Goal: Task Accomplishment & Management: Use online tool/utility

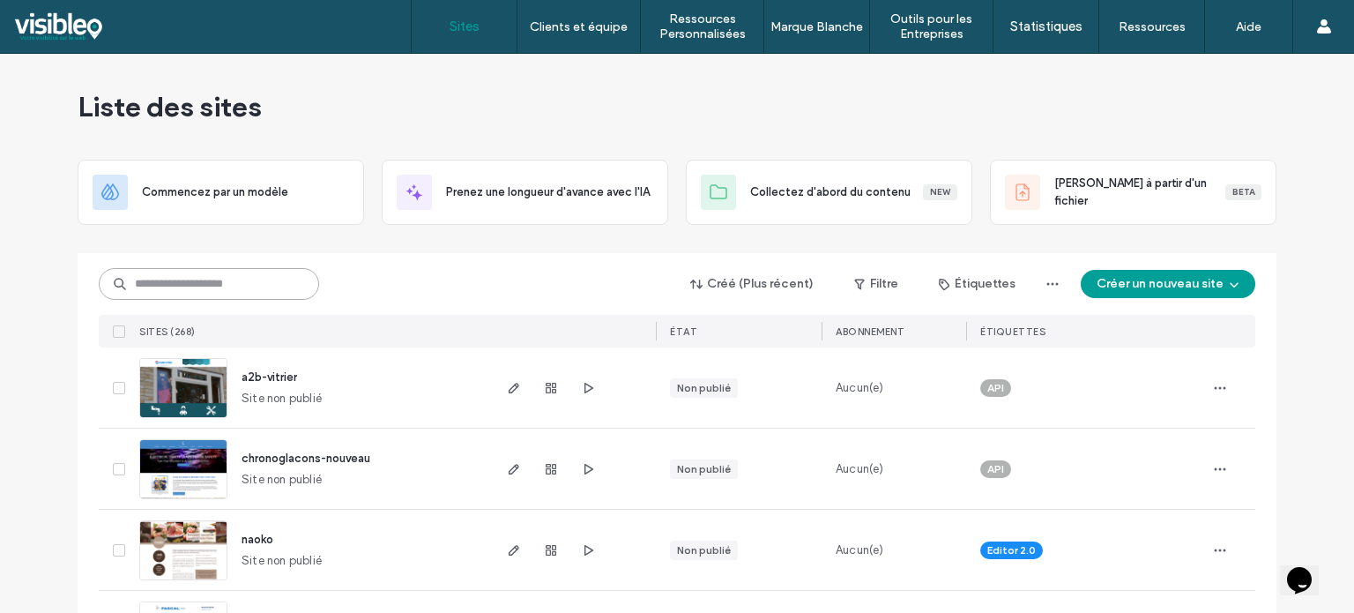
click at [180, 289] on input at bounding box center [209, 284] width 220 height 32
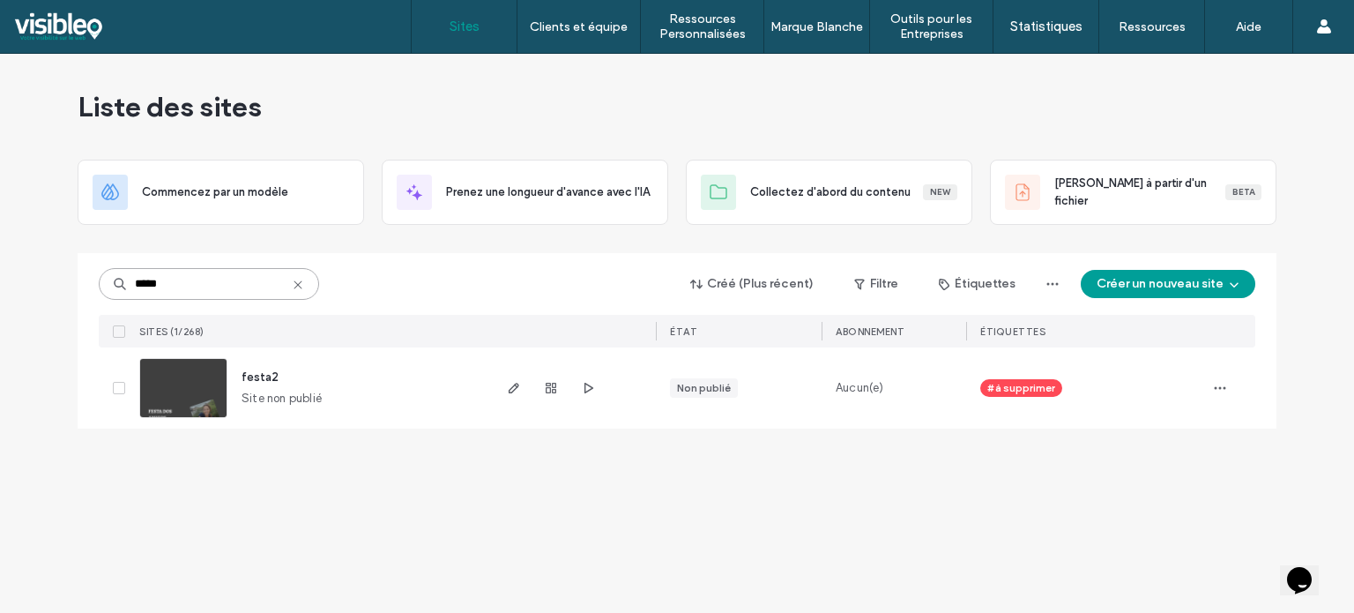
click at [147, 290] on input "*****" at bounding box center [209, 284] width 220 height 32
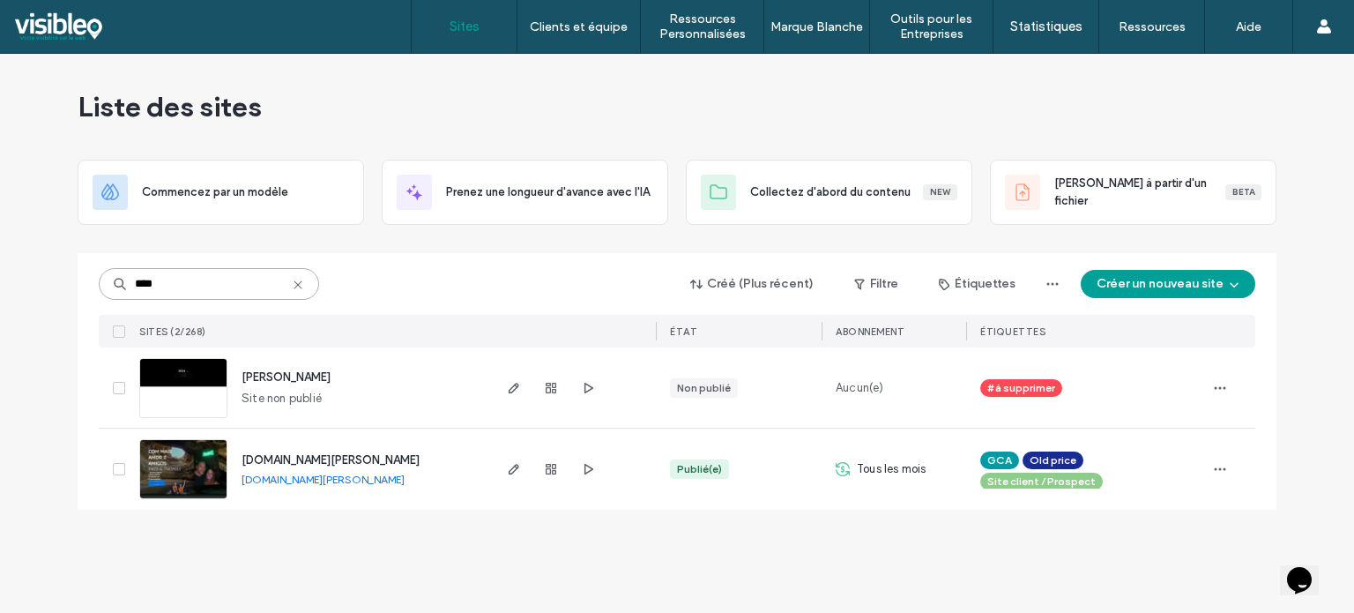
type input "****"
click at [189, 469] on img at bounding box center [183, 500] width 86 height 120
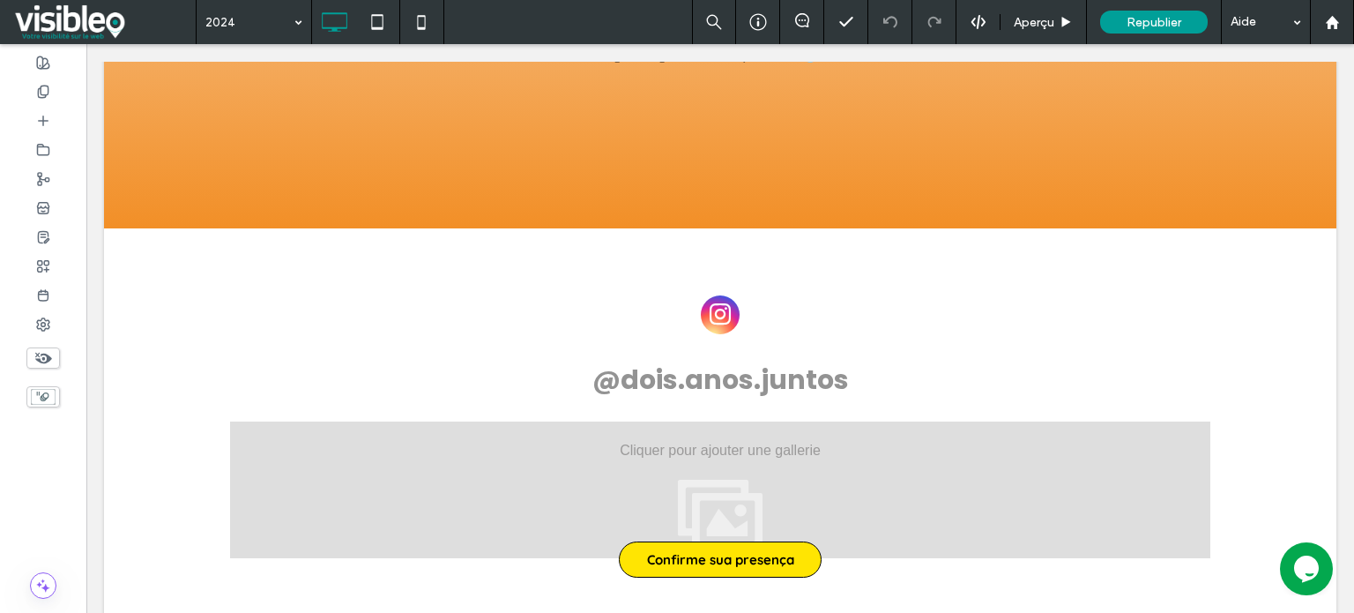
scroll to position [5408, 0]
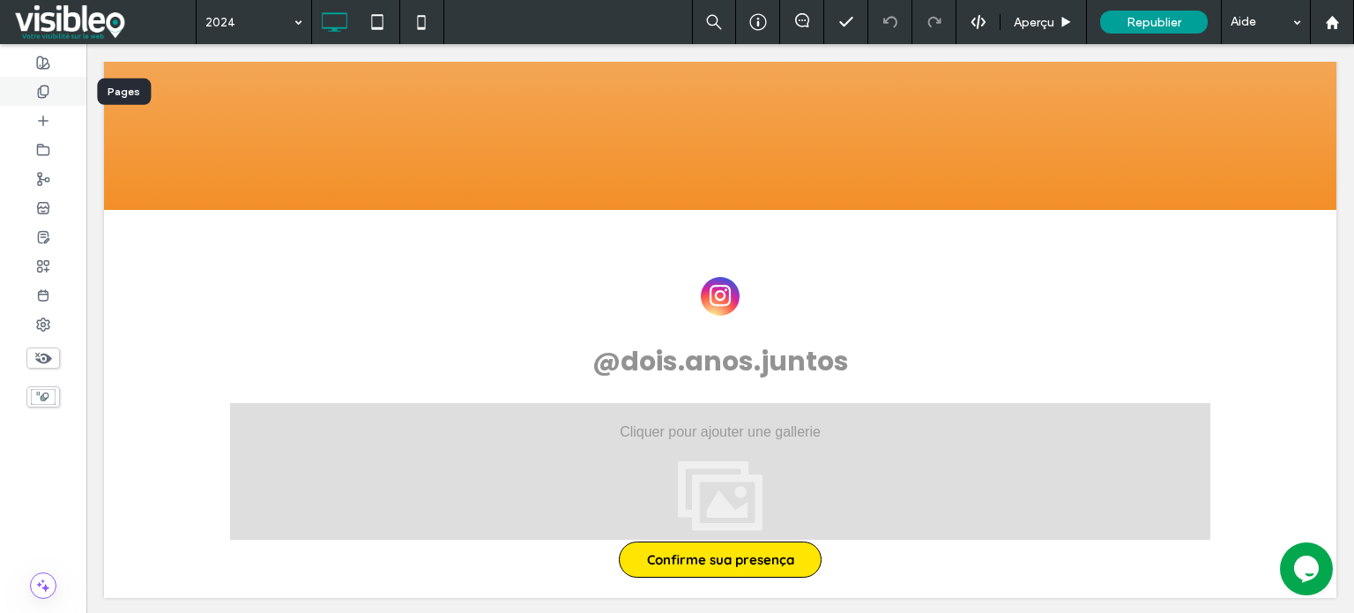
click at [44, 88] on icon at bounding box center [43, 92] width 14 height 14
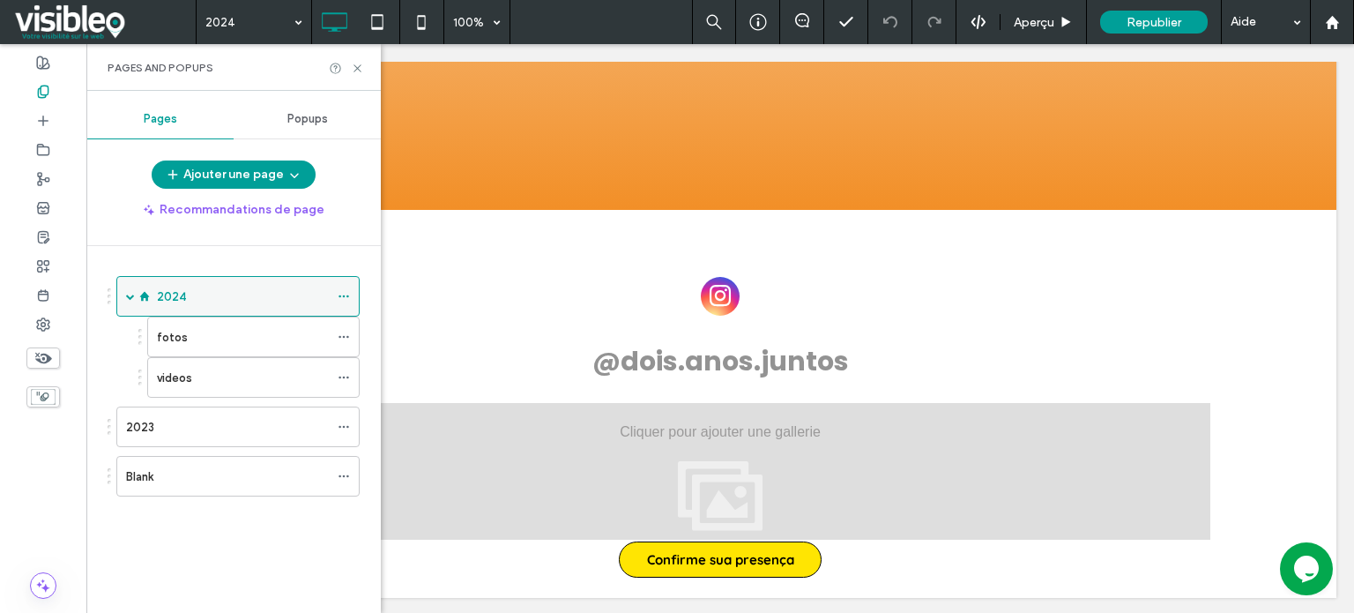
click at [345, 295] on icon at bounding box center [344, 296] width 12 height 12
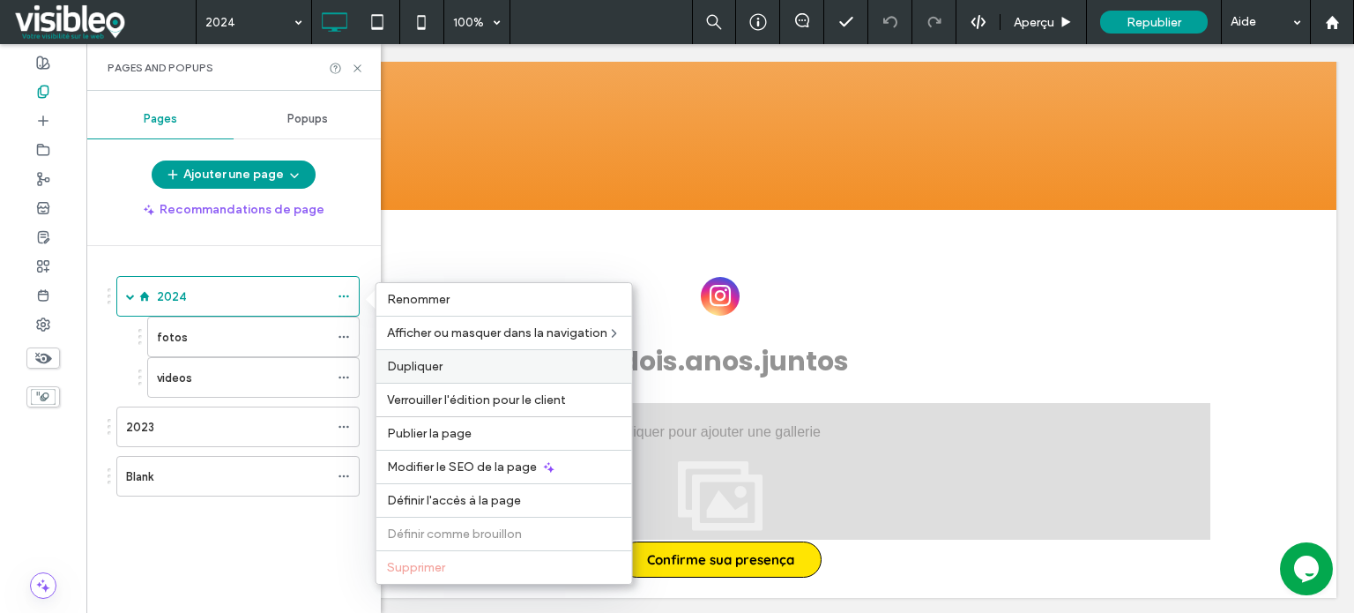
click at [448, 364] on label "Dupliquer" at bounding box center [504, 366] width 234 height 15
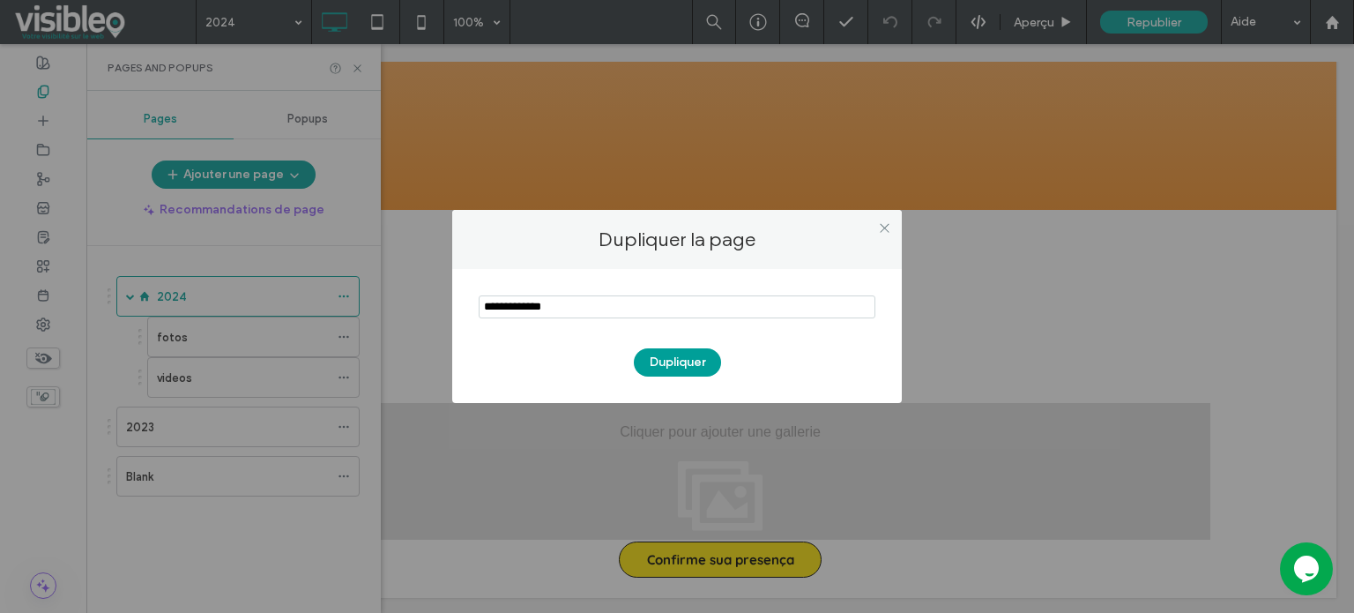
drag, startPoint x: 576, startPoint y: 307, endPoint x: 414, endPoint y: 309, distance: 162.2
click at [414, 309] on div "Dupliquer la page Dupliquer" at bounding box center [677, 306] width 1354 height 613
type input "****"
click at [653, 365] on button "Dupliquer" at bounding box center [677, 362] width 87 height 28
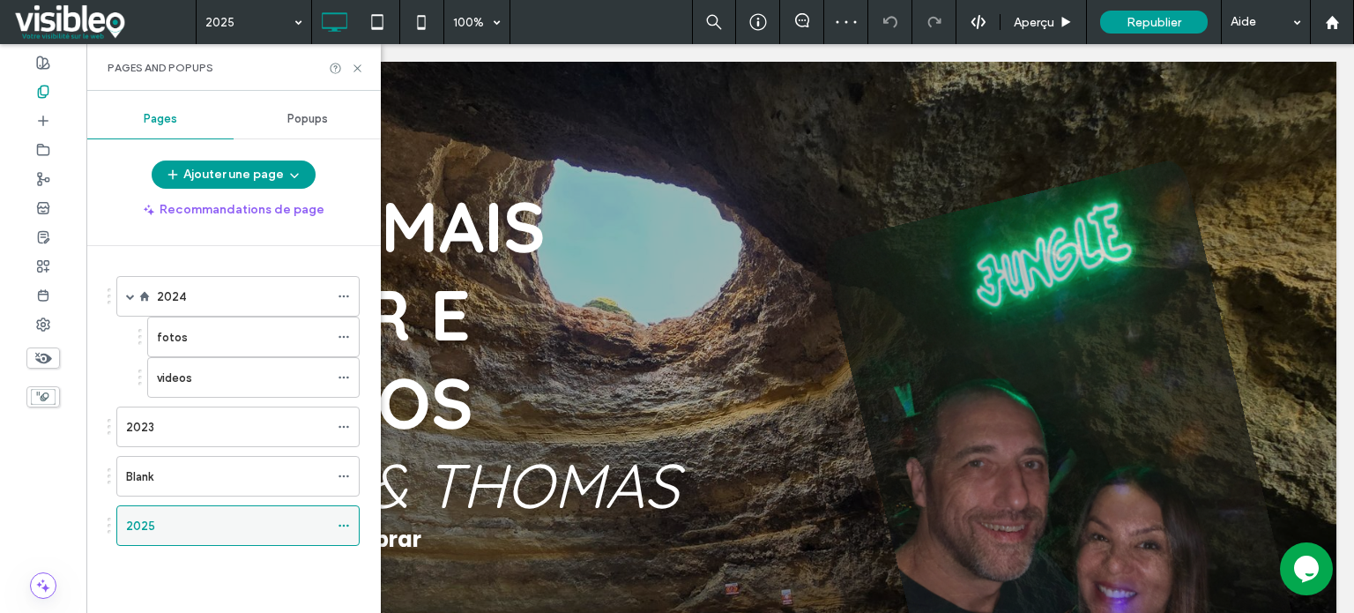
click at [342, 524] on icon at bounding box center [344, 525] width 12 height 12
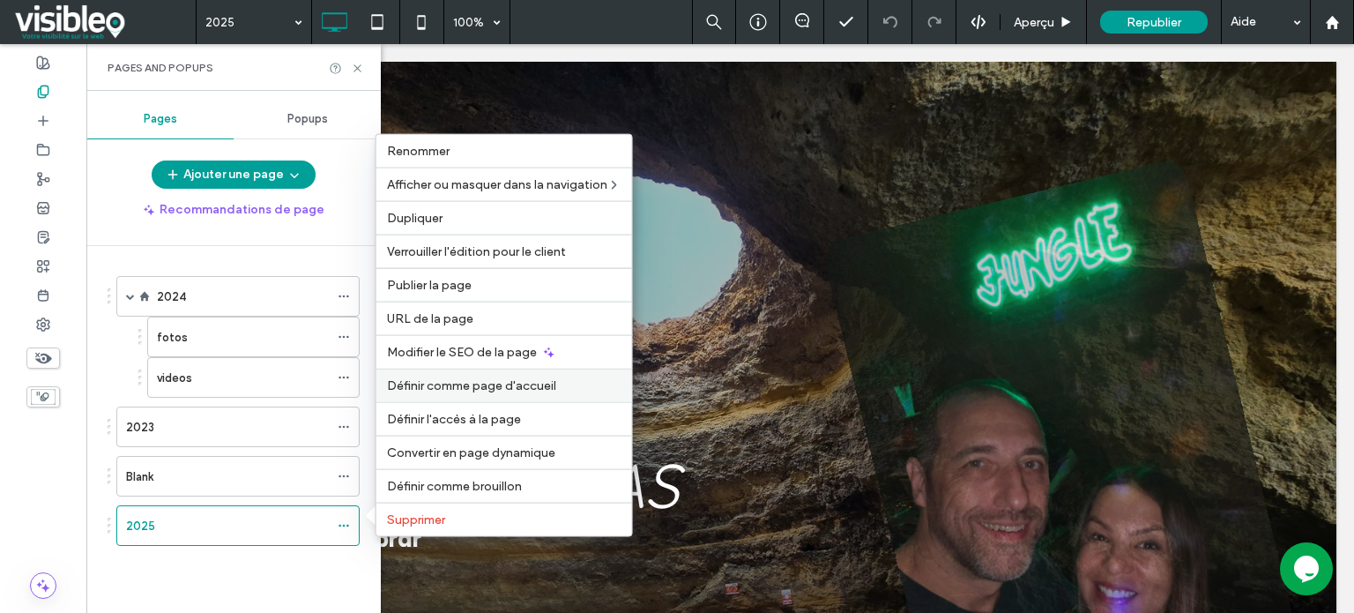
click at [515, 382] on span "Définir comme page d'accueil" at bounding box center [471, 385] width 169 height 15
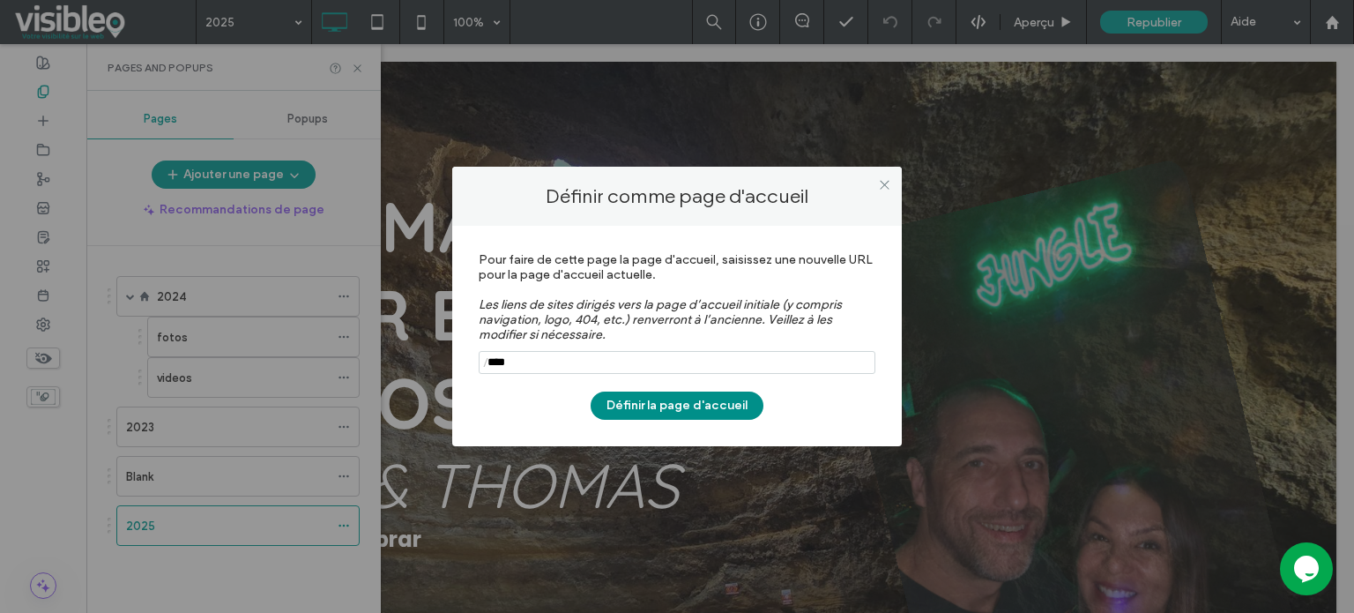
click at [697, 408] on button "Définir la page d'accueil" at bounding box center [676, 405] width 173 height 28
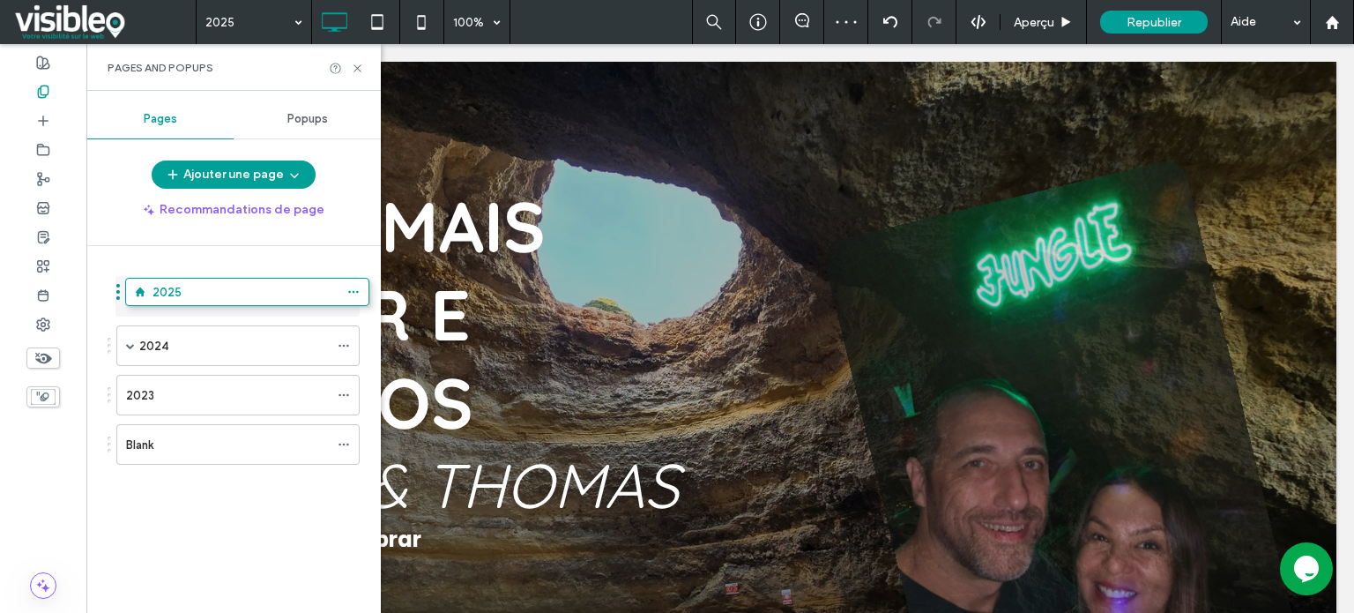
drag, startPoint x: 111, startPoint y: 447, endPoint x: 120, endPoint y: 302, distance: 144.8
click at [303, 293] on div "2025" at bounding box center [236, 296] width 185 height 19
click at [356, 70] on icon at bounding box center [357, 68] width 13 height 13
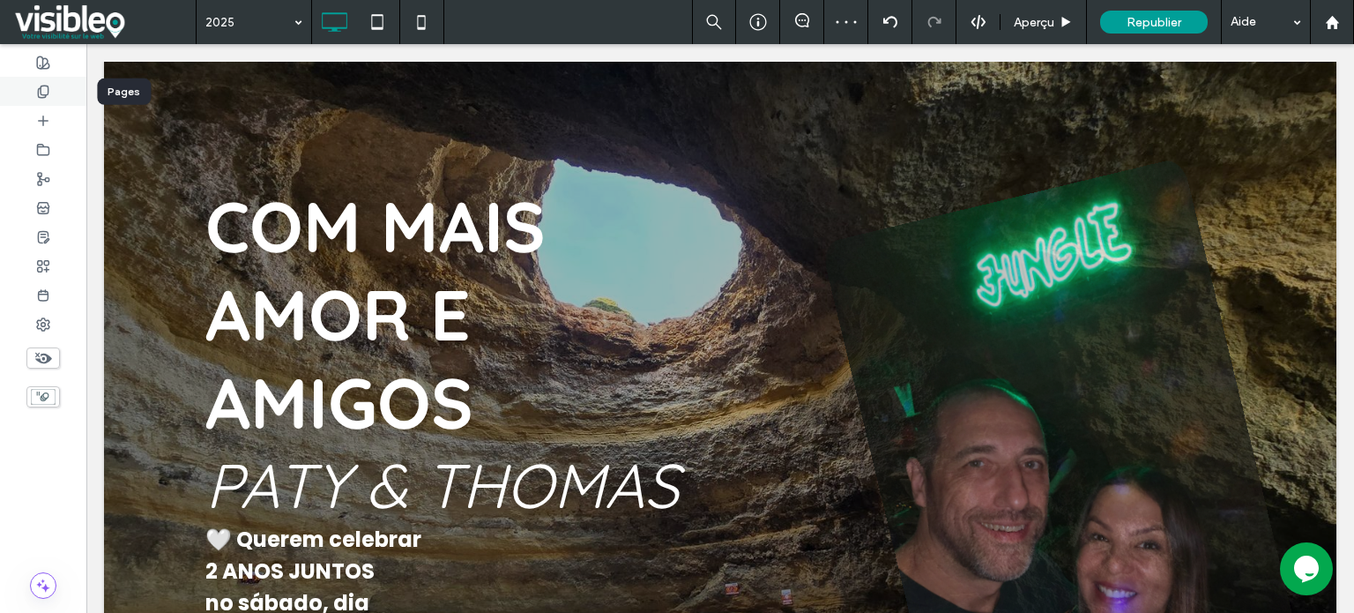
click at [52, 91] on div at bounding box center [43, 91] width 86 height 29
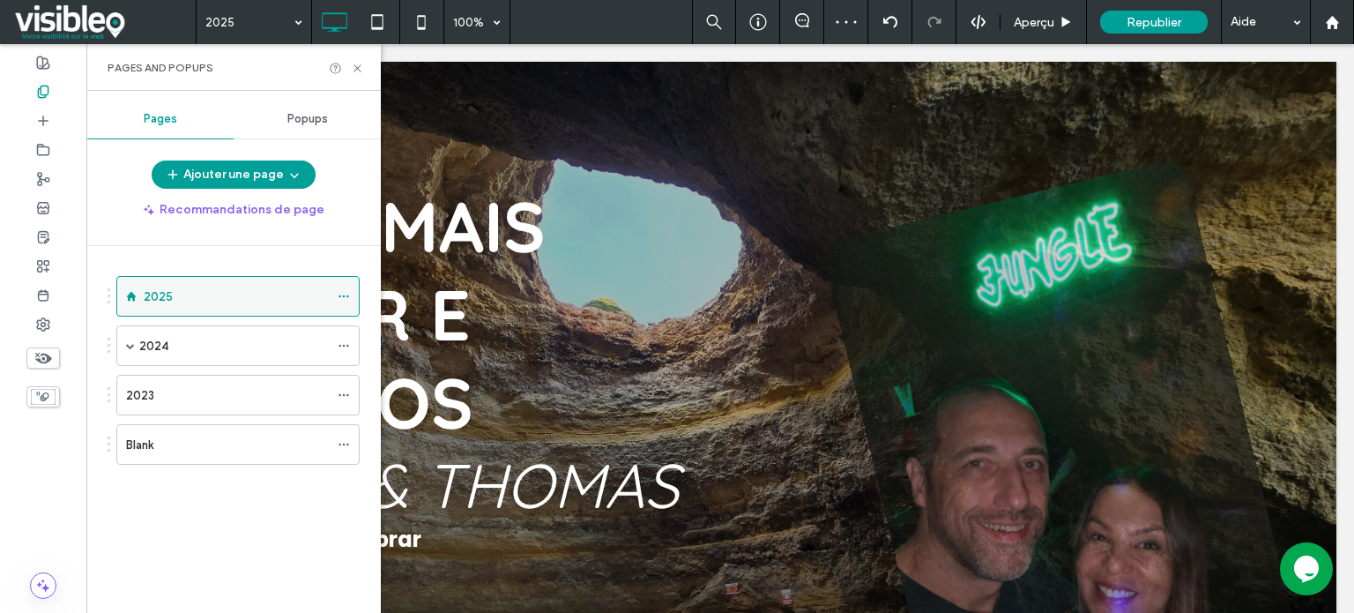
click at [342, 295] on icon at bounding box center [344, 296] width 12 height 12
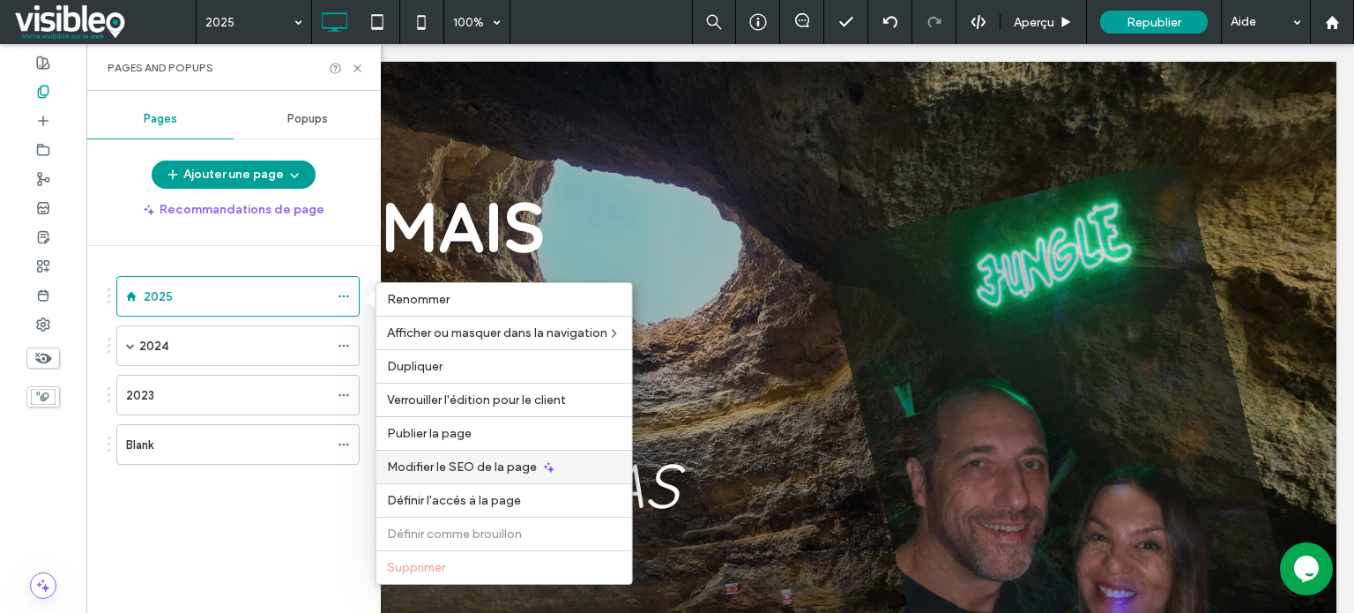
click at [478, 466] on span "Modifier le SEO de la page" at bounding box center [462, 466] width 150 height 15
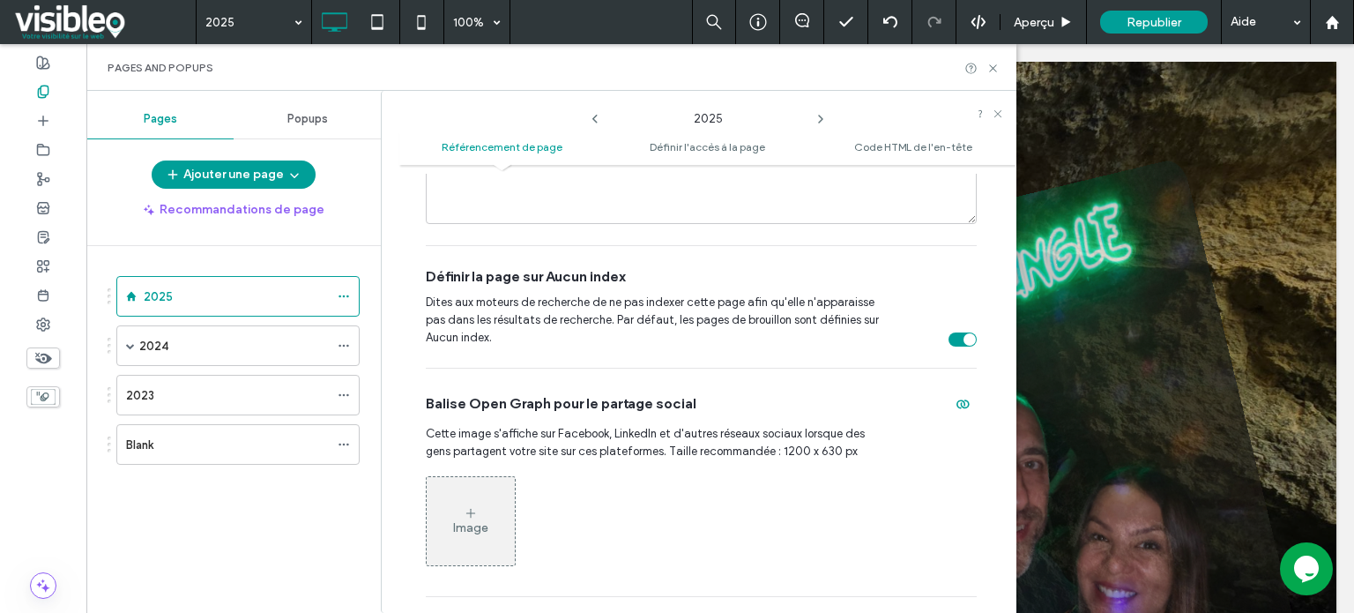
scroll to position [617, 0]
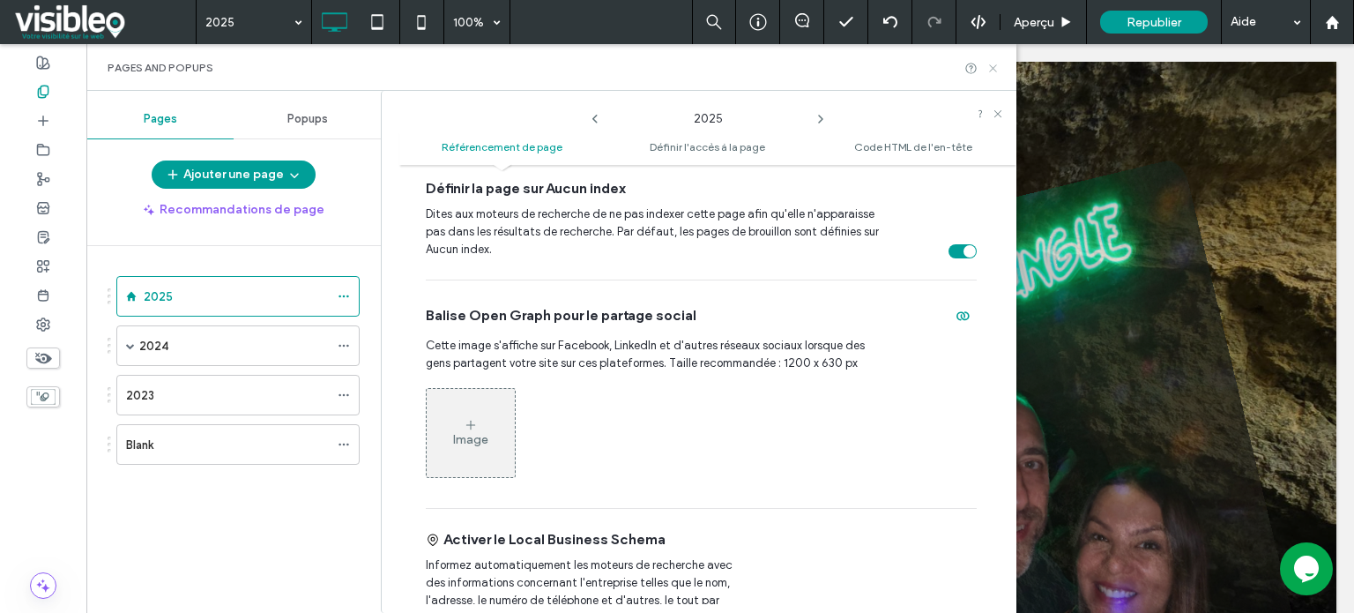
click at [991, 68] on icon at bounding box center [992, 68] width 13 height 13
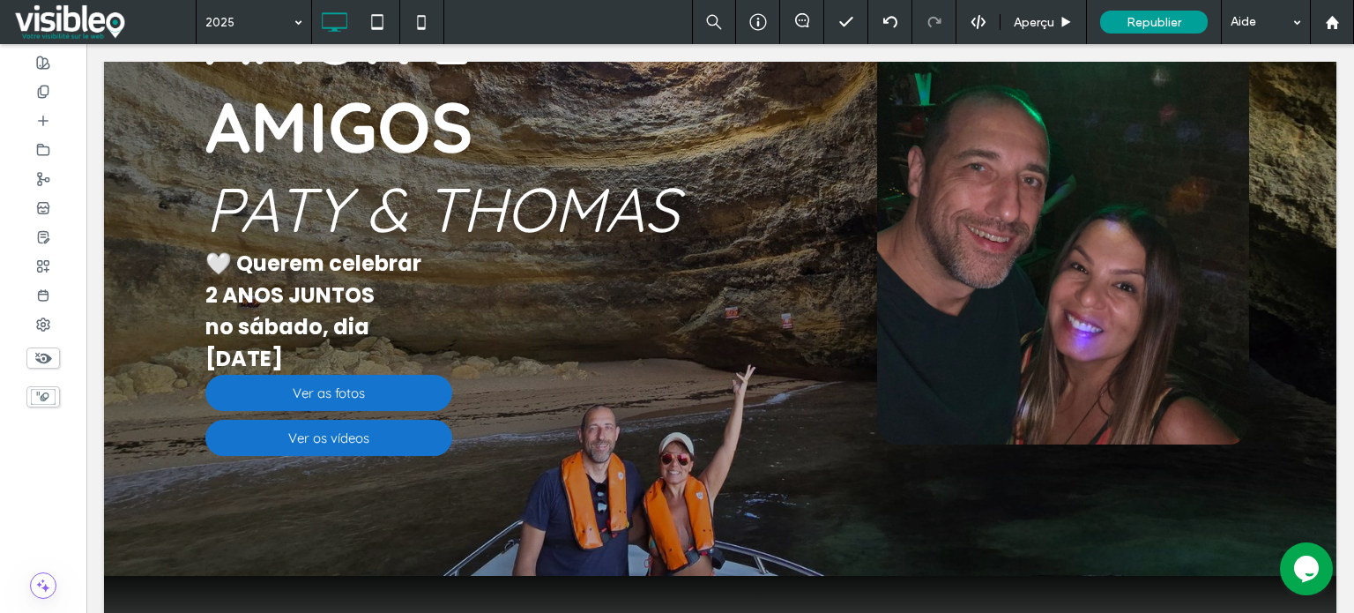
scroll to position [0, 0]
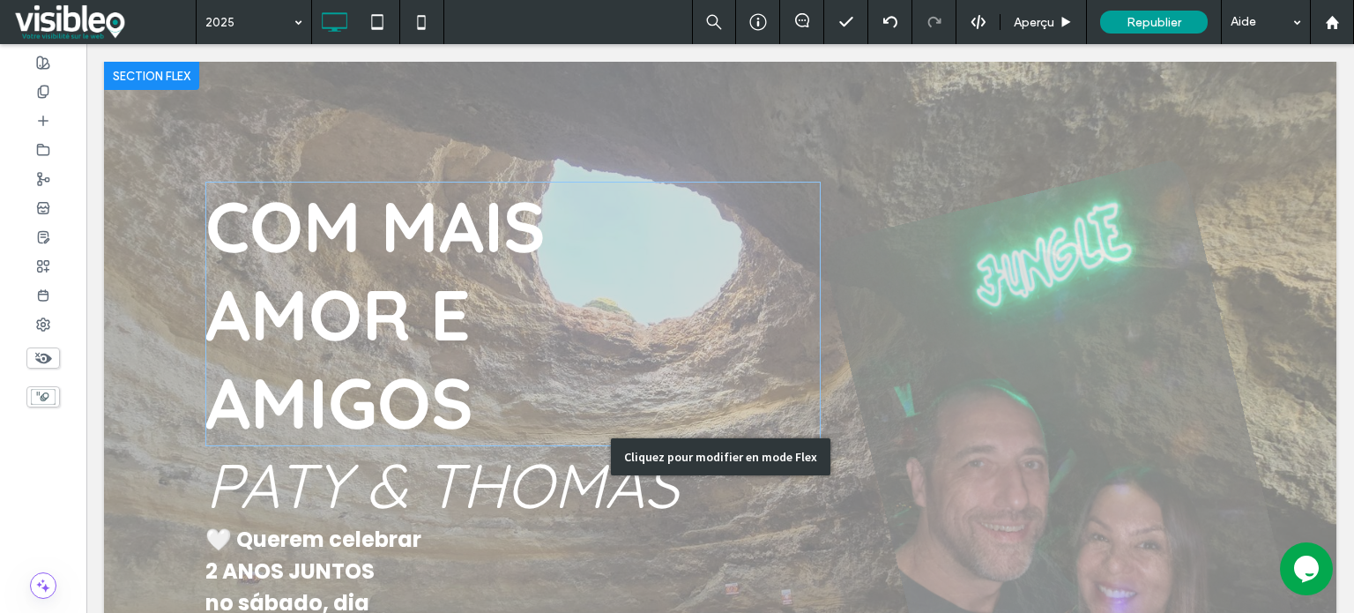
click at [427, 378] on div "Cliquez pour modifier en mode Flex" at bounding box center [720, 457] width 1232 height 790
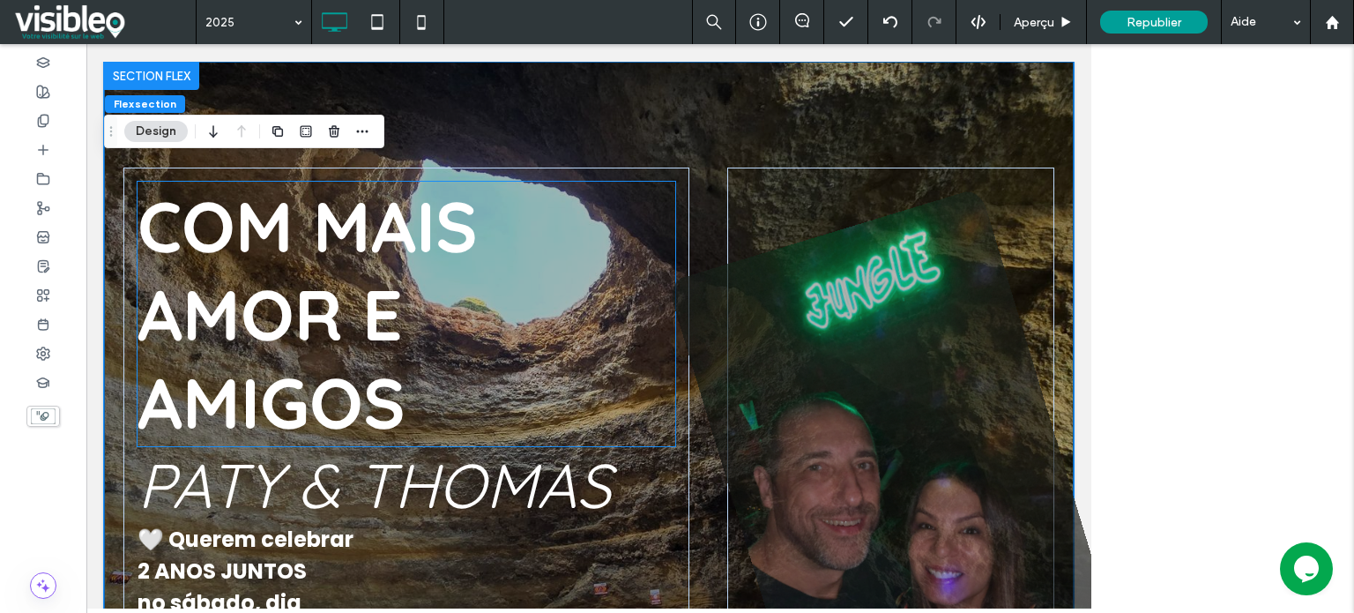
type input "**"
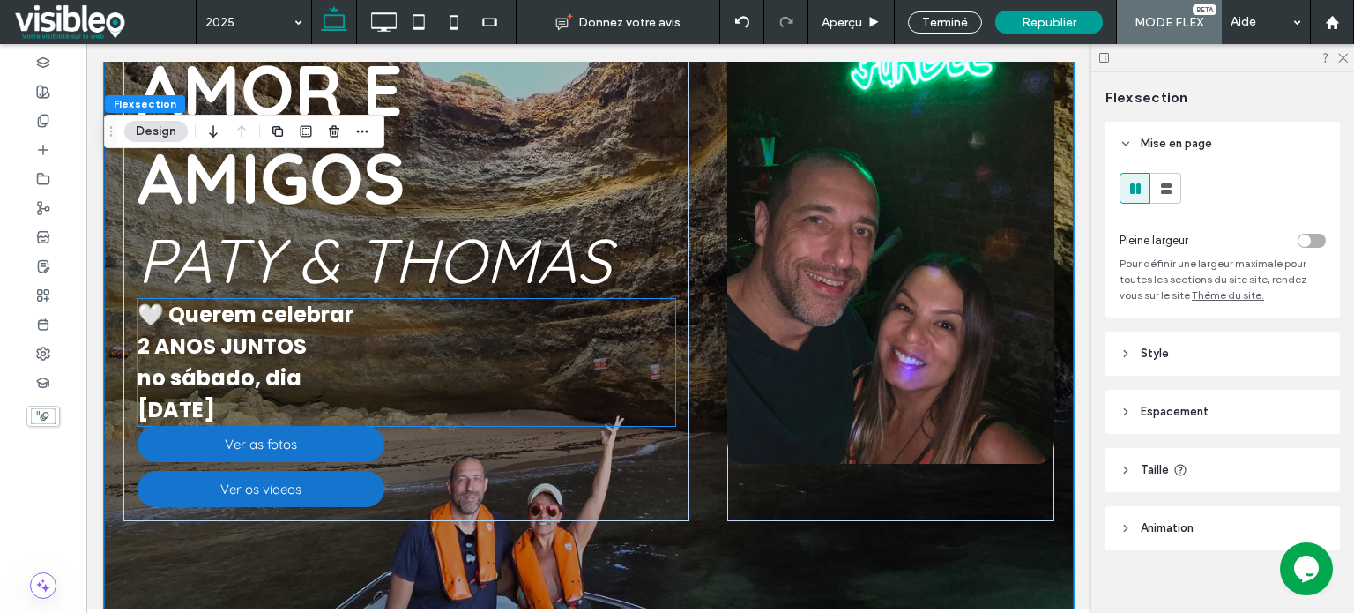
scroll to position [264, 0]
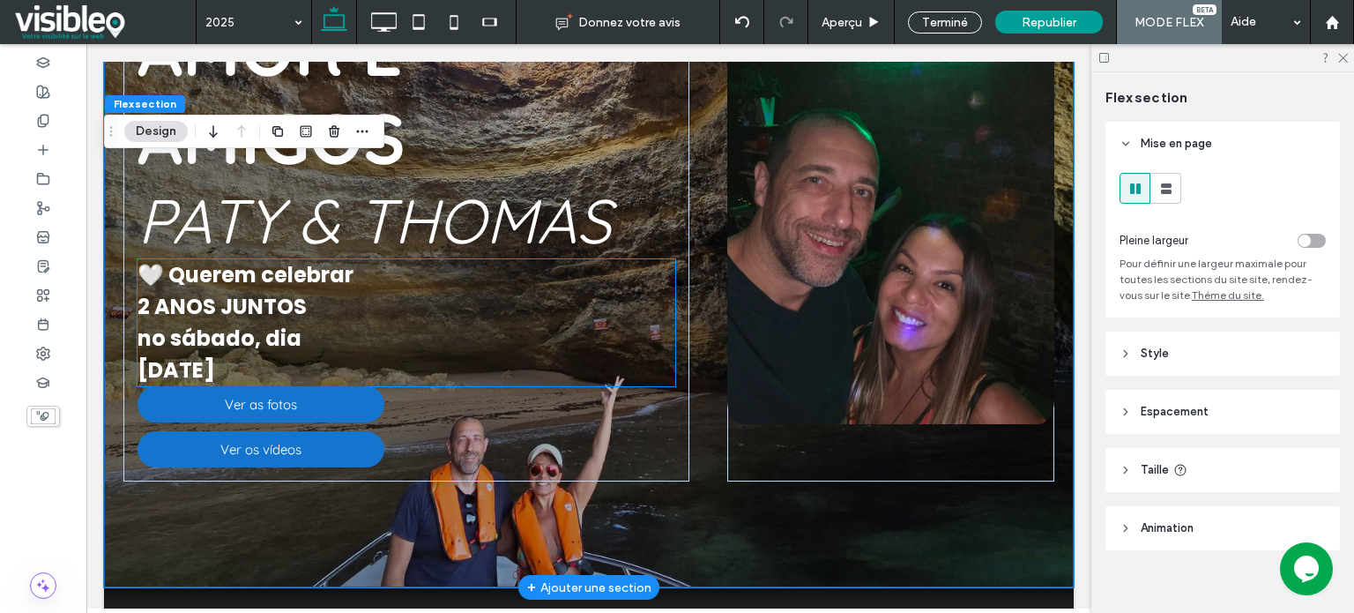
click at [214, 313] on span "🤍 Querem celebrar 2 ANOS JUNTOS no sábado, dia 07 de dezembro" at bounding box center [245, 322] width 216 height 124
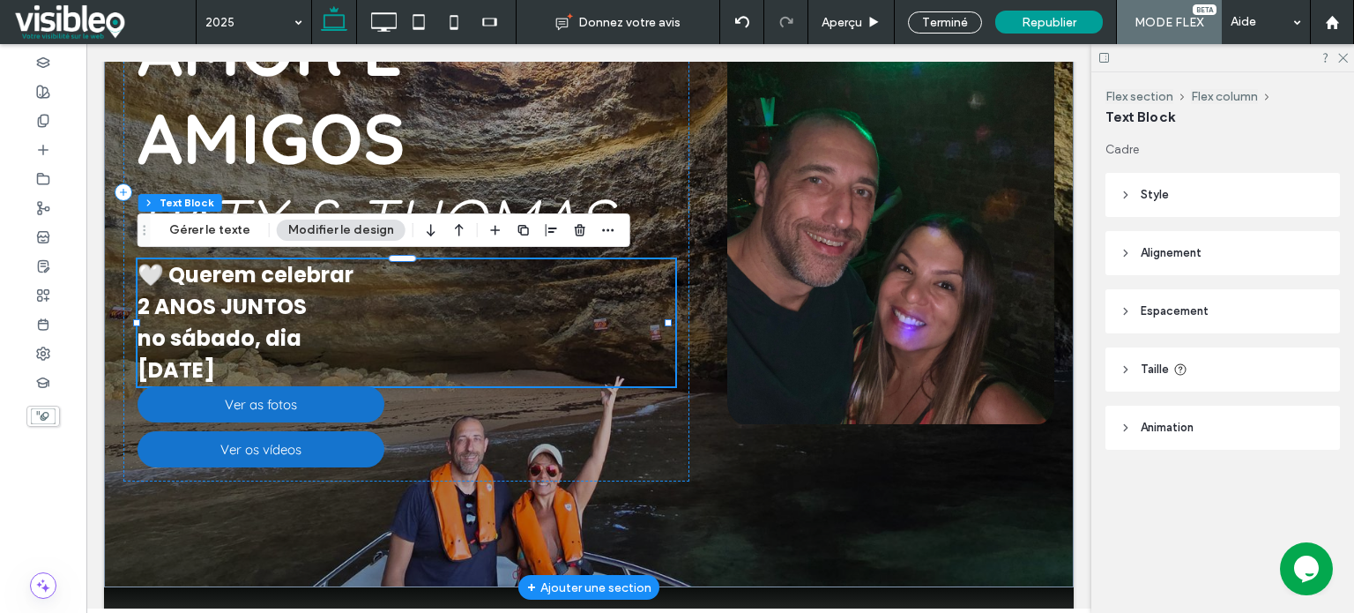
click at [176, 312] on span "🤍 Querem celebrar 2 ANOS JUNTOS no sábado, dia 07 de dezembro" at bounding box center [245, 322] width 216 height 124
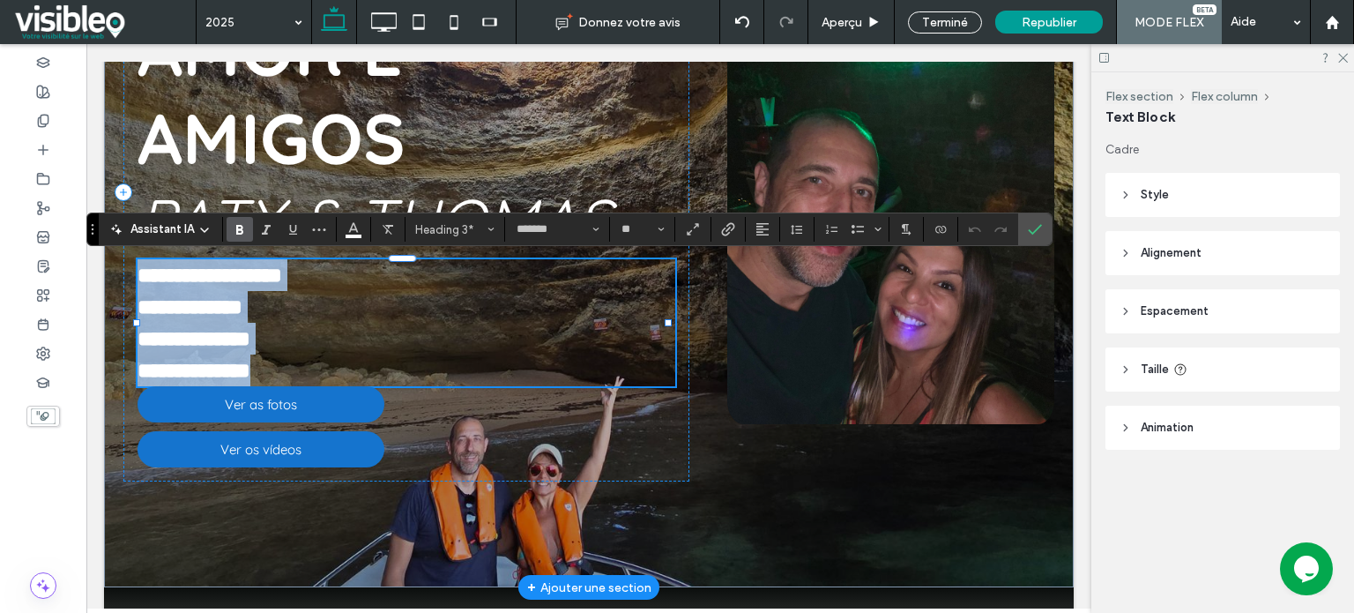
click at [159, 311] on span "**********" at bounding box center [209, 322] width 145 height 116
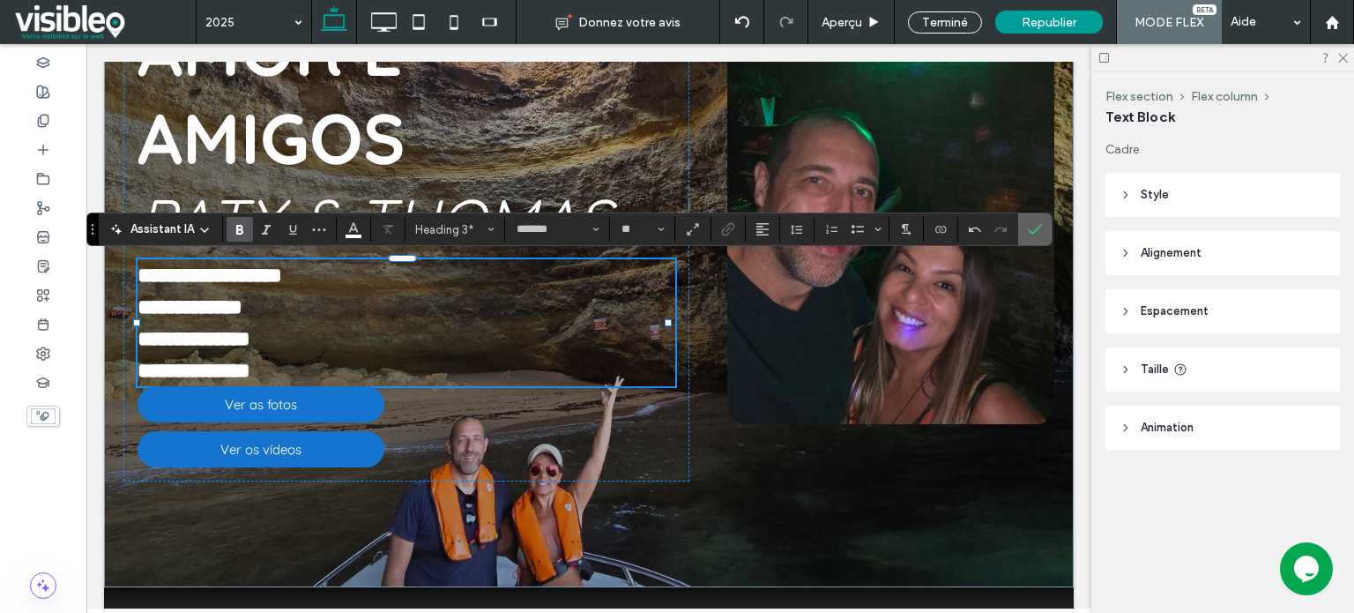
click at [1038, 222] on icon "Confirmer" at bounding box center [1035, 229] width 14 height 14
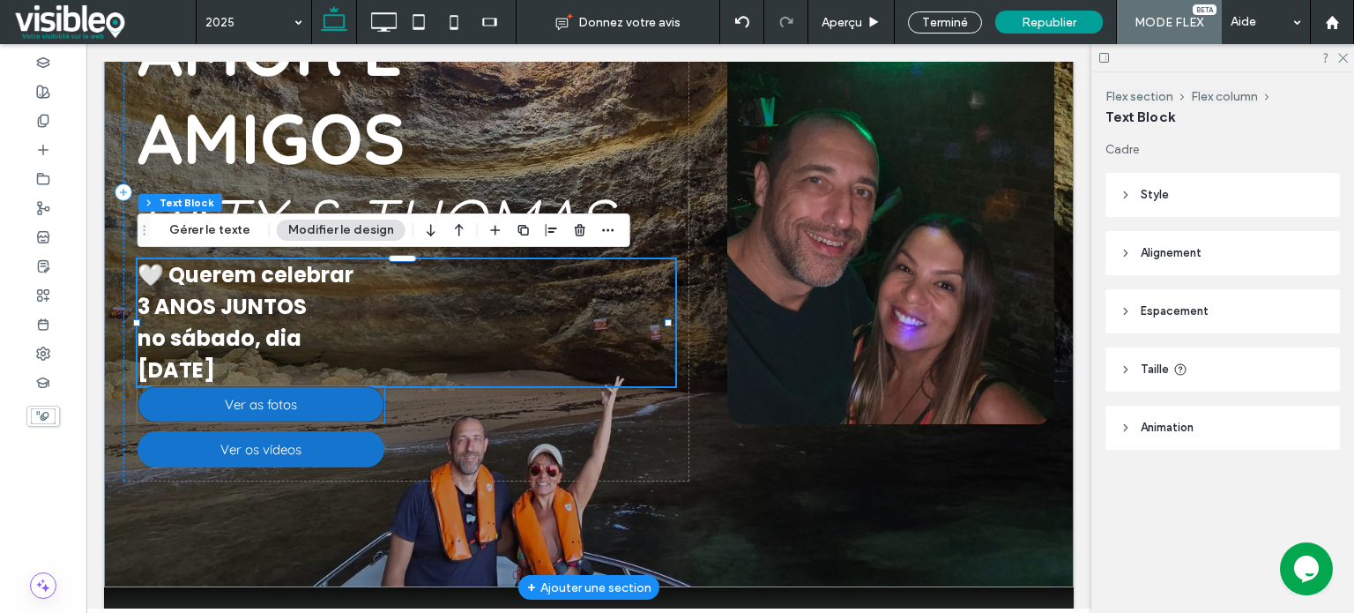
click at [297, 406] on link "Ver as fotos" at bounding box center [260, 404] width 247 height 36
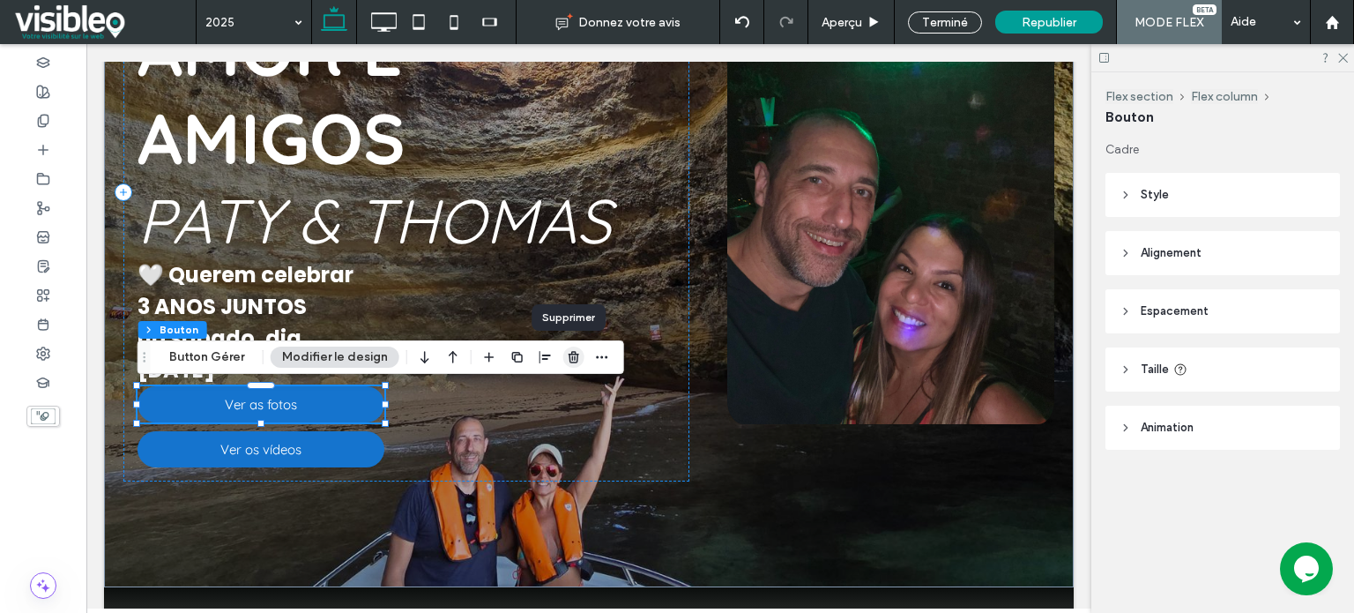
click at [568, 354] on use "button" at bounding box center [573, 356] width 11 height 11
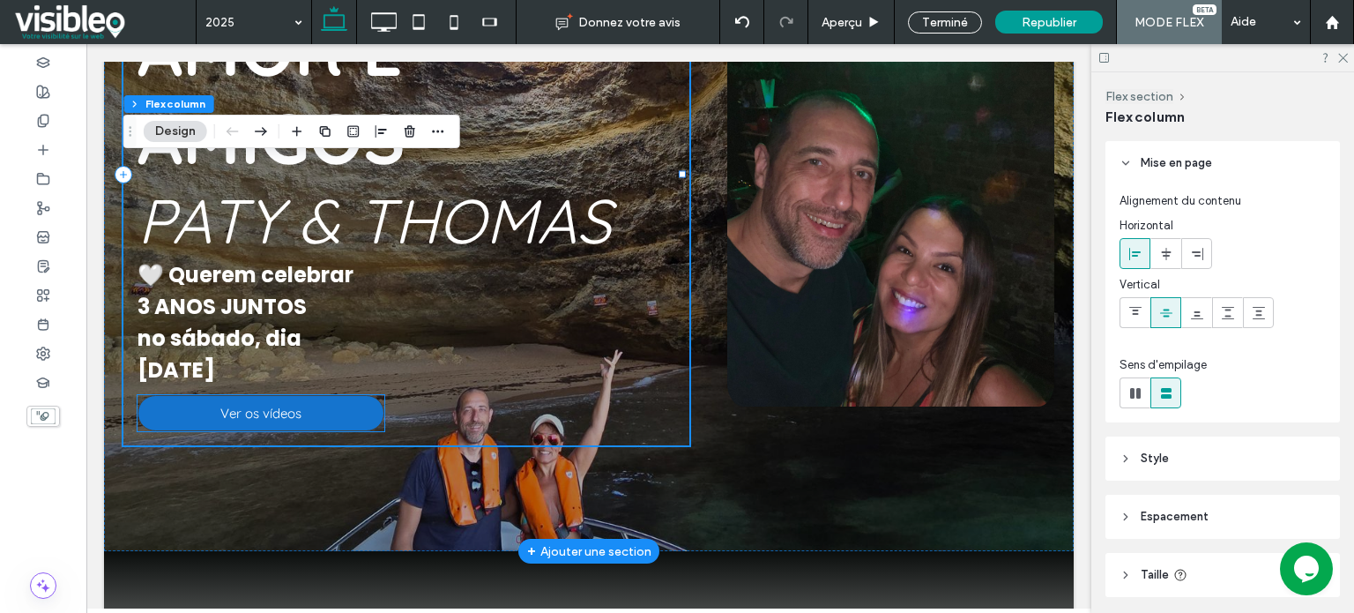
click at [303, 414] on link "Ver os vídeos" at bounding box center [260, 413] width 247 height 36
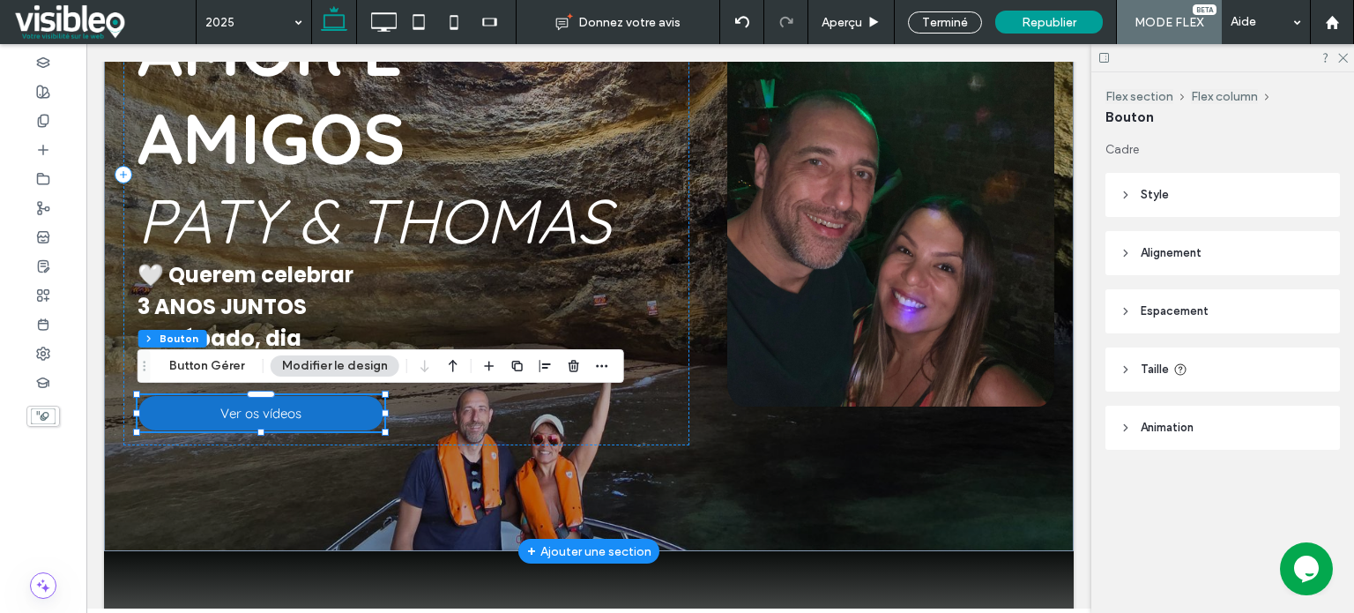
type input "**"
drag, startPoint x: 568, startPoint y: 361, endPoint x: 479, endPoint y: 317, distance: 99.3
click at [568, 361] on use "button" at bounding box center [573, 365] width 11 height 11
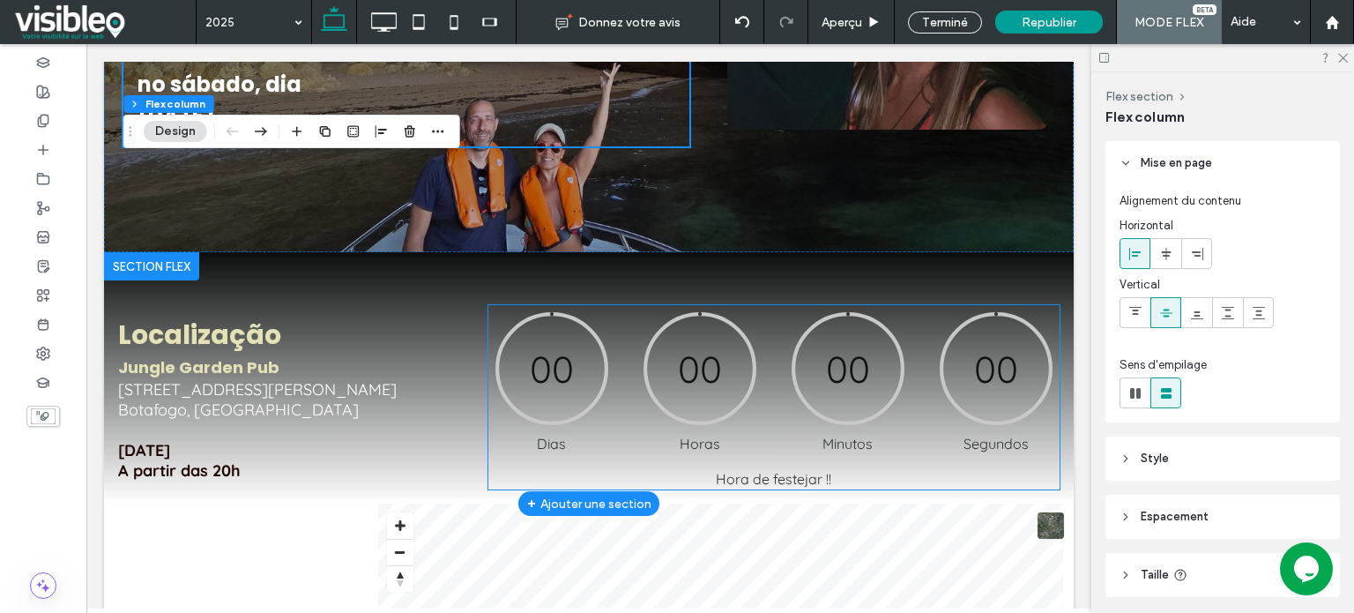
scroll to position [529, 0]
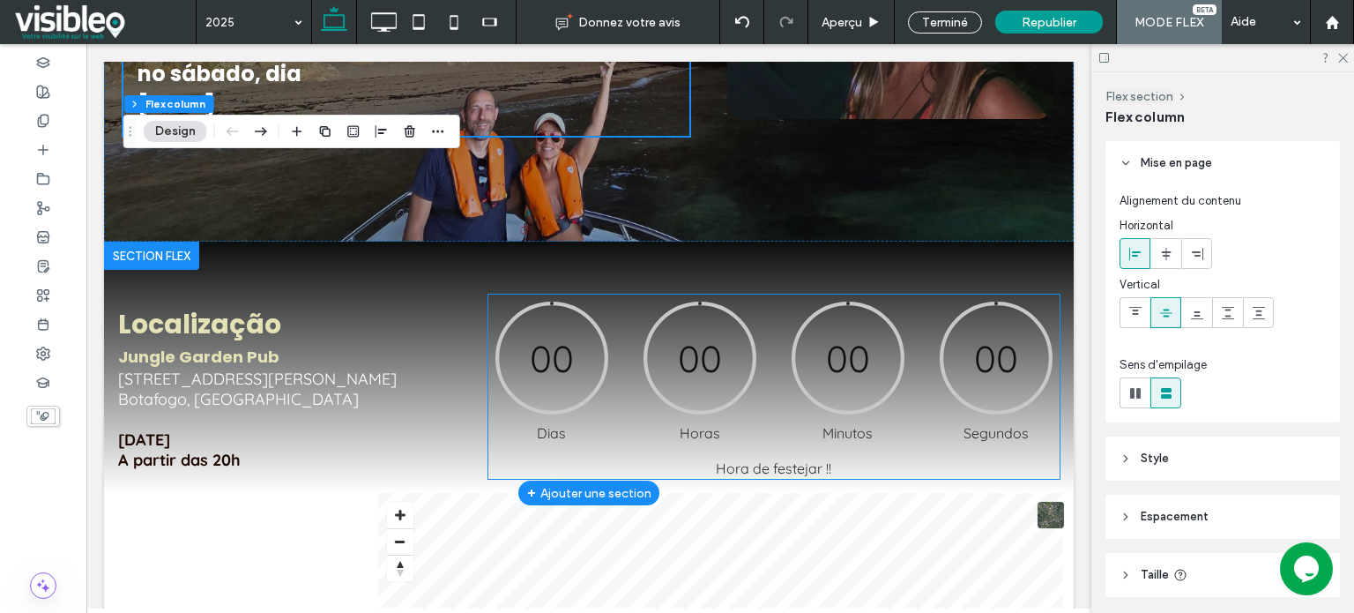
click at [592, 350] on div "00" at bounding box center [551, 357] width 123 height 123
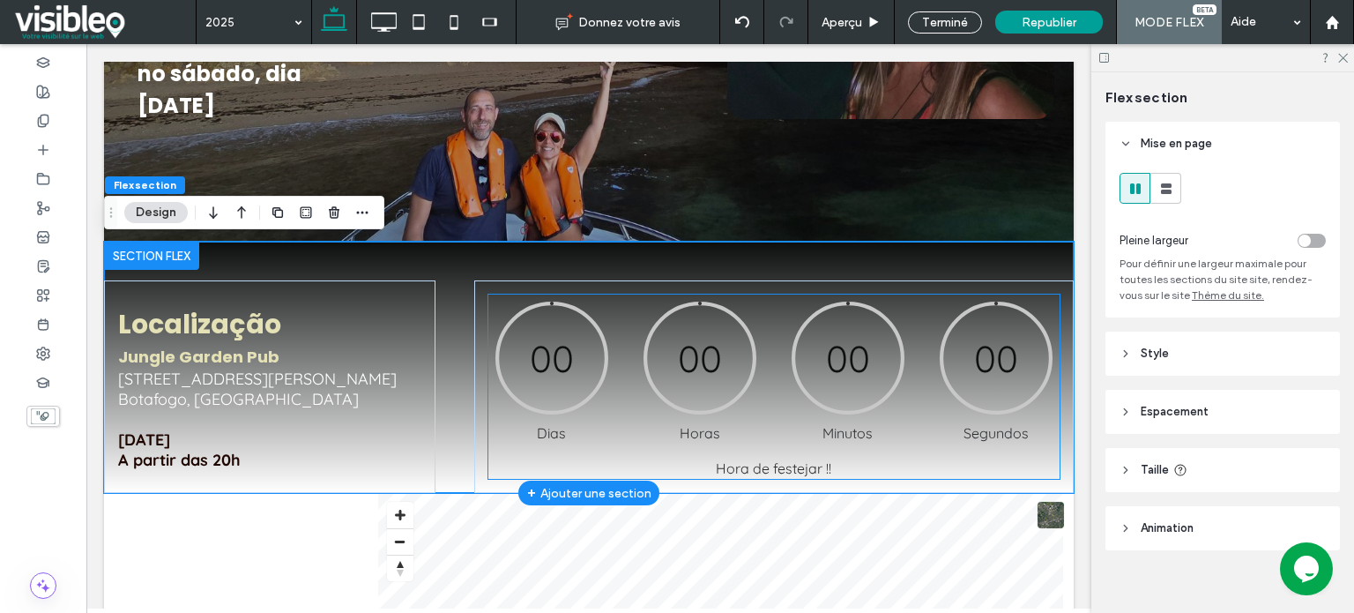
click at [539, 327] on div "00" at bounding box center [551, 357] width 123 height 123
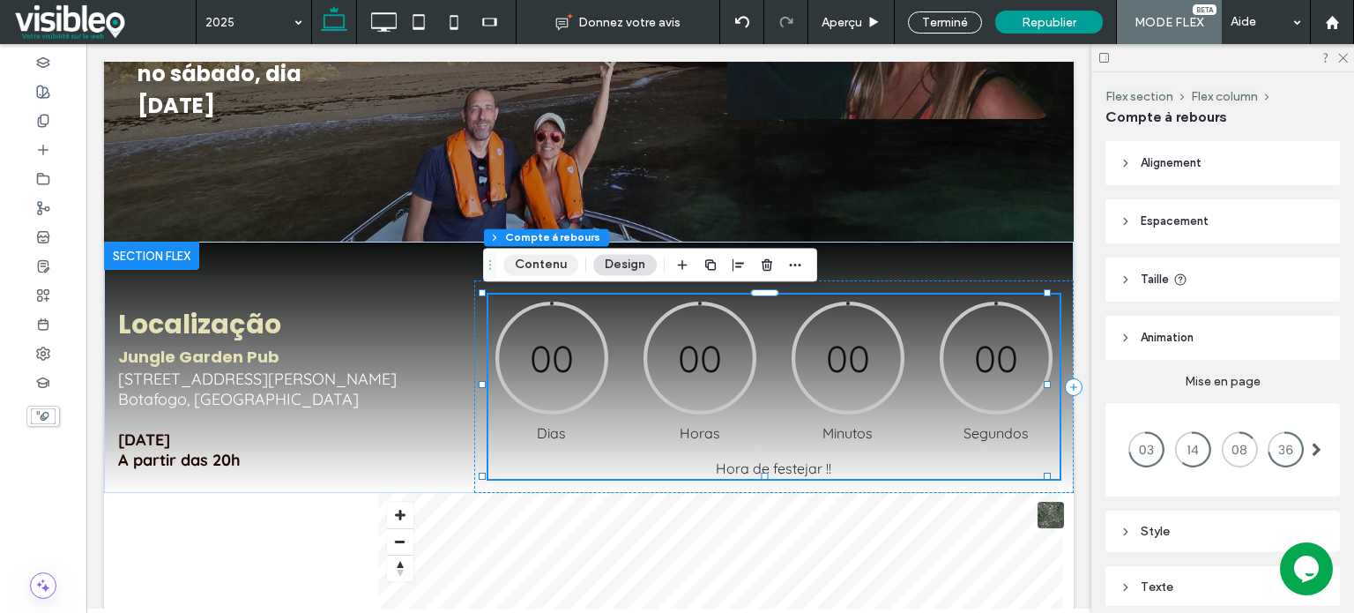
click at [544, 266] on button "Contenu" at bounding box center [540, 264] width 75 height 21
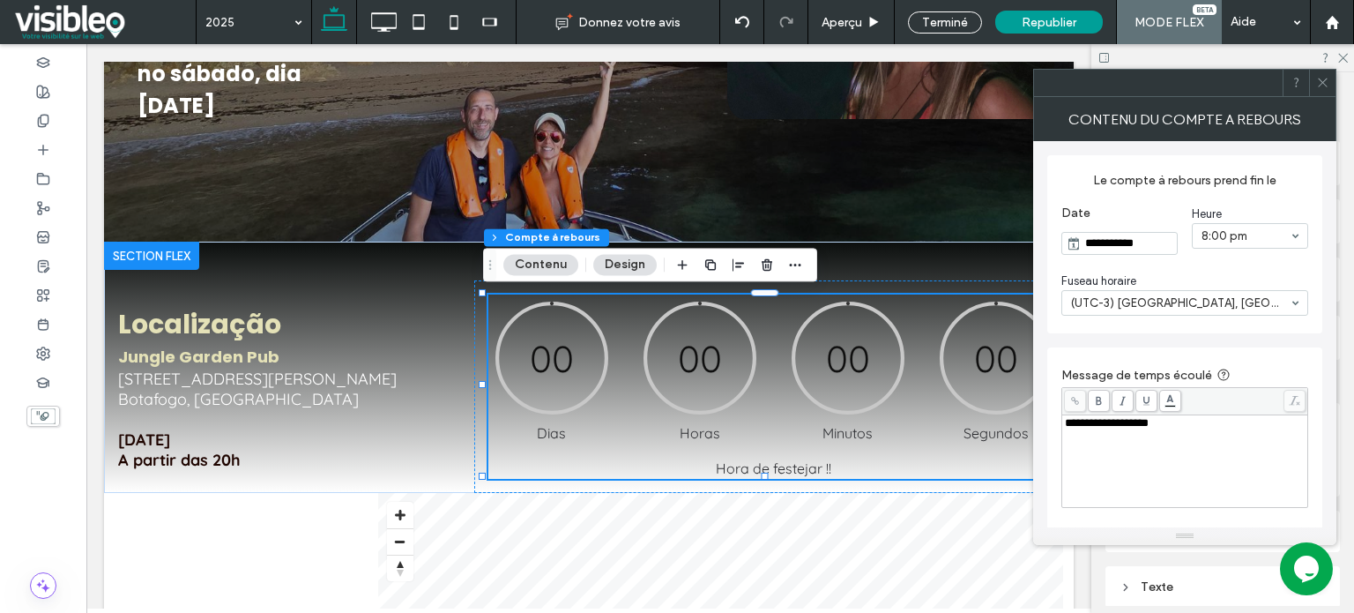
click at [1110, 246] on input "**********" at bounding box center [1128, 243] width 96 height 21
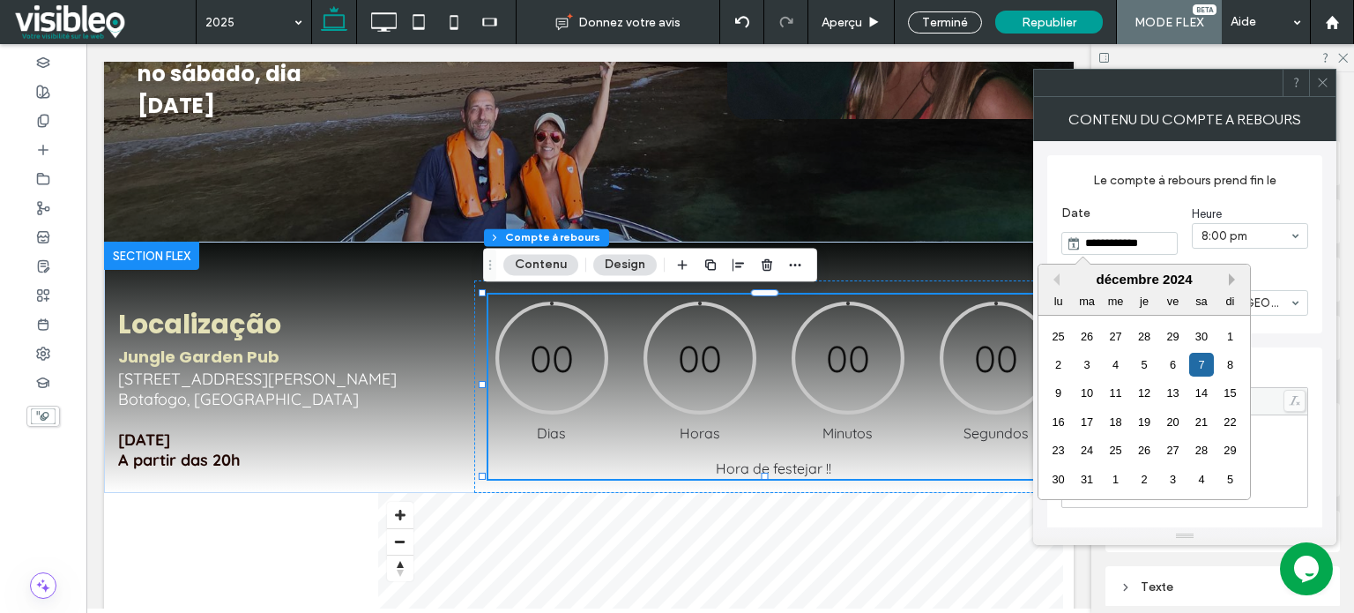
click at [1230, 279] on button "Next Month" at bounding box center [1235, 279] width 12 height 12
click at [1230, 280] on button "Next Month" at bounding box center [1235, 279] width 12 height 12
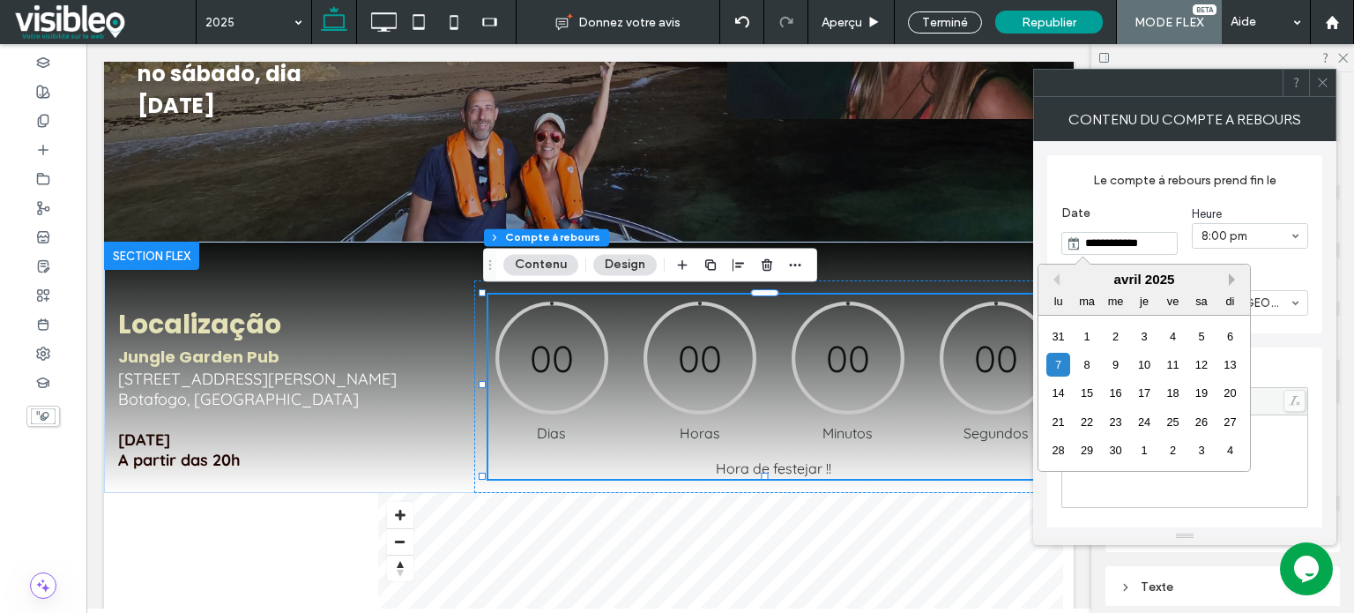
click at [1231, 280] on button "Next Month" at bounding box center [1235, 279] width 12 height 12
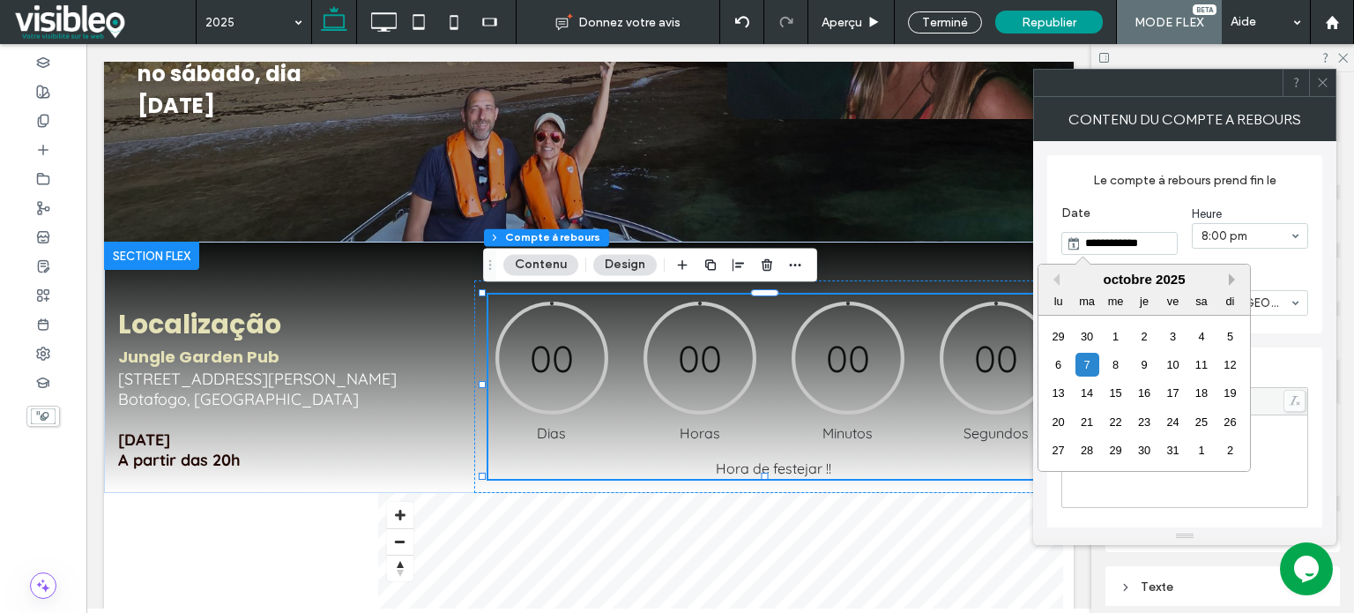
click at [1231, 280] on button "Next Month" at bounding box center [1235, 279] width 12 height 12
click at [1204, 335] on div "6" at bounding box center [1201, 336] width 24 height 24
type input "**********"
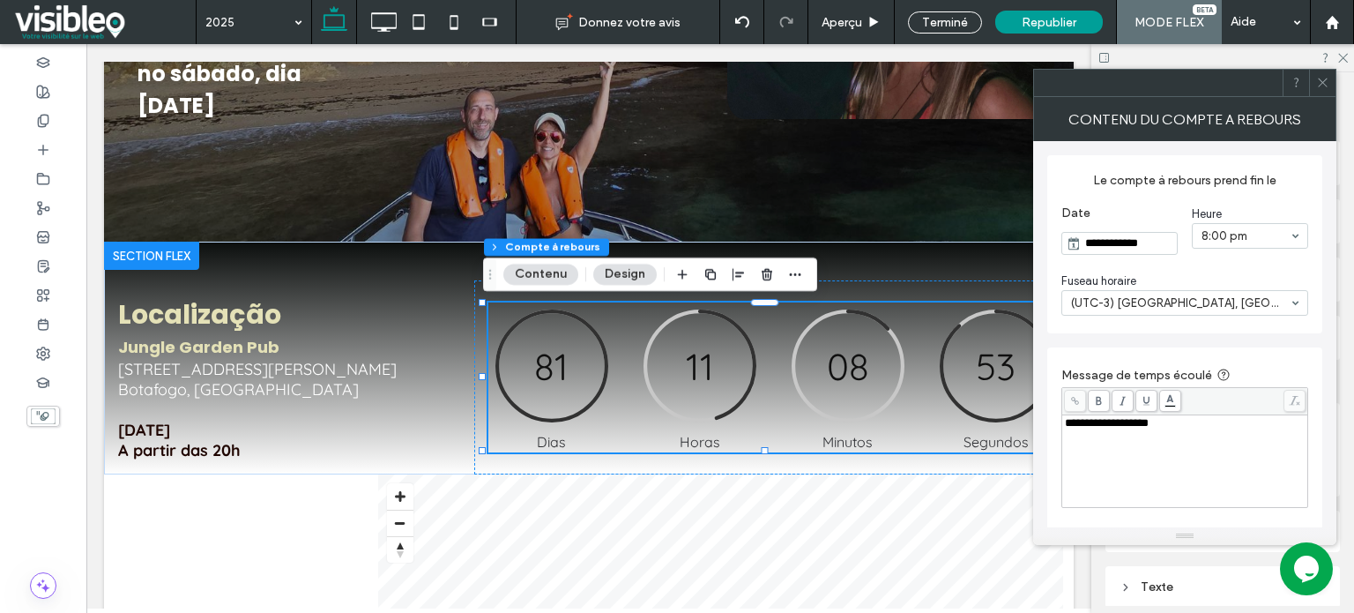
click at [1326, 83] on icon at bounding box center [1322, 82] width 13 height 13
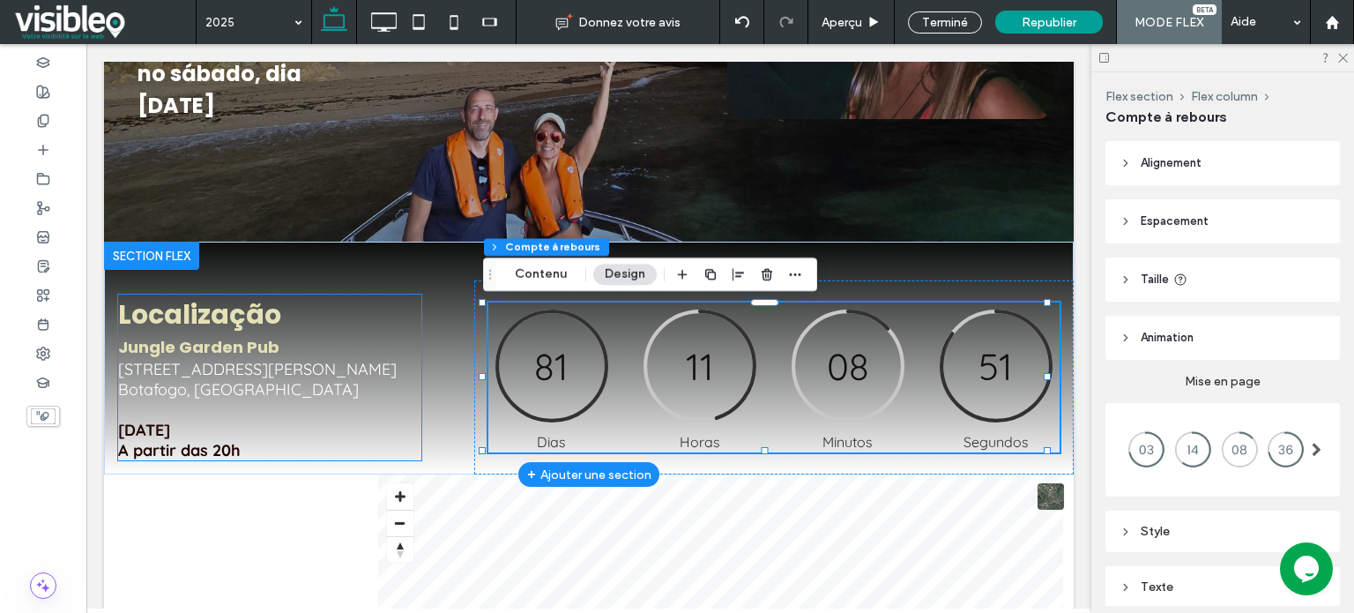
click at [243, 348] on span "Jungle Garden Pub" at bounding box center [198, 347] width 161 height 22
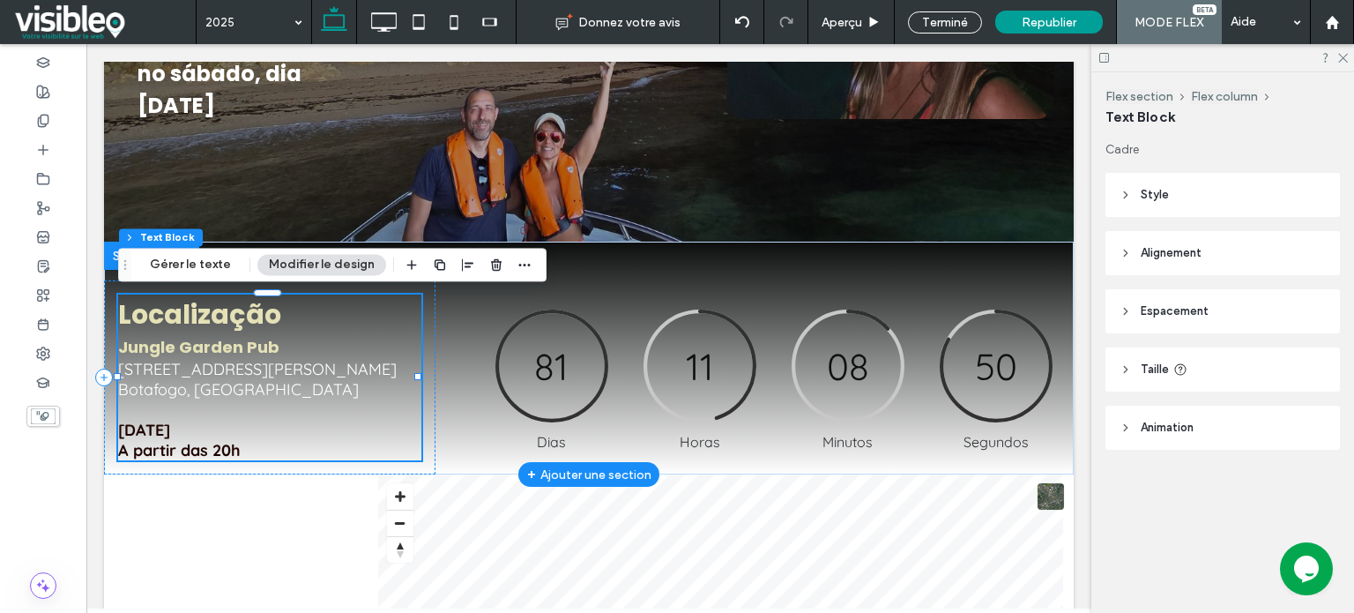
click at [200, 352] on span "Jungle Garden Pub" at bounding box center [198, 347] width 161 height 22
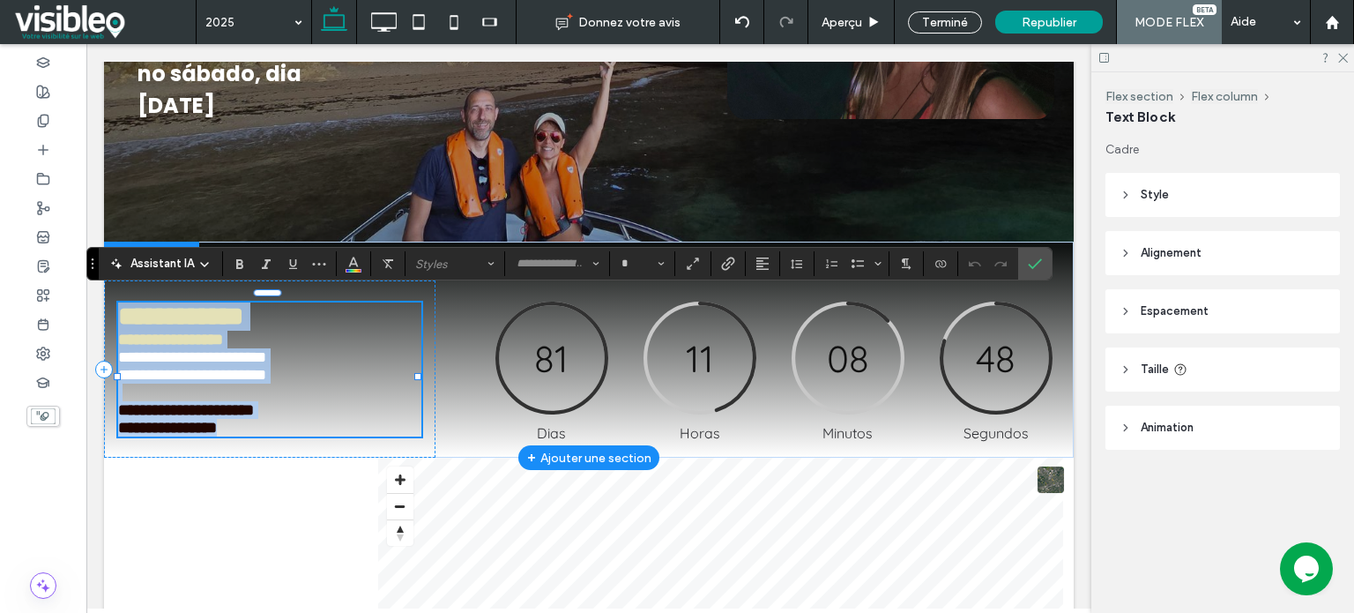
click at [198, 347] on span "**********" at bounding box center [170, 339] width 105 height 16
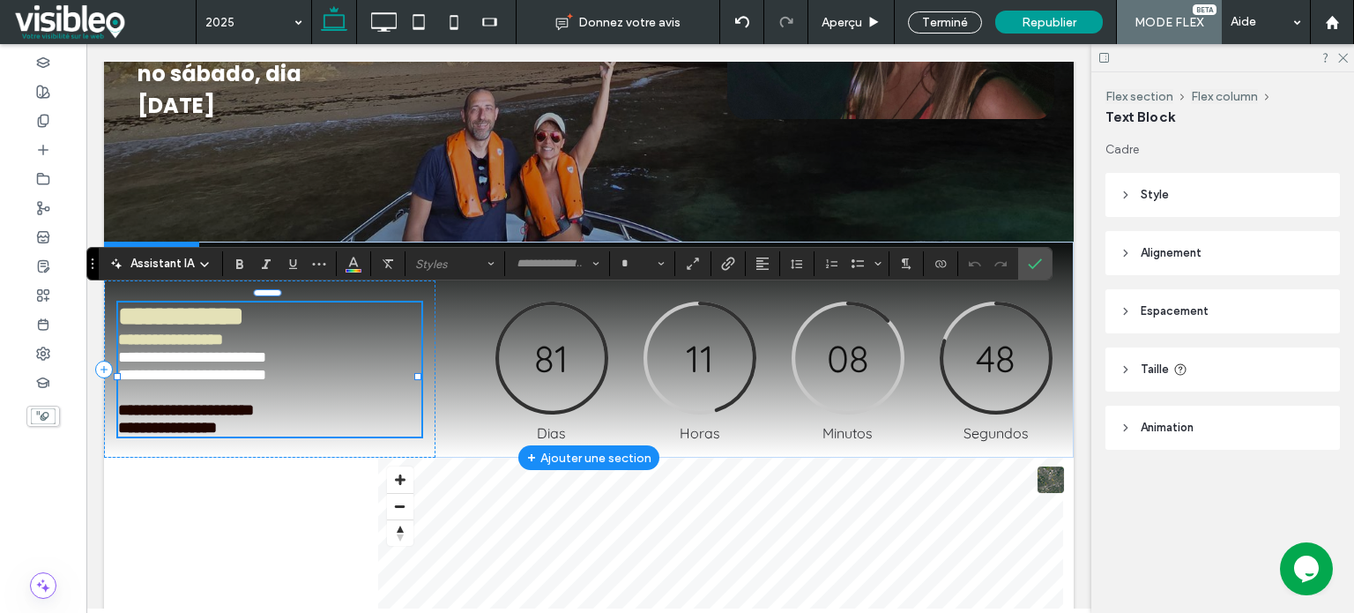
type input "*******"
type input "**"
type input "*********"
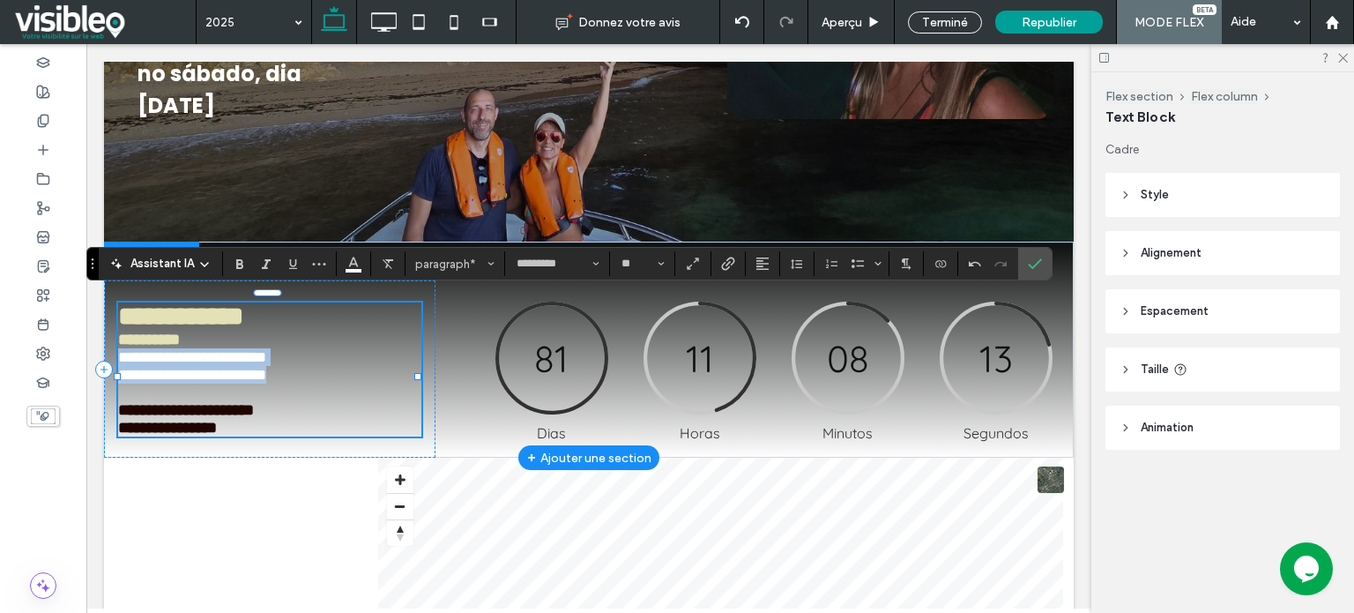
drag, startPoint x: 295, startPoint y: 383, endPoint x: 120, endPoint y: 365, distance: 176.4
click at [120, 365] on p "**********" at bounding box center [269, 365] width 303 height 35
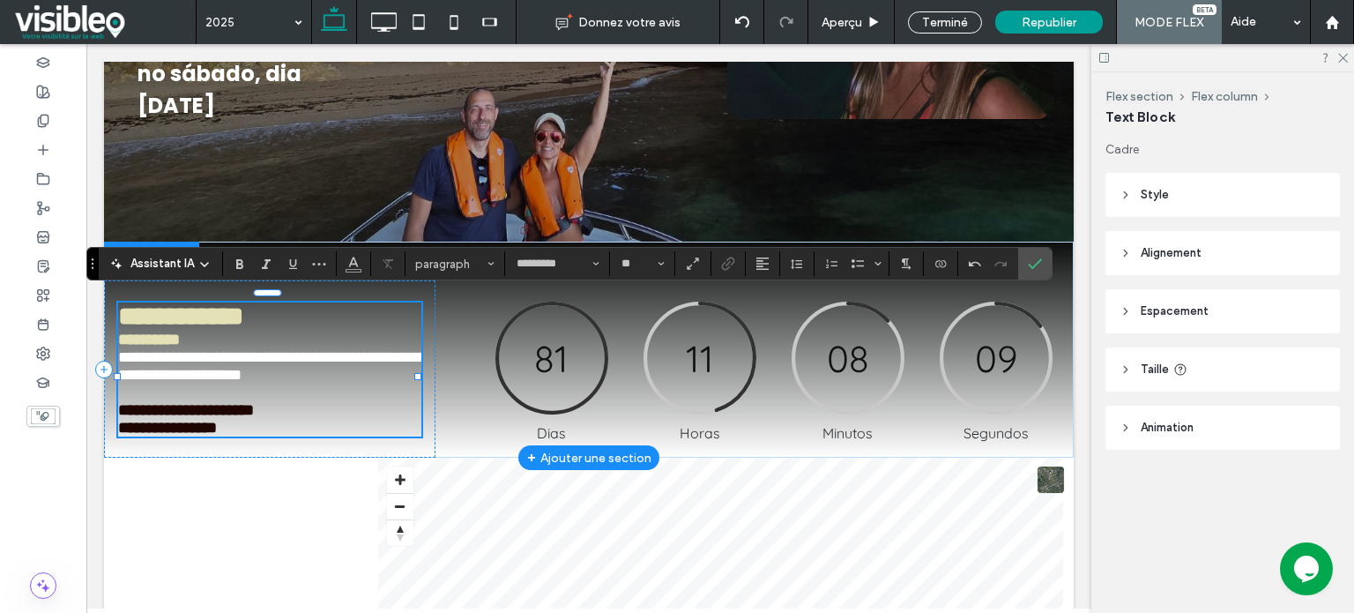
type input "**"
click at [377, 366] on span "**********" at bounding box center [272, 365] width 308 height 33
click at [367, 369] on span "**********" at bounding box center [272, 365] width 308 height 33
click at [137, 418] on strong "**********" at bounding box center [186, 410] width 136 height 16
click at [323, 419] on p "**********" at bounding box center [269, 410] width 303 height 18
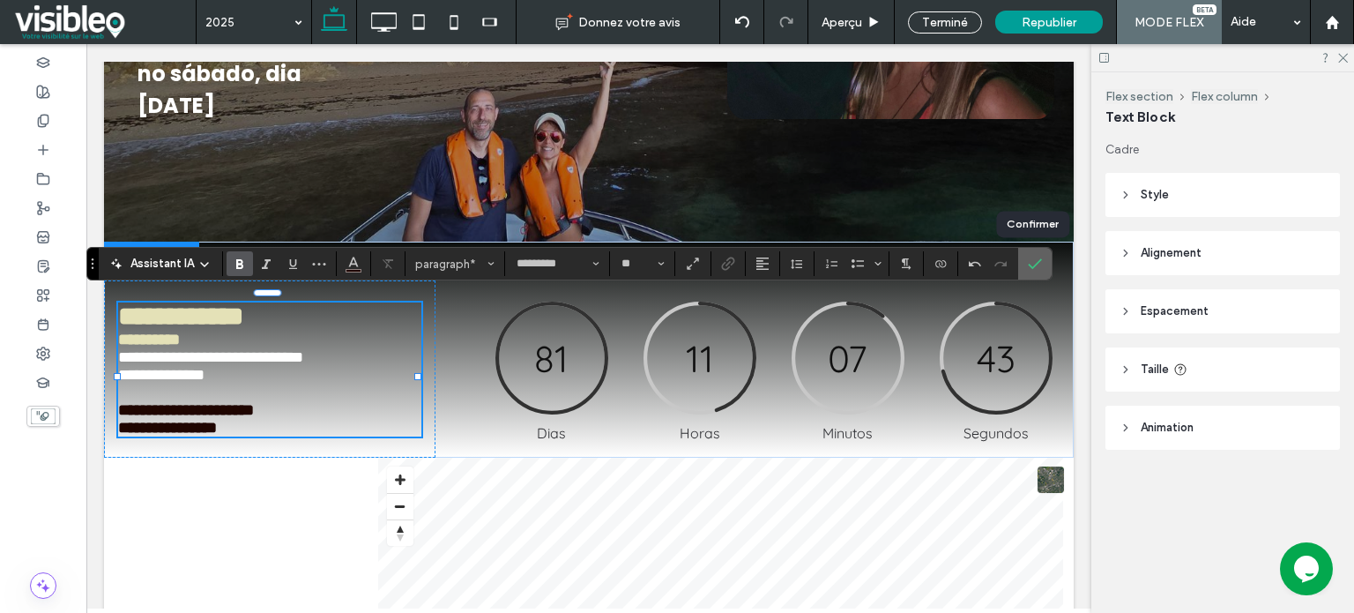
click at [1032, 260] on icon "Confirmer" at bounding box center [1035, 263] width 14 height 14
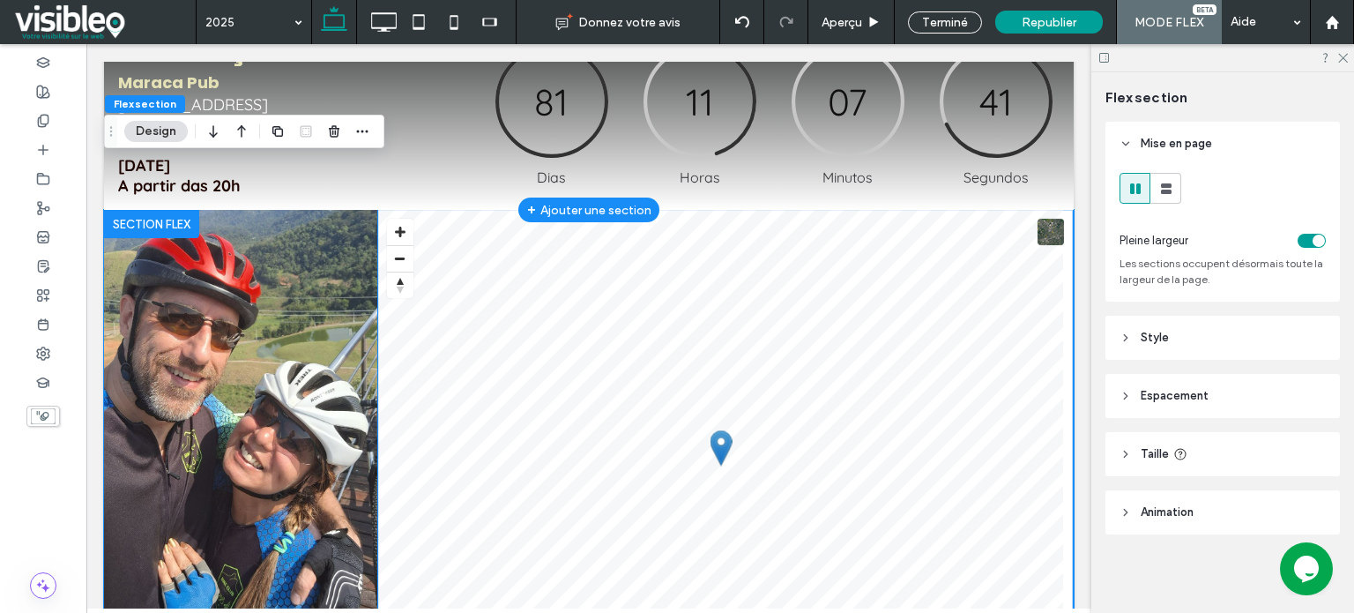
scroll to position [904, 0]
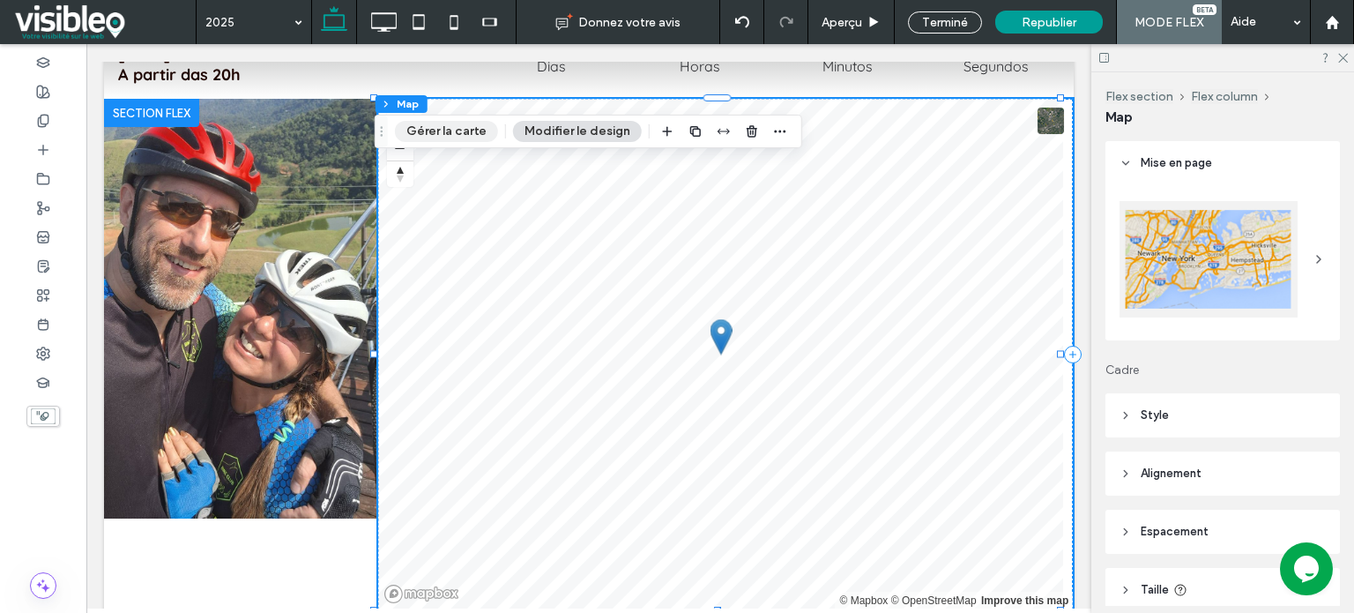
click at [448, 137] on button "Gérer la carte" at bounding box center [446, 131] width 103 height 21
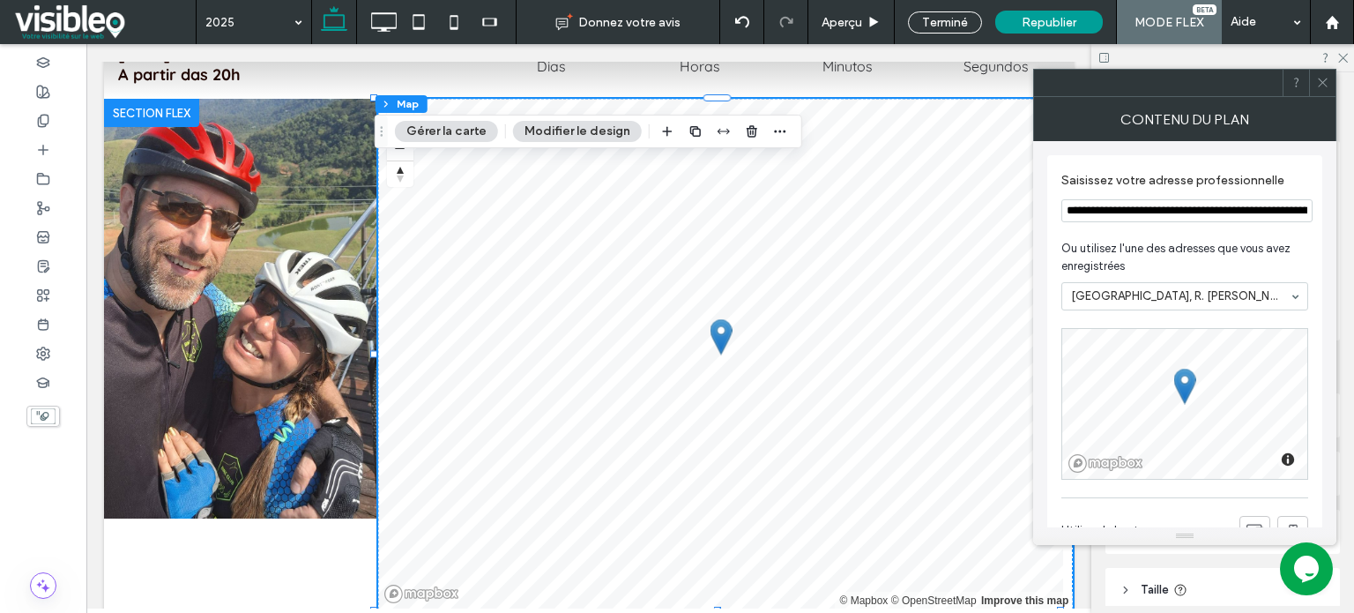
click at [1140, 211] on input "**********" at bounding box center [1186, 210] width 251 height 23
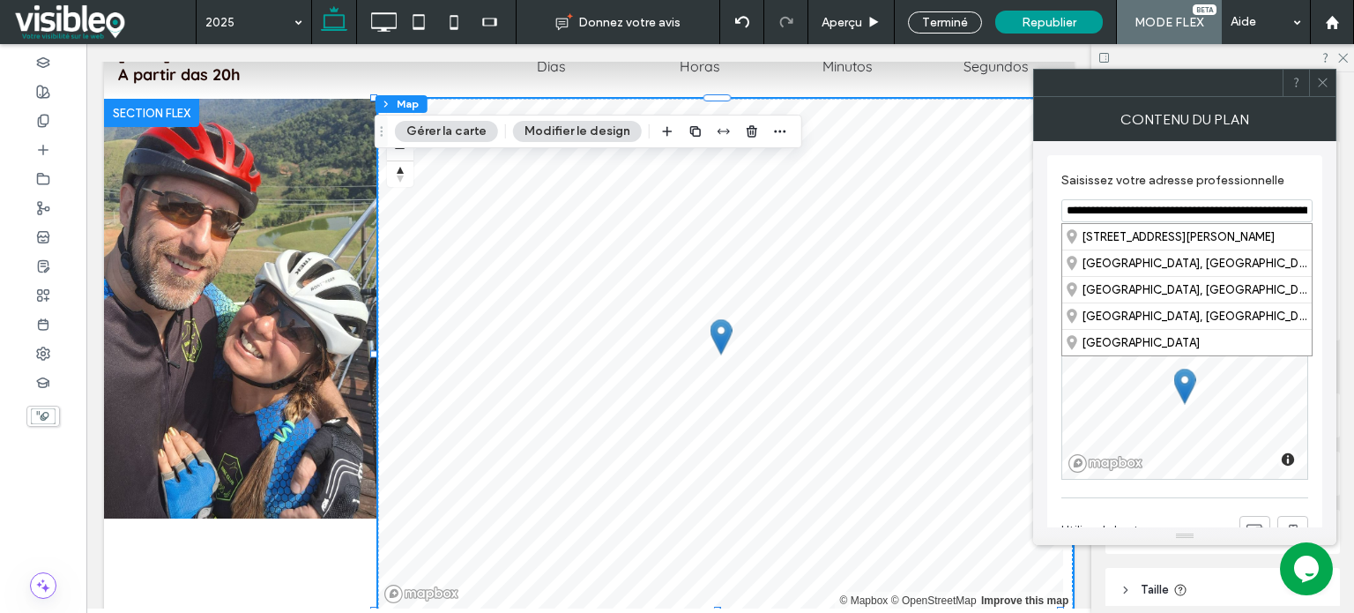
paste input
click at [1151, 235] on div "Rua Da Passagem 39, Botafogo, Rio de Janeiro - Rio de Janeiro, 22290, Brésil" at bounding box center [1186, 237] width 249 height 26
type input "**********"
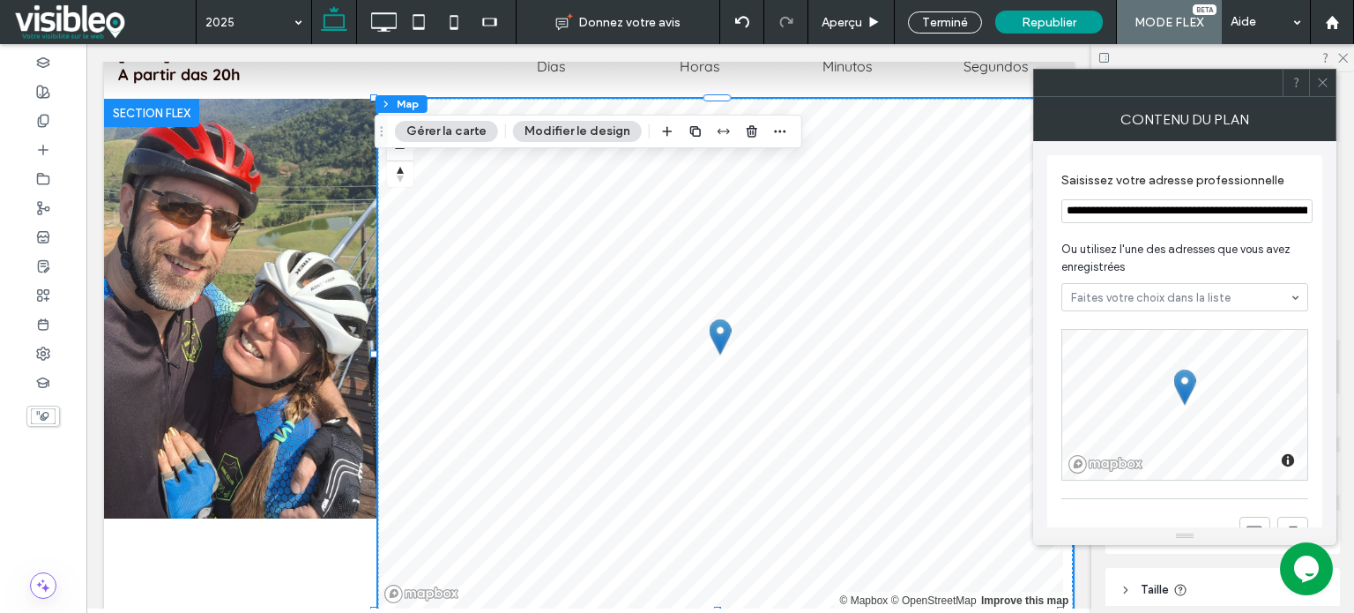
click at [1320, 84] on use at bounding box center [1322, 82] width 9 height 9
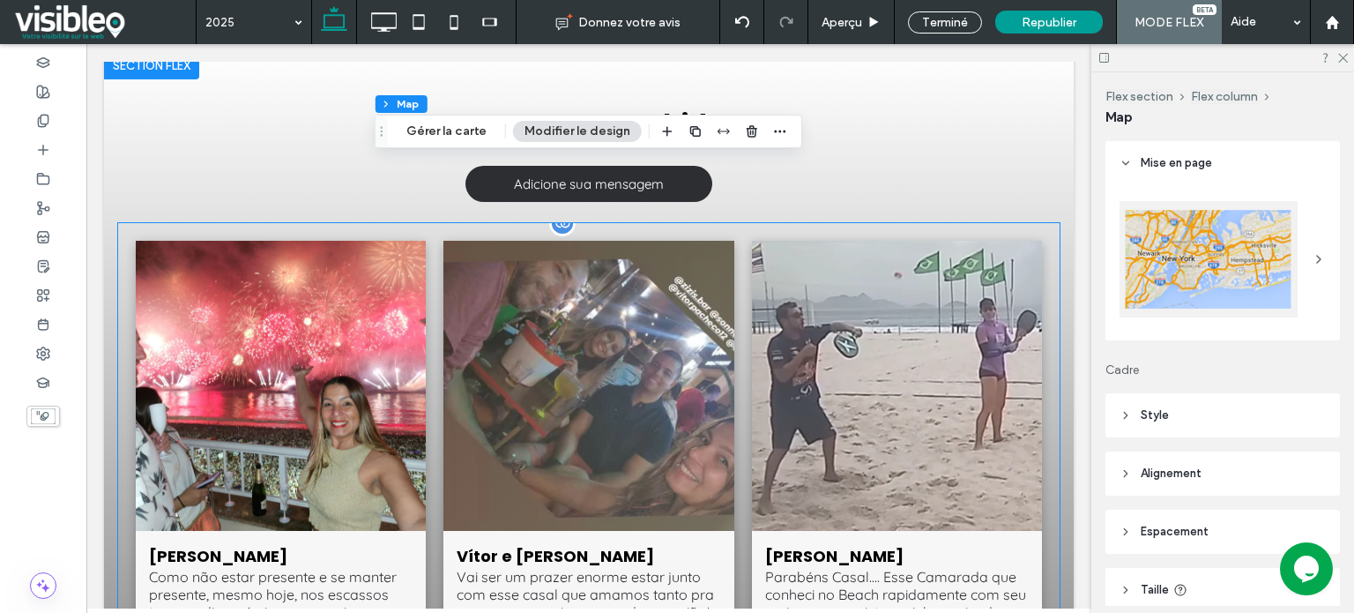
scroll to position [2761, 0]
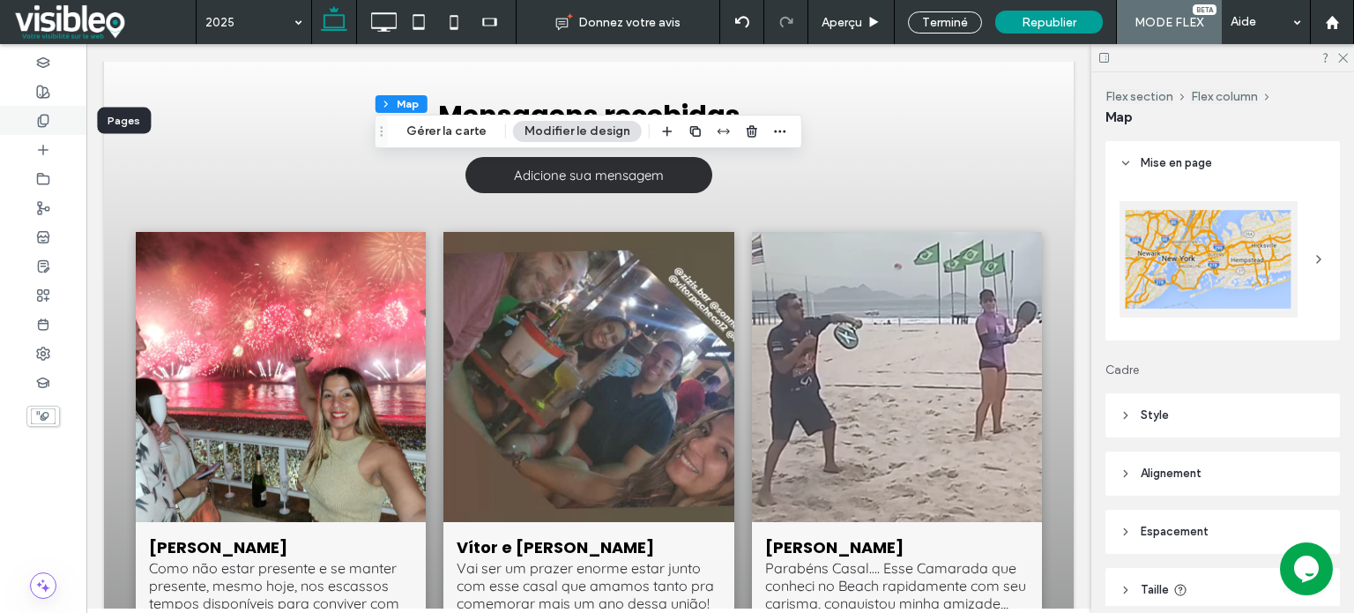
click at [47, 118] on icon at bounding box center [43, 121] width 14 height 14
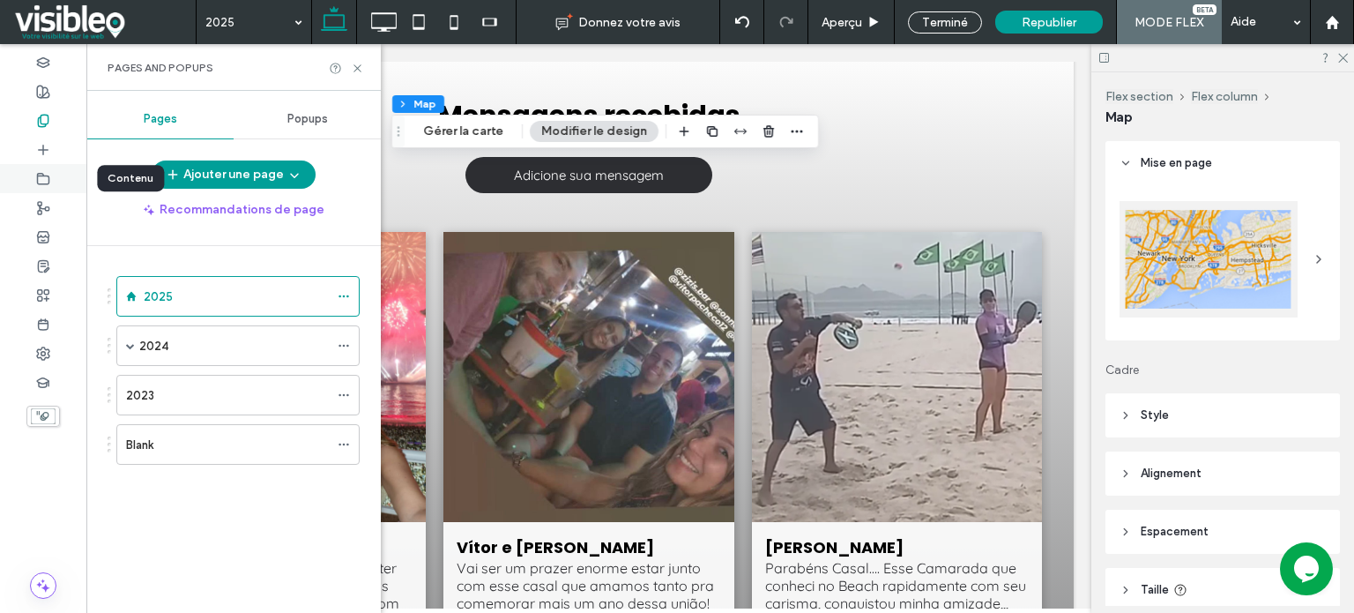
click at [53, 177] on div at bounding box center [43, 178] width 86 height 29
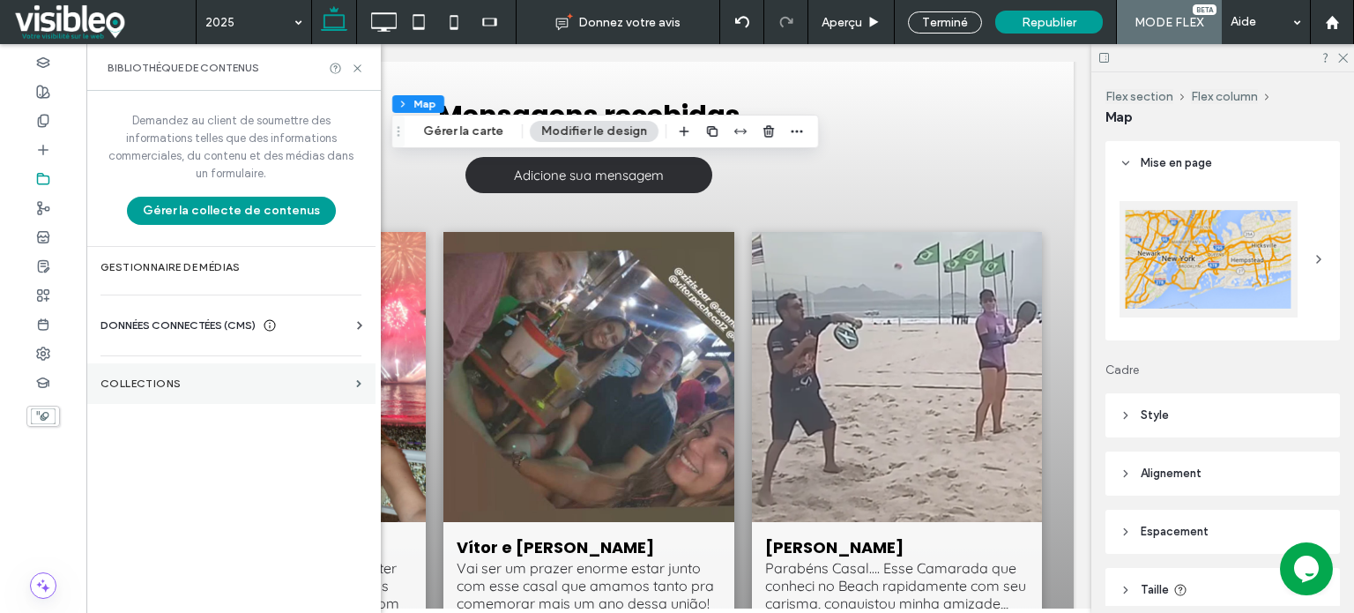
click at [176, 380] on label "COLLECTIONS" at bounding box center [224, 383] width 249 height 12
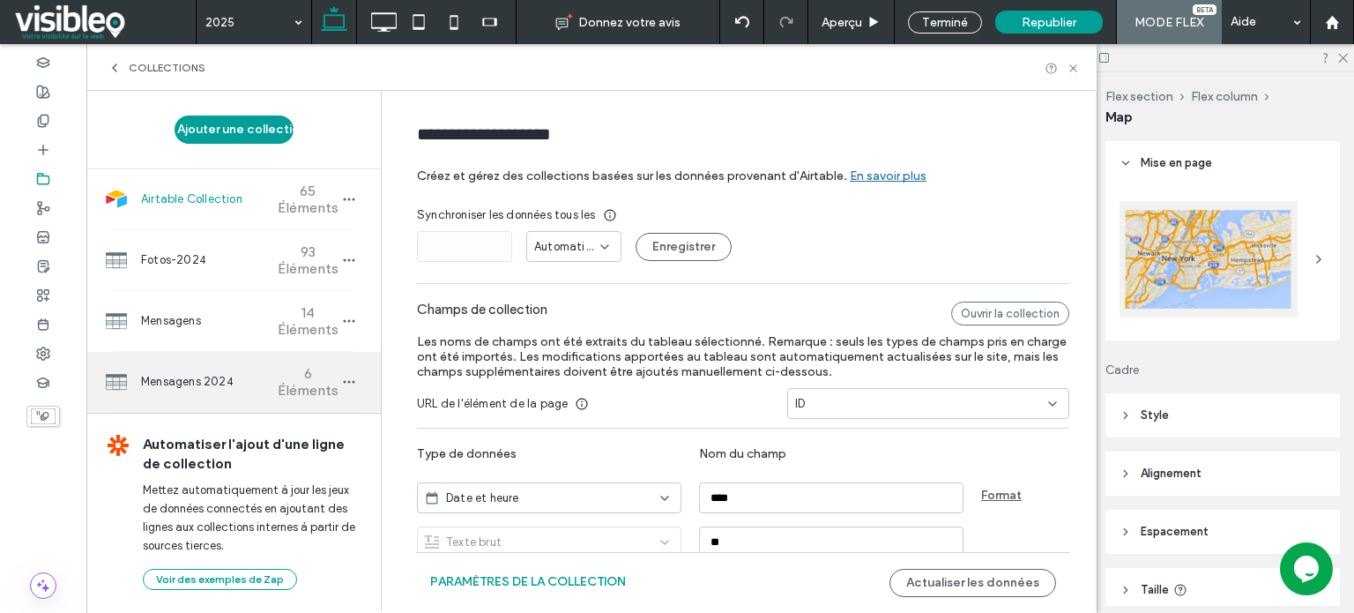
click at [218, 381] on span "Mensagens 2024" at bounding box center [206, 382] width 131 height 18
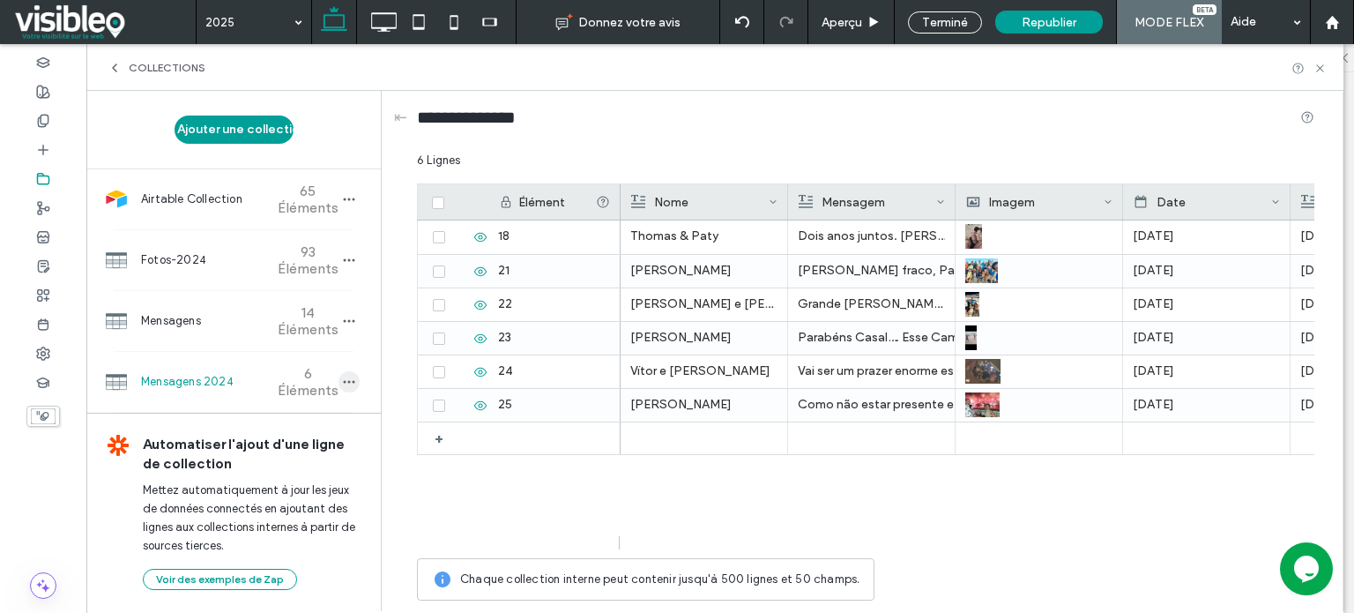
click at [344, 382] on use "button" at bounding box center [349, 382] width 11 height 3
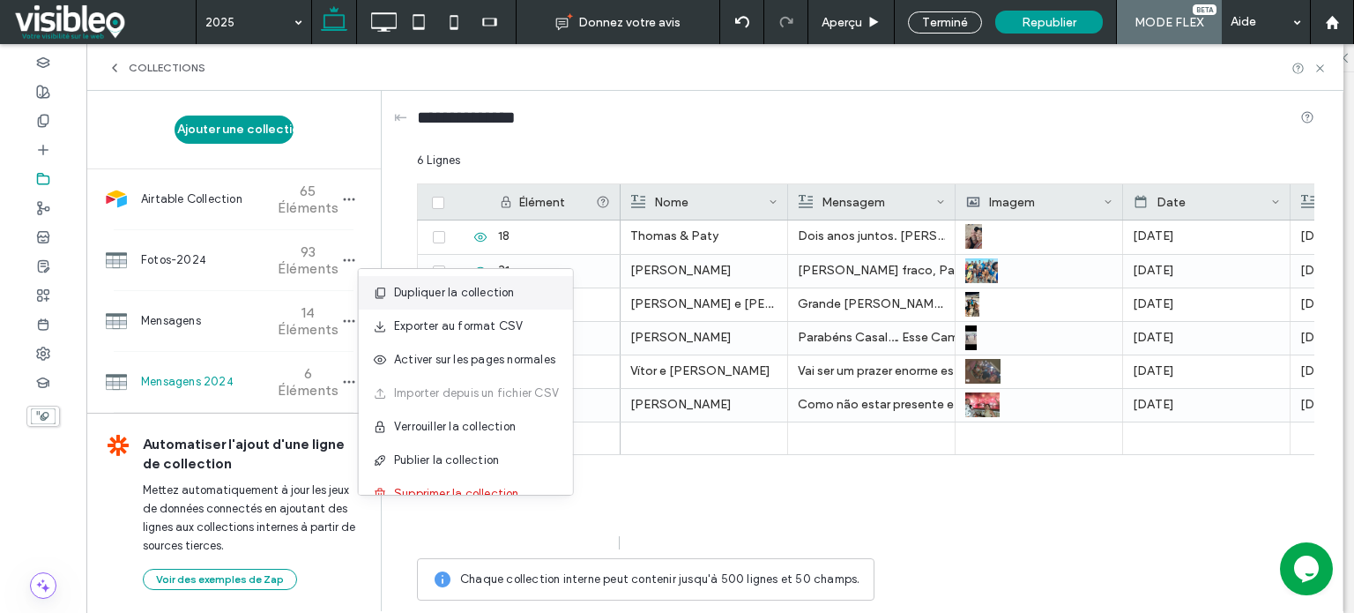
click at [486, 293] on span "Dupliquer la collection" at bounding box center [454, 293] width 121 height 18
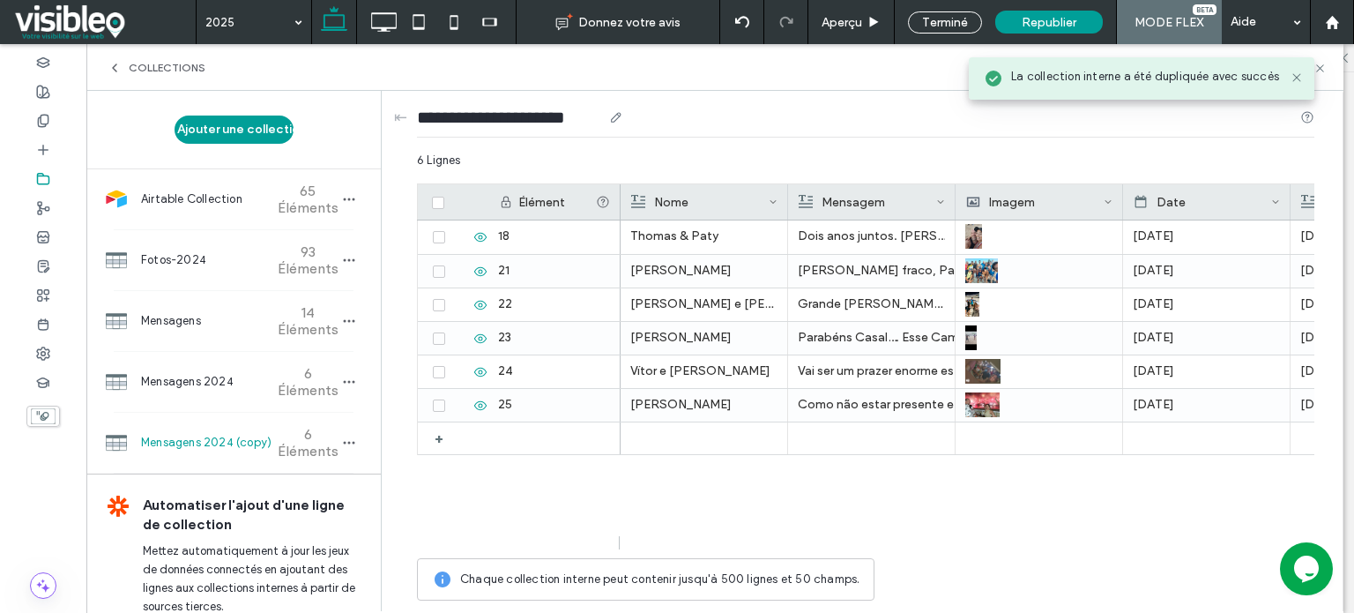
click at [532, 112] on input "**********" at bounding box center [509, 117] width 185 height 25
click at [546, 117] on input "**********" at bounding box center [509, 117] width 185 height 25
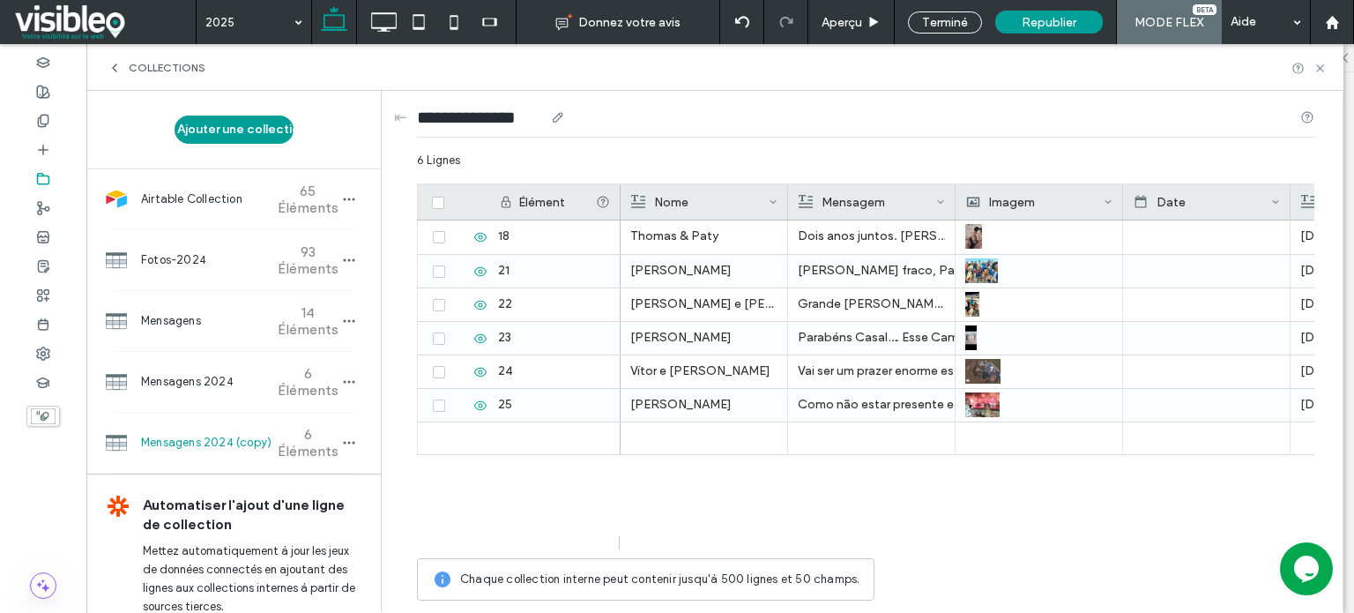
scroll to position [0, 3]
type input "**********"
click at [784, 137] on div "**********" at bounding box center [865, 121] width 897 height 61
click at [1324, 69] on icon at bounding box center [1319, 68] width 13 height 13
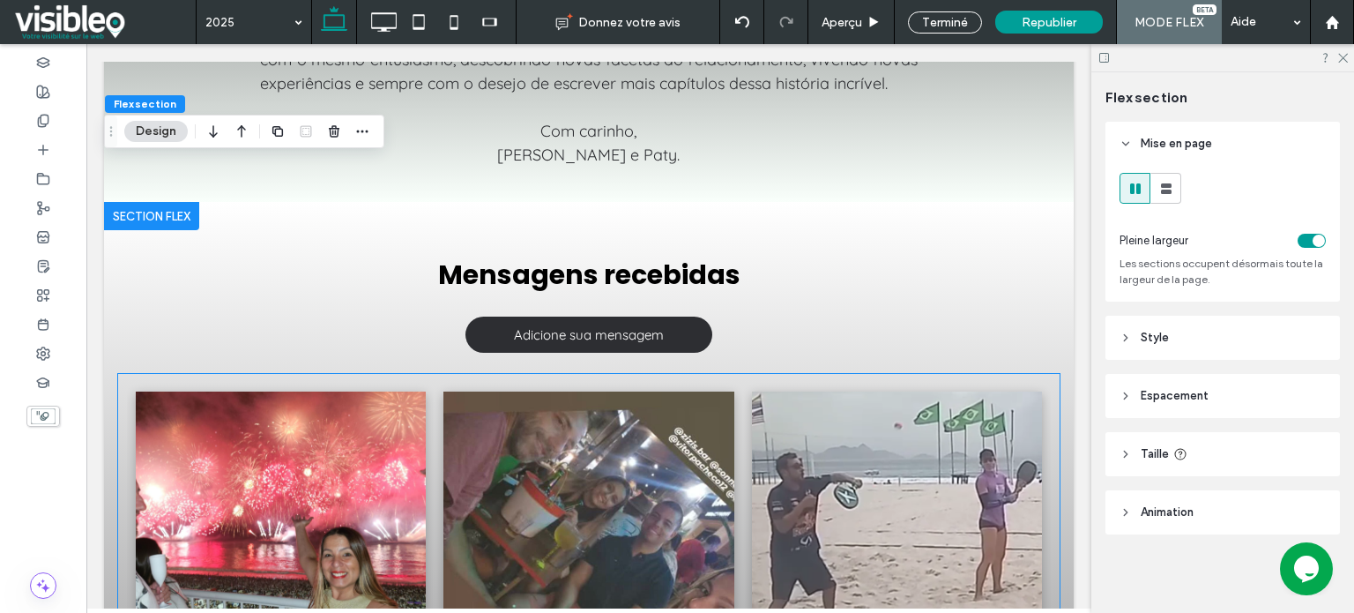
scroll to position [2995, 0]
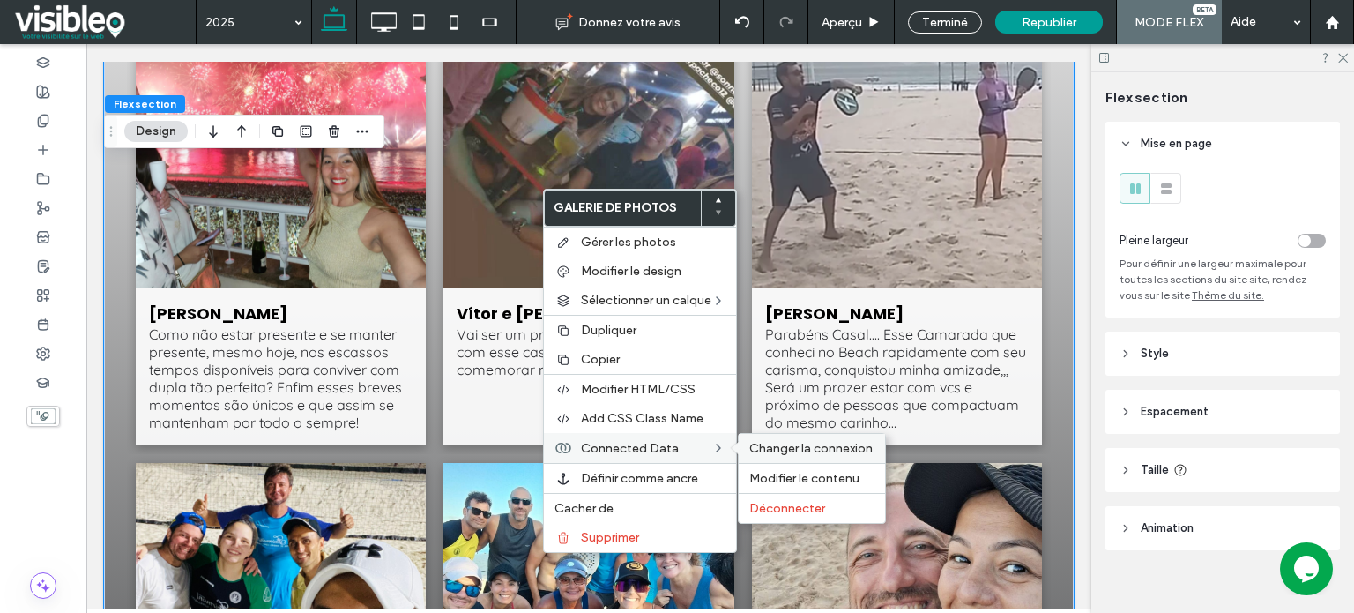
click at [812, 442] on span "Changer la connexion" at bounding box center [810, 448] width 123 height 15
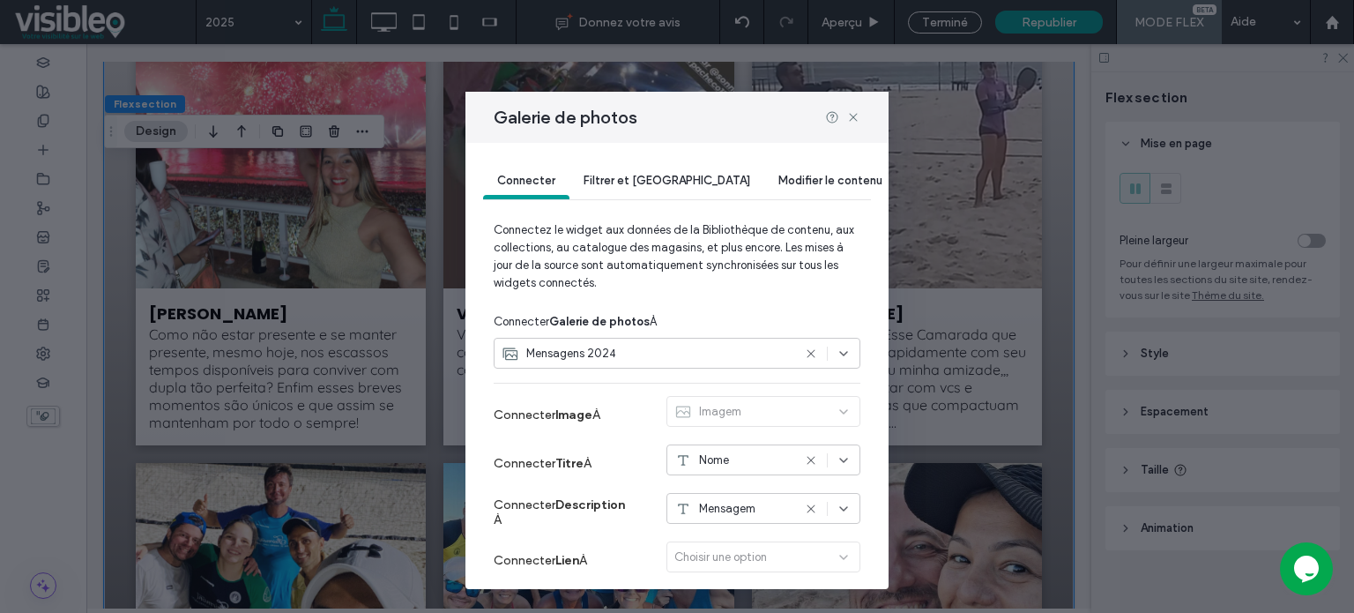
click at [690, 351] on div "Mensagens 2024" at bounding box center [646, 354] width 290 height 18
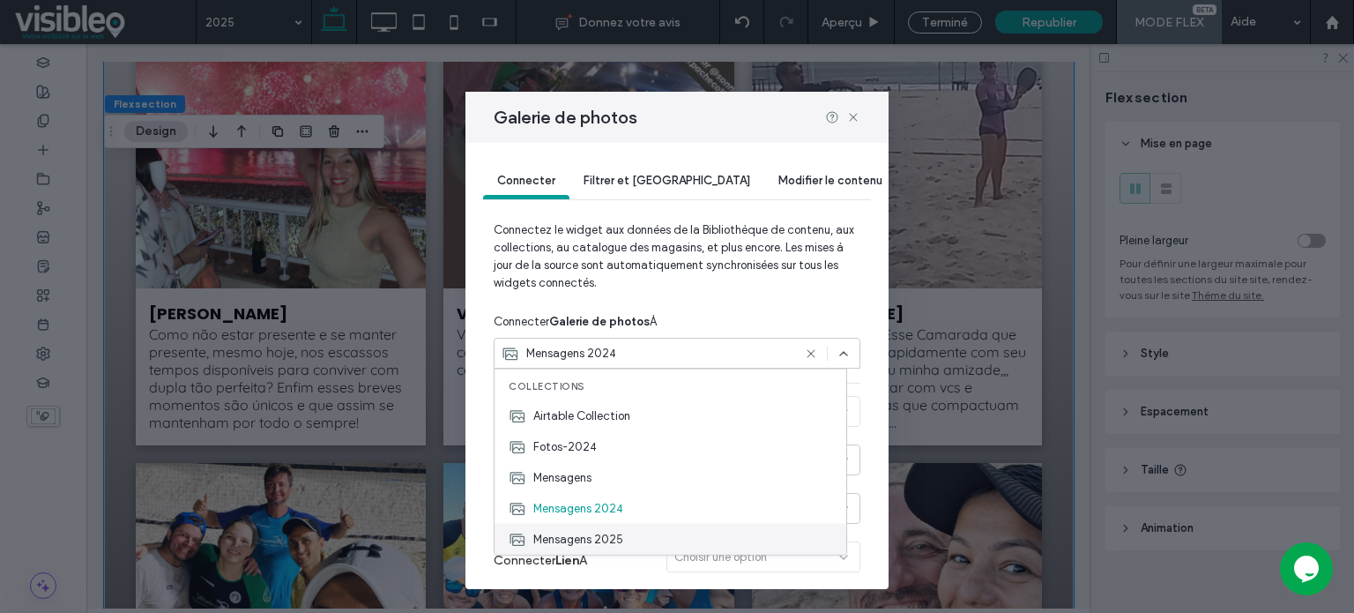
click at [618, 535] on span "Mensagens 2025" at bounding box center [578, 539] width 90 height 18
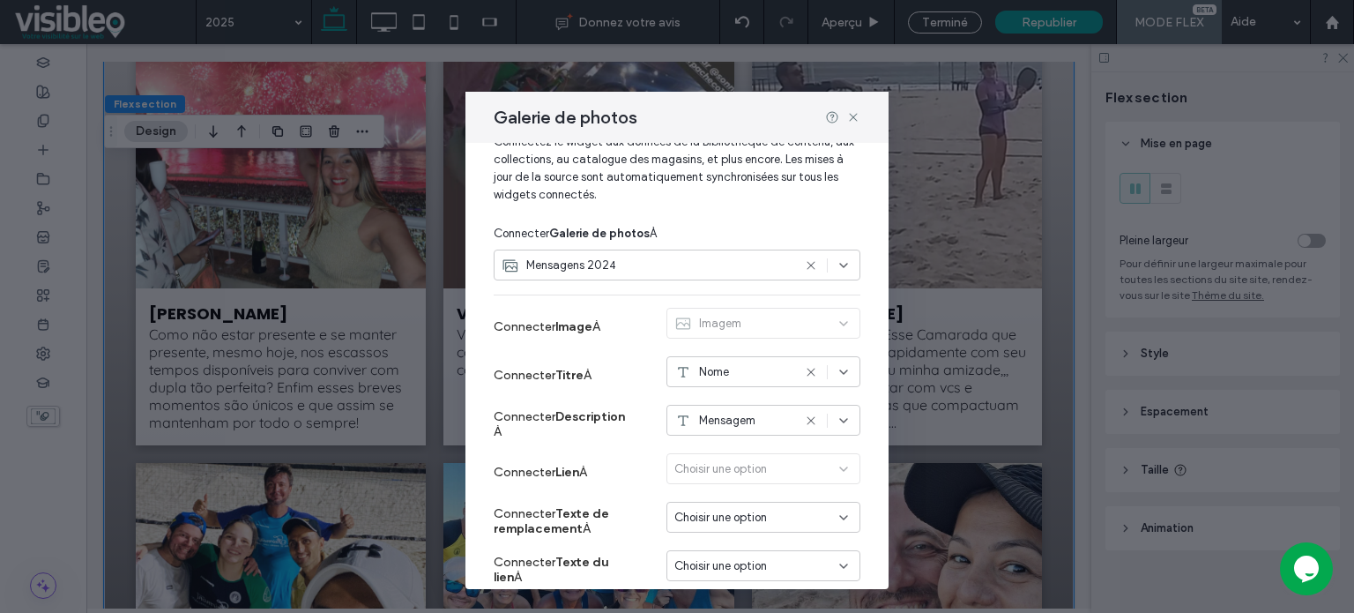
scroll to position [162, 0]
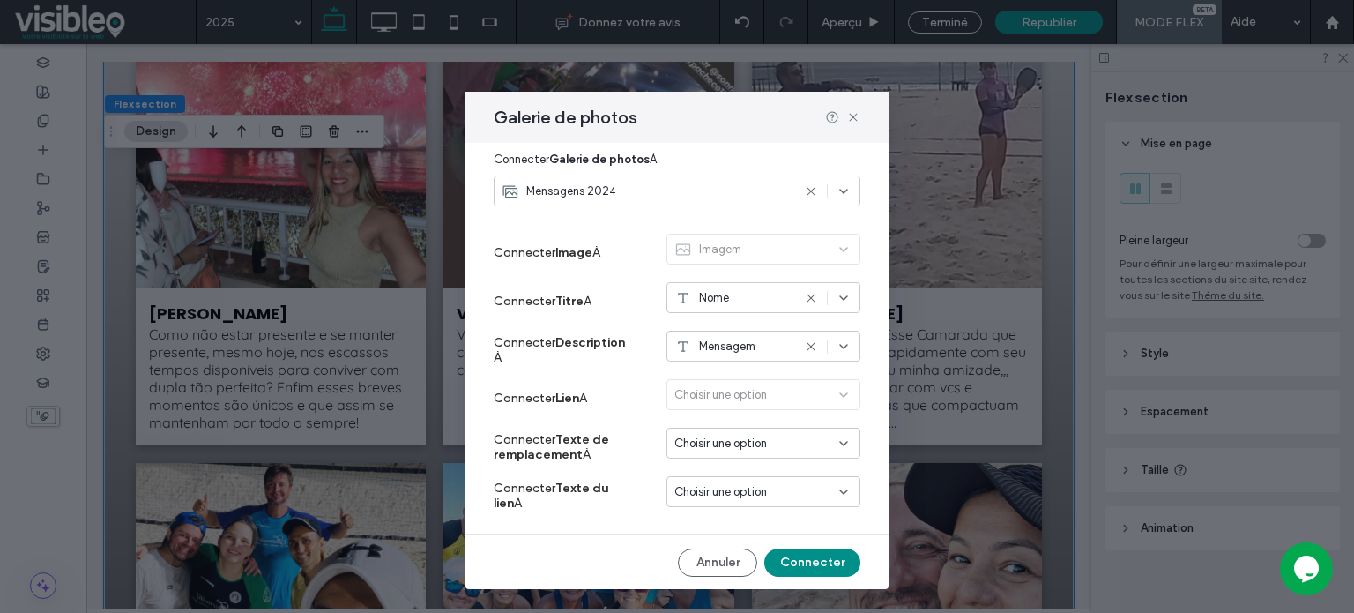
click at [806, 566] on button "Connecter" at bounding box center [812, 562] width 96 height 28
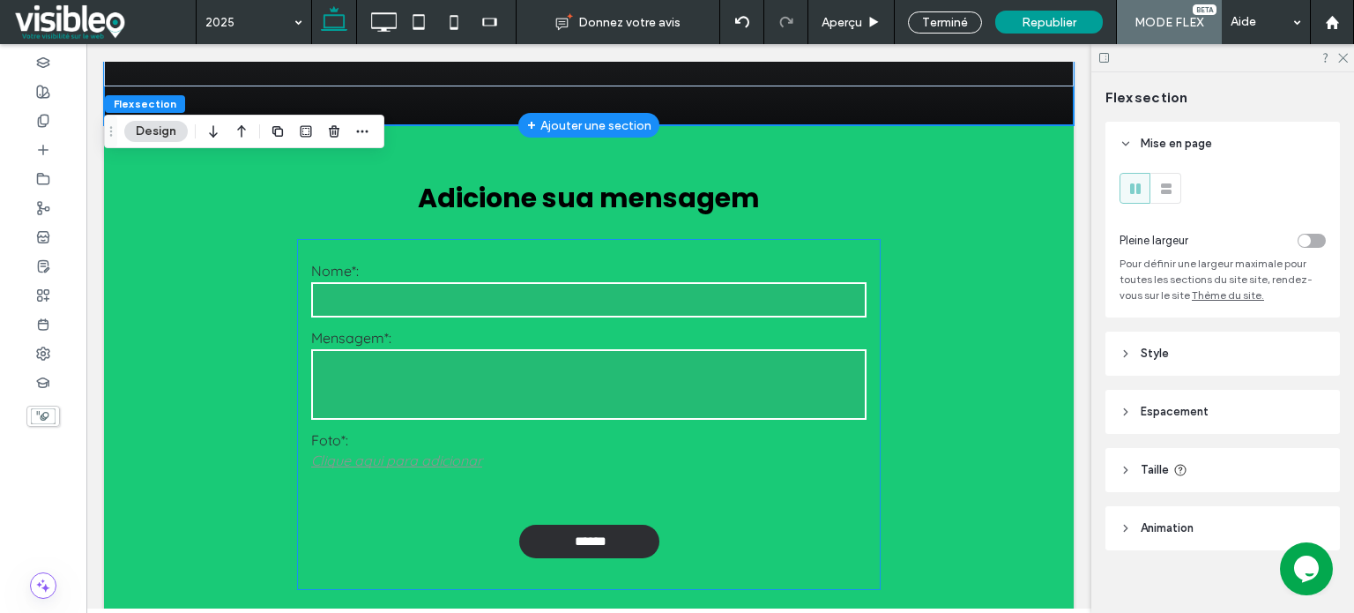
scroll to position [4140, 0]
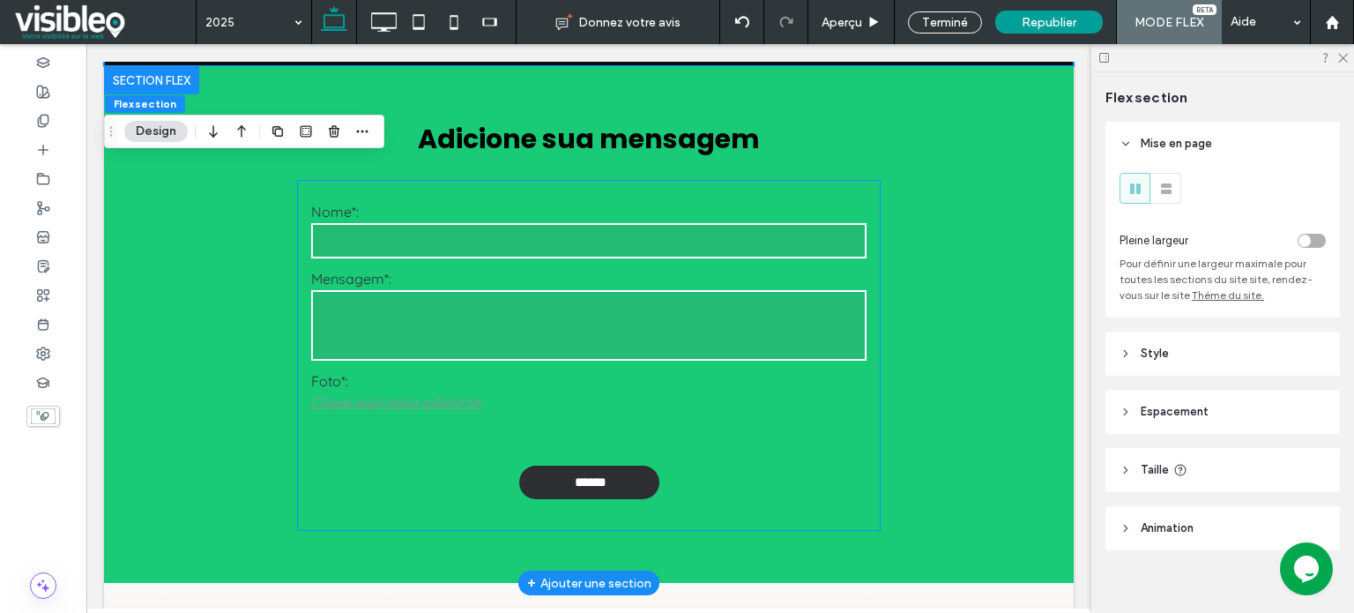
click at [538, 242] on input "text" at bounding box center [588, 240] width 555 height 35
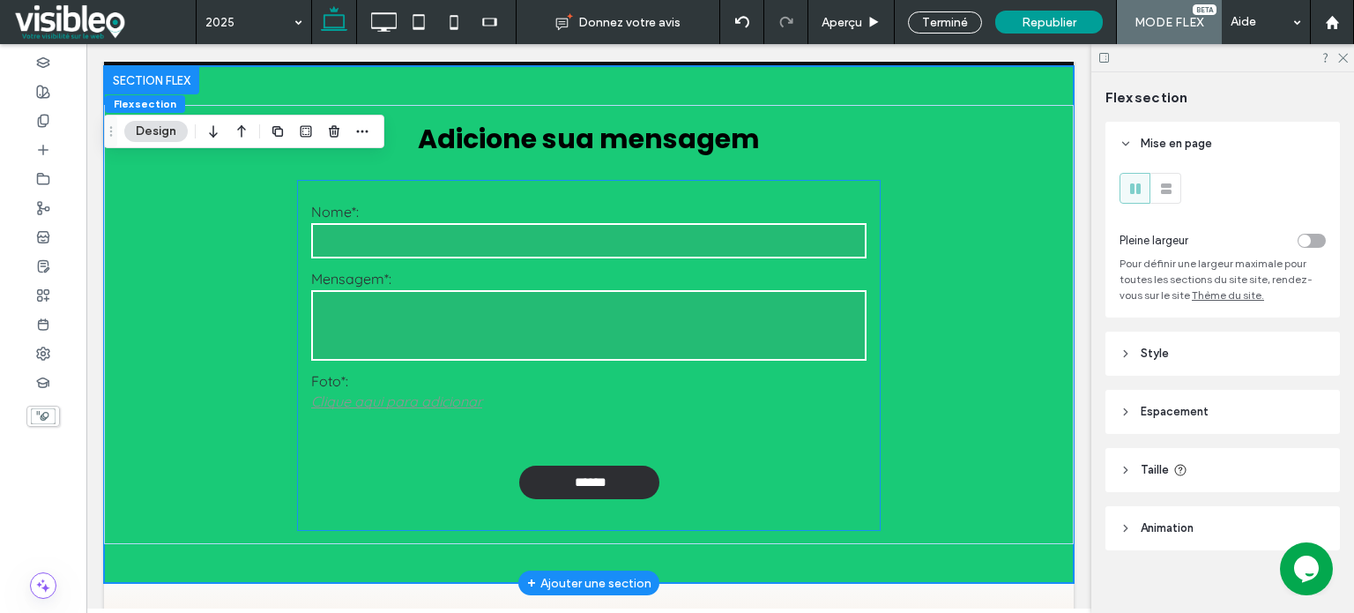
click at [426, 215] on label "Nome*:" at bounding box center [588, 212] width 555 height 18
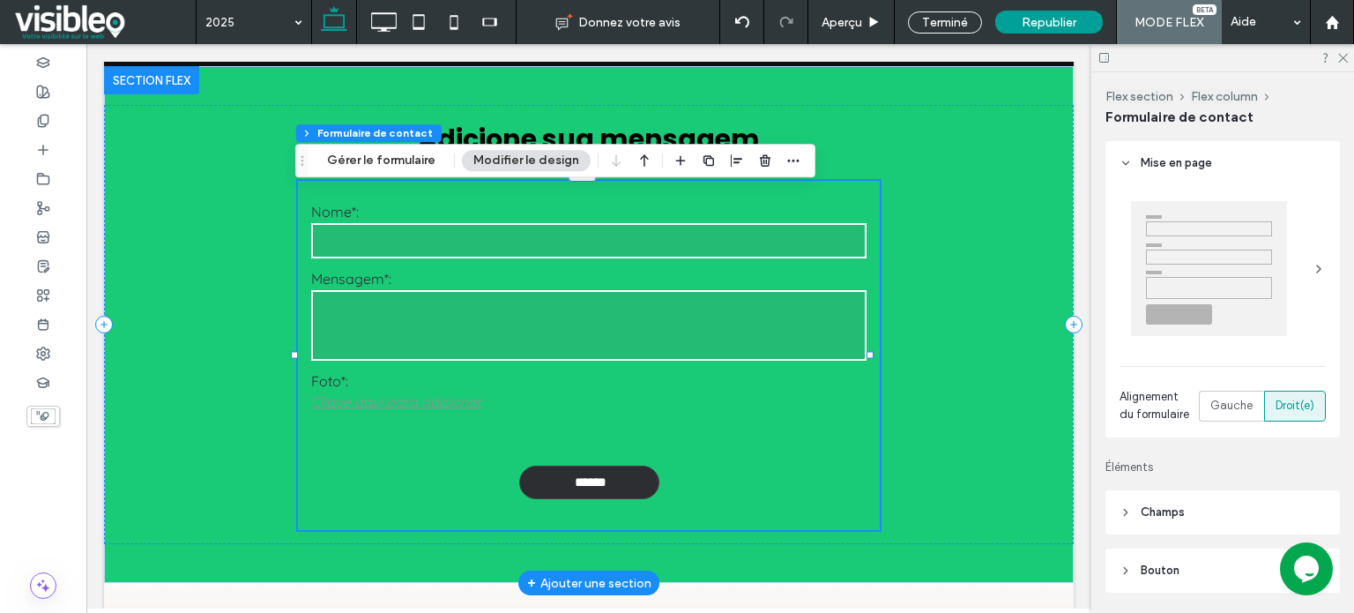
type input "**"
type input "***"
type input "*"
type input "***"
type input "**"
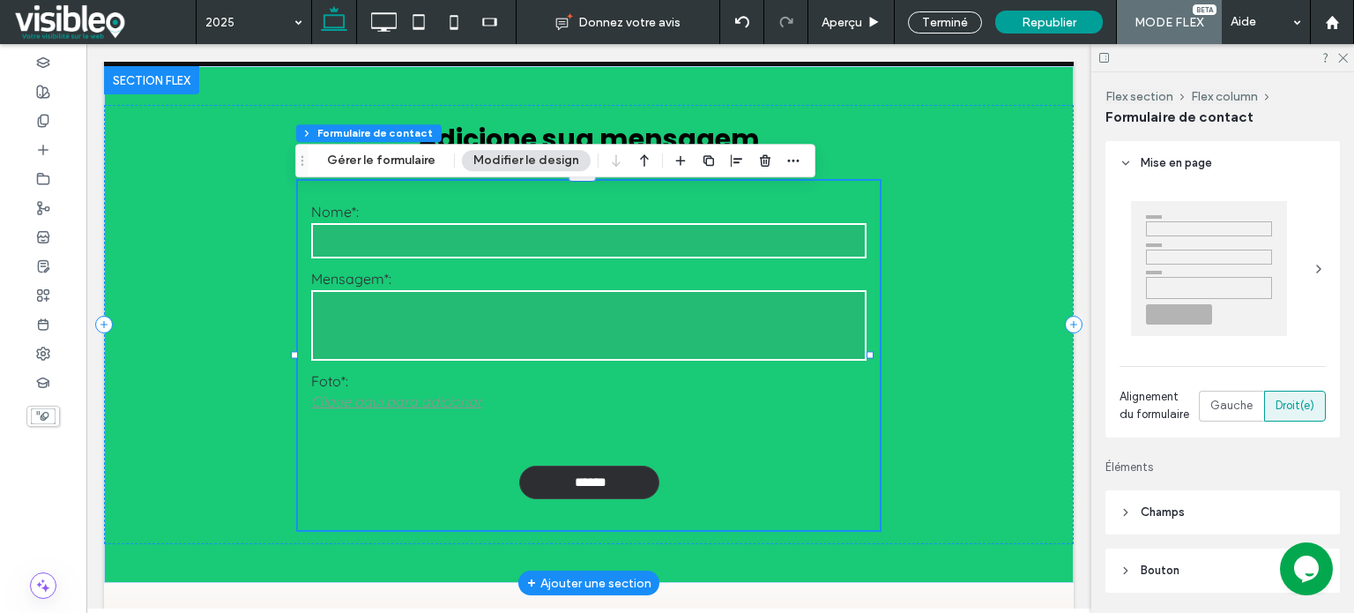
type input "*"
type input "***"
click at [426, 215] on label "Nome*:" at bounding box center [588, 212] width 555 height 18
type input "*"
type input "**"
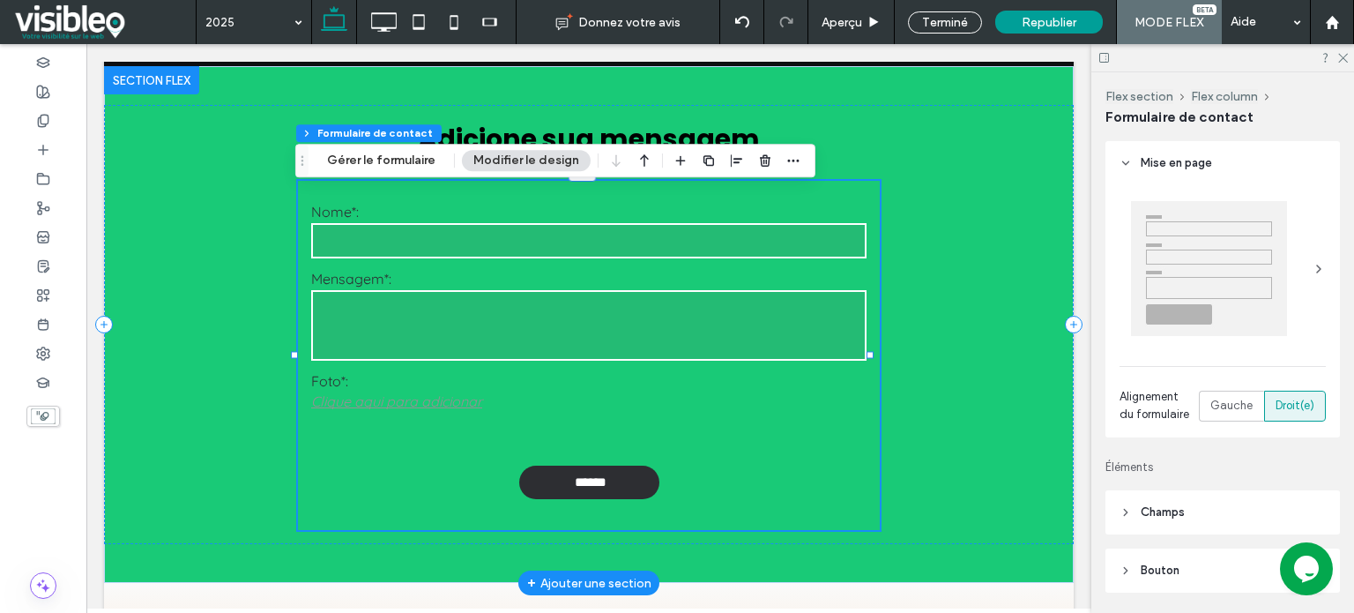
type input "*"
click at [391, 159] on button "Gérer le formulaire" at bounding box center [381, 160] width 131 height 21
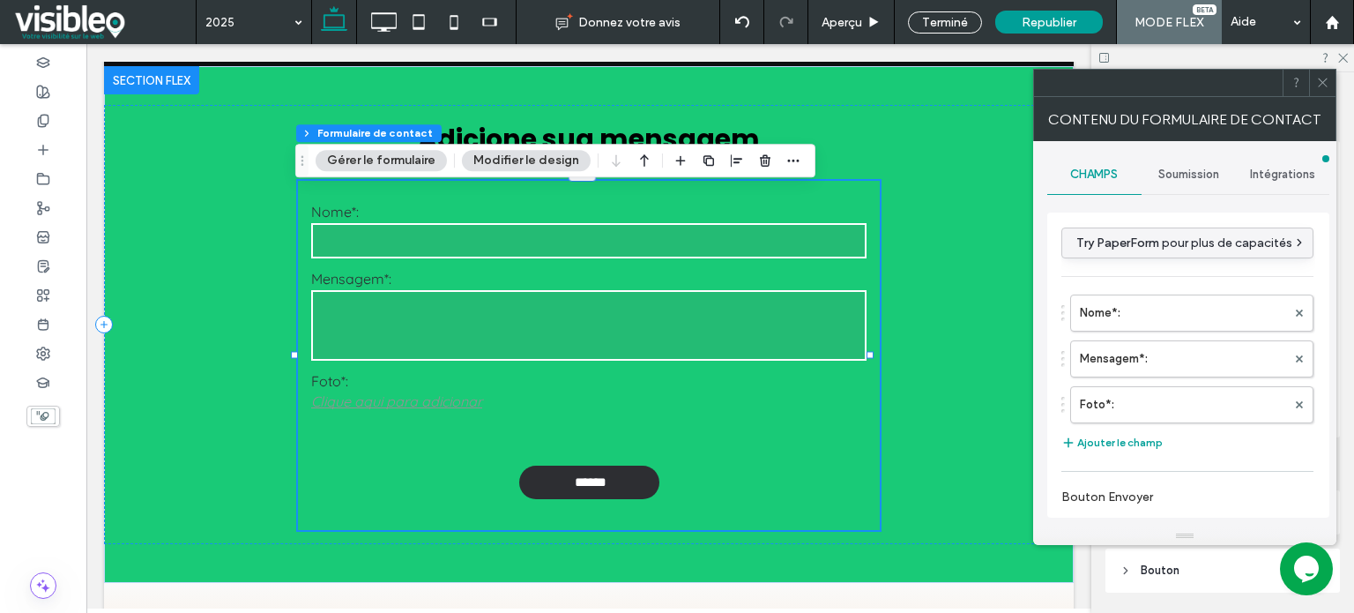
scroll to position [0, 0]
click at [1322, 80] on icon at bounding box center [1322, 82] width 13 height 13
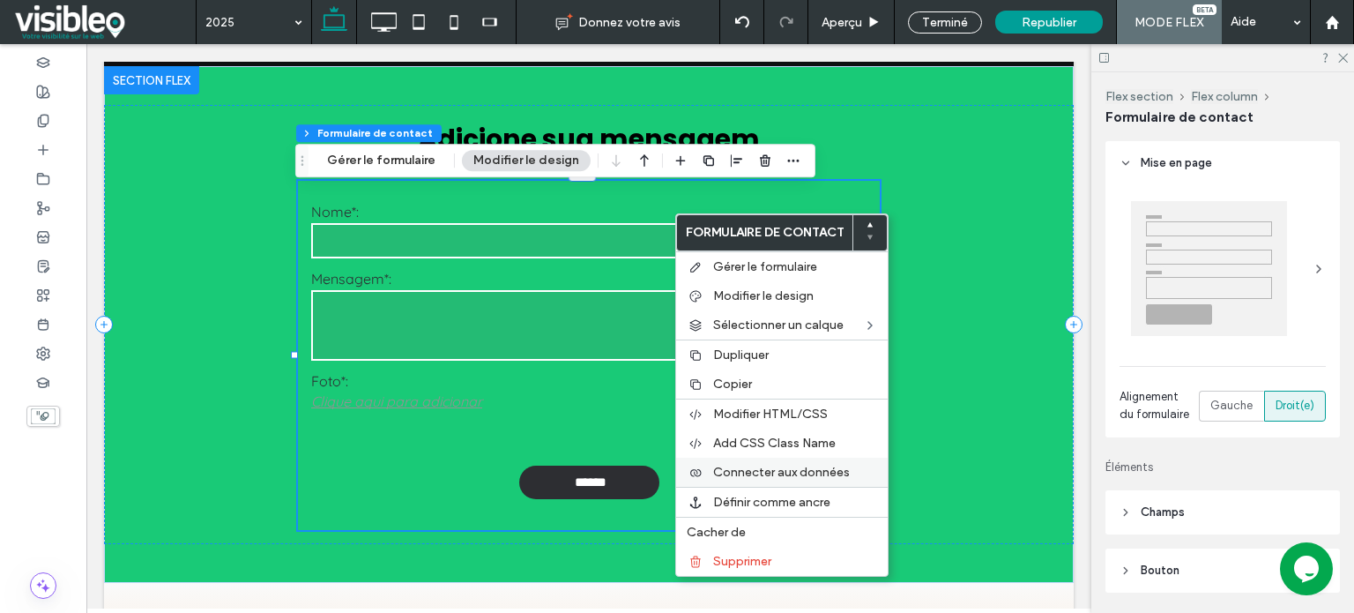
click at [820, 467] on span "Connecter aux données" at bounding box center [781, 471] width 137 height 15
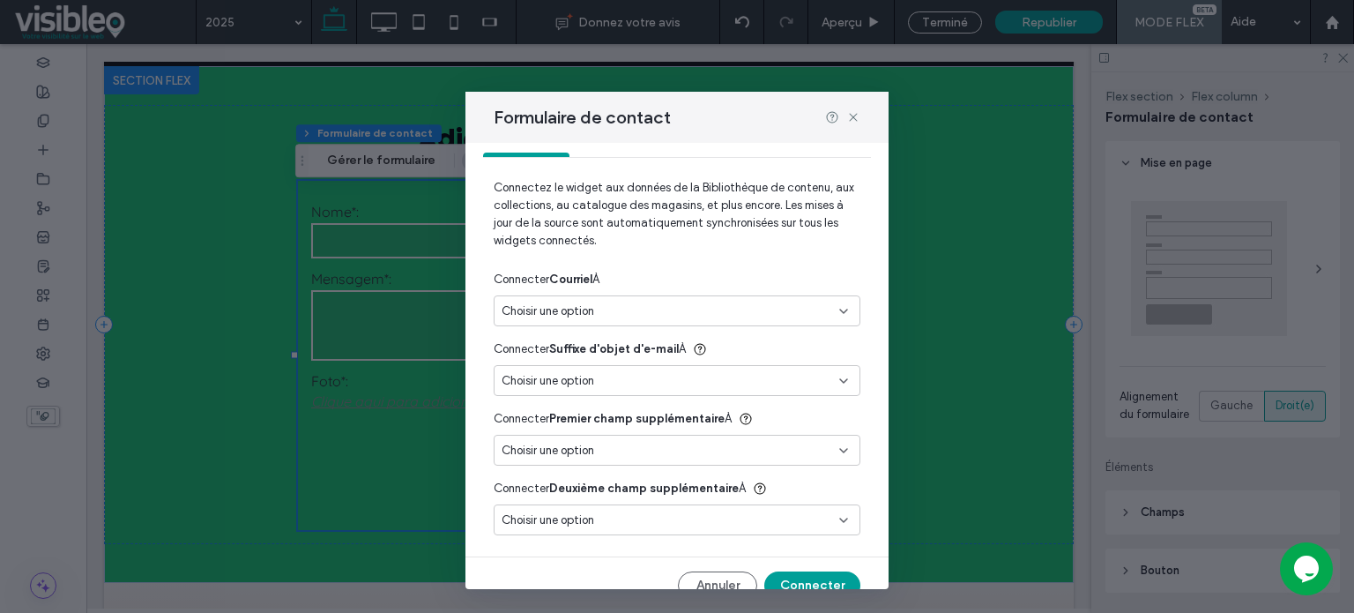
scroll to position [66, 0]
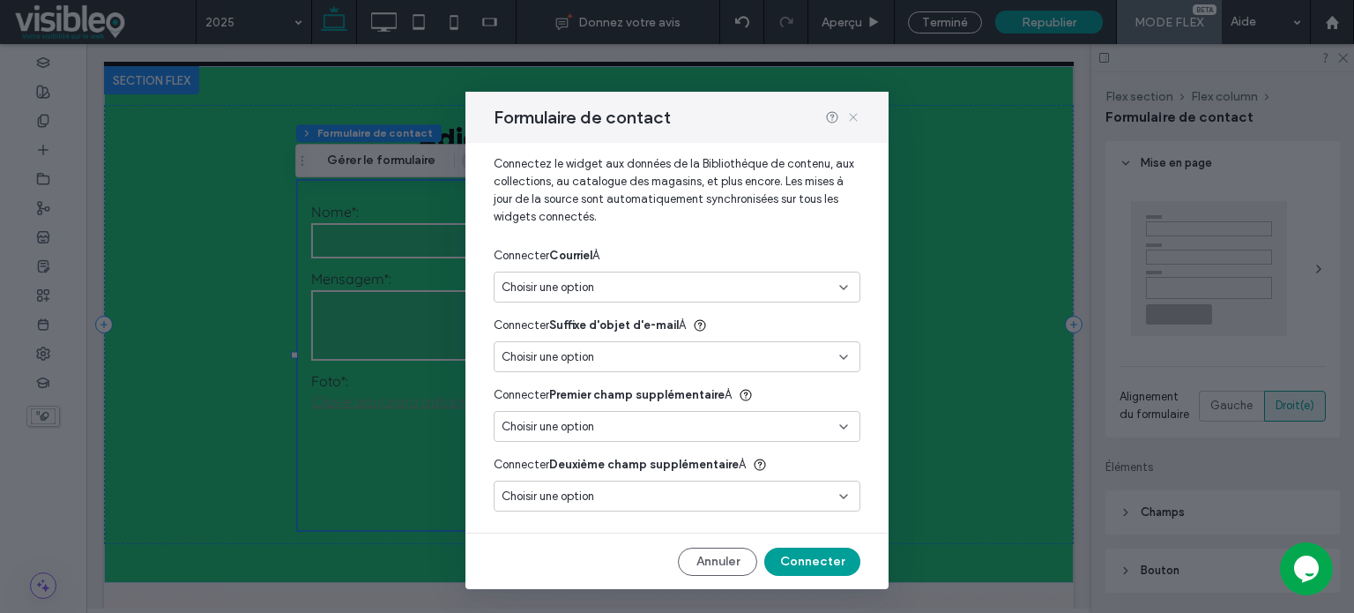
click at [855, 117] on icon at bounding box center [853, 117] width 14 height 14
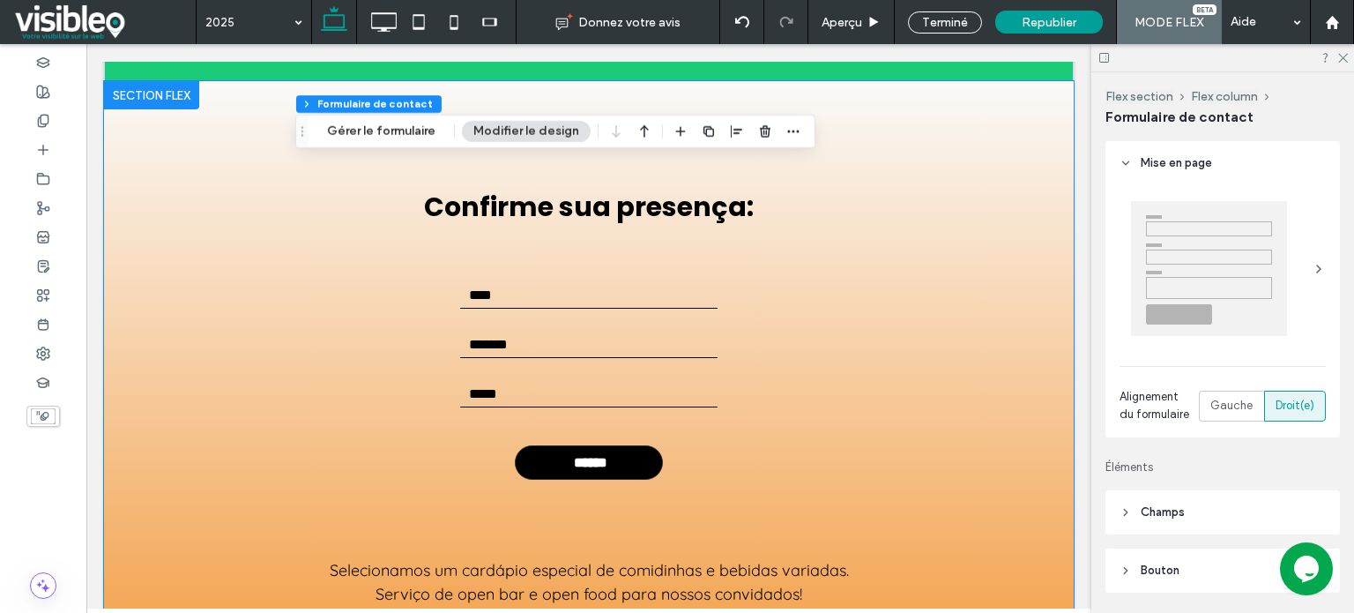
scroll to position [4669, 0]
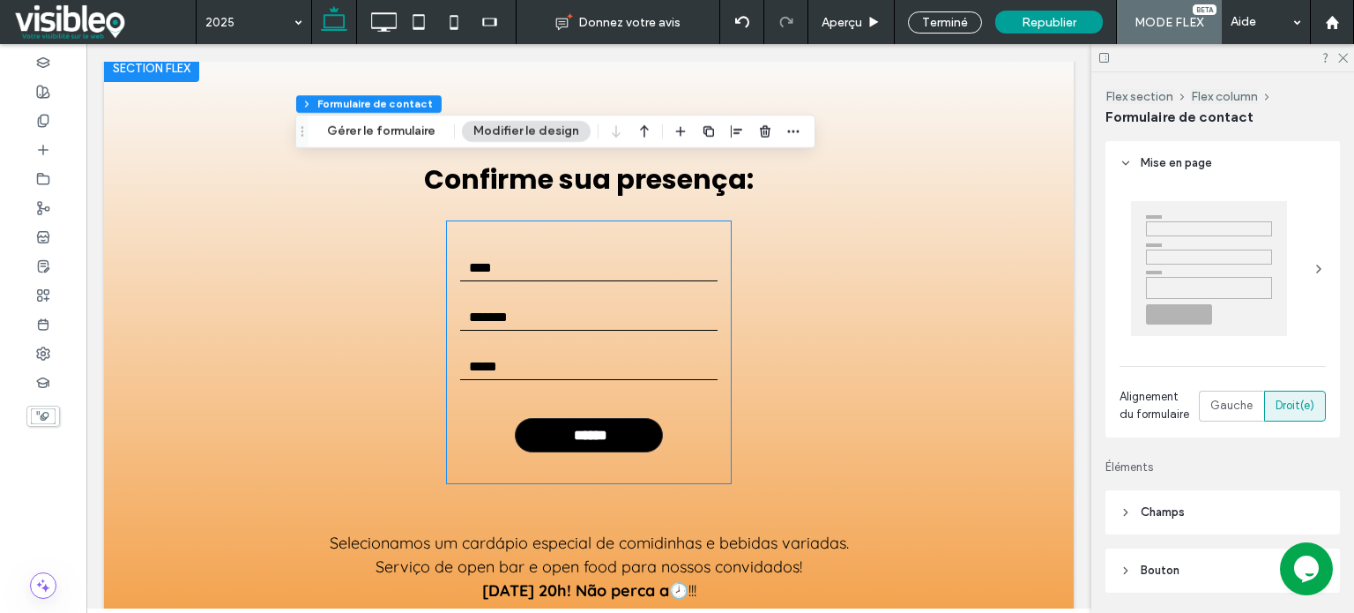
click at [582, 281] on input "text" at bounding box center [588, 268] width 257 height 26
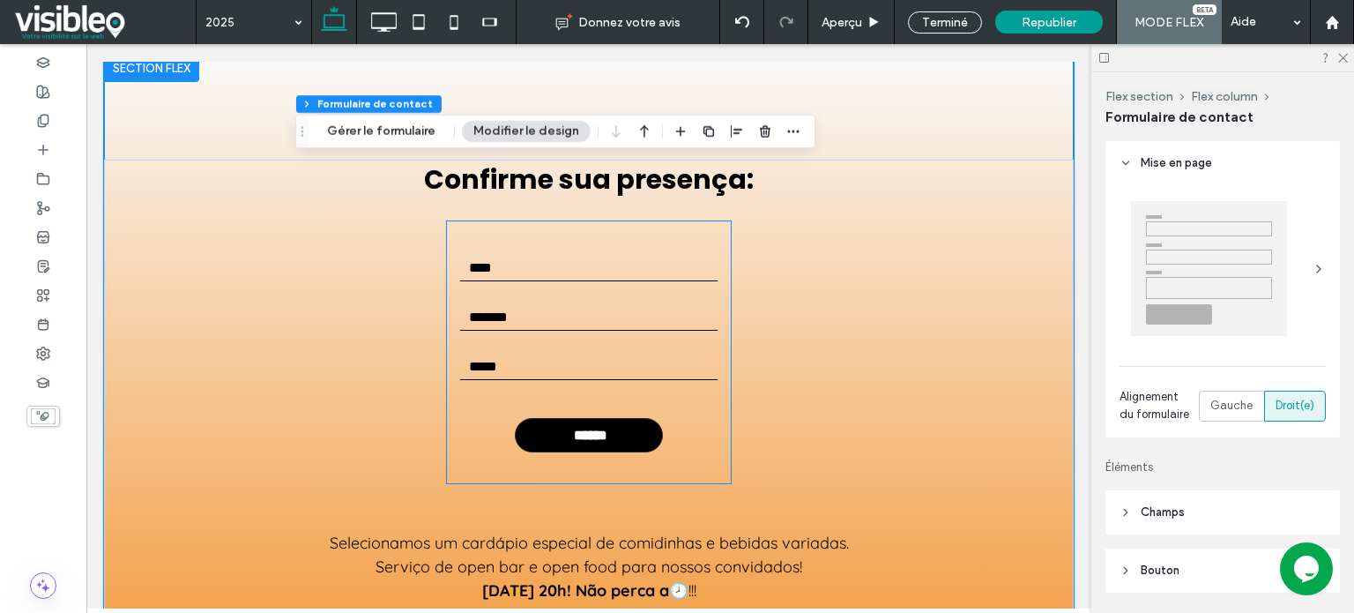
scroll to position [4689, 0]
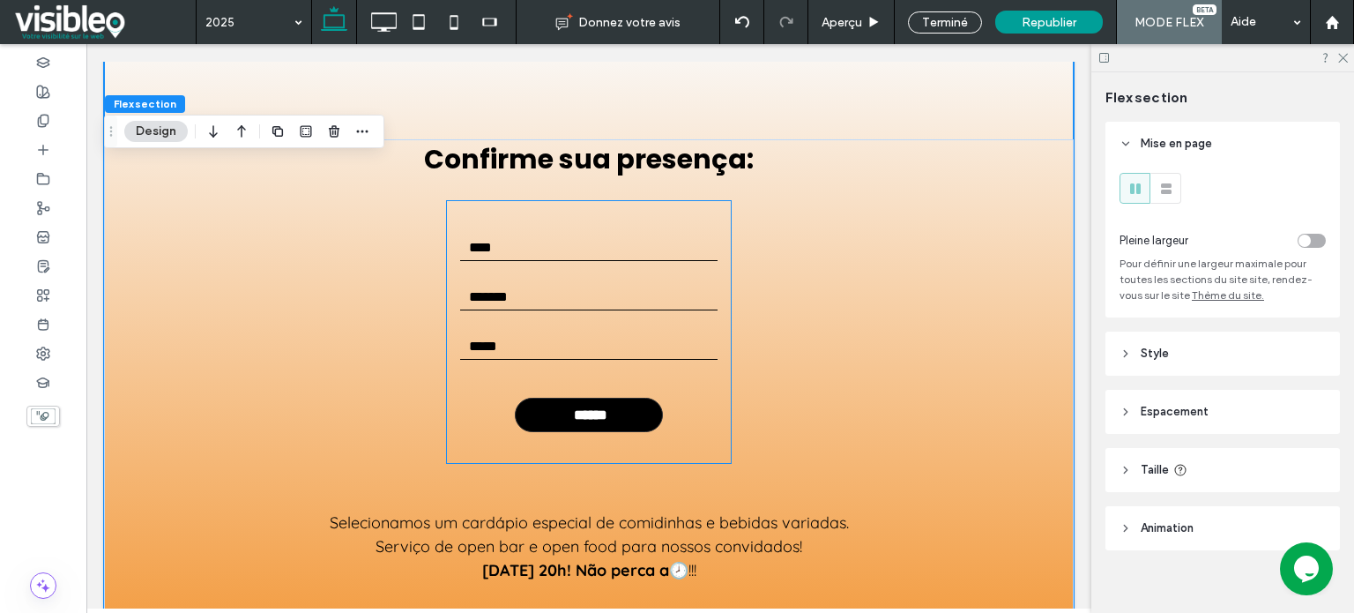
click at [579, 259] on input "text" at bounding box center [588, 247] width 257 height 26
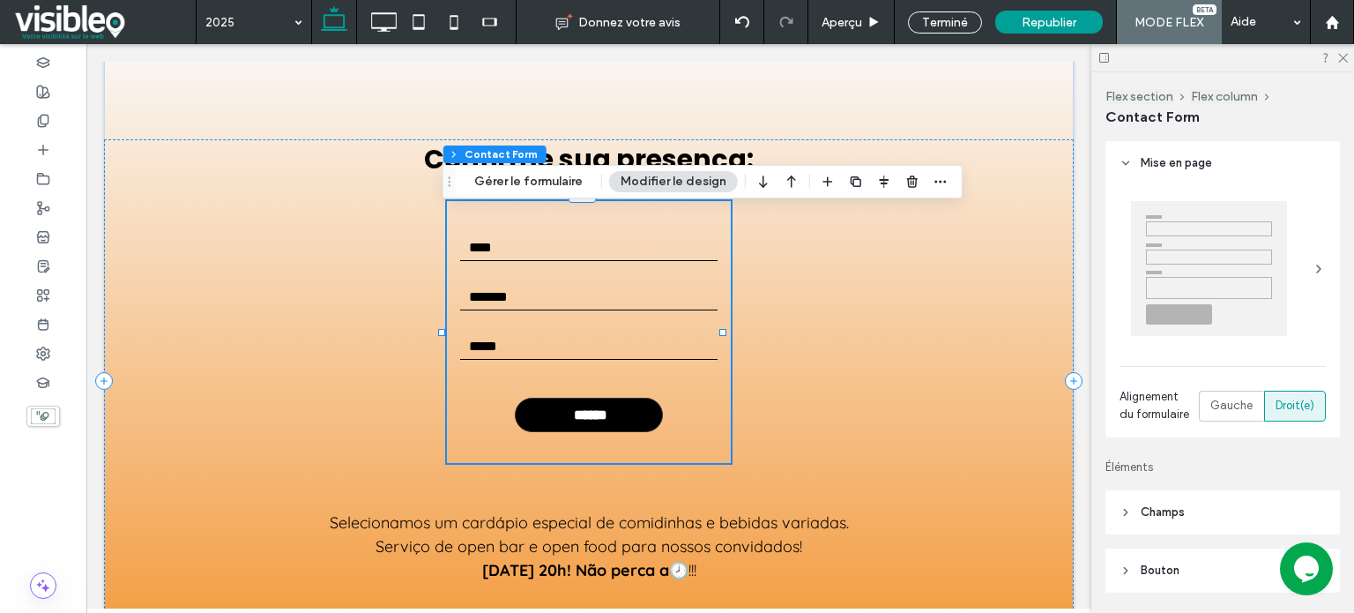
type input "**"
type input "*"
type input "***"
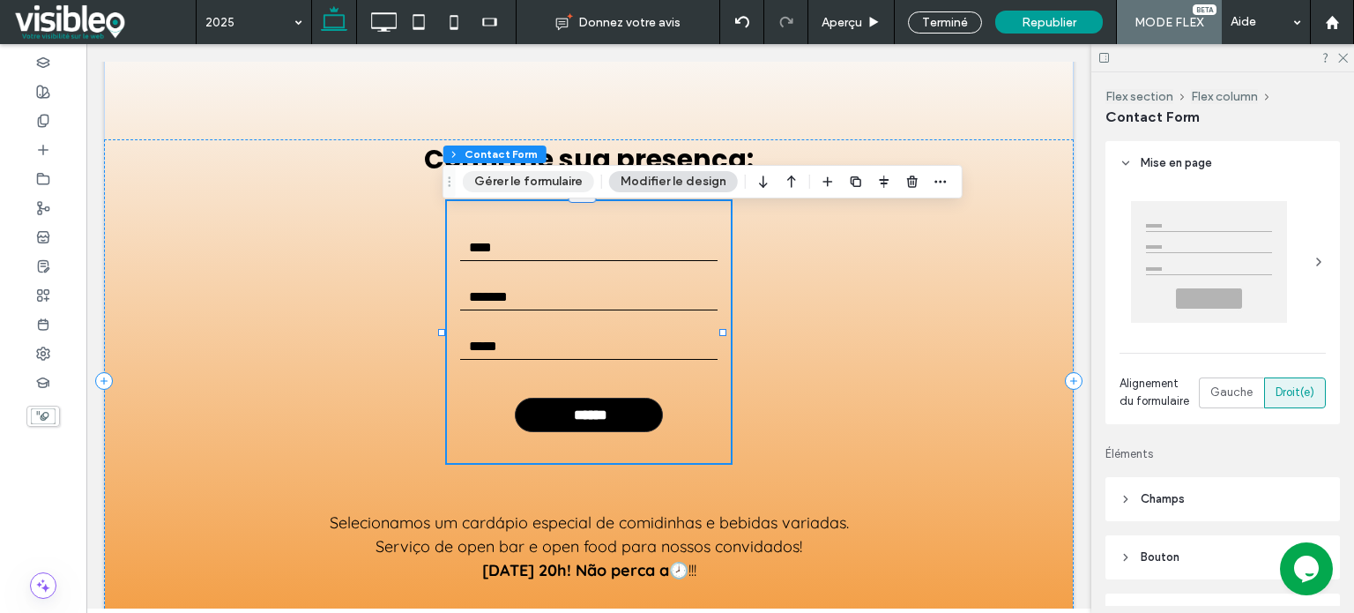
click at [529, 177] on button "Gérer le formulaire" at bounding box center [528, 181] width 131 height 21
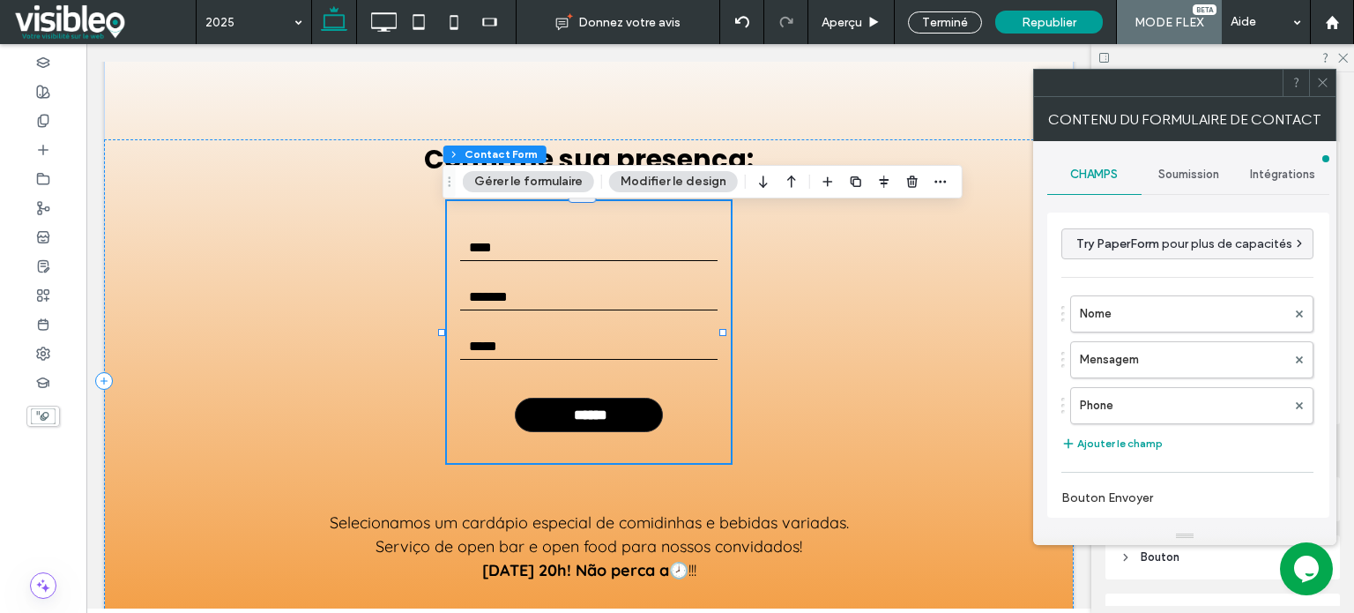
click at [1202, 178] on span "Soumission" at bounding box center [1188, 174] width 61 height 14
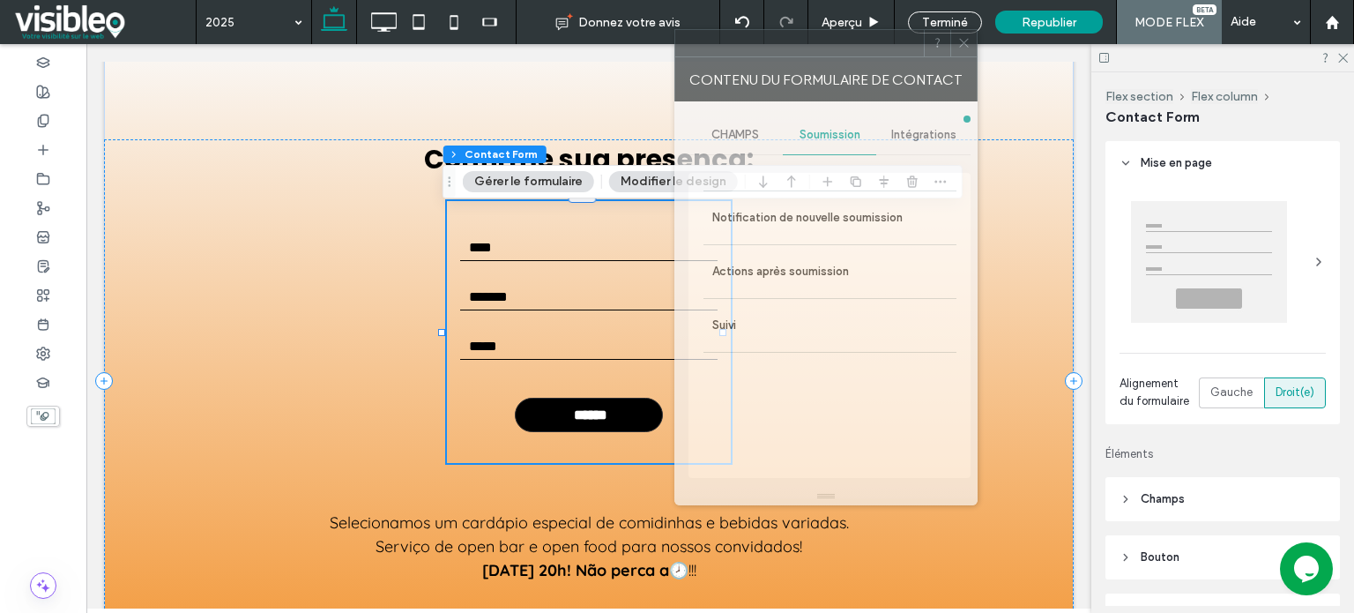
drag, startPoint x: 1087, startPoint y: 84, endPoint x: 814, endPoint y: 45, distance: 275.1
click at [814, 45] on div at bounding box center [799, 43] width 249 height 26
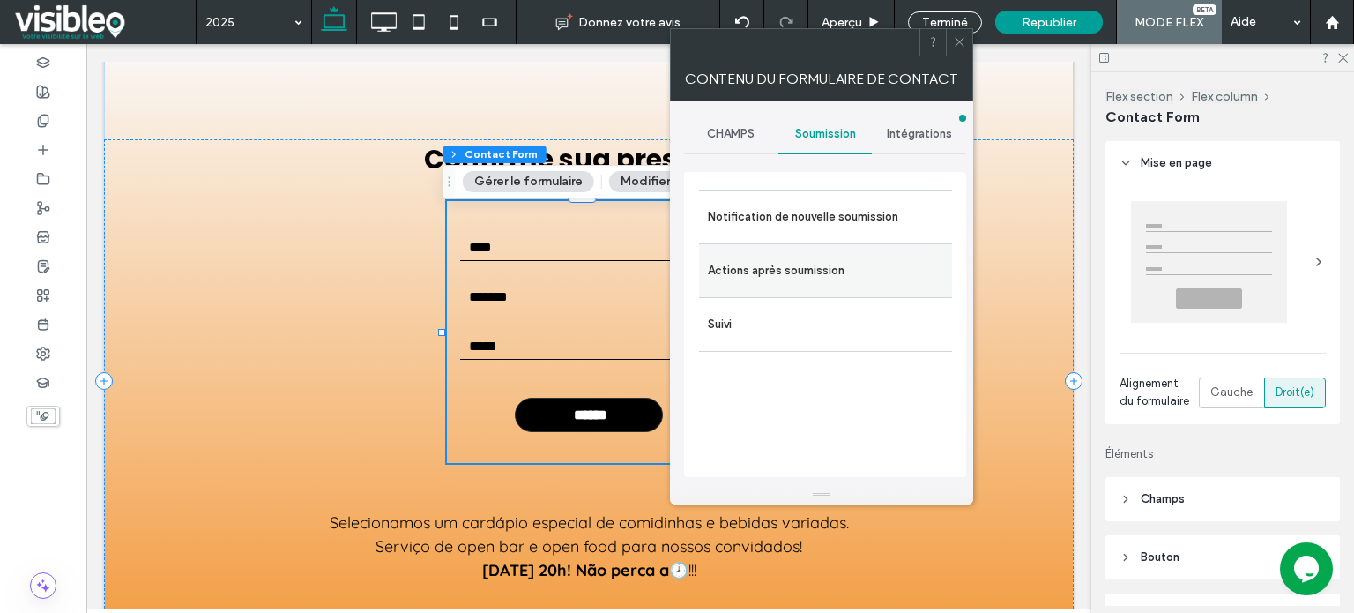
click at [798, 269] on label "Actions après soumission" at bounding box center [825, 270] width 235 height 35
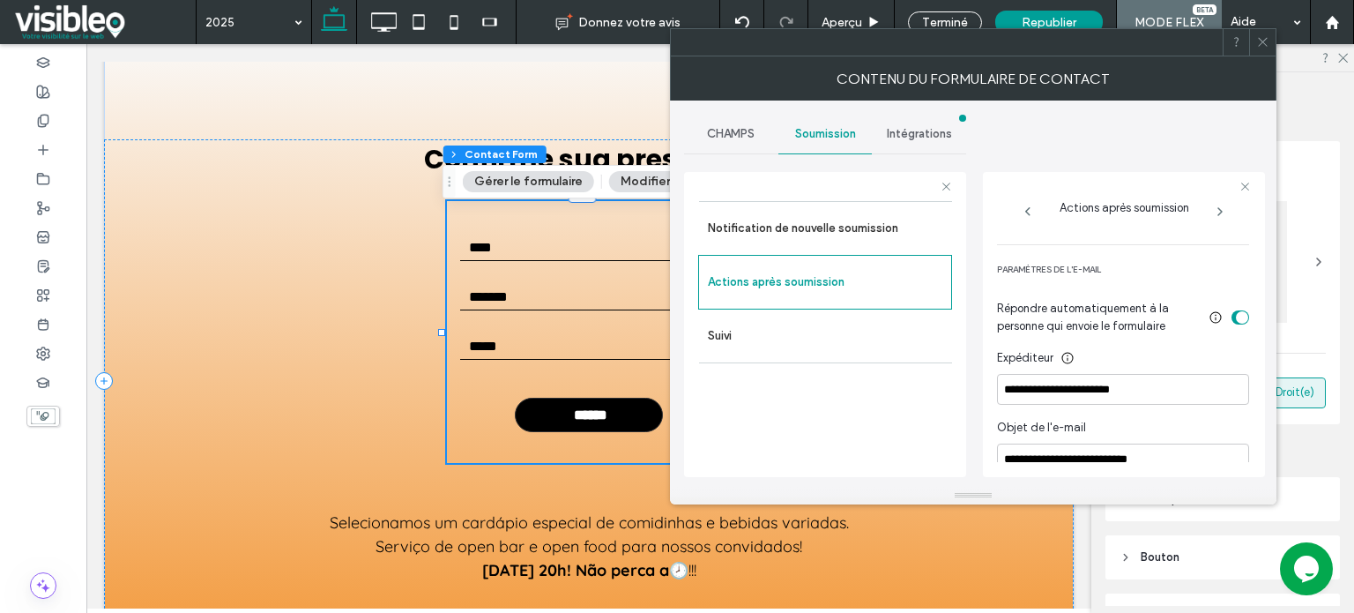
scroll to position [441, 0]
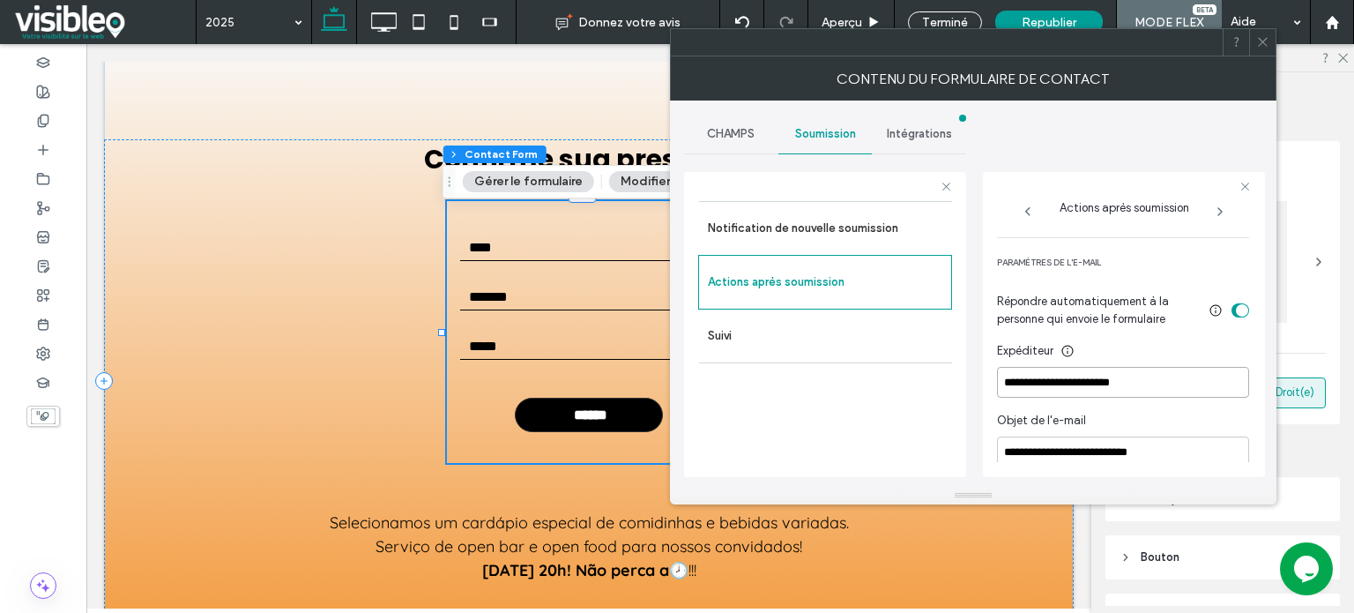
click at [1174, 373] on input "**********" at bounding box center [1123, 382] width 252 height 31
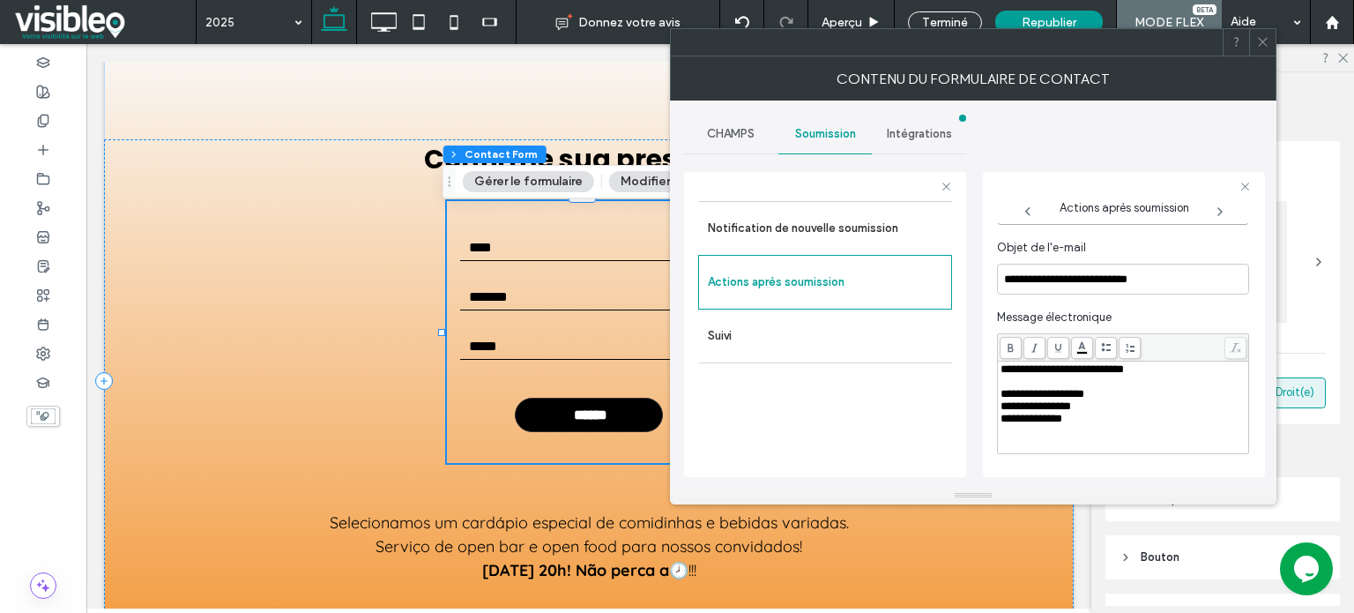
scroll to position [654, 0]
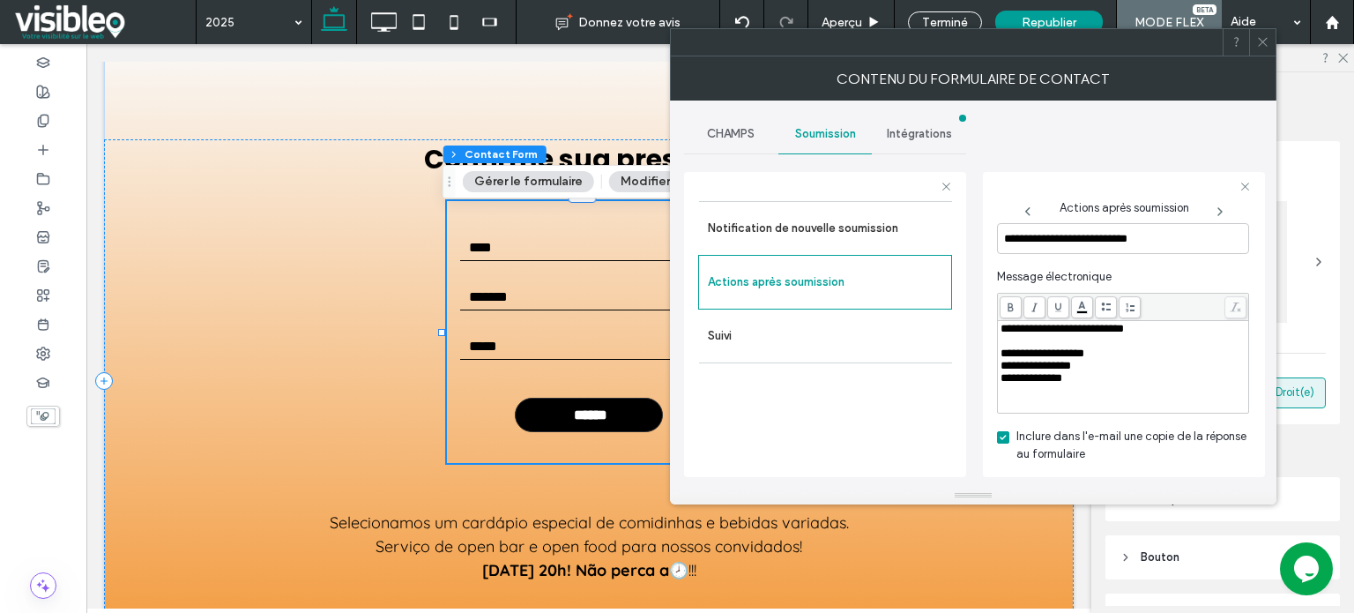
type input "**********"
click at [1110, 364] on div "**********" at bounding box center [1123, 366] width 246 height 12
click at [1043, 368] on span "**********" at bounding box center [1035, 365] width 71 height 11
click at [1123, 369] on div "**********" at bounding box center [1123, 366] width 246 height 12
click at [1096, 383] on div "**********" at bounding box center [1123, 378] width 246 height 12
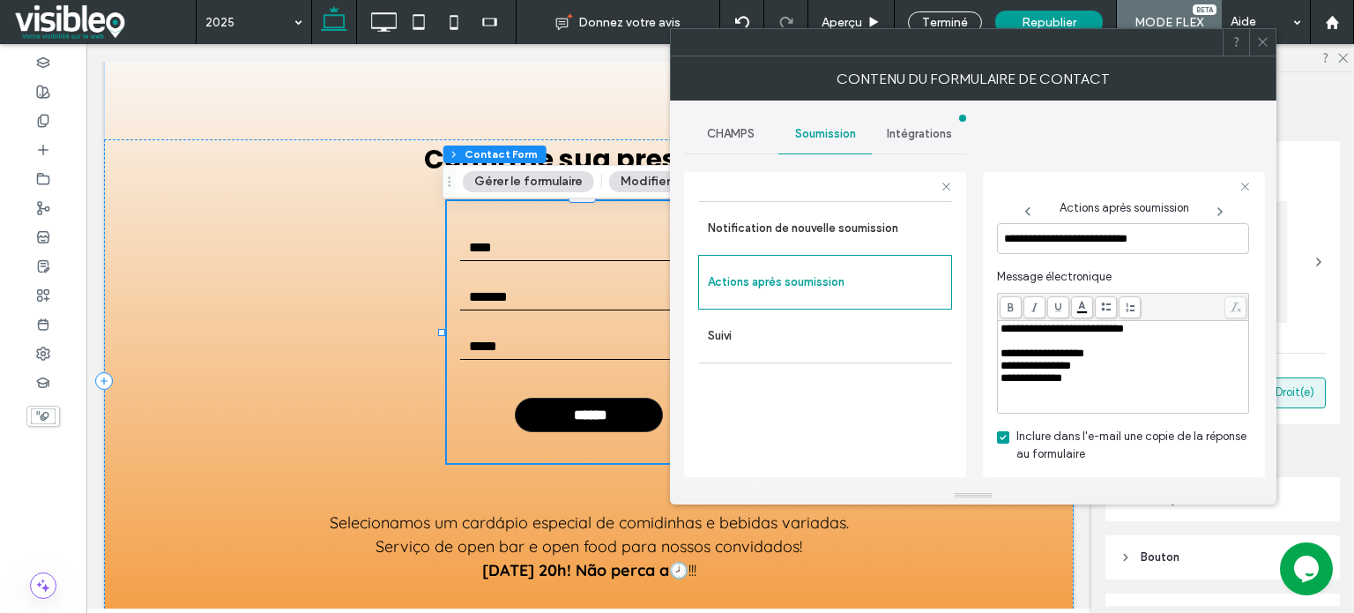
click at [1125, 355] on div "**********" at bounding box center [1123, 353] width 246 height 12
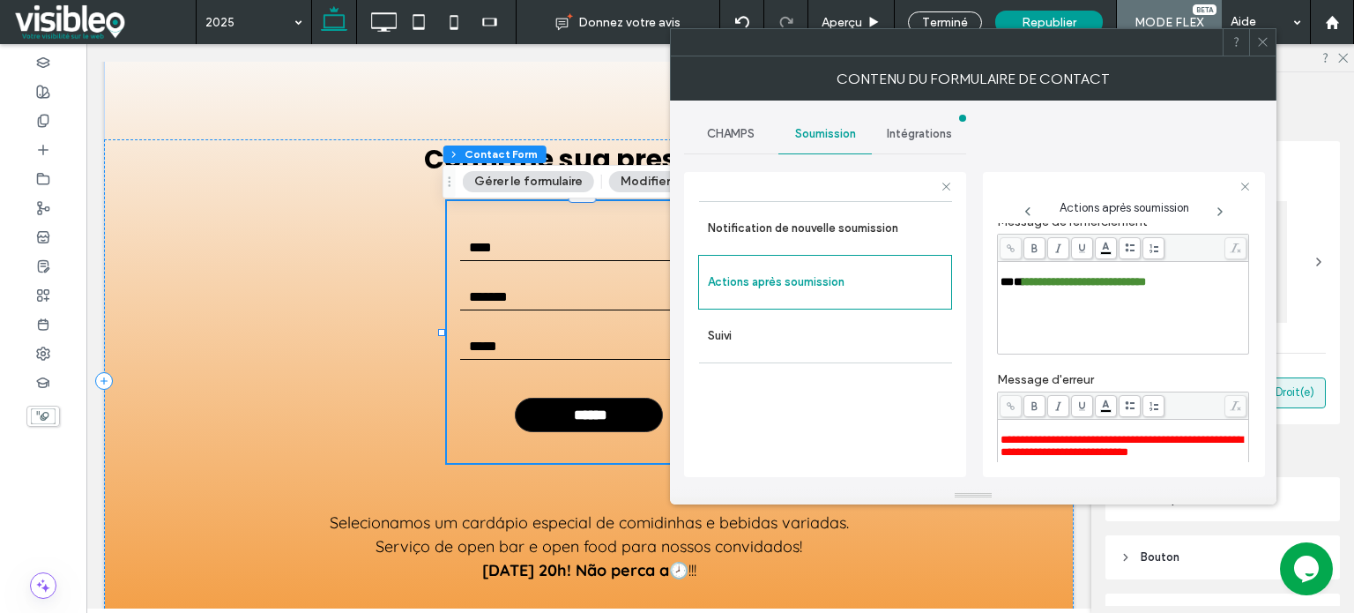
scroll to position [0, 0]
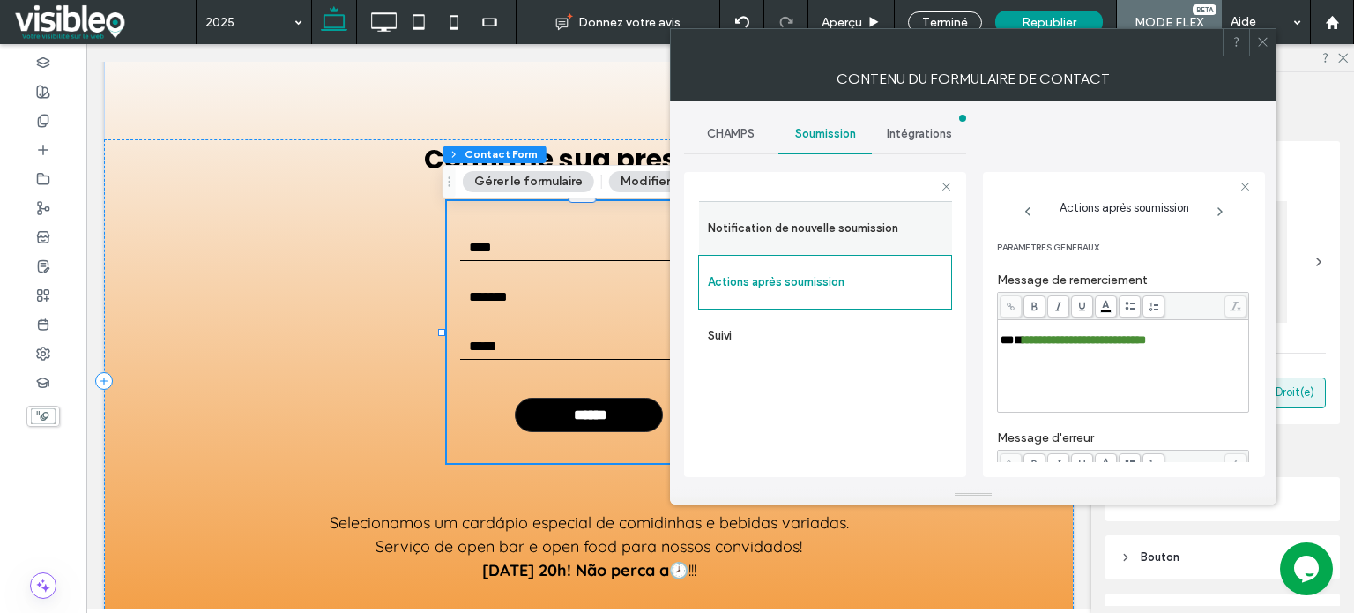
click at [788, 232] on label "Notification de nouvelle soumission" at bounding box center [825, 228] width 235 height 35
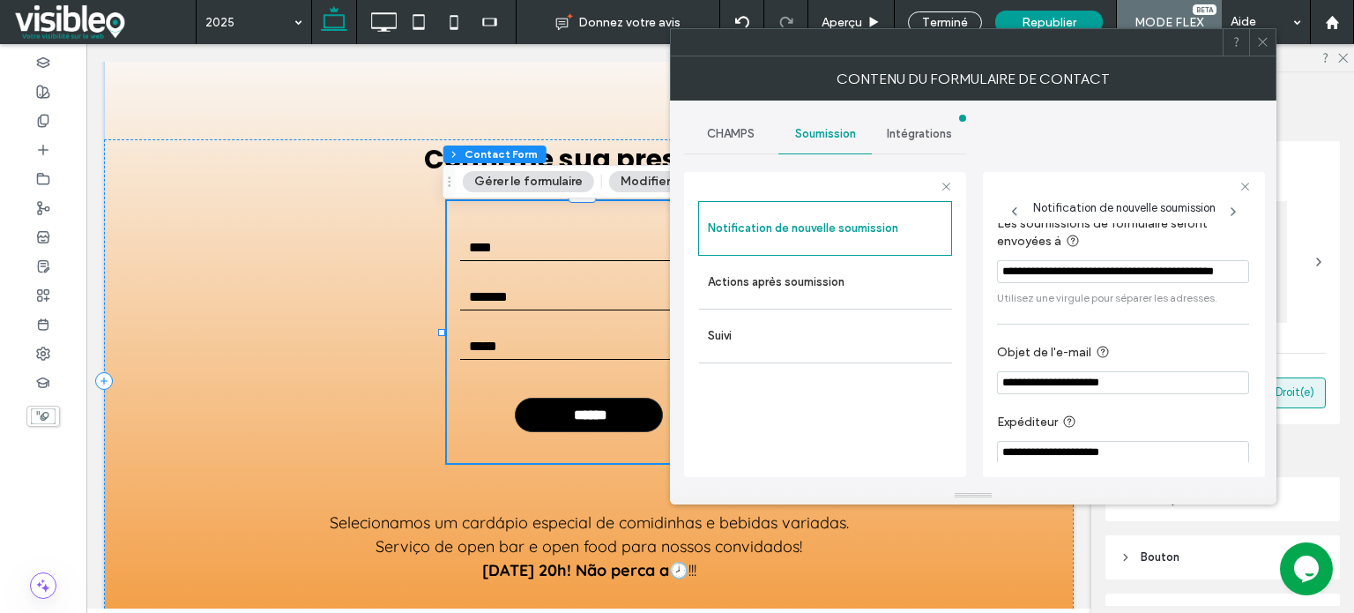
scroll to position [30, 0]
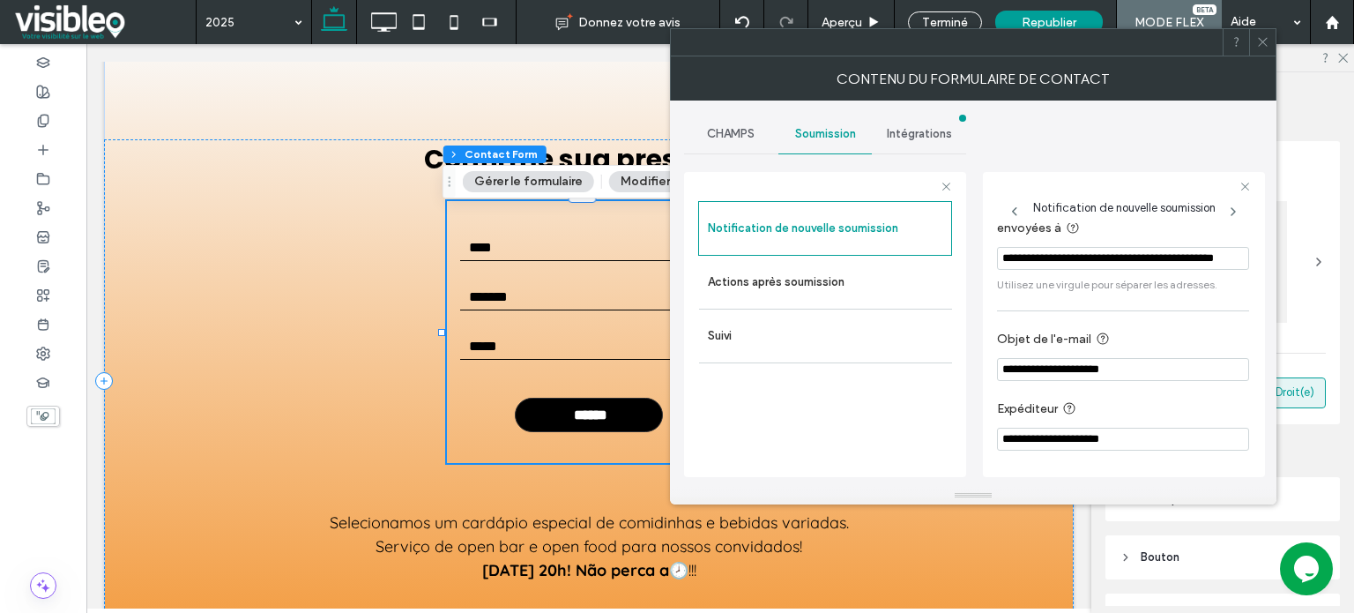
click at [1168, 369] on input "**********" at bounding box center [1123, 369] width 252 height 23
type input "**********"
click at [1185, 434] on input "**********" at bounding box center [1123, 438] width 252 height 23
type input "**********"
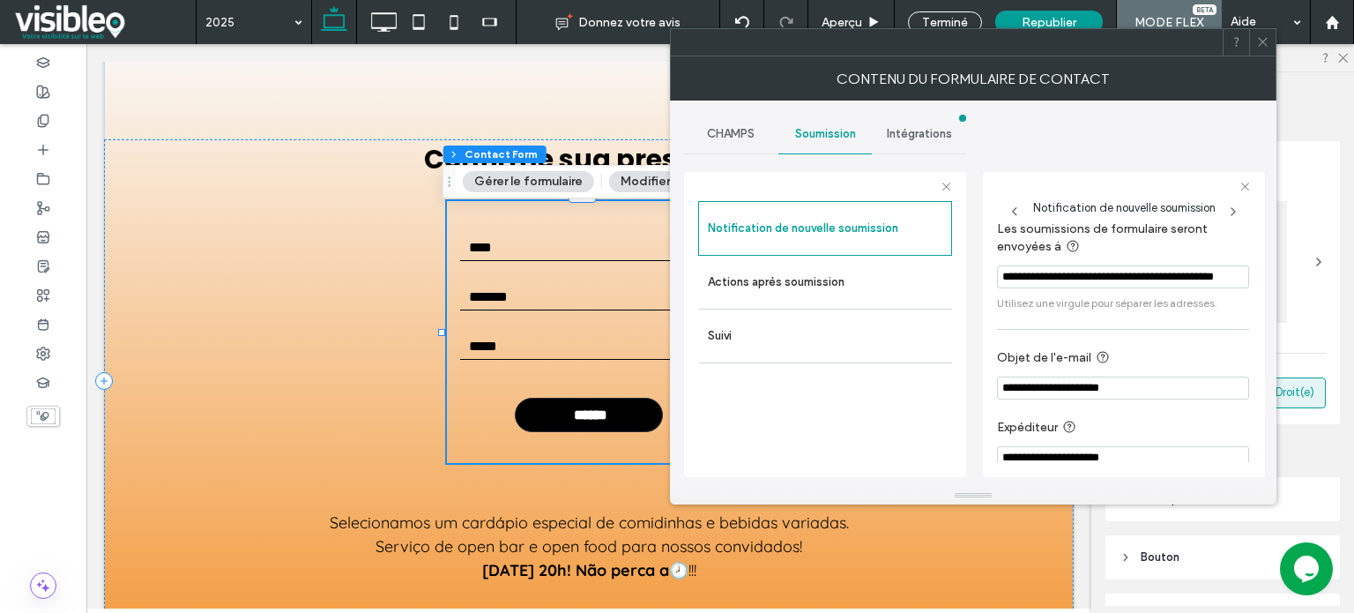
scroll to position [0, 0]
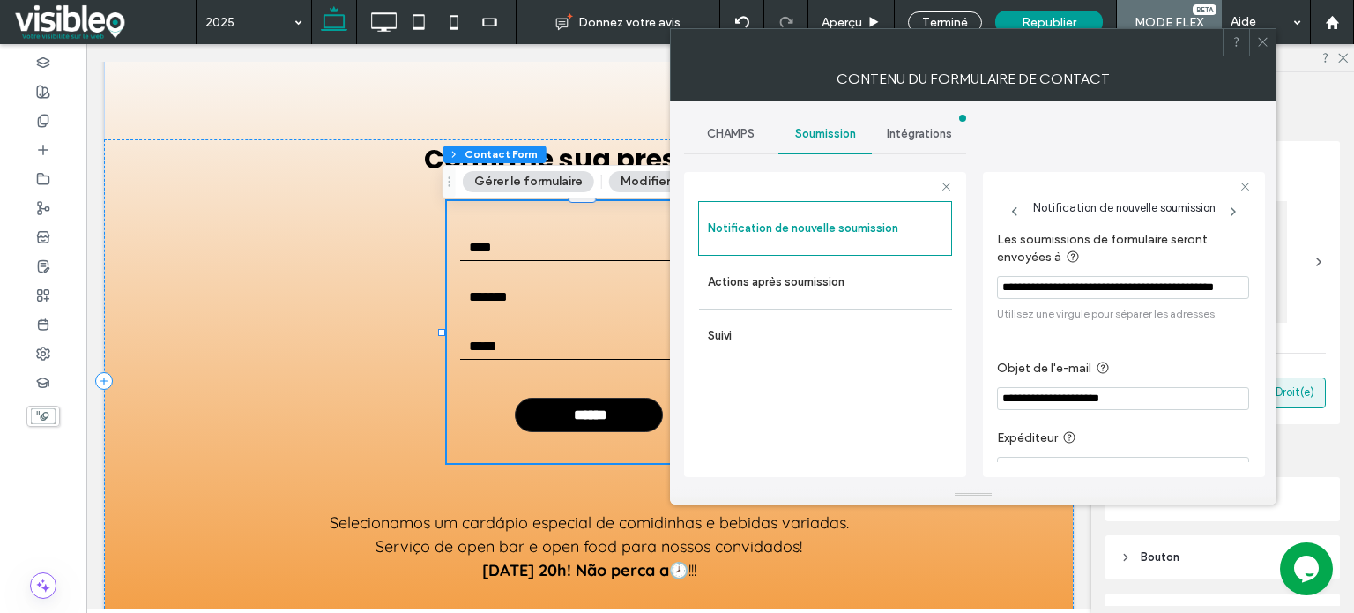
click at [740, 132] on span "CHAMPS" at bounding box center [731, 134] width 48 height 14
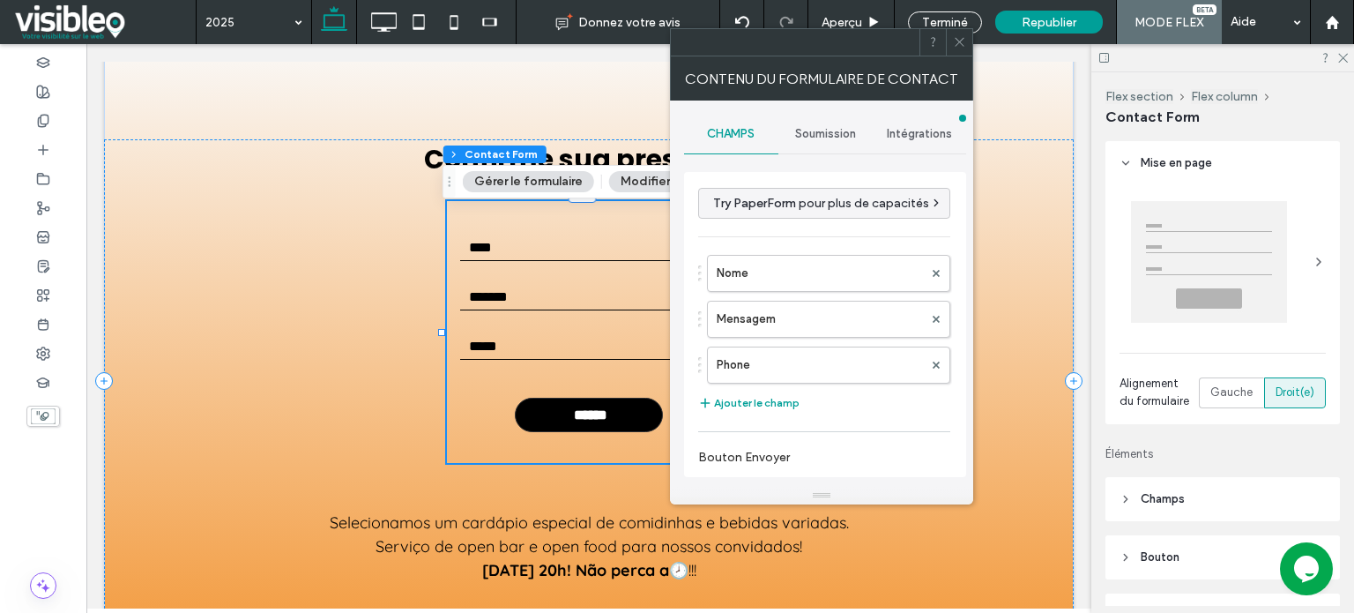
drag, startPoint x: 960, startPoint y: 41, endPoint x: 901, endPoint y: 67, distance: 64.7
click at [959, 41] on icon at bounding box center [959, 41] width 13 height 13
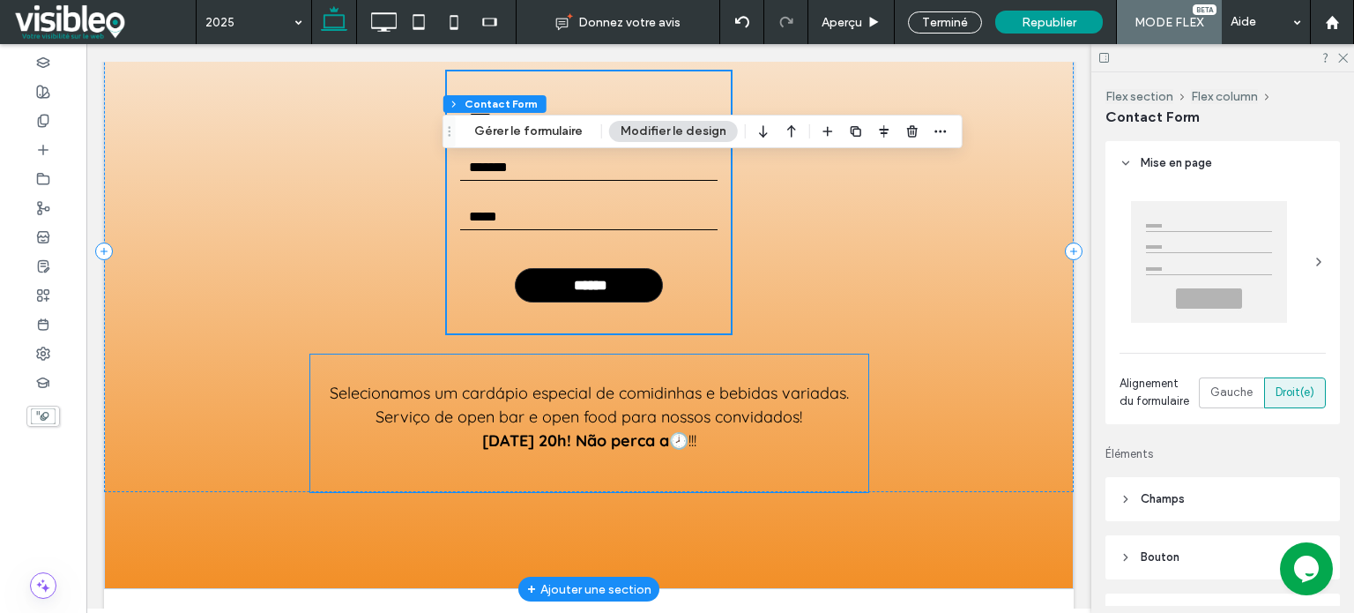
scroll to position [4866, 0]
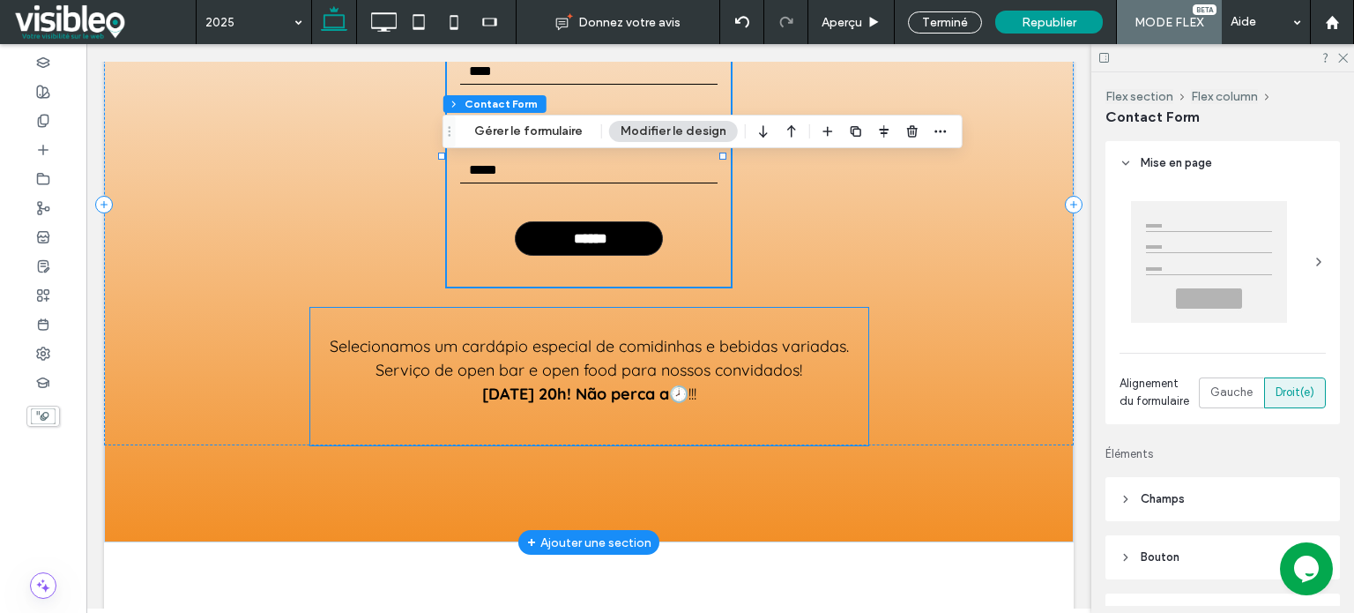
click at [482, 404] on span "Sábado, 07/12/2024, às 20h! Não perca a" at bounding box center [575, 393] width 187 height 20
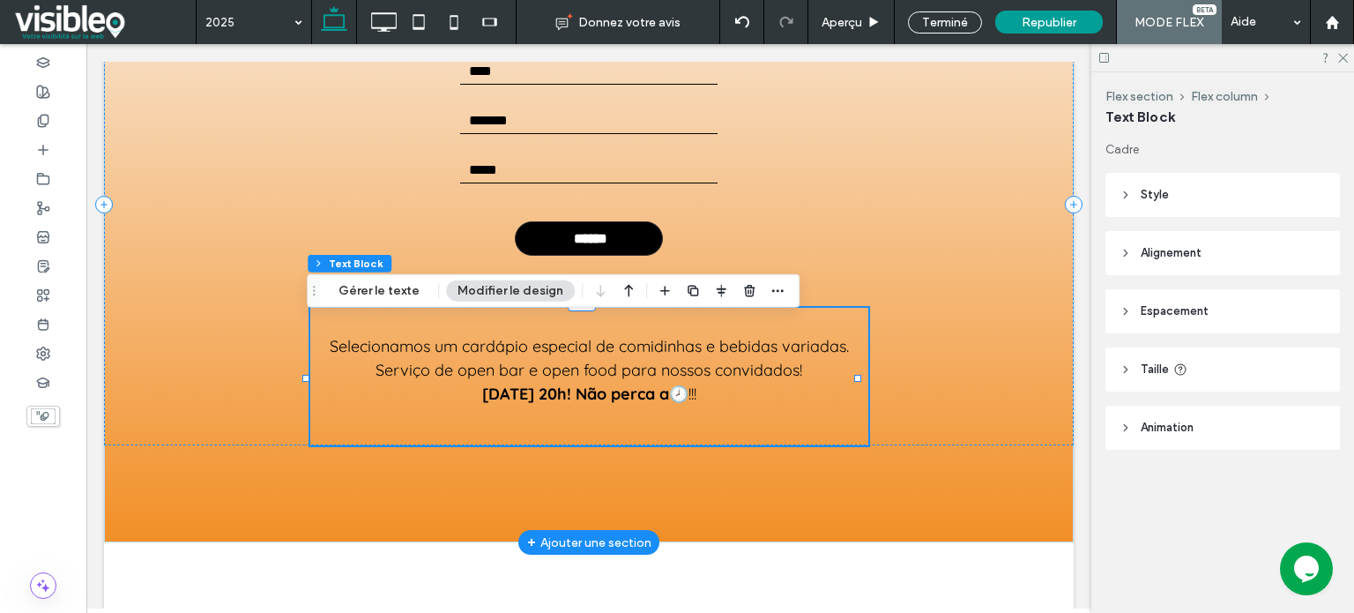
click at [531, 404] on span "Sábado, 07/12/2024, às 20h! Não perca a" at bounding box center [575, 393] width 187 height 20
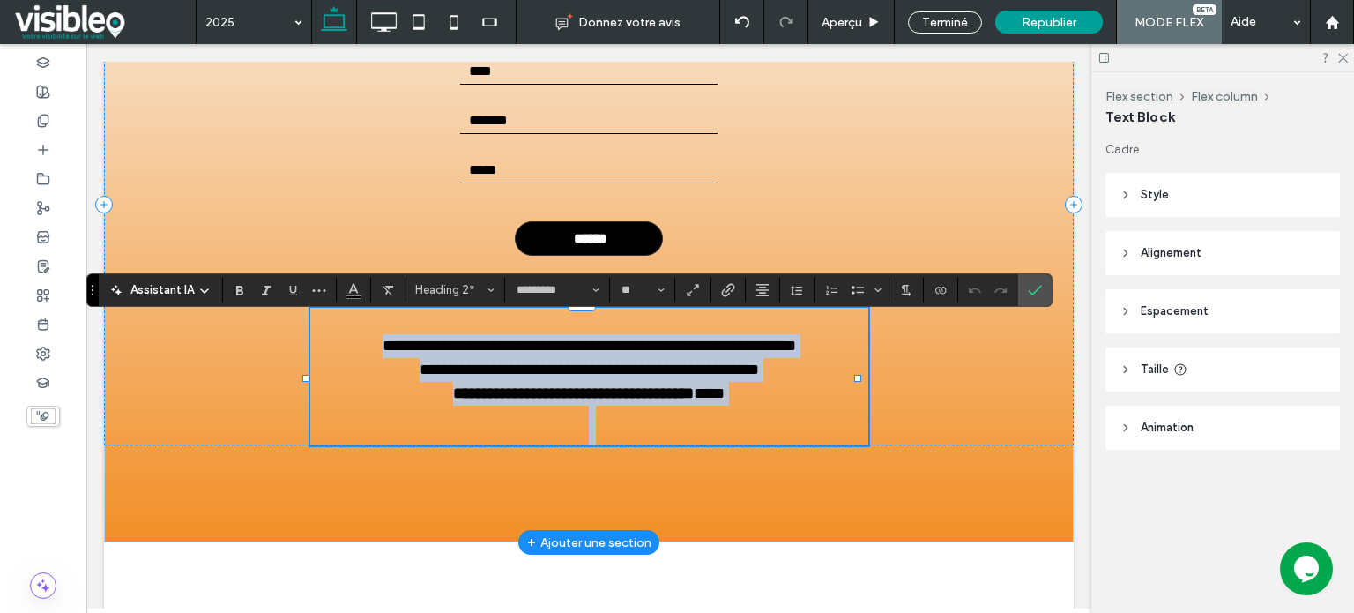
click at [562, 401] on strong "**********" at bounding box center [573, 393] width 241 height 16
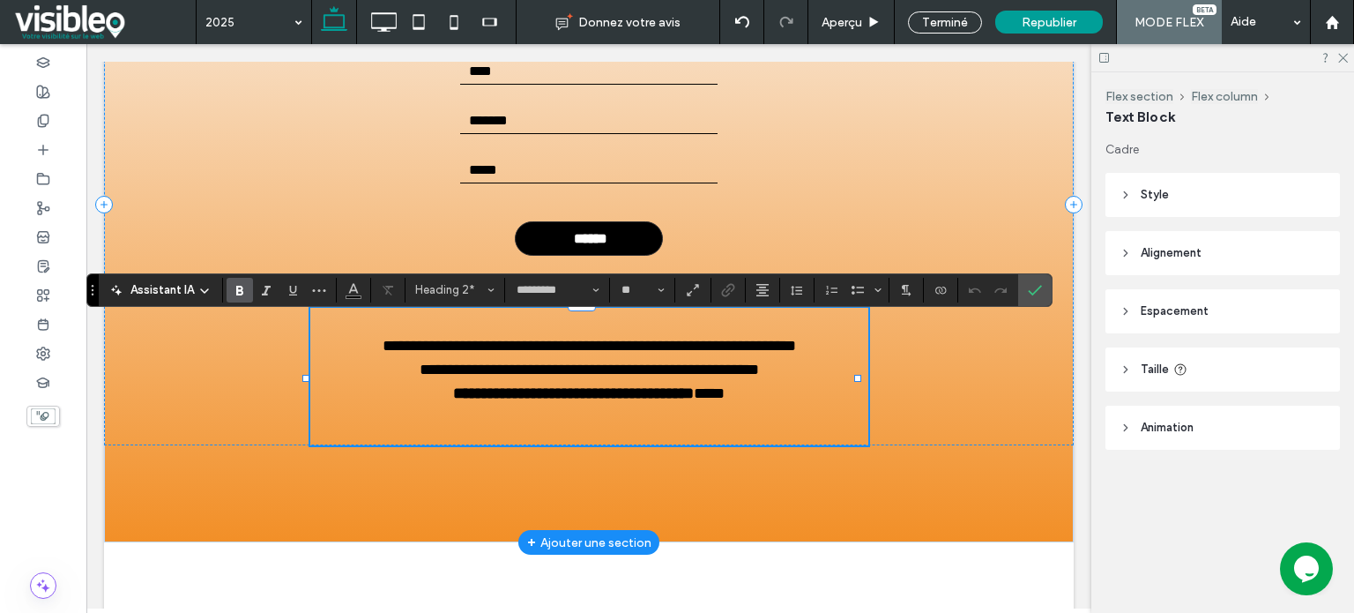
click at [723, 371] on span "**********" at bounding box center [589, 369] width 339 height 16
click at [583, 377] on span "**********" at bounding box center [589, 369] width 339 height 16
drag, startPoint x: 494, startPoint y: 405, endPoint x: 520, endPoint y: 408, distance: 26.7
click at [497, 401] on strong "**********" at bounding box center [573, 393] width 241 height 16
click at [564, 401] on strong "**********" at bounding box center [573, 393] width 241 height 16
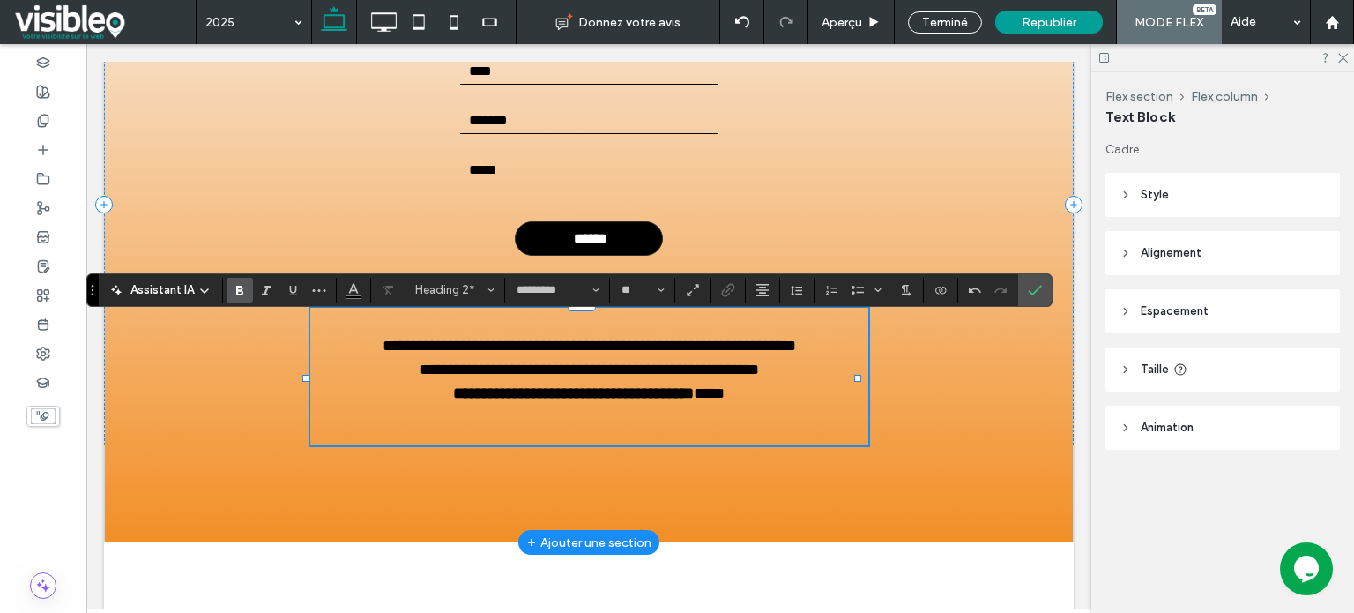
click at [663, 401] on strong "**********" at bounding box center [573, 393] width 241 height 16
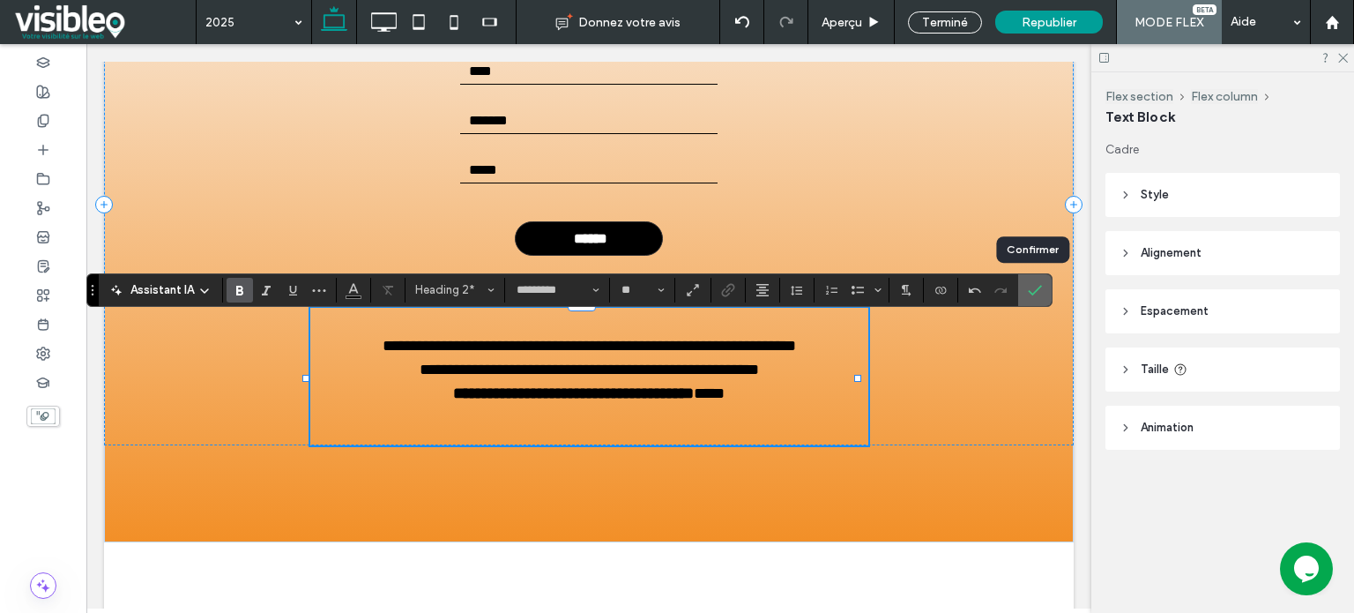
drag, startPoint x: 1028, startPoint y: 288, endPoint x: 938, endPoint y: 244, distance: 100.9
click at [1028, 288] on icon "Confirmer" at bounding box center [1035, 290] width 14 height 14
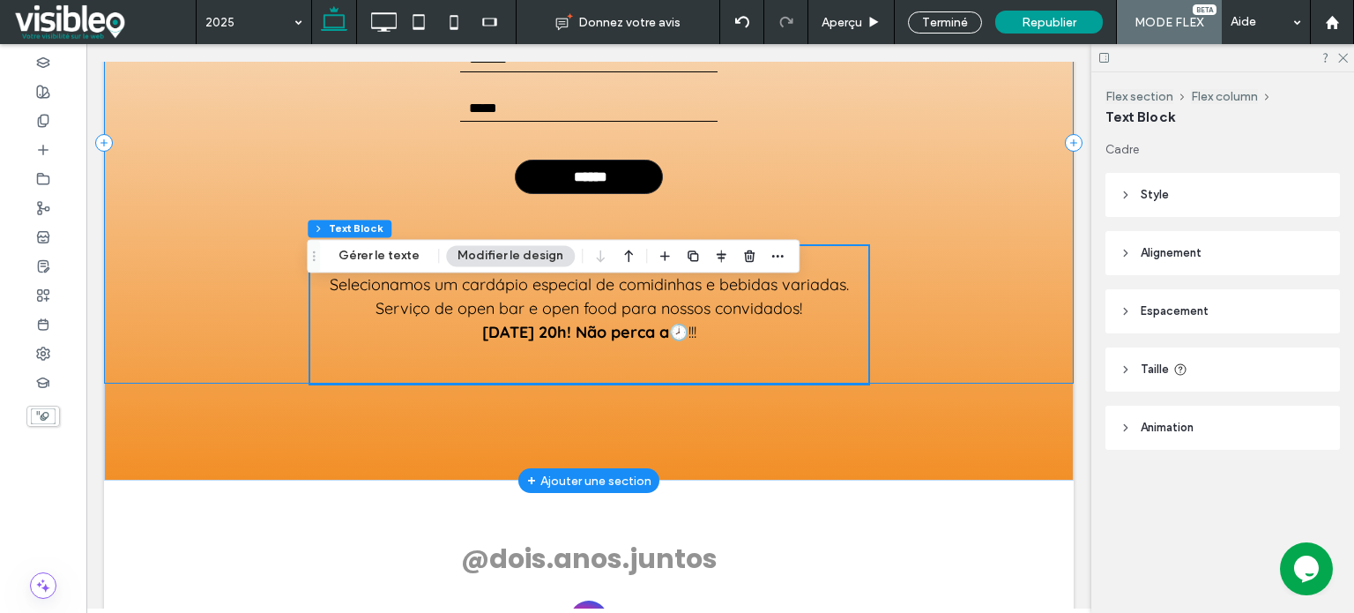
scroll to position [4954, 0]
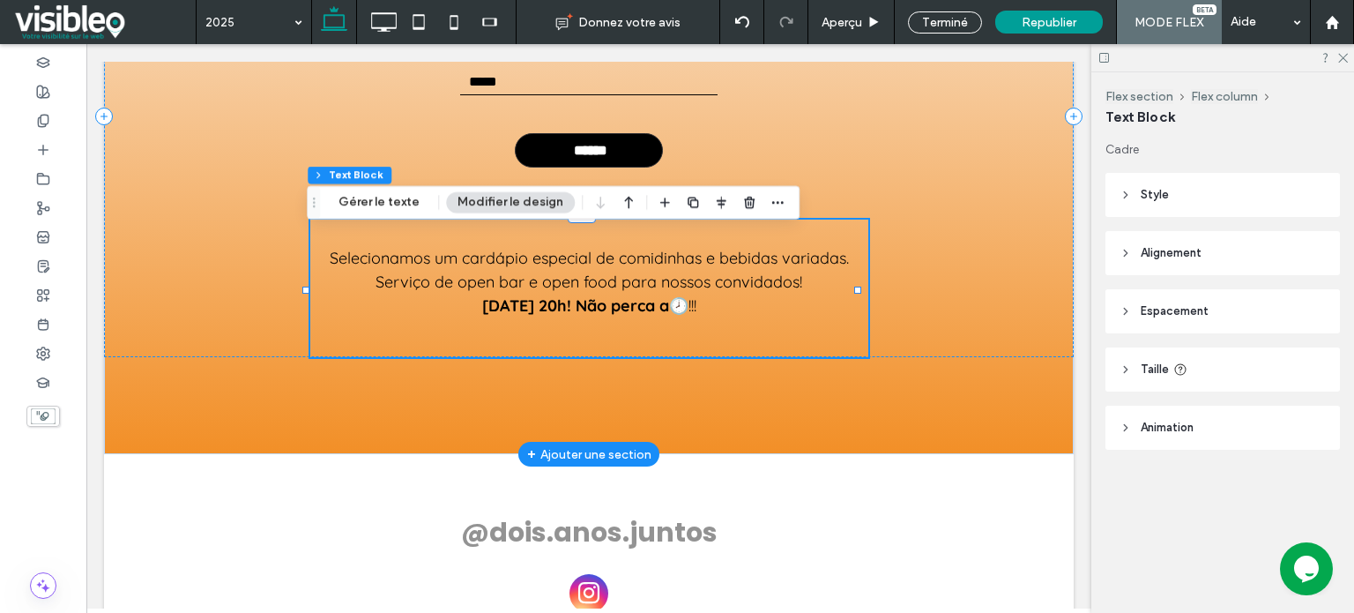
click at [620, 292] on span "Serviço de open bar e open food para nossos convidados!" at bounding box center [588, 281] width 427 height 20
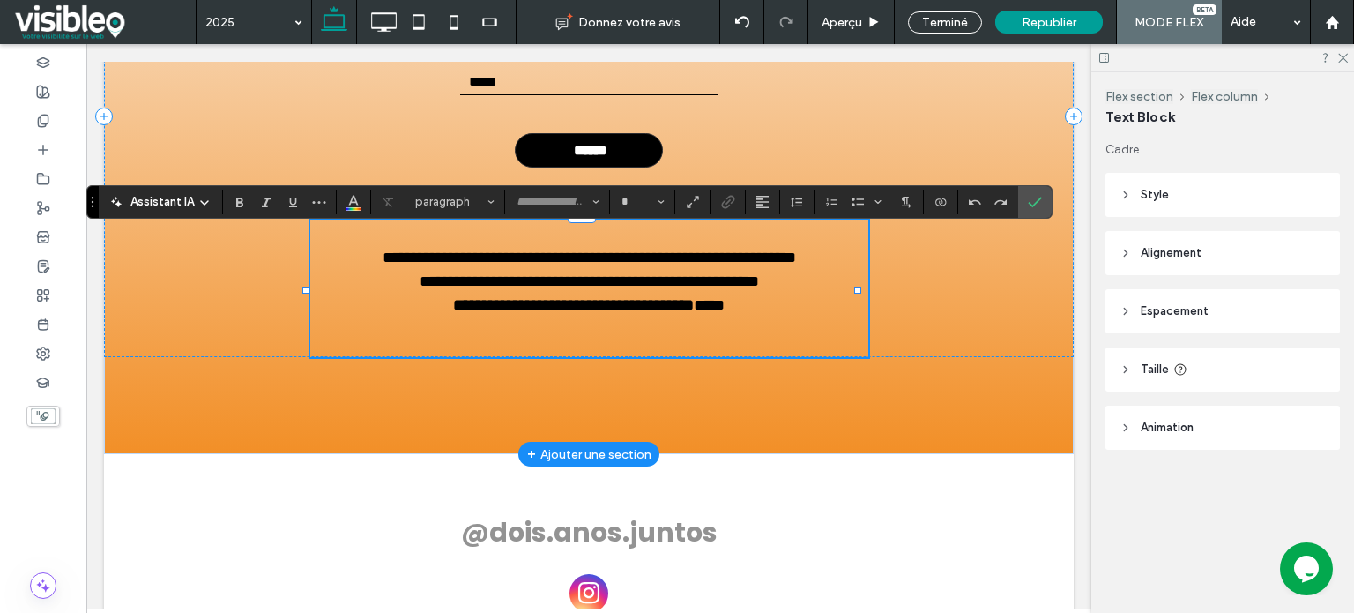
type input "*********"
type input "**"
click at [617, 289] on span "**********" at bounding box center [589, 281] width 339 height 16
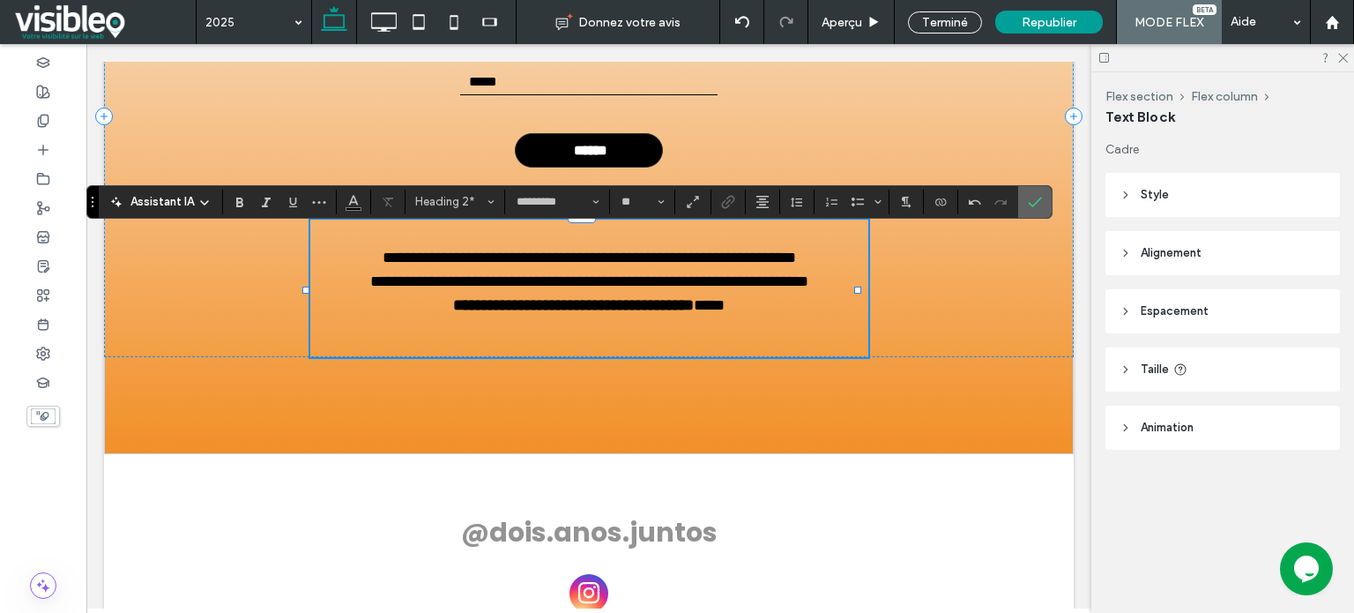
click at [1032, 196] on icon "Confirmer" at bounding box center [1035, 202] width 14 height 14
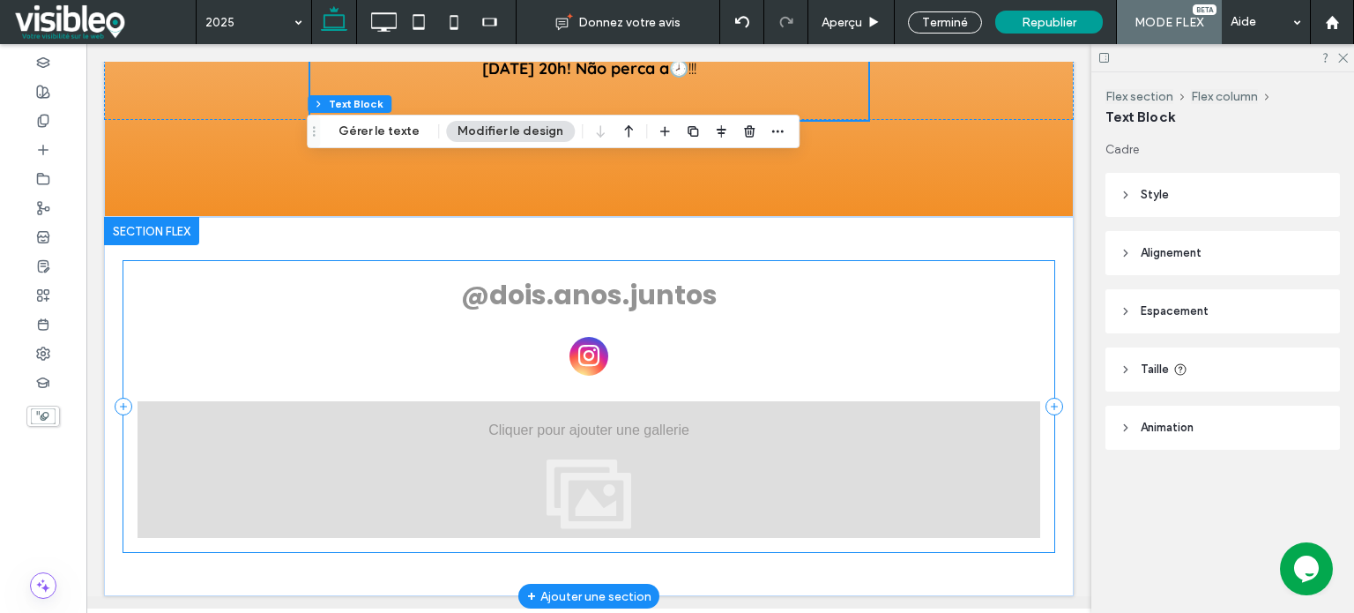
scroll to position [5203, 0]
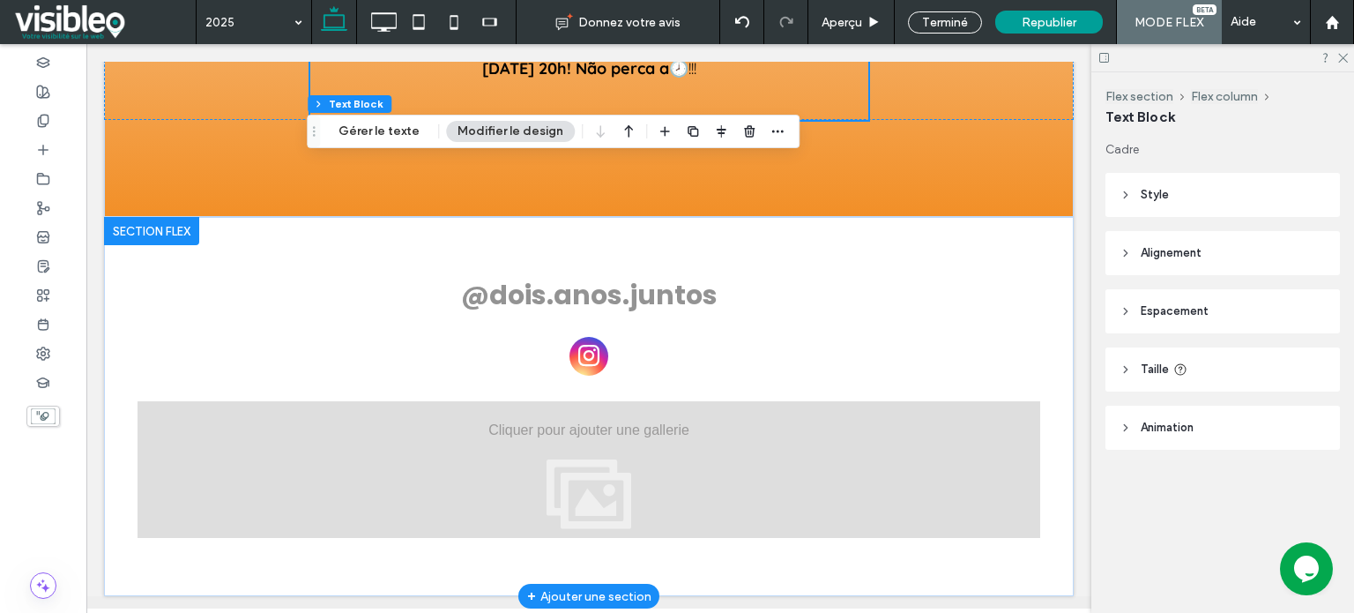
click at [176, 234] on div at bounding box center [151, 231] width 95 height 28
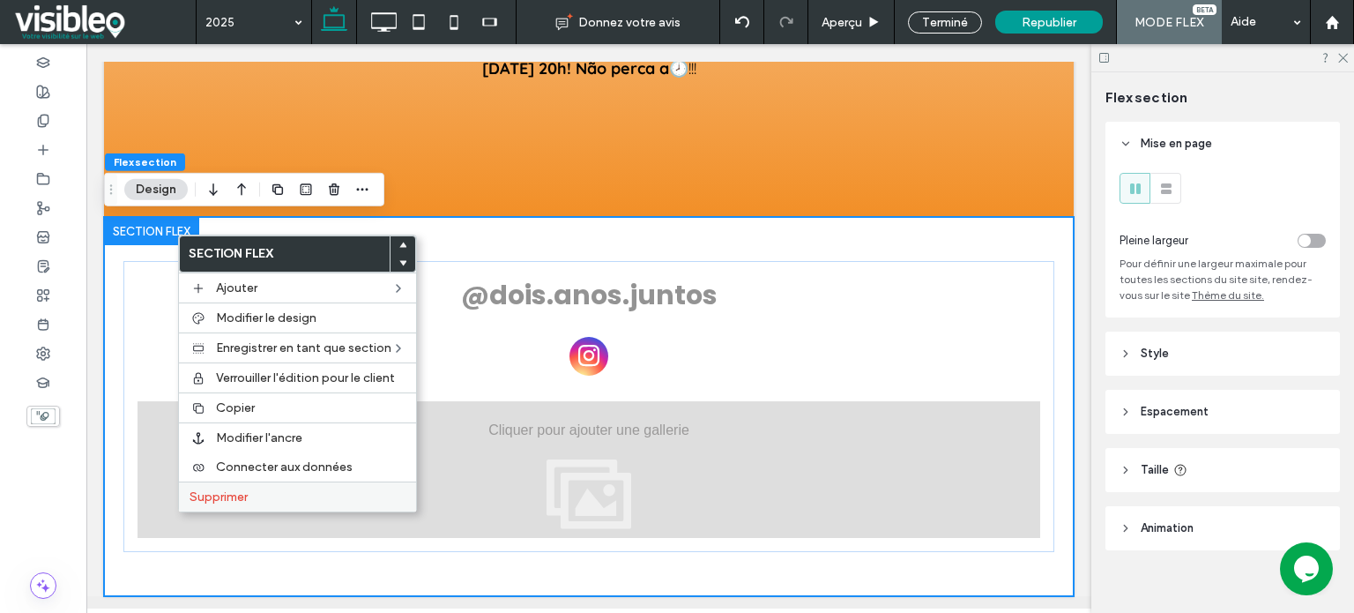
drag, startPoint x: 274, startPoint y: 493, endPoint x: 420, endPoint y: 290, distance: 250.0
click at [275, 493] on label "Supprimer" at bounding box center [297, 496] width 216 height 15
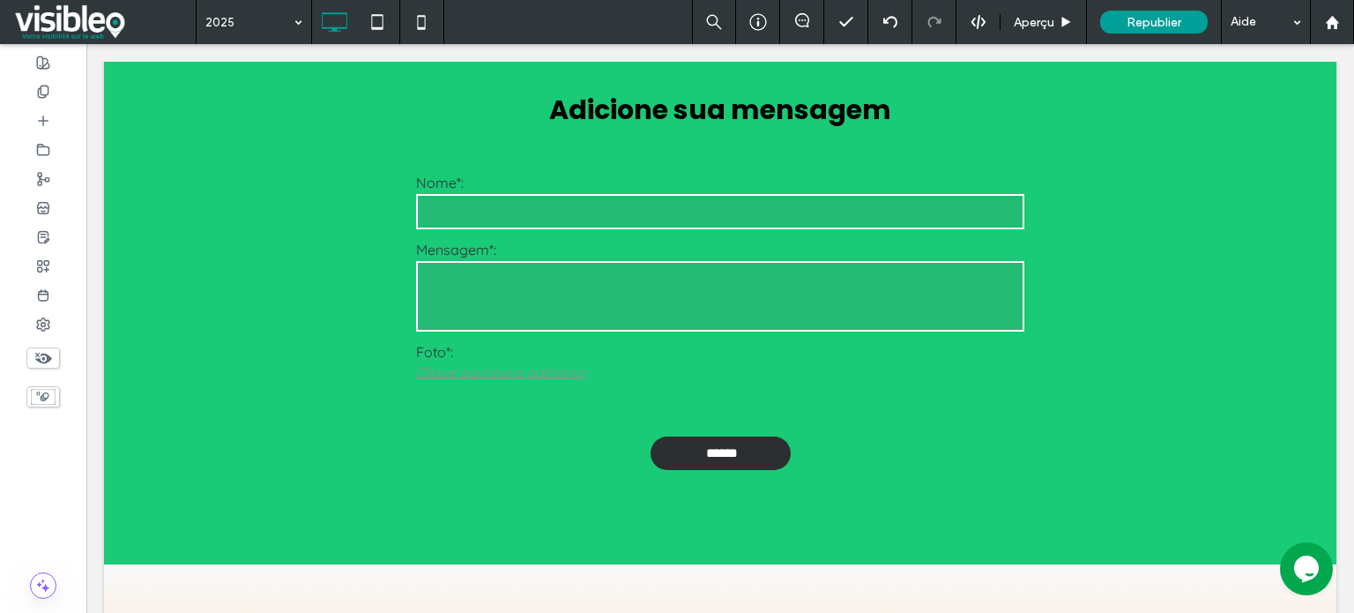
scroll to position [4325, 0]
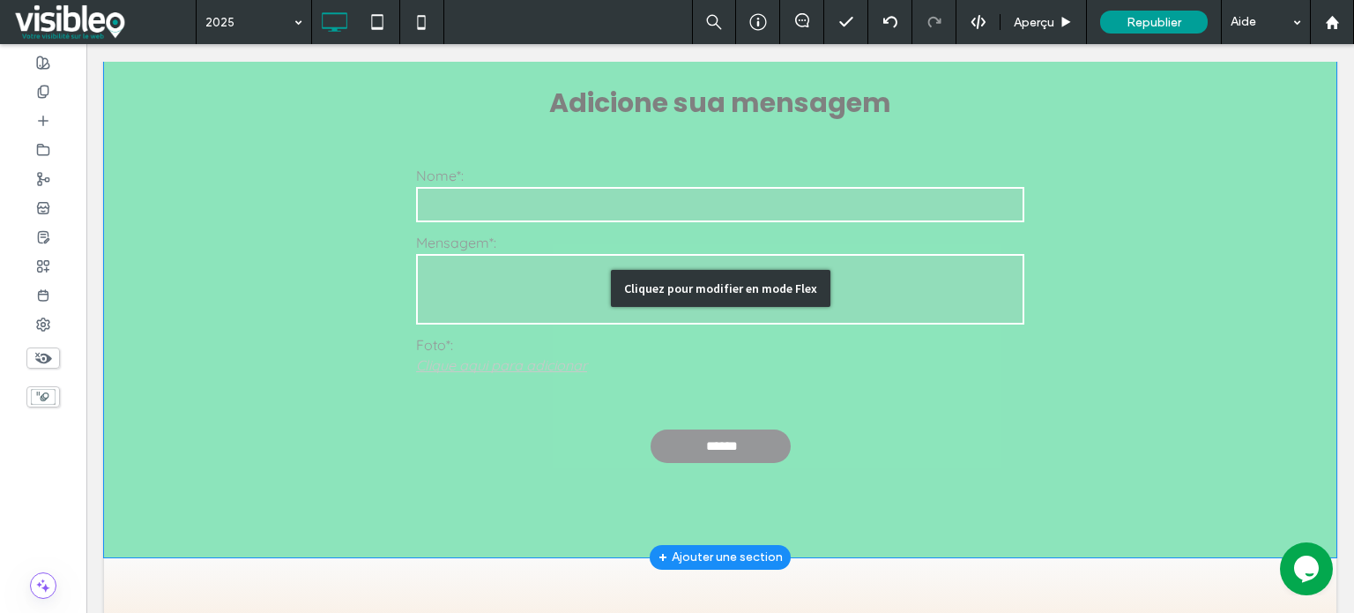
click at [579, 206] on div "Cliquez pour modifier en mode Flex" at bounding box center [720, 288] width 1232 height 538
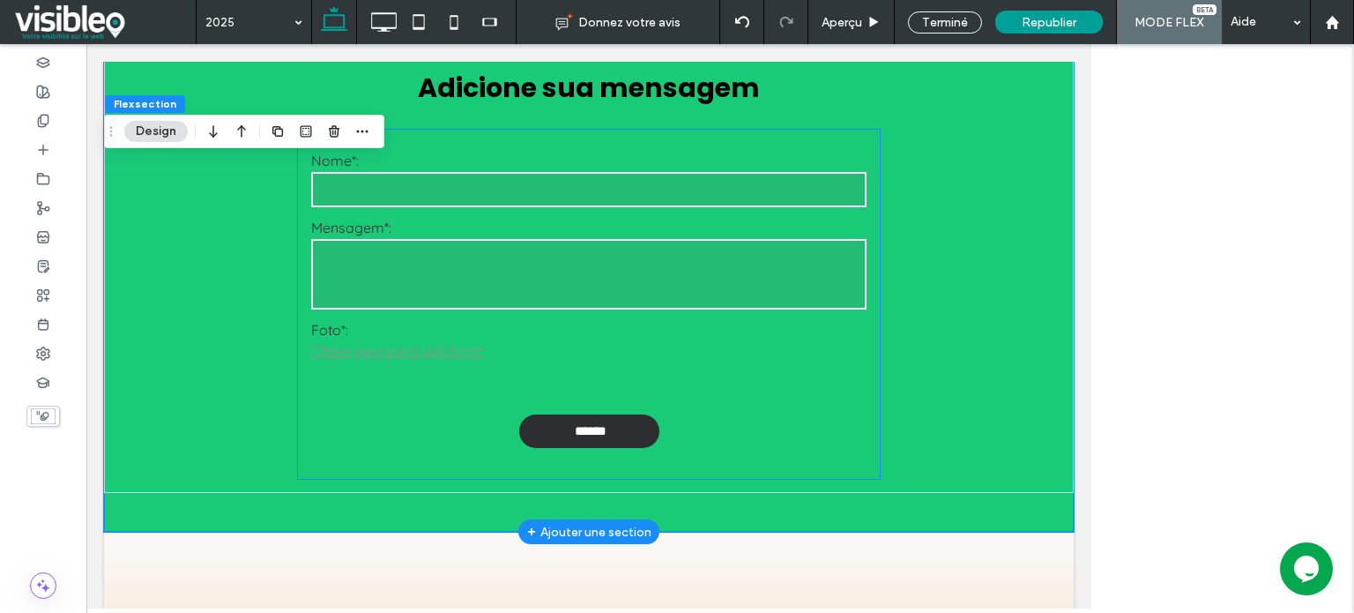
scroll to position [4191, 0]
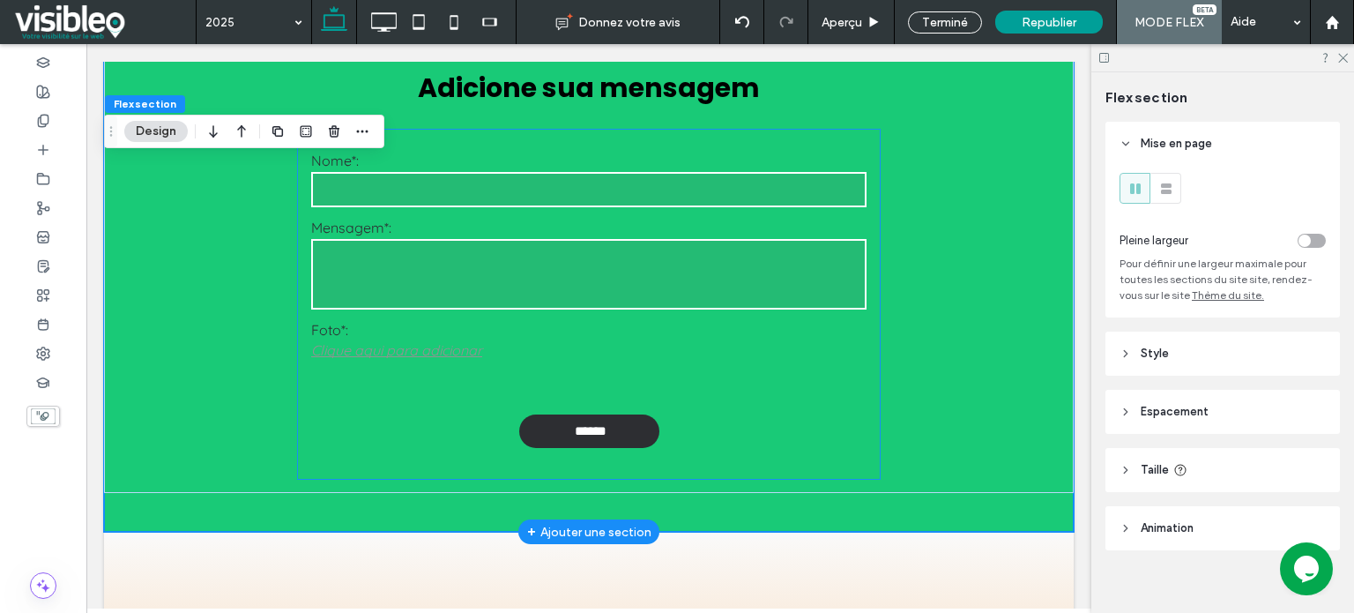
click at [490, 198] on input "text" at bounding box center [588, 189] width 555 height 35
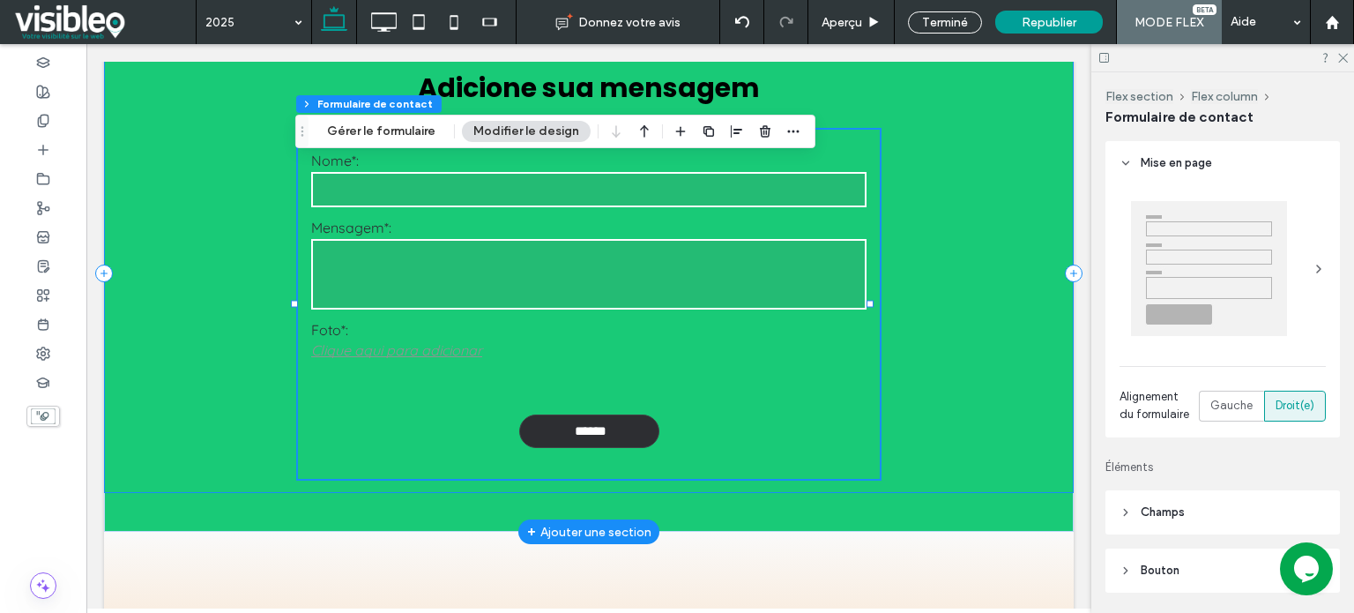
type input "*"
type input "***"
type input "**"
type input "*"
type input "***"
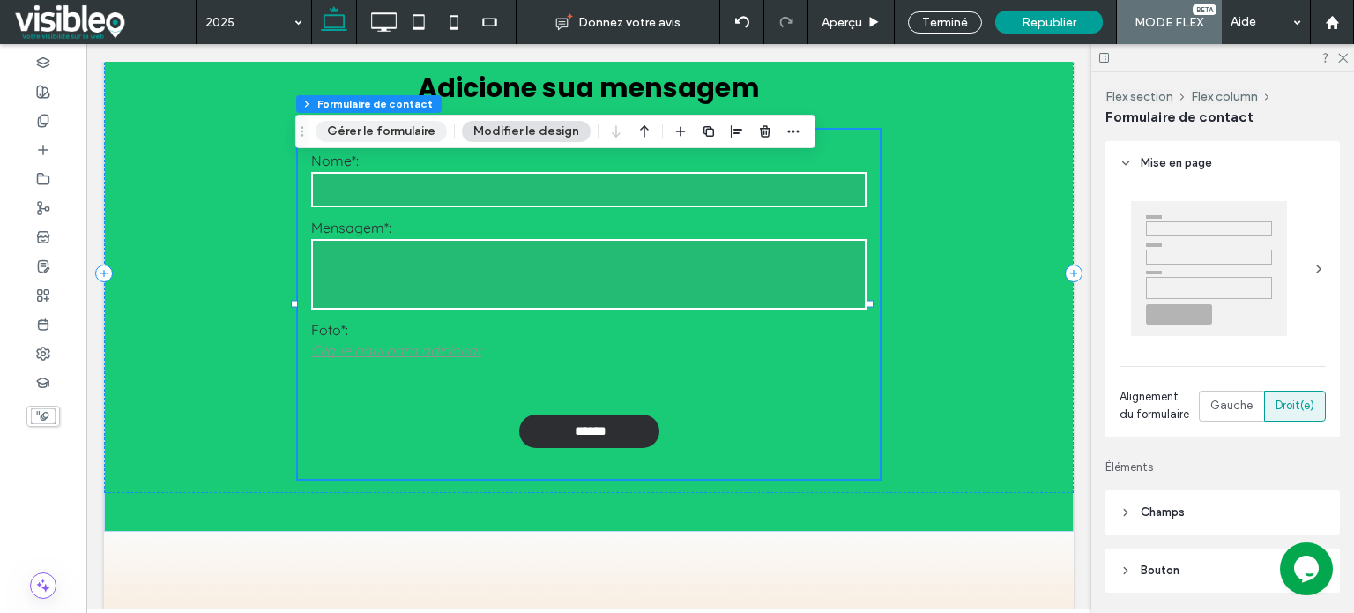
click at [377, 131] on button "Gérer le formulaire" at bounding box center [381, 131] width 131 height 21
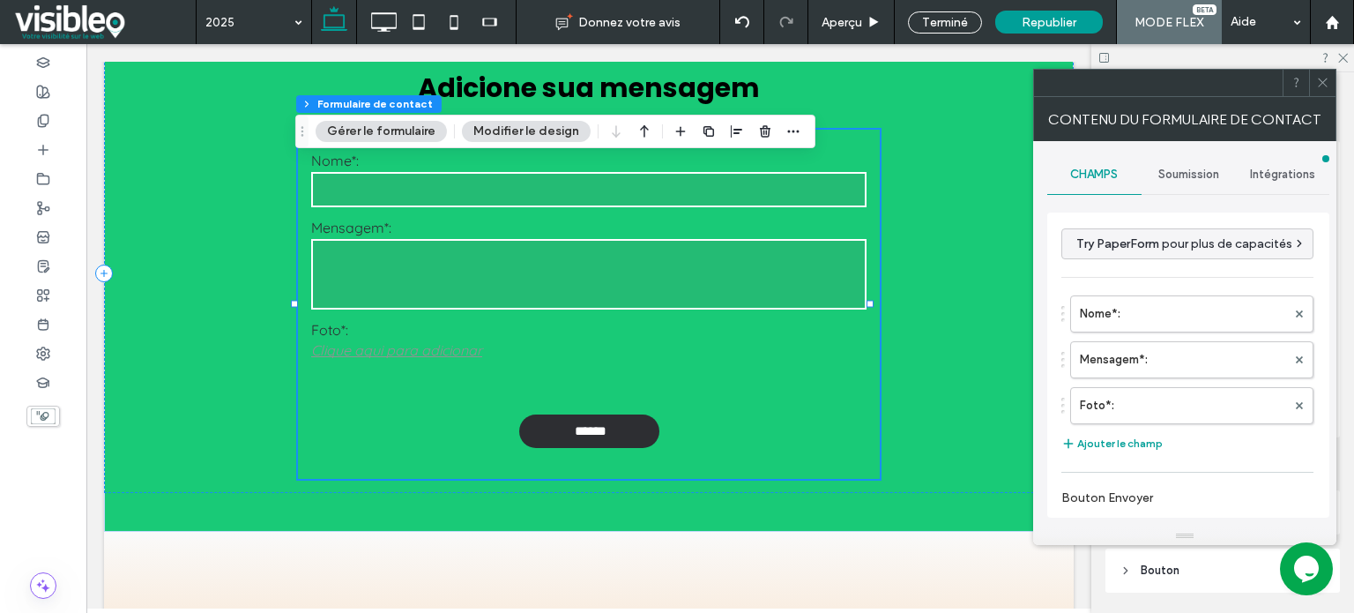
click at [1283, 173] on span "Intégrations" at bounding box center [1282, 174] width 65 height 14
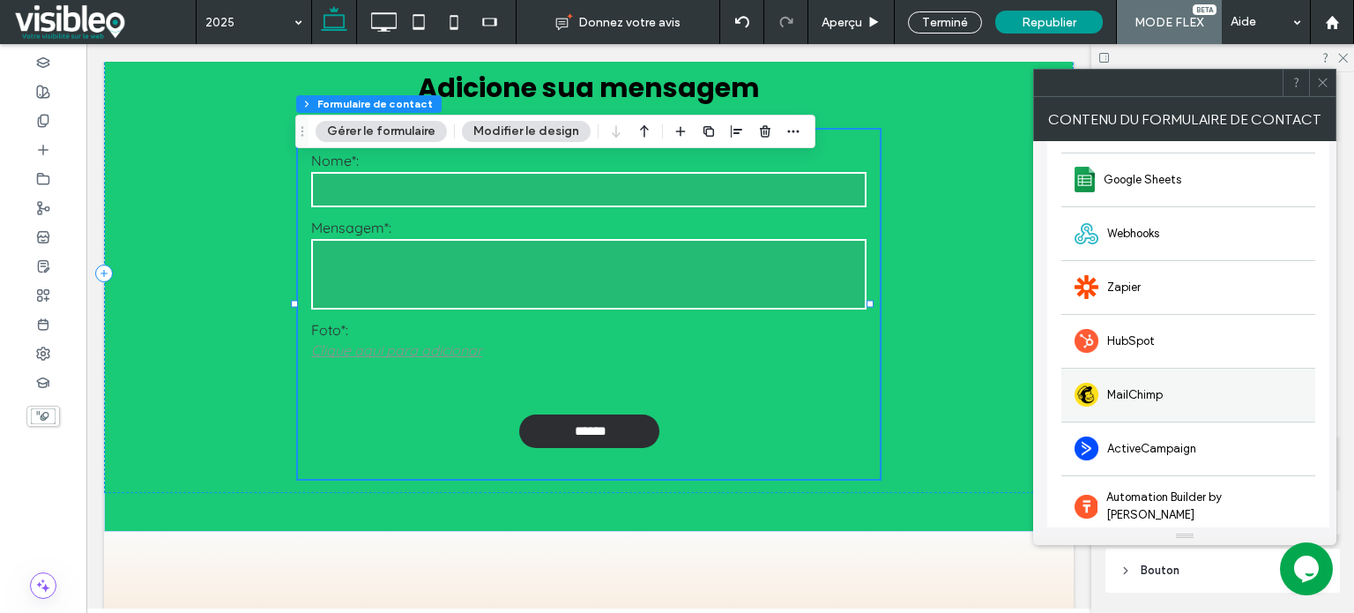
scroll to position [133, 0]
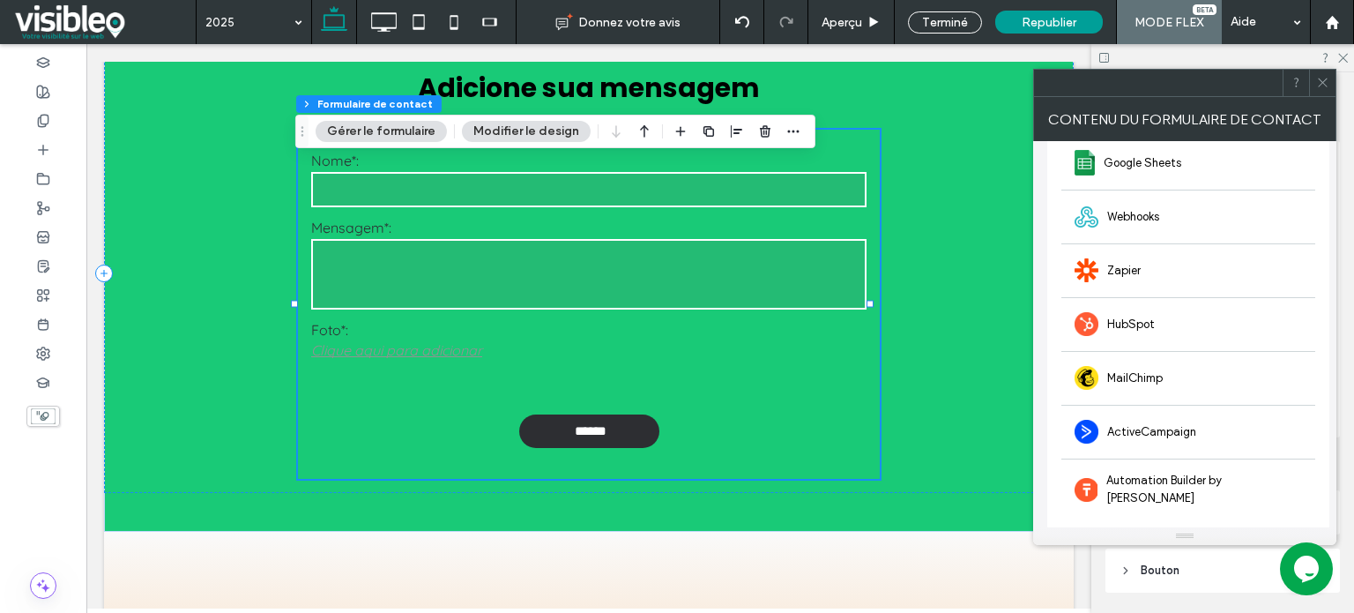
click at [1318, 83] on icon at bounding box center [1322, 82] width 13 height 13
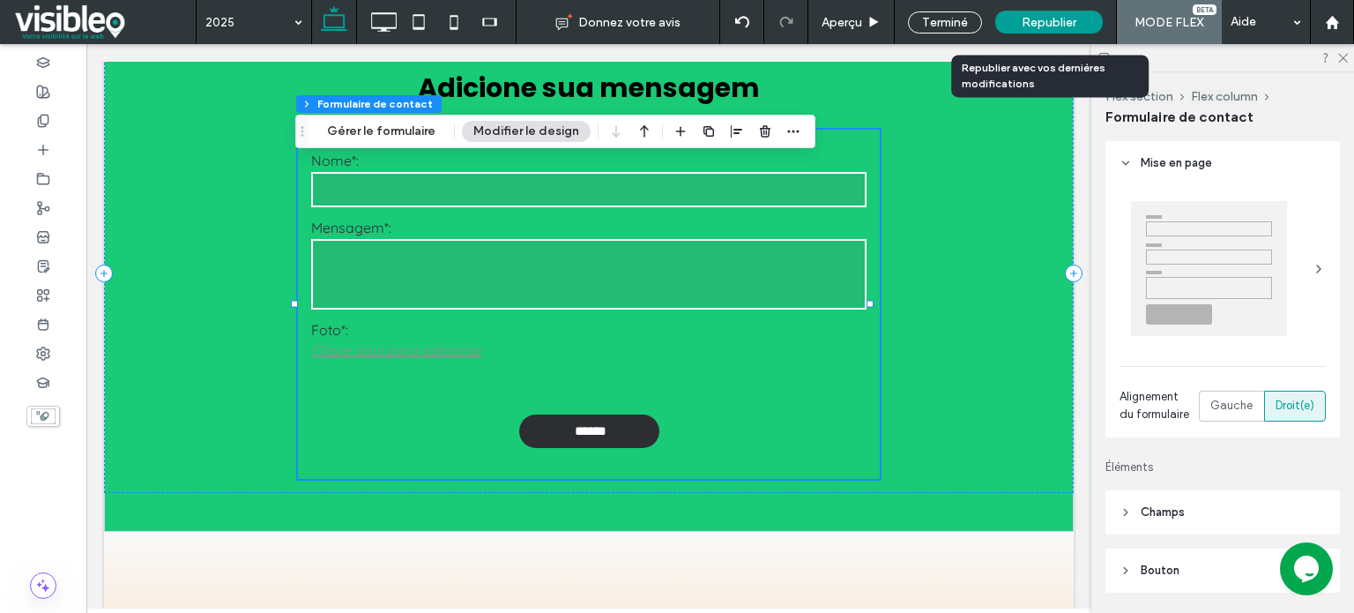
click at [1046, 19] on span "Republier" at bounding box center [1048, 22] width 55 height 15
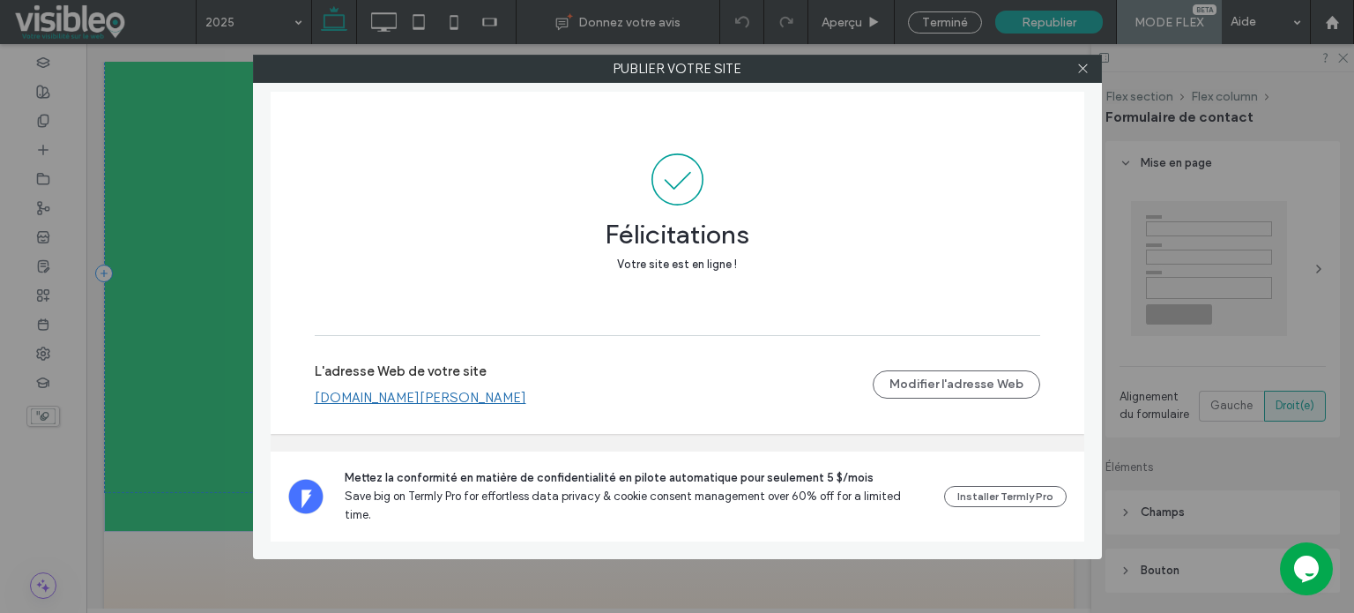
click at [407, 405] on link "[DOMAIN_NAME][PERSON_NAME]" at bounding box center [421, 398] width 212 height 16
click at [1081, 70] on icon at bounding box center [1082, 68] width 13 height 13
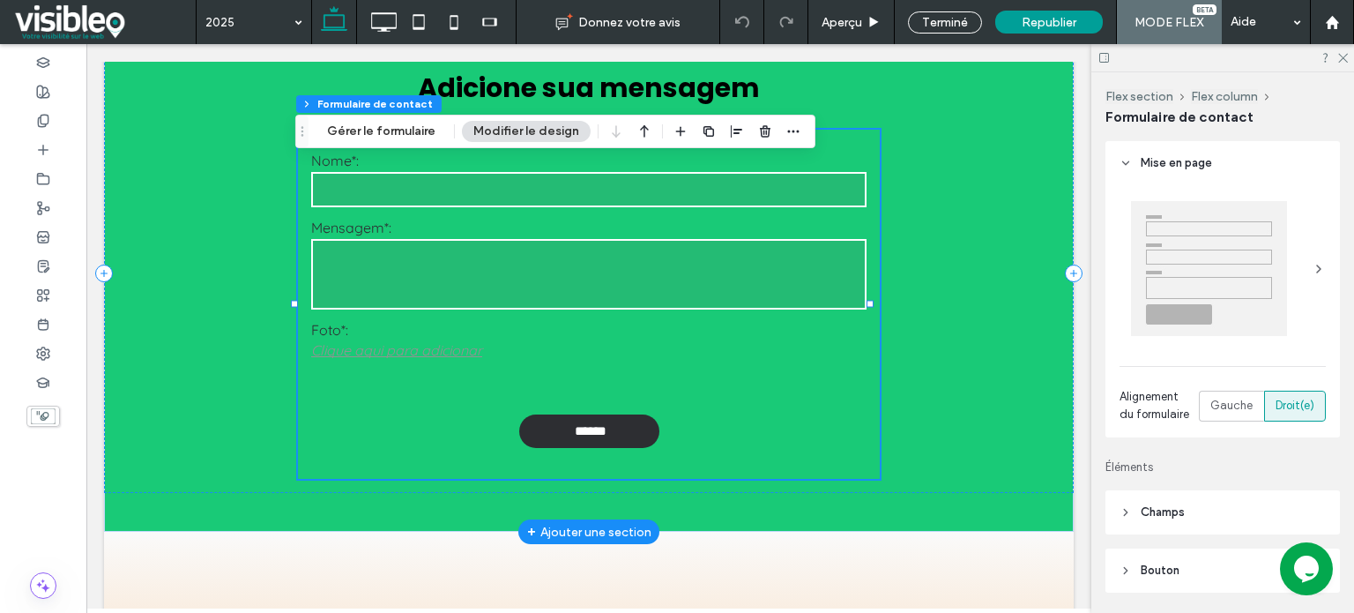
click at [463, 207] on input "text" at bounding box center [588, 189] width 555 height 35
type input "*"
type input "**"
type input "*"
click at [365, 138] on button "Gérer le formulaire" at bounding box center [381, 131] width 131 height 21
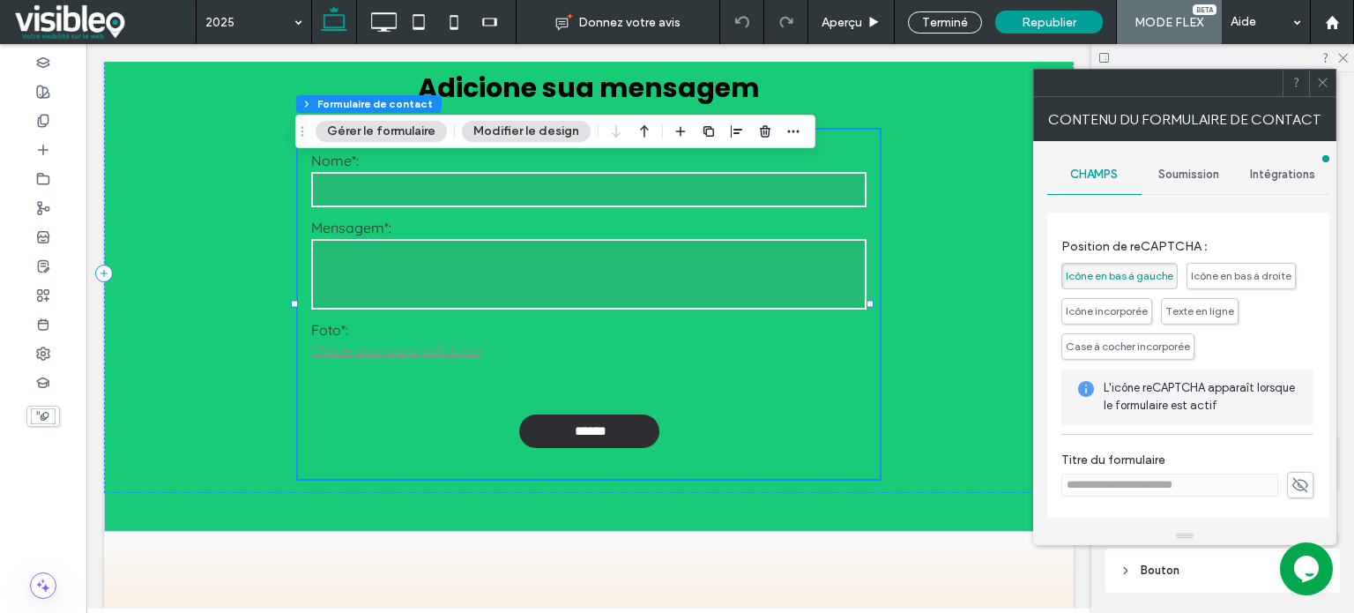
scroll to position [359, 0]
click at [1318, 80] on icon at bounding box center [1322, 82] width 13 height 13
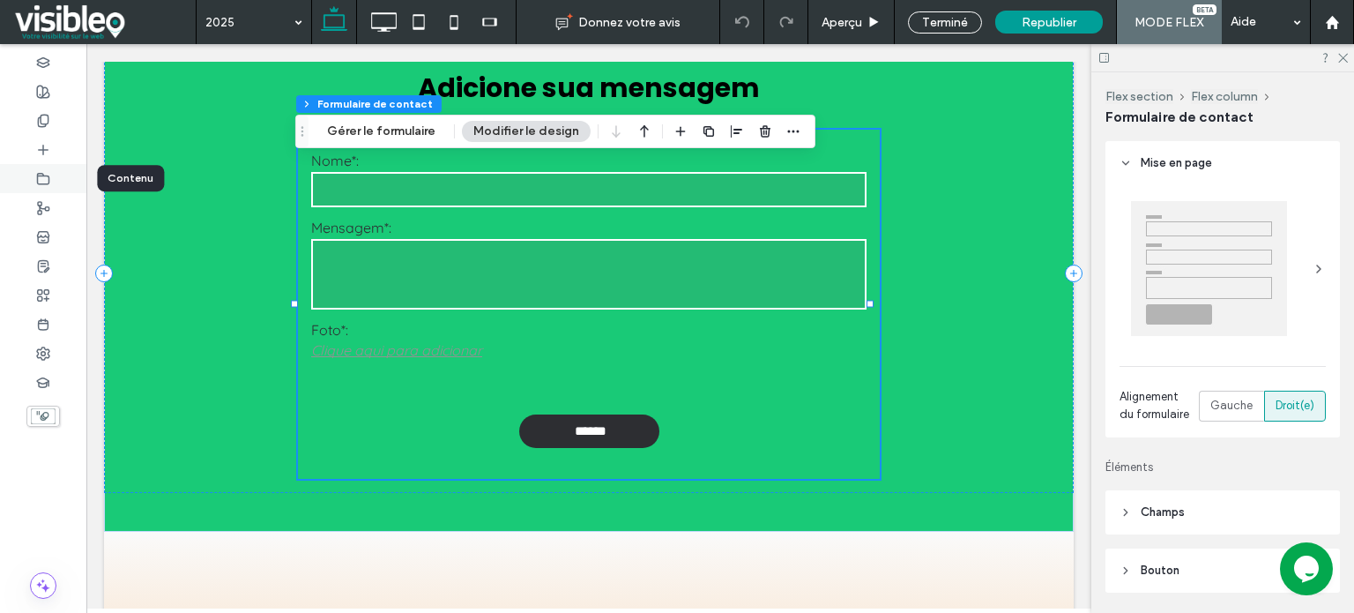
click at [41, 175] on use at bounding box center [43, 178] width 11 height 11
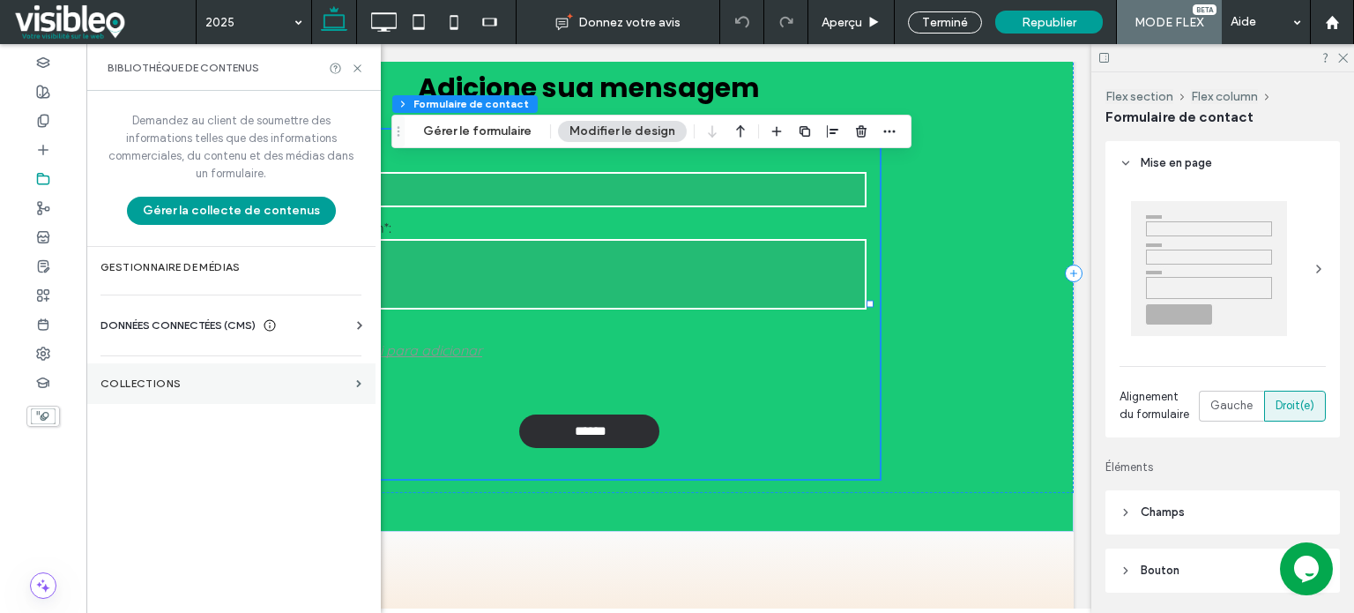
click at [160, 385] on label "COLLECTIONS" at bounding box center [224, 383] width 249 height 12
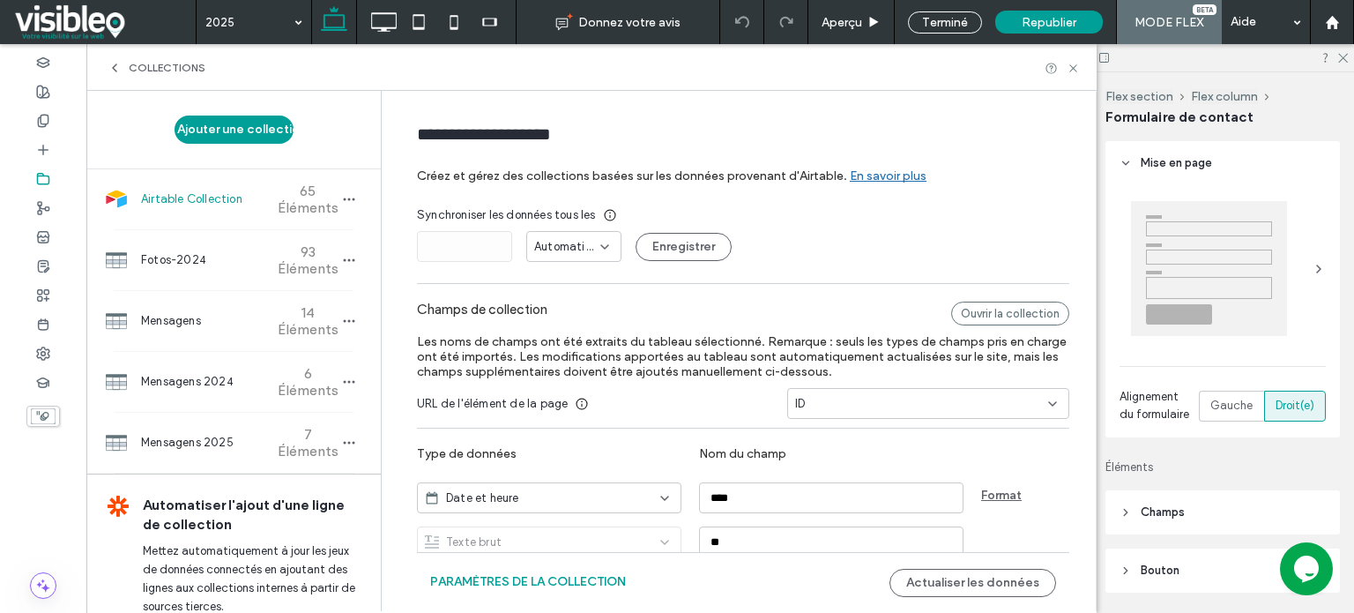
click at [204, 199] on span "Airtable Collection" at bounding box center [206, 199] width 131 height 18
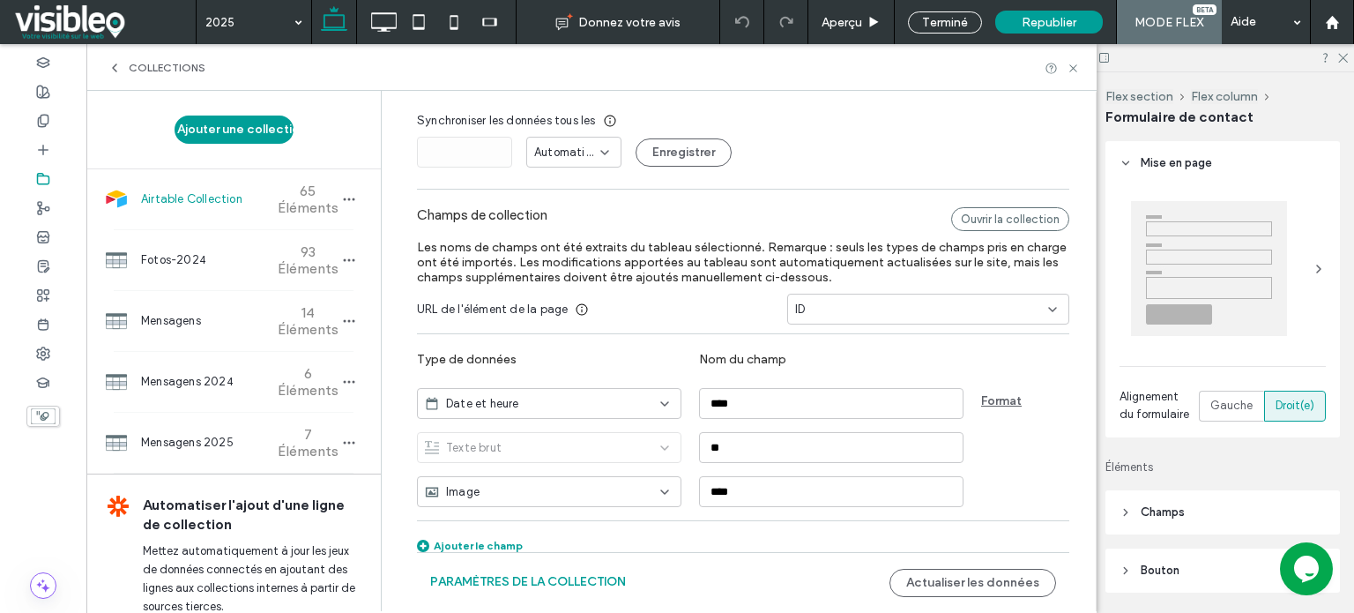
scroll to position [97, 0]
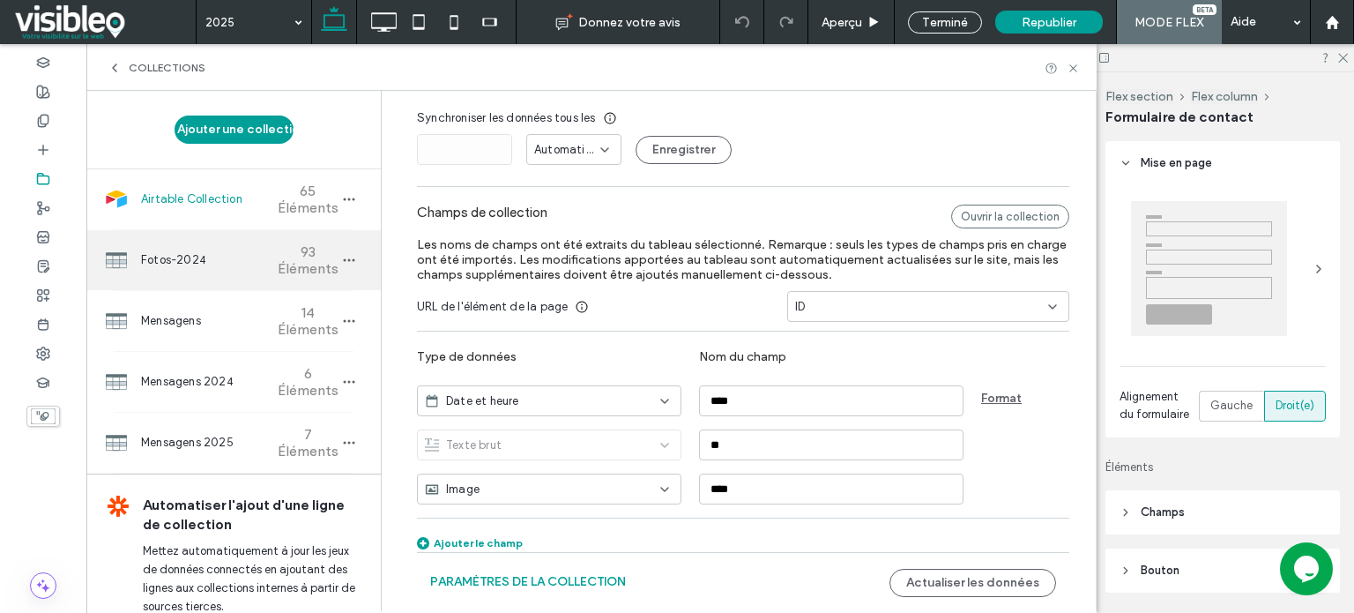
click at [208, 262] on span "Fotos-2024" at bounding box center [206, 260] width 131 height 18
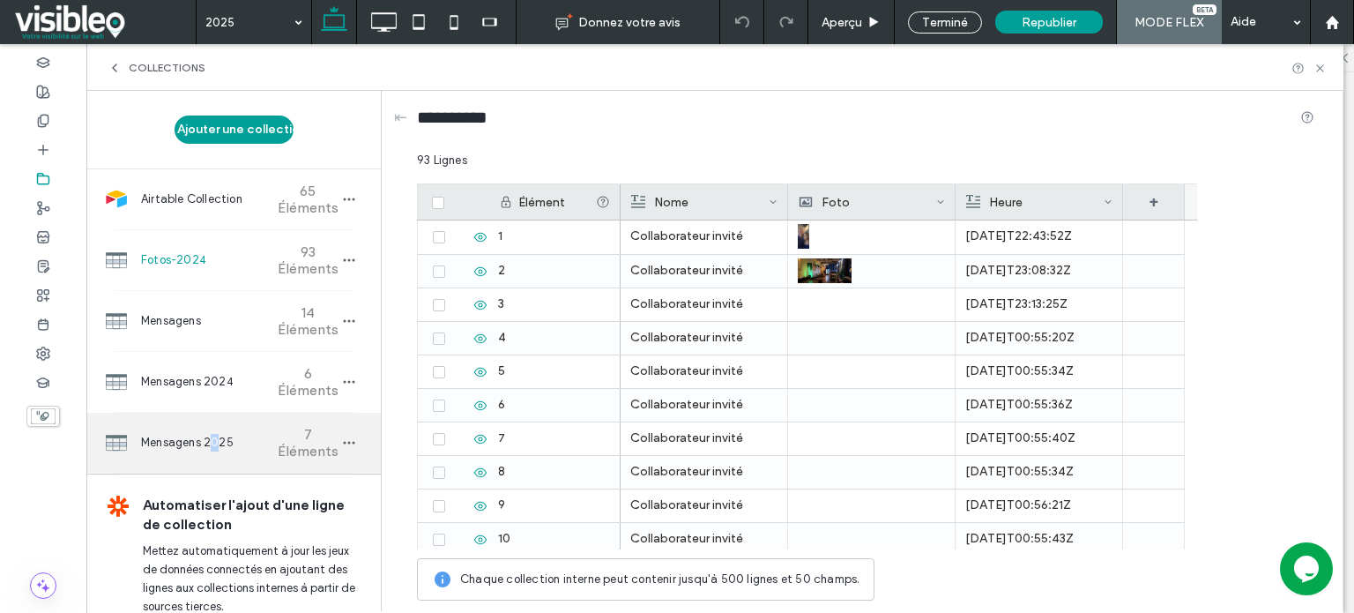
click at [215, 443] on span "Mensagens 2025" at bounding box center [206, 443] width 131 height 18
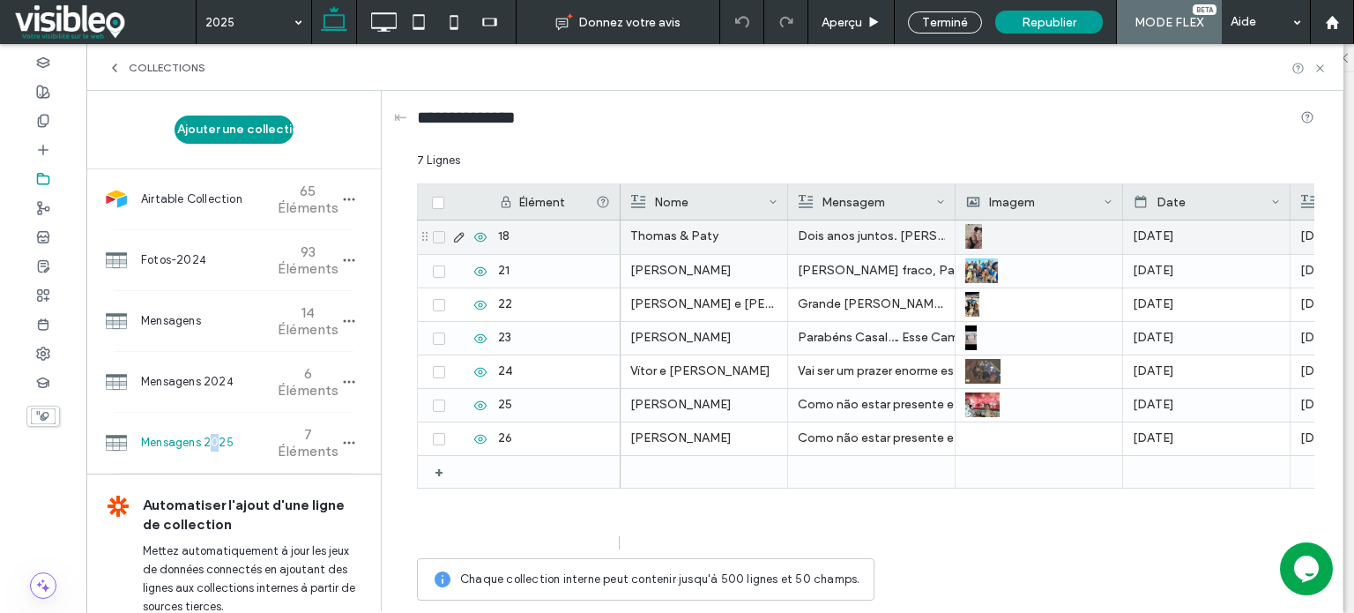
click at [437, 239] on icon at bounding box center [438, 236] width 7 height 5
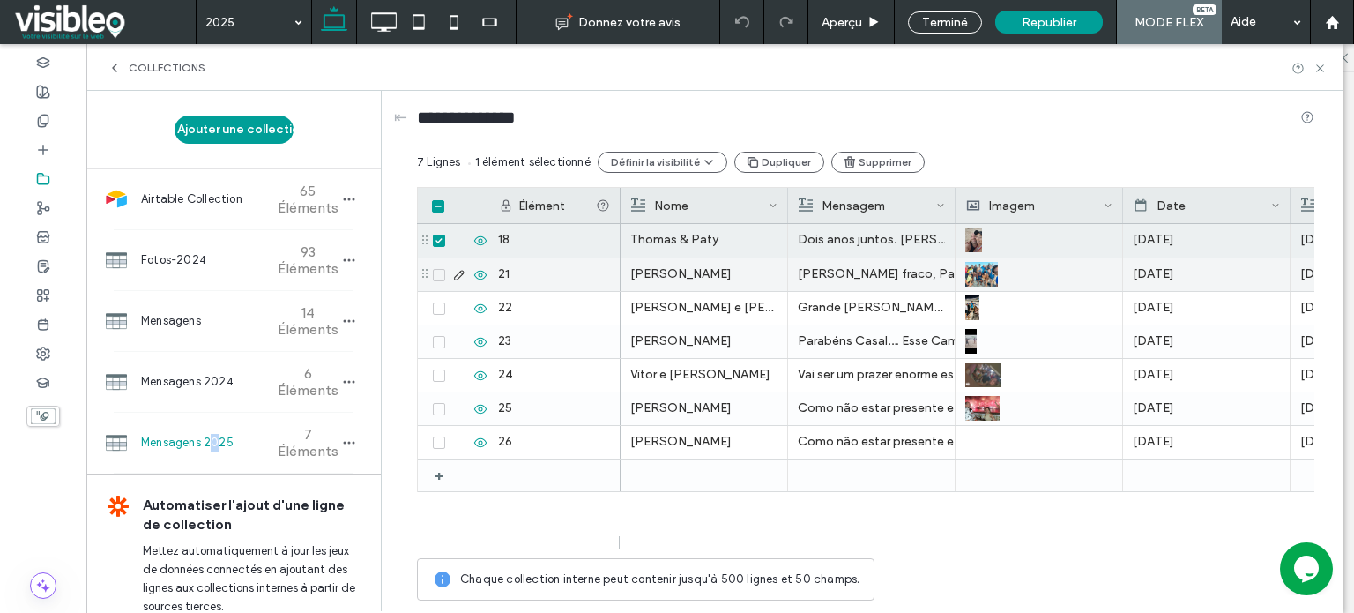
click at [437, 272] on icon at bounding box center [438, 274] width 7 height 5
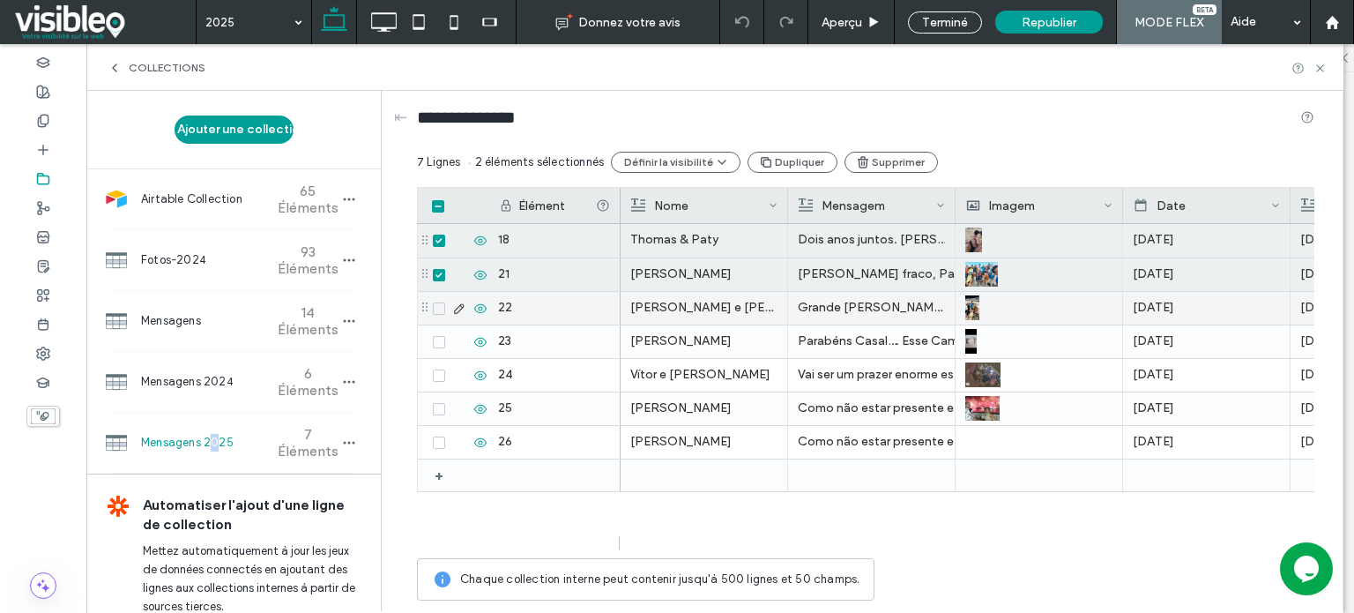
click at [440, 311] on span at bounding box center [439, 308] width 12 height 12
click at [438, 342] on icon at bounding box center [438, 341] width 6 height 5
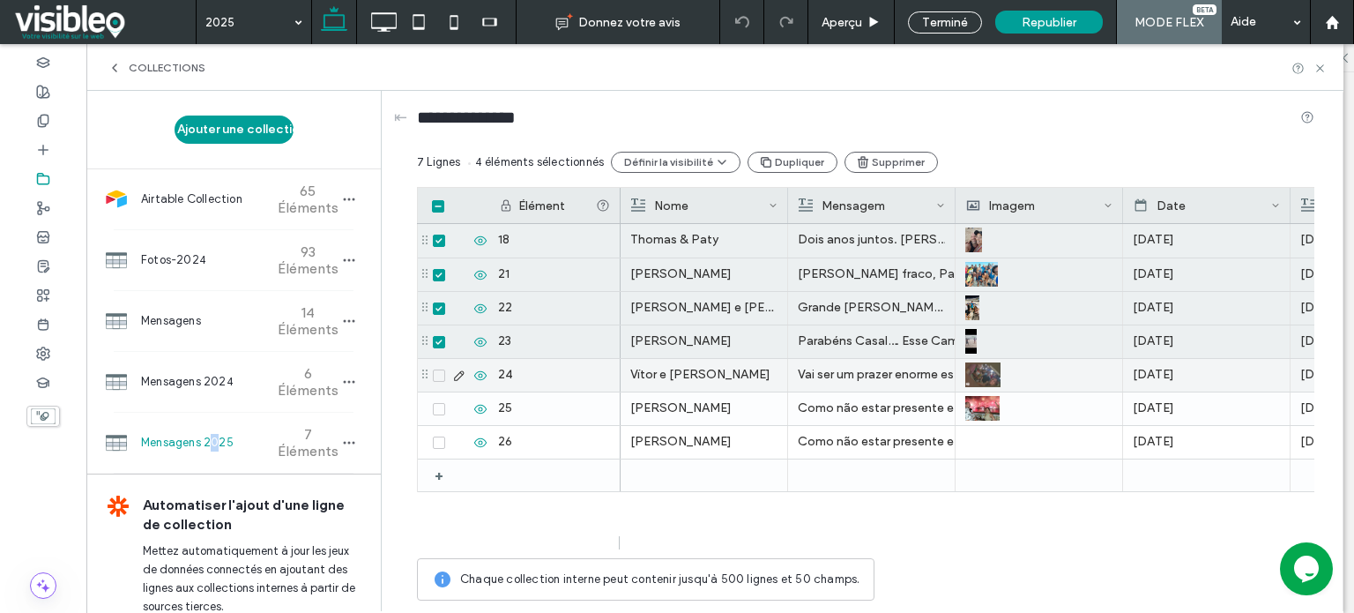
click at [439, 376] on span at bounding box center [439, 375] width 12 height 12
click at [442, 412] on span at bounding box center [439, 409] width 12 height 12
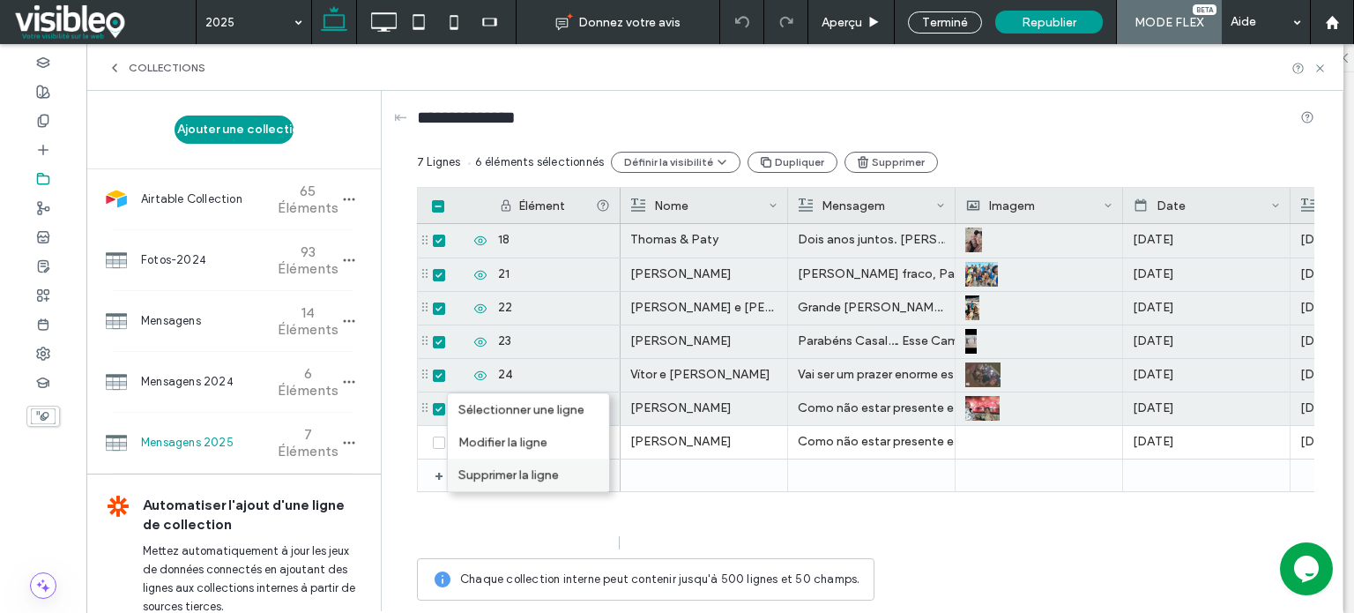
click at [541, 473] on div "Supprimer la ligne" at bounding box center [528, 474] width 161 height 33
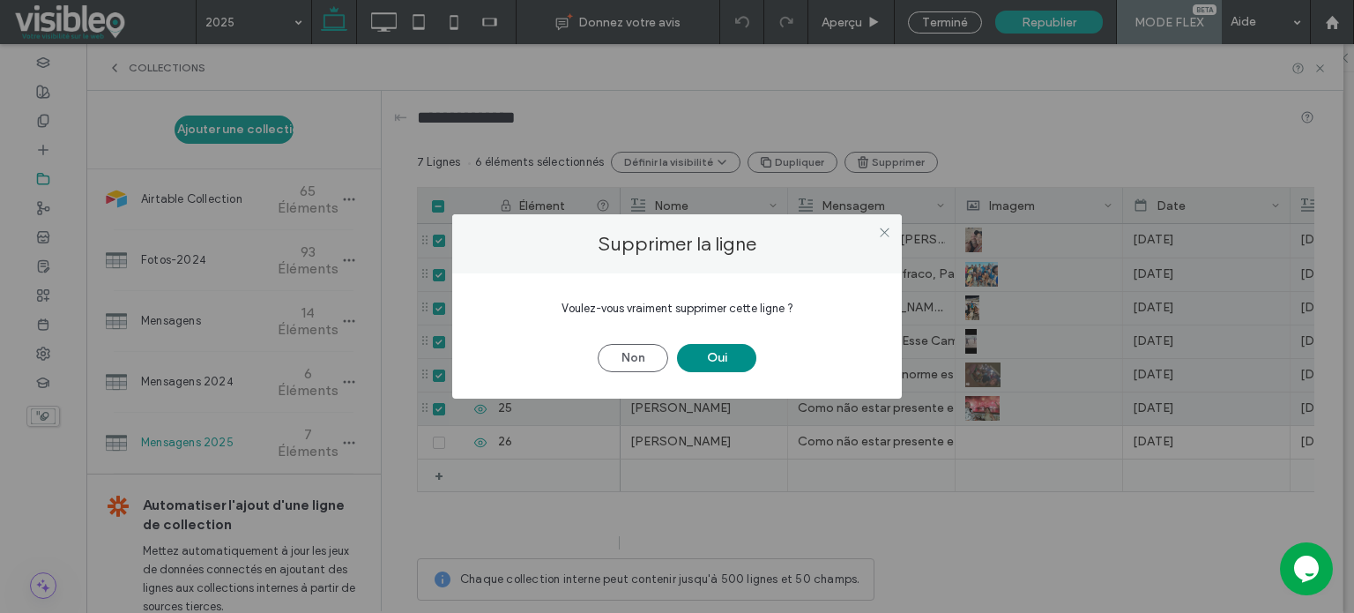
click at [725, 353] on button "Oui" at bounding box center [716, 358] width 79 height 28
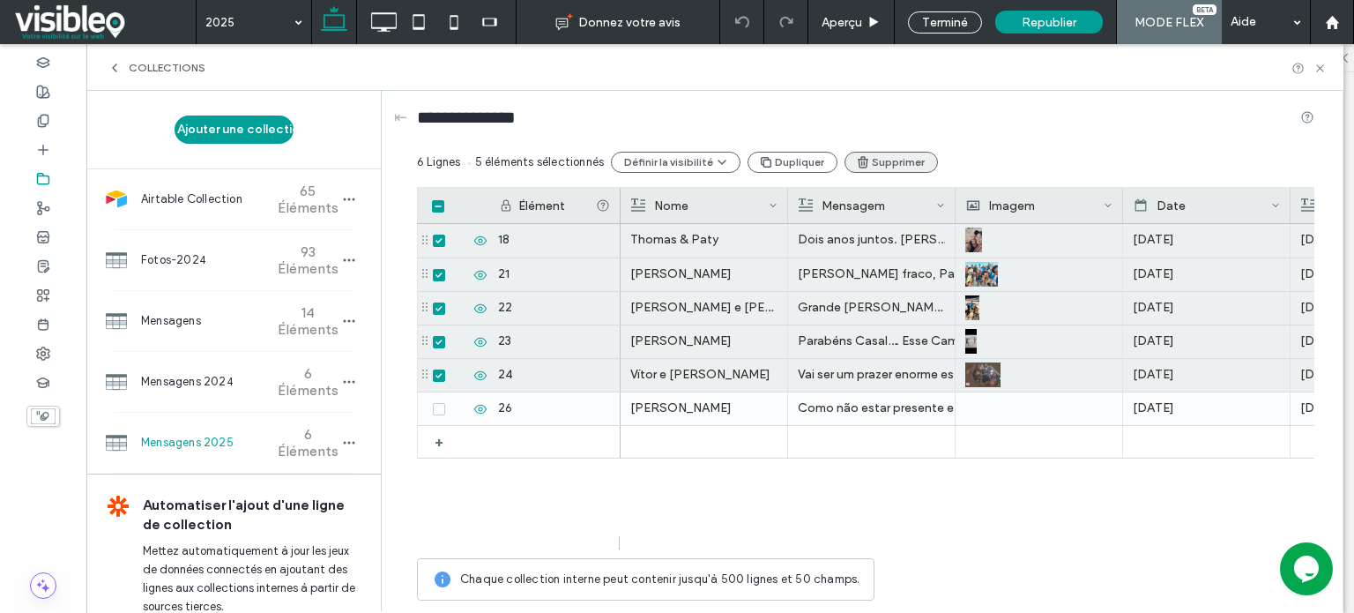
click at [892, 163] on button "Supprimer" at bounding box center [890, 162] width 93 height 21
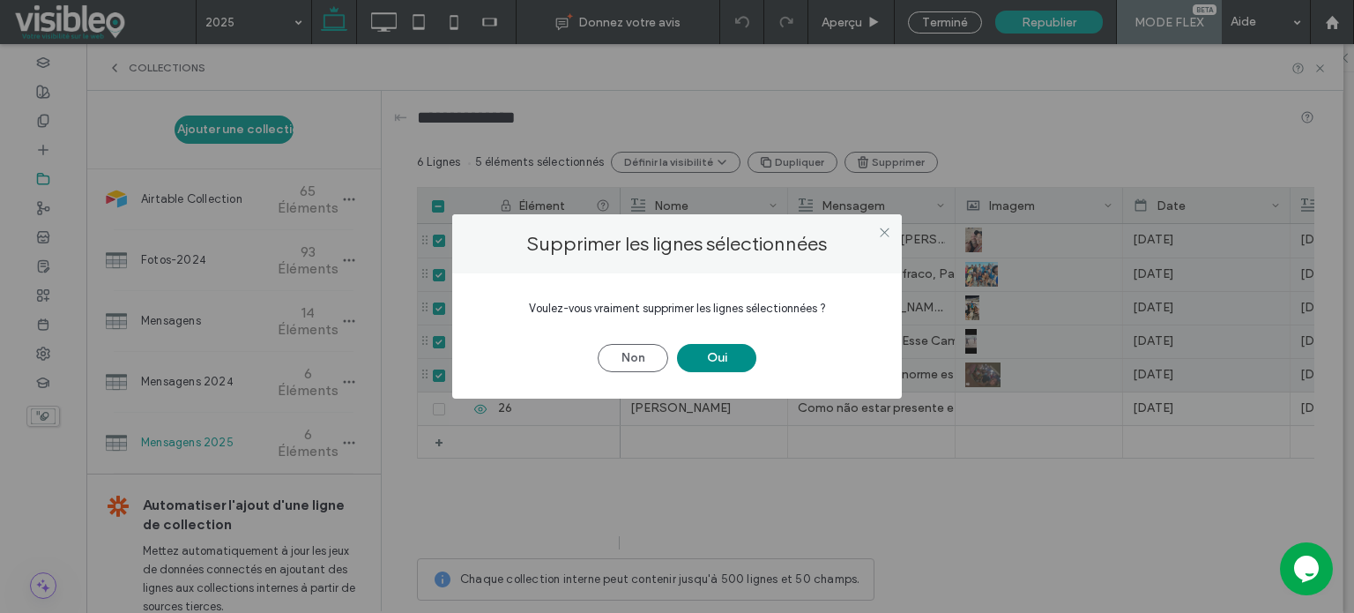
click at [728, 353] on button "Oui" at bounding box center [716, 358] width 79 height 28
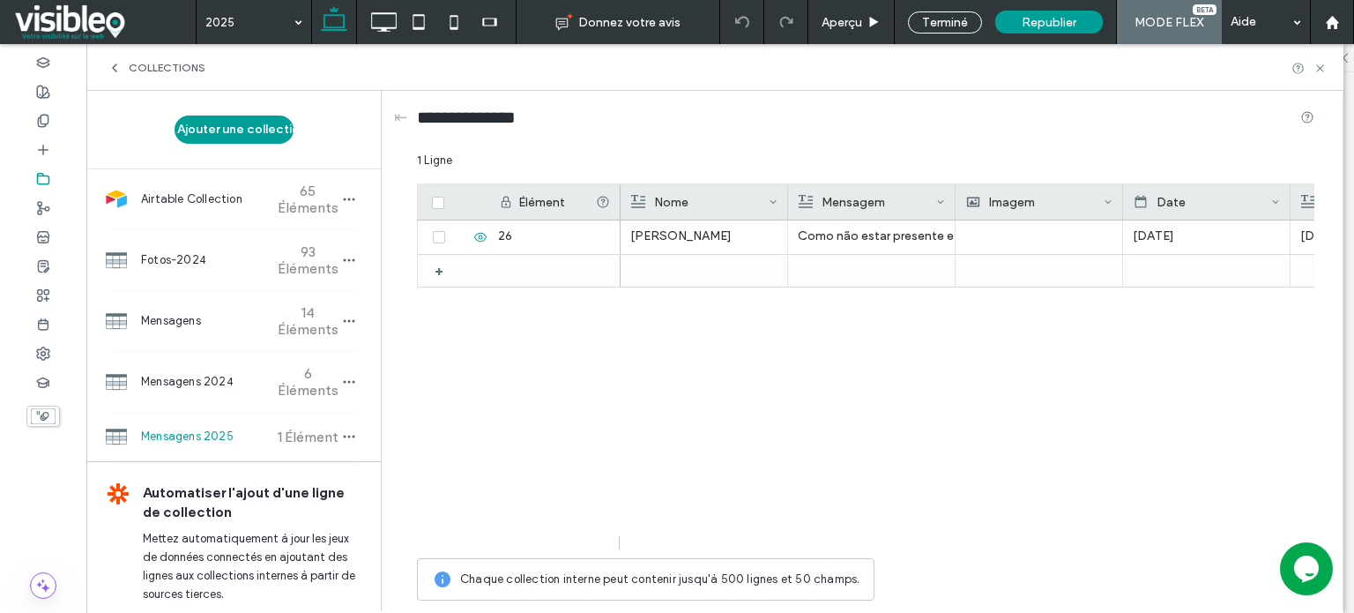
click at [729, 388] on div "Felipe Berge Como não estar presente e se manter presente, mesmo hoje, nos esca…" at bounding box center [967, 384] width 694 height 329
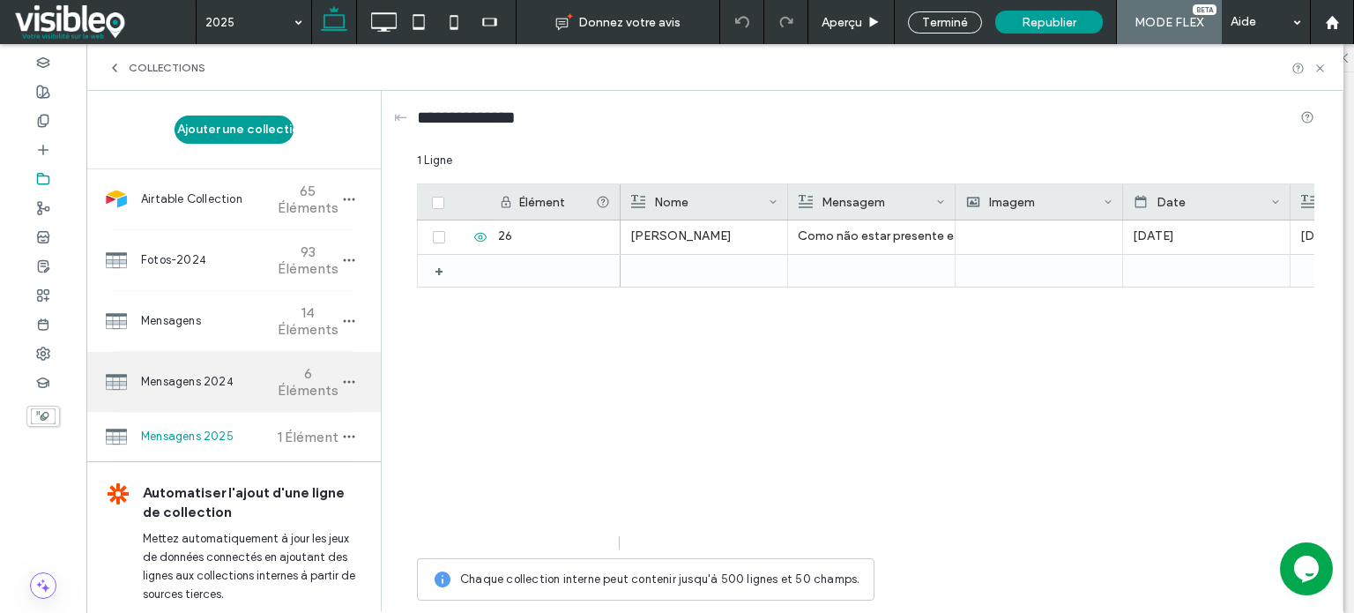
click at [234, 373] on span "Mensagens 2024" at bounding box center [206, 382] width 131 height 18
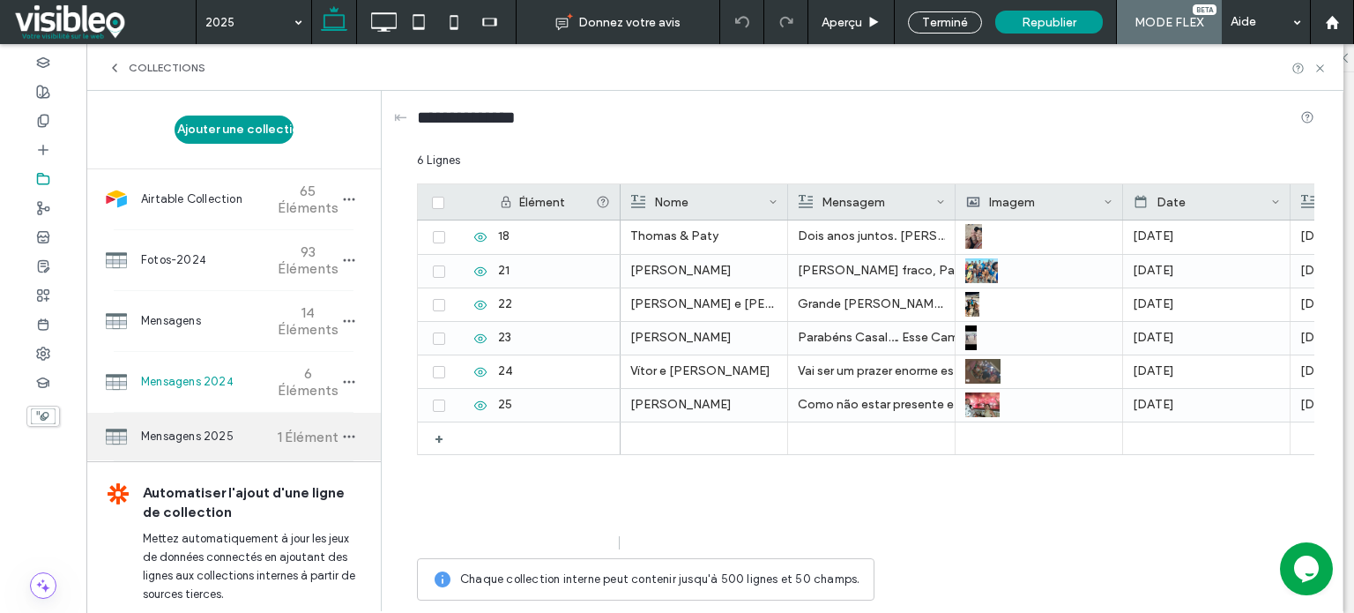
click at [231, 434] on span "Mensagens 2025" at bounding box center [206, 436] width 131 height 18
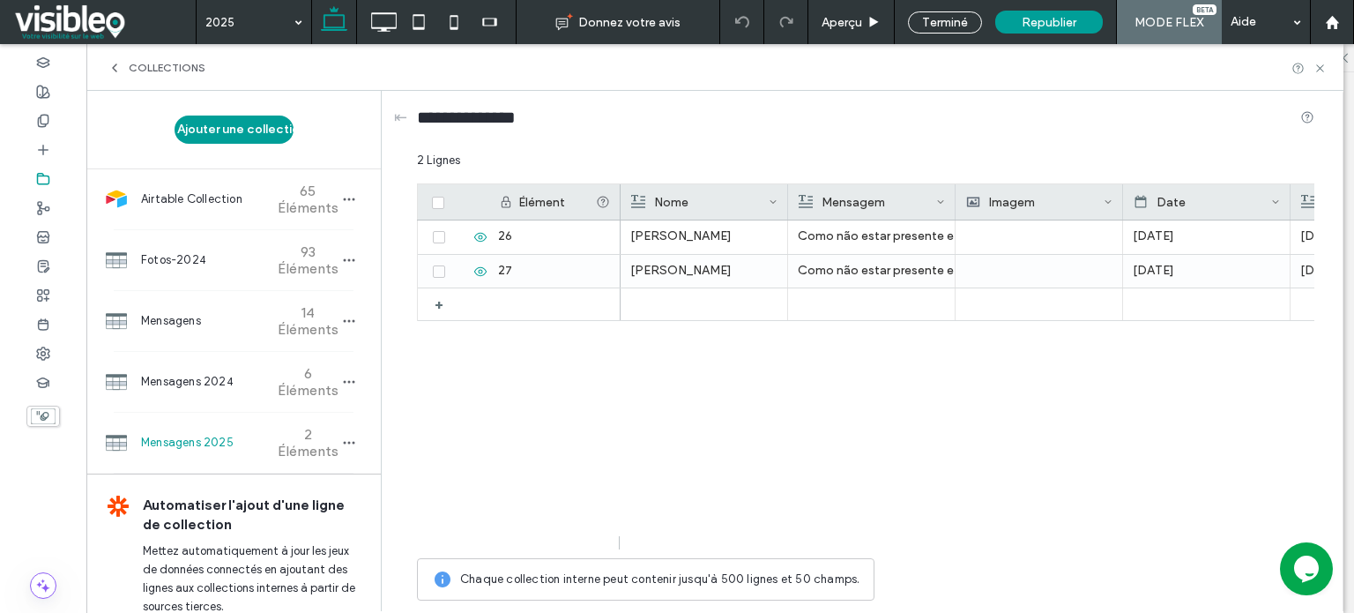
click at [1107, 200] on icon at bounding box center [1107, 201] width 9 height 9
click at [1033, 204] on div "Modifier le champ" at bounding box center [1036, 205] width 161 height 33
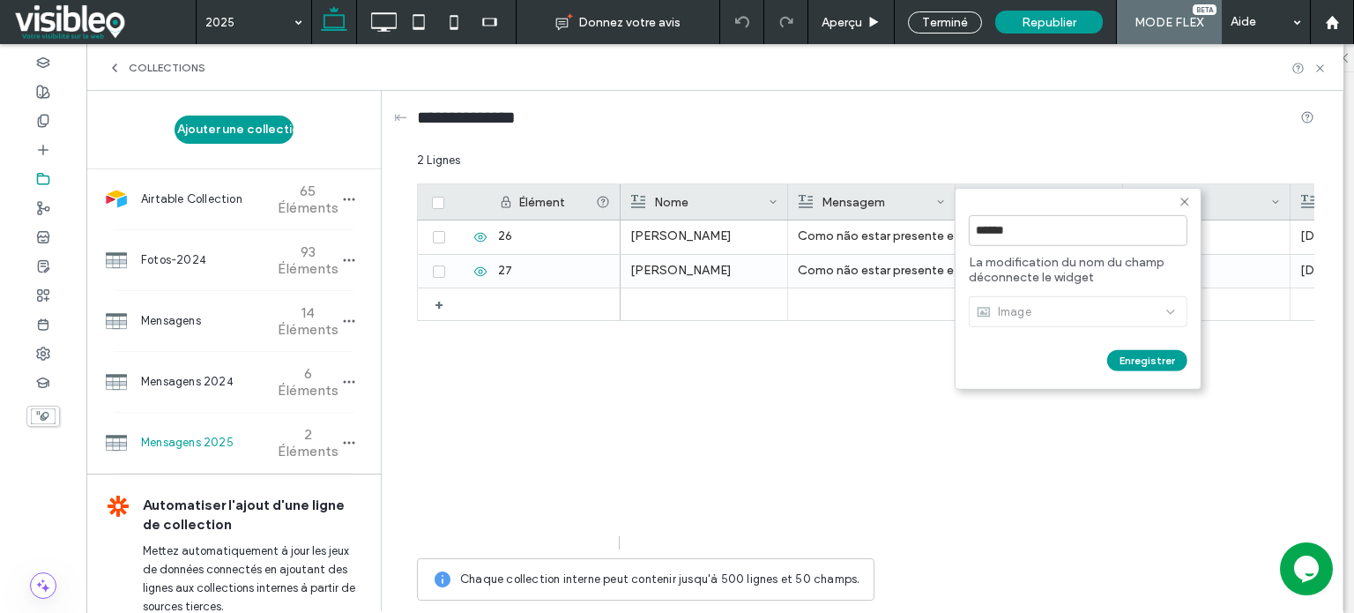
click at [1181, 197] on icon at bounding box center [1184, 202] width 14 height 14
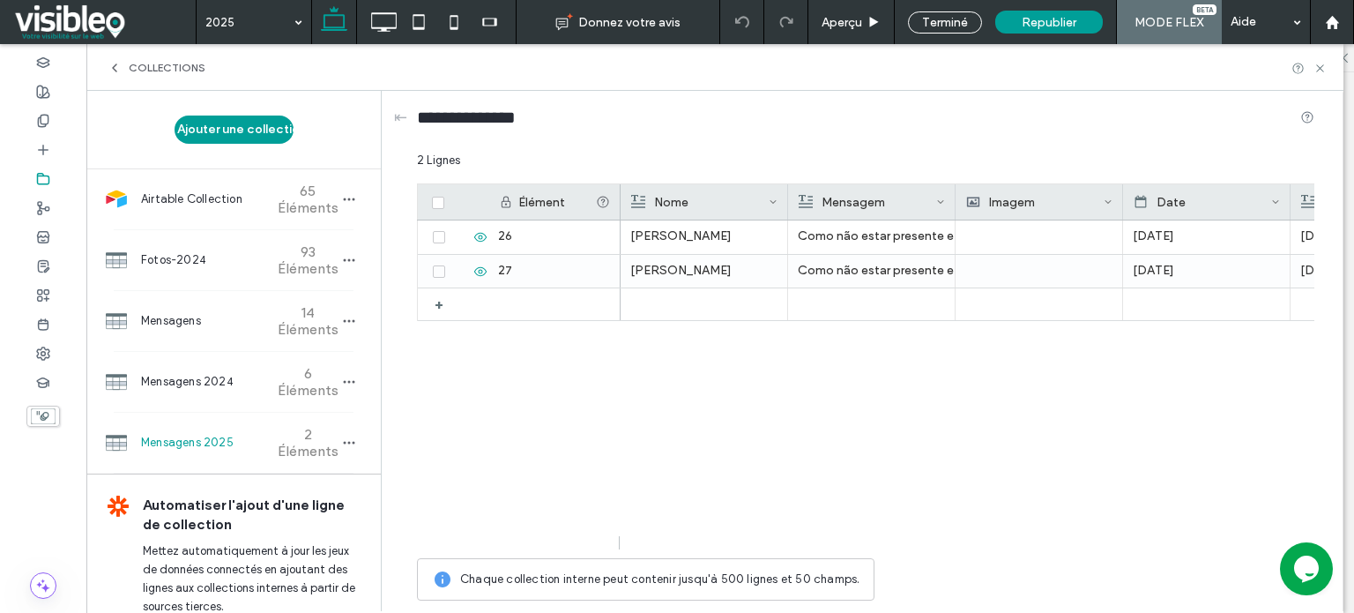
click at [660, 387] on div "Felipe Berge Como não estar presente e se manter presente, mesmo hoje, nos esca…" at bounding box center [967, 384] width 694 height 329
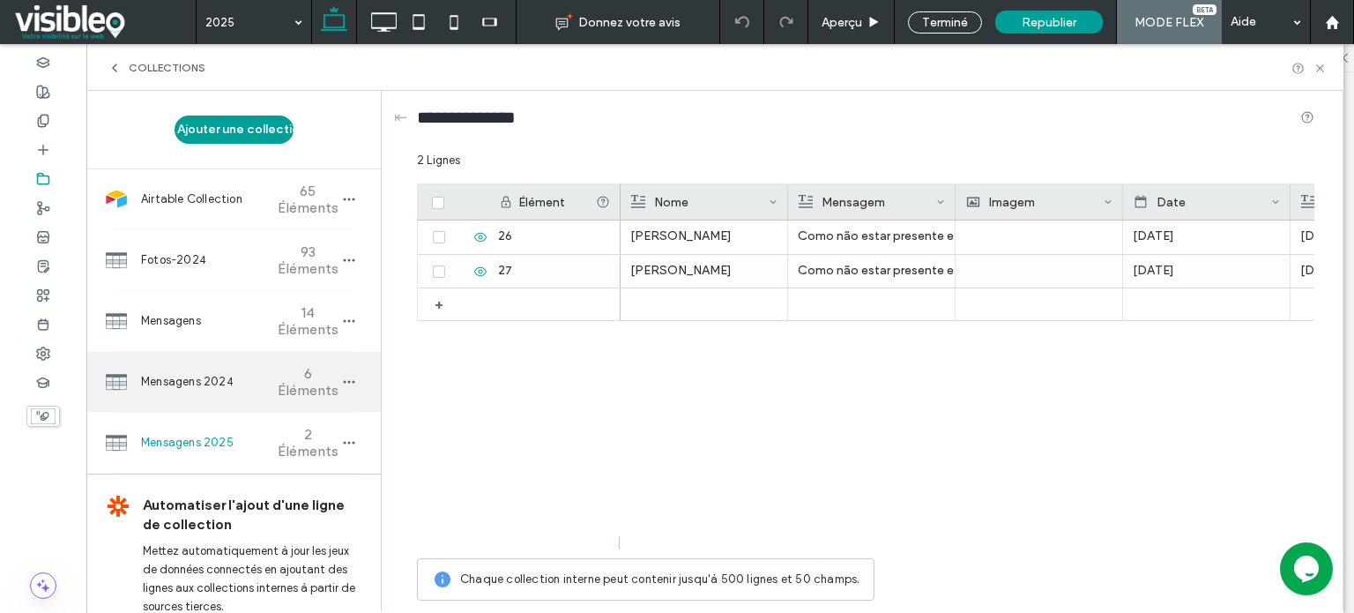
click at [182, 380] on span "Mensagens 2024" at bounding box center [206, 382] width 131 height 18
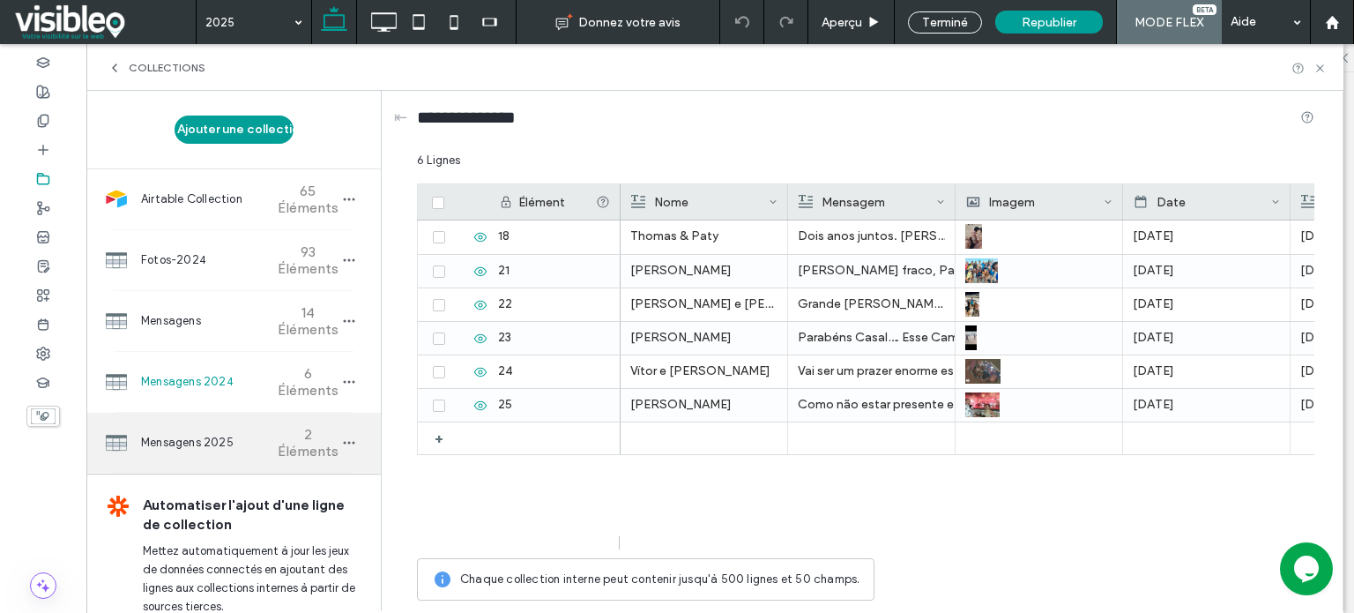
click at [198, 436] on span "Mensagens 2025" at bounding box center [206, 443] width 131 height 18
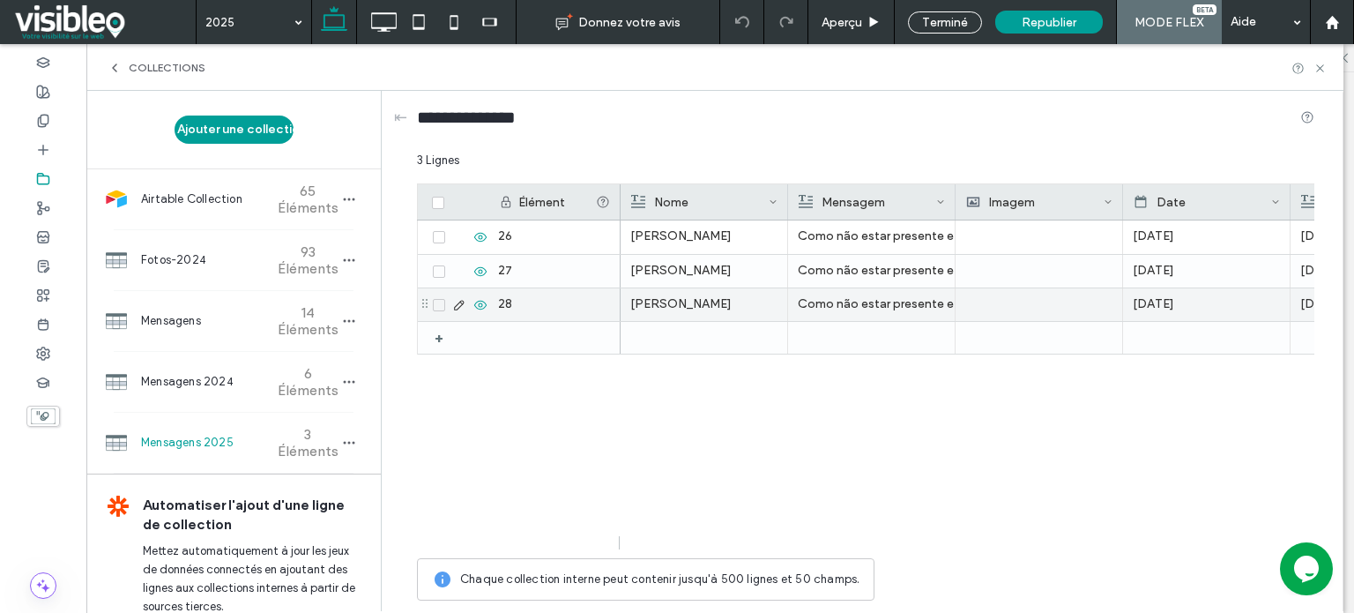
click at [459, 304] on icon at bounding box center [459, 305] width 14 height 14
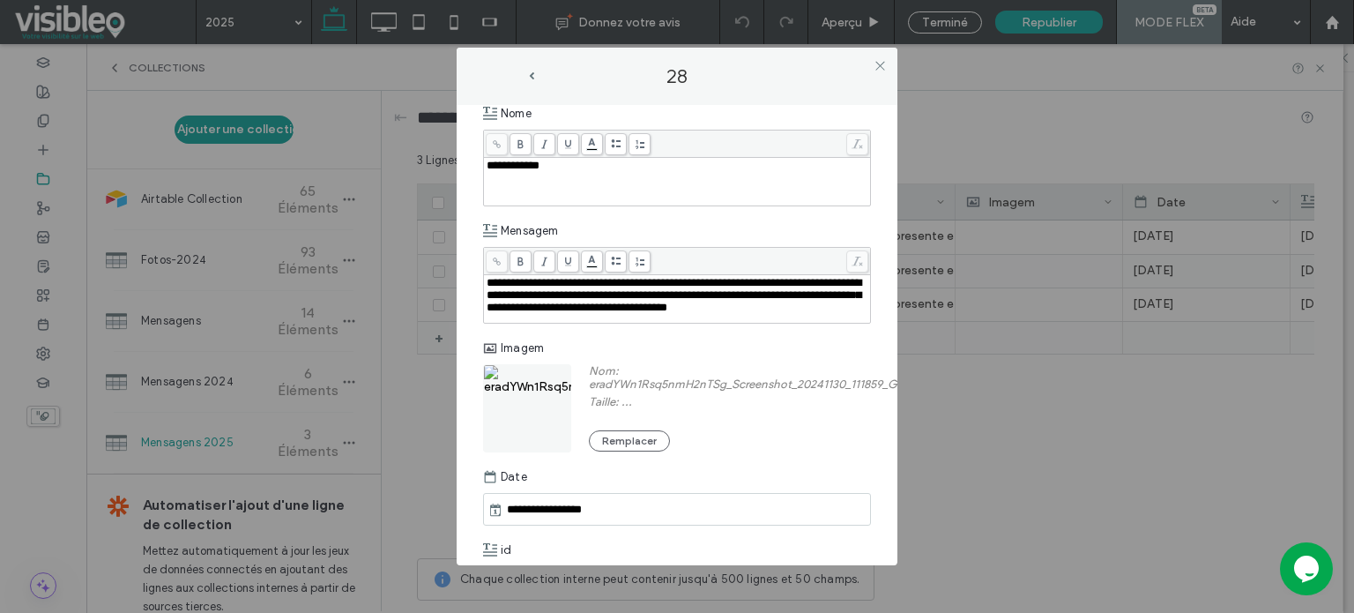
scroll to position [176, 0]
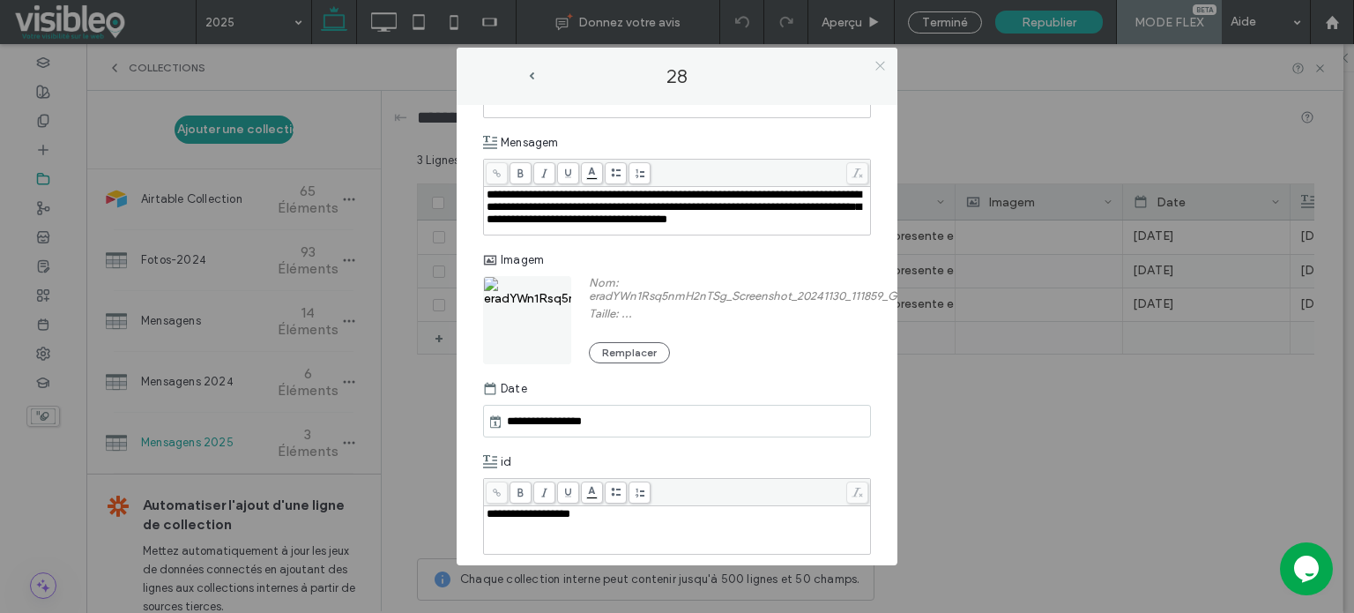
click at [879, 64] on icon at bounding box center [879, 65] width 13 height 13
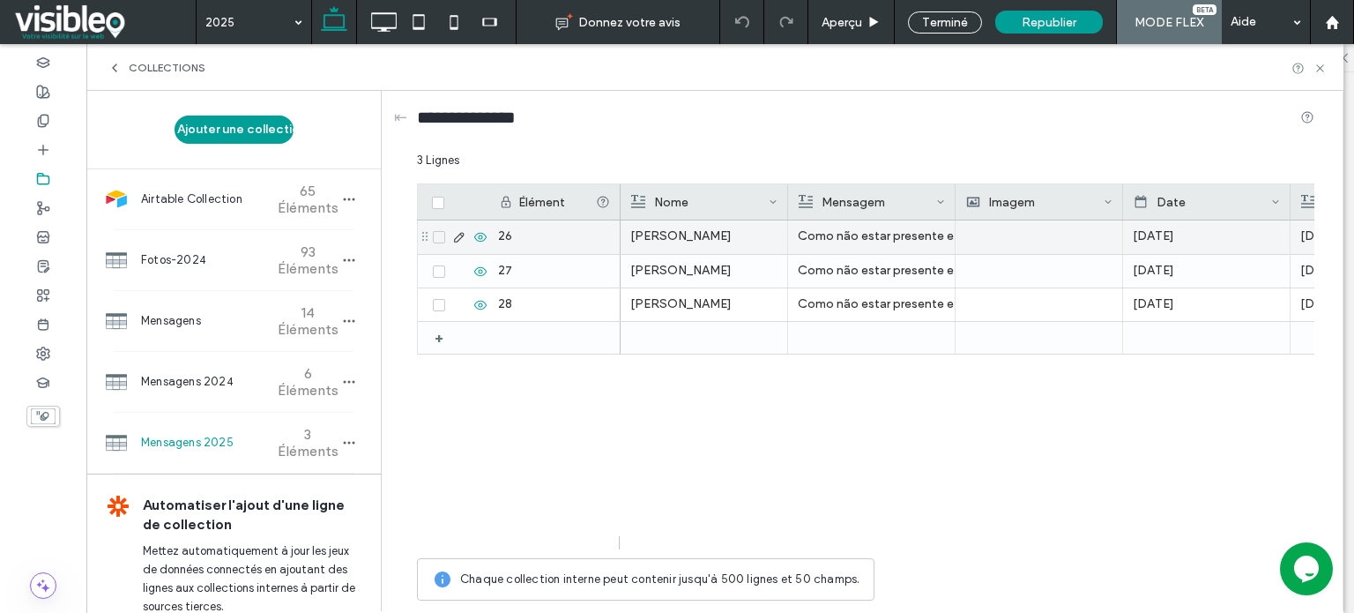
click at [458, 235] on use at bounding box center [459, 238] width 10 height 10
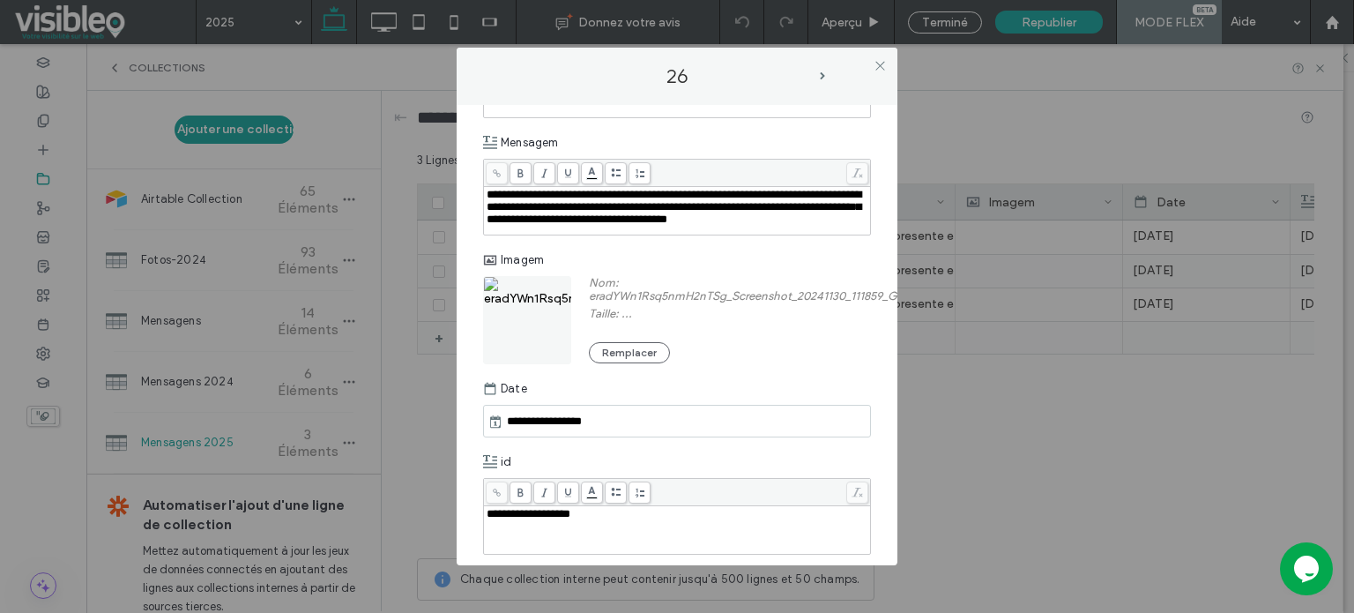
click at [712, 307] on label "Nom: eradYWn1Rsq5nmH2nTSg_Screenshot_20241130_111859_Gallery.jpg" at bounding box center [767, 291] width 356 height 31
click at [879, 63] on icon at bounding box center [879, 65] width 13 height 13
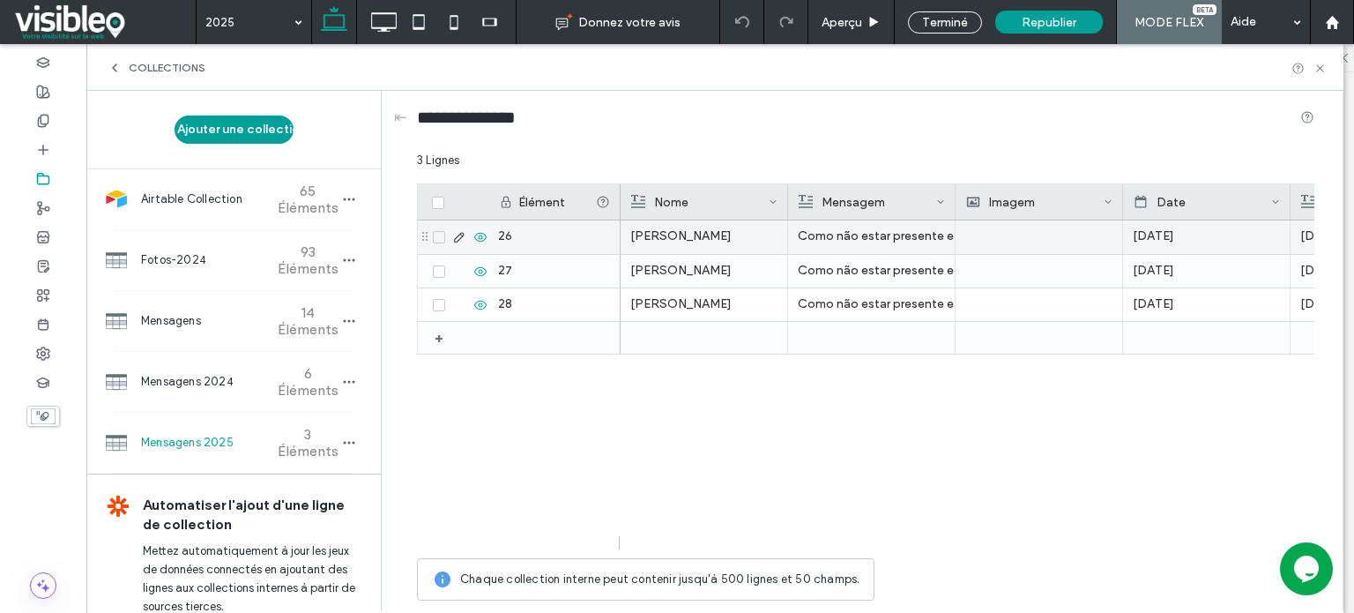
click at [439, 236] on icon at bounding box center [438, 236] width 6 height 5
click at [437, 271] on span at bounding box center [439, 271] width 12 height 12
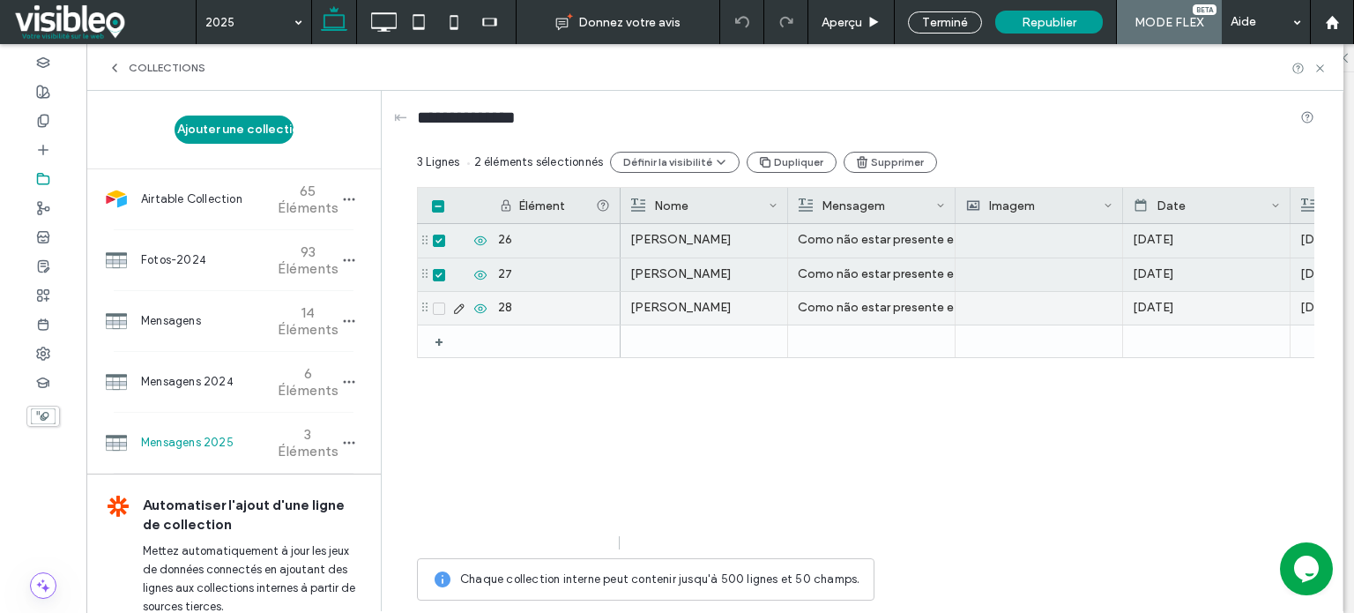
click at [434, 309] on span at bounding box center [439, 308] width 12 height 12
click at [874, 164] on button "Supprimer" at bounding box center [889, 162] width 93 height 21
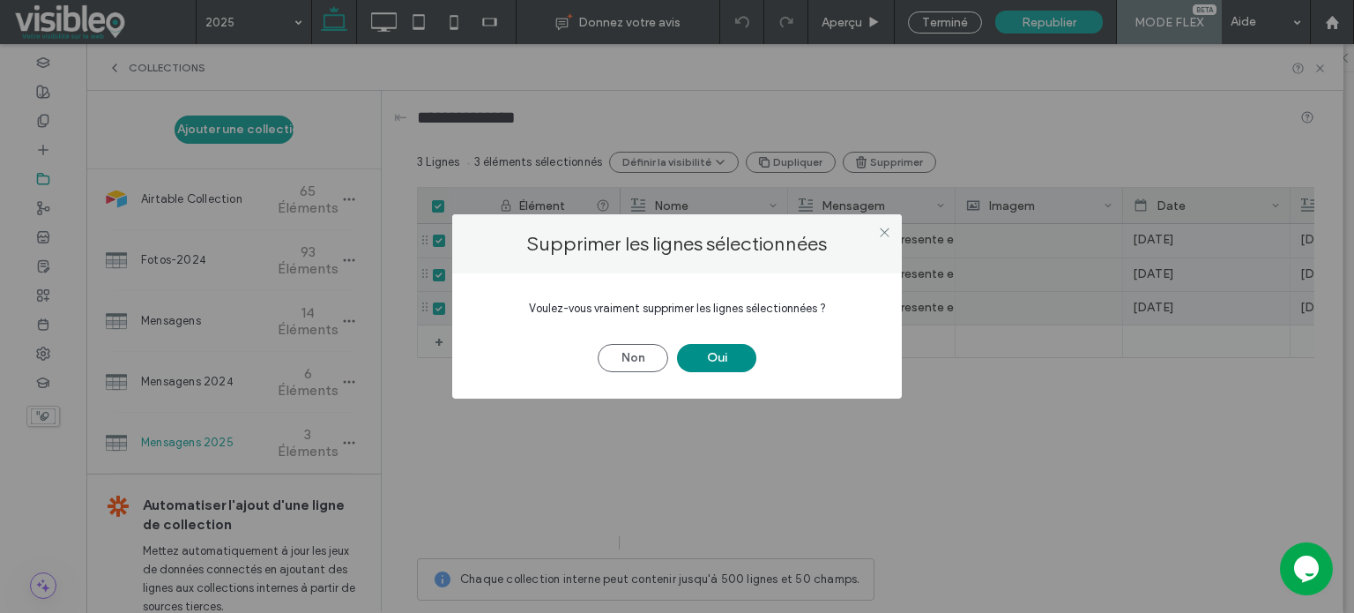
click at [709, 353] on button "Oui" at bounding box center [716, 358] width 79 height 28
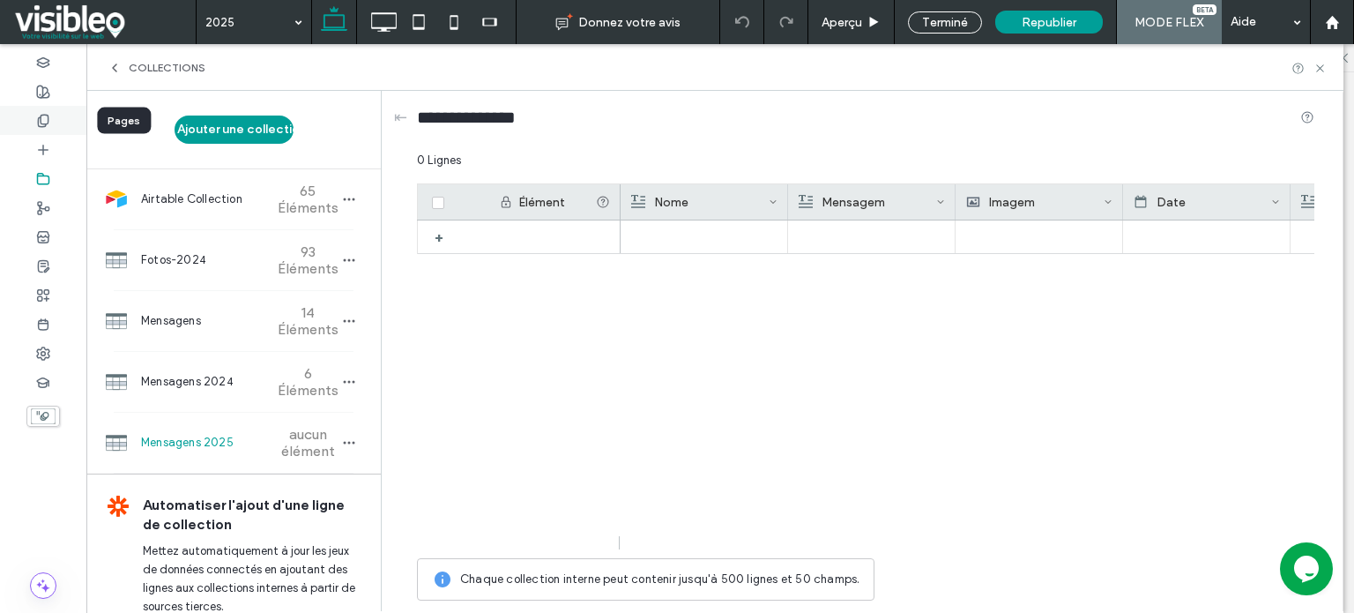
click at [45, 123] on use at bounding box center [43, 120] width 10 height 11
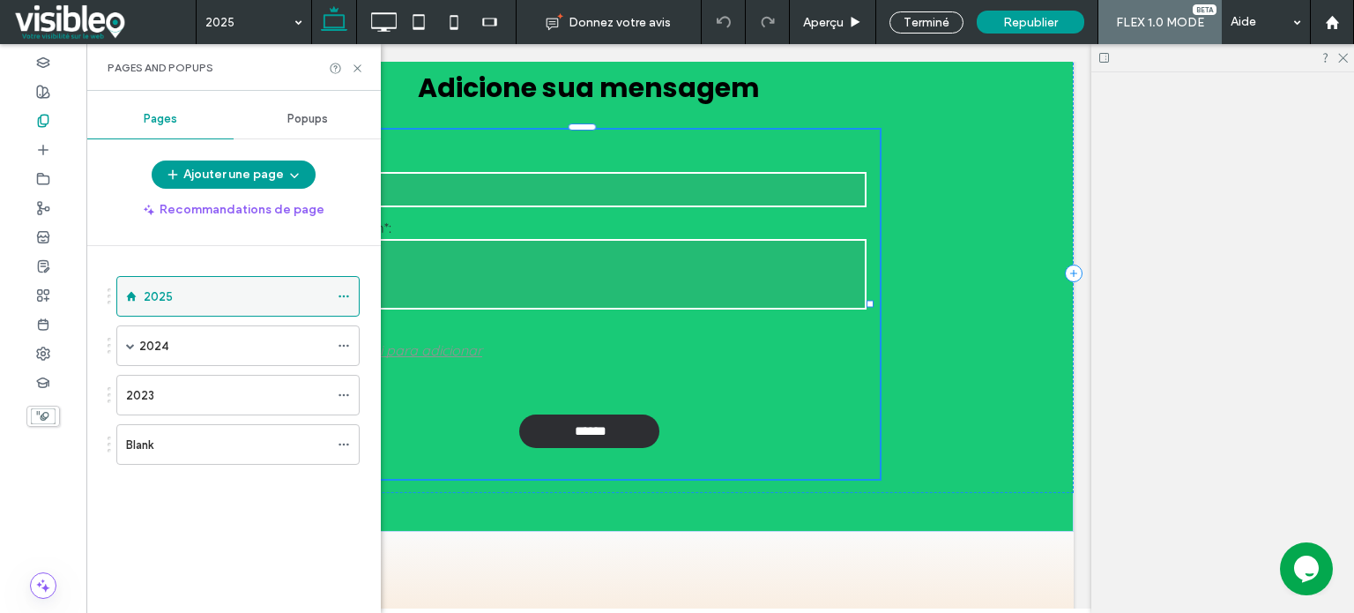
click at [182, 295] on div "2025" at bounding box center [236, 296] width 185 height 19
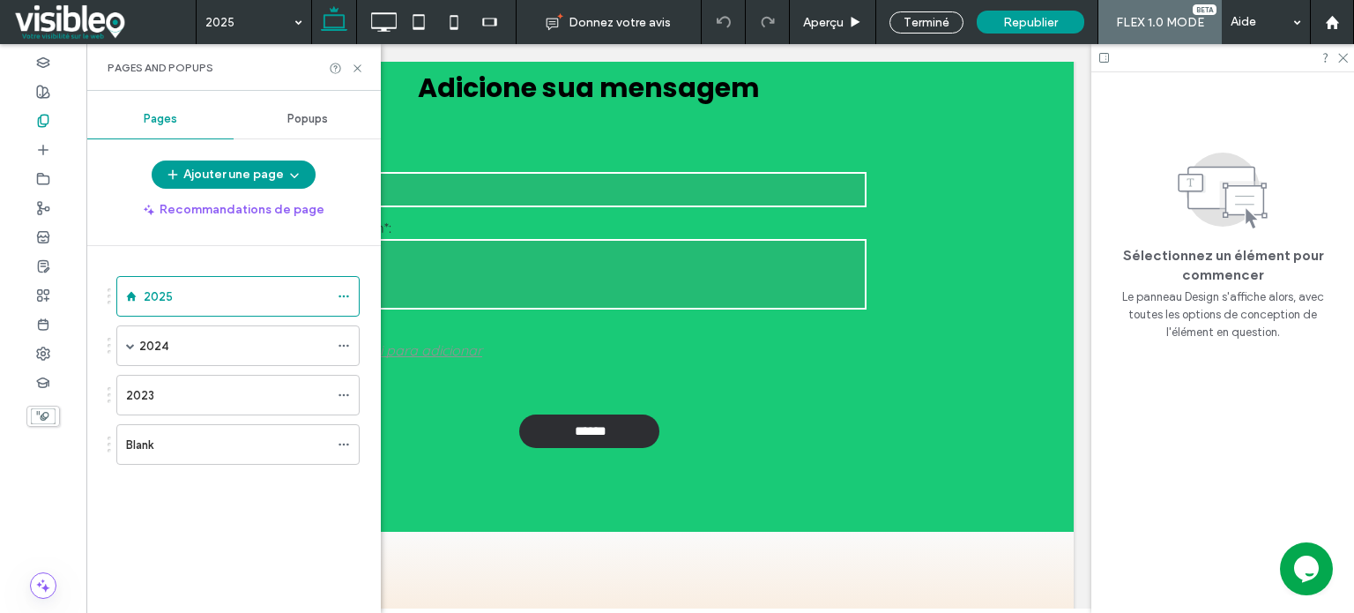
click at [354, 70] on div at bounding box center [677, 306] width 1354 height 613
click at [359, 66] on use at bounding box center [356, 67] width 7 height 7
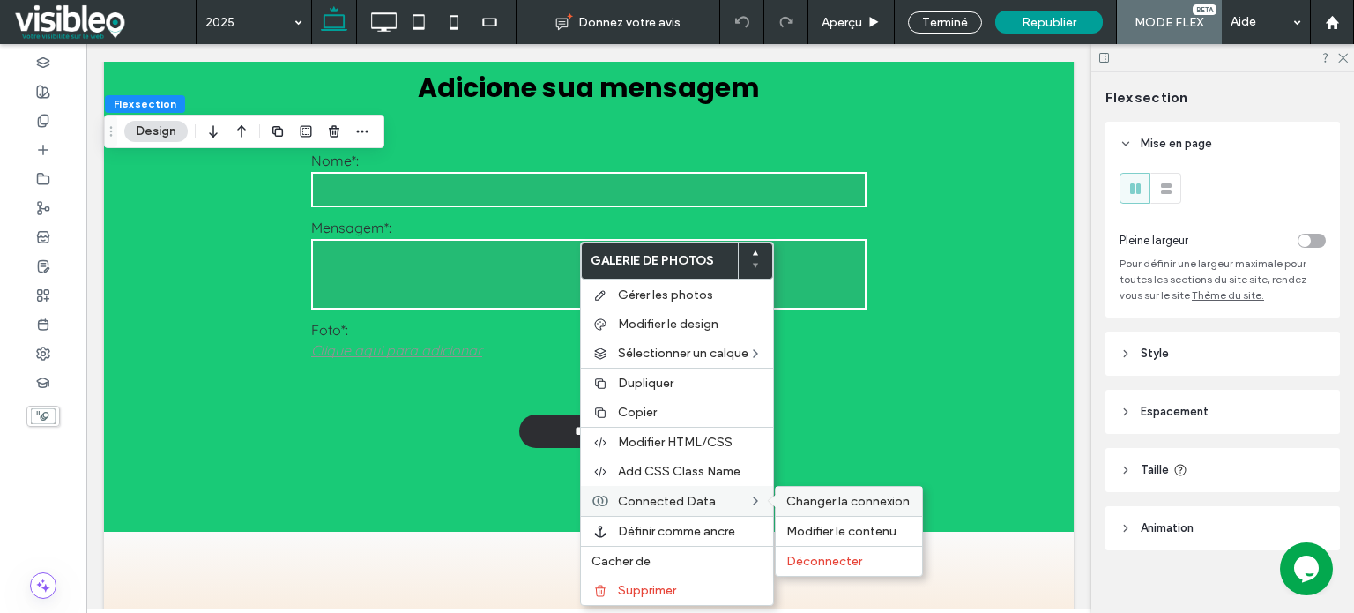
click at [860, 502] on span "Changer la connexion" at bounding box center [847, 501] width 123 height 15
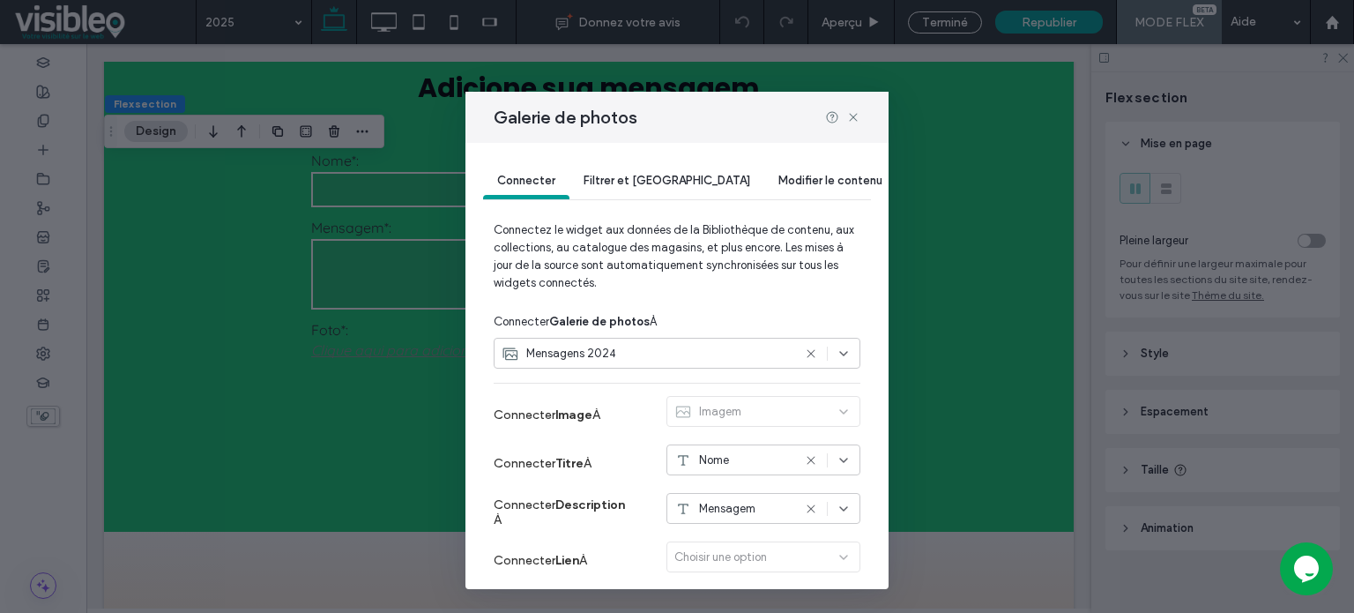
click at [670, 353] on div "Mensagens 2024" at bounding box center [646, 354] width 290 height 18
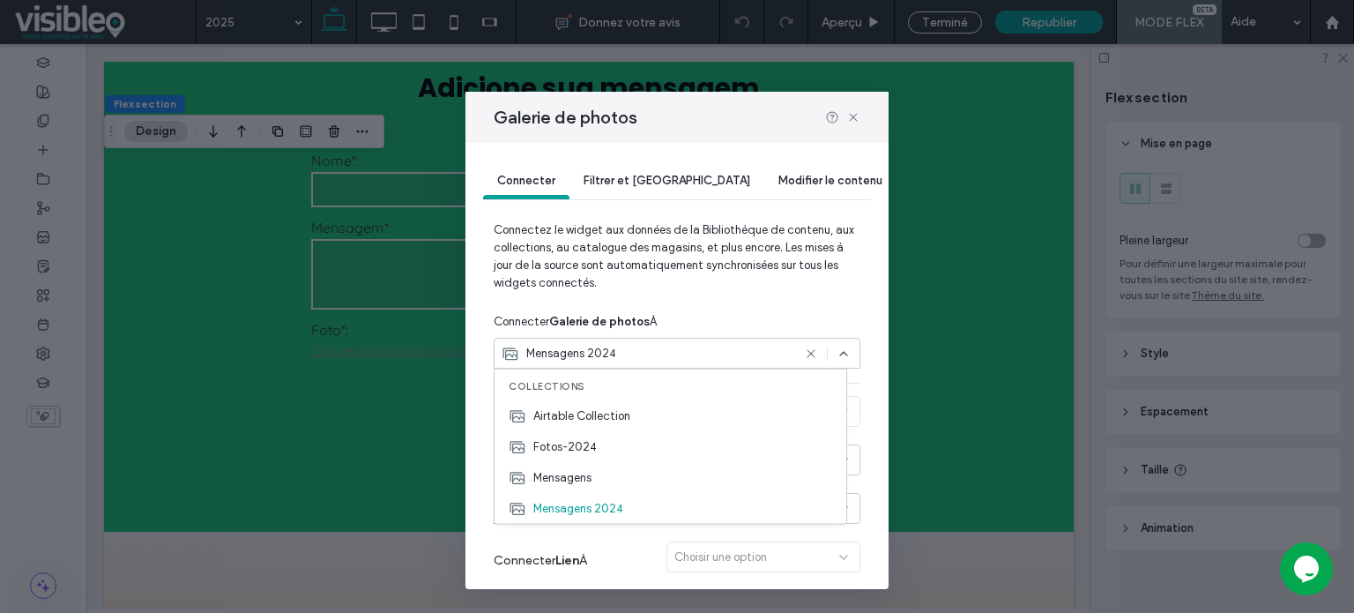
click at [623, 238] on span "Connectez le widget aux données de la Bibliothèque de contenu, aux collections,…" at bounding box center [677, 263] width 367 height 85
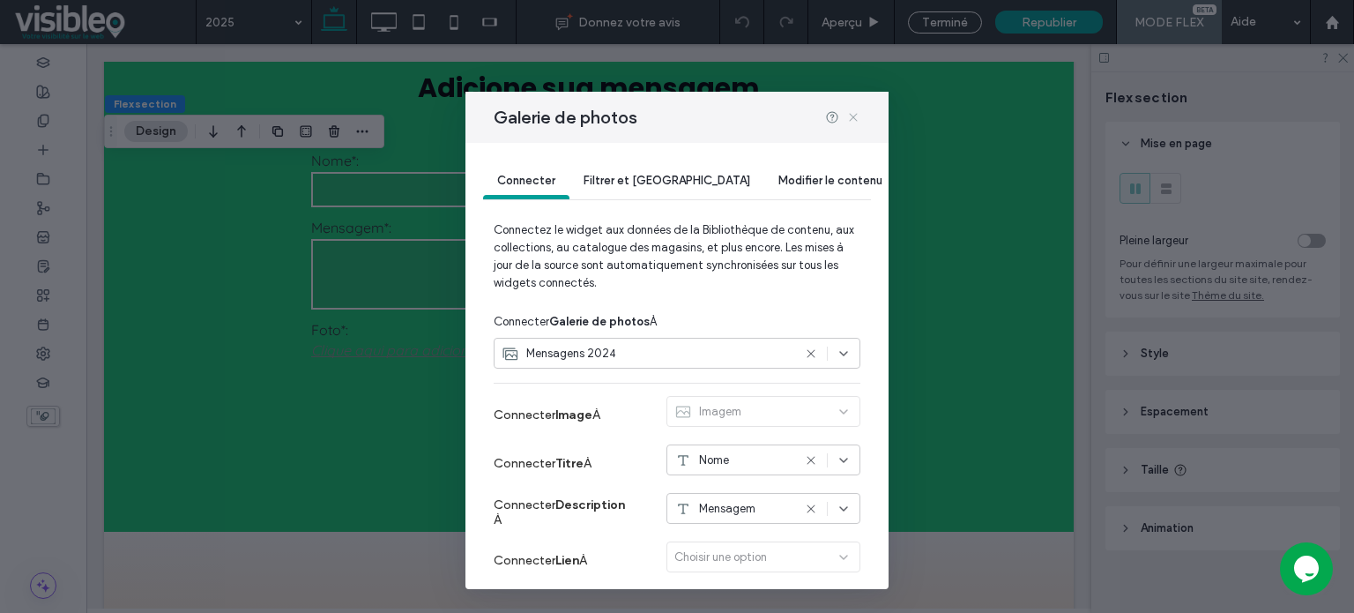
click at [853, 115] on icon at bounding box center [853, 117] width 14 height 14
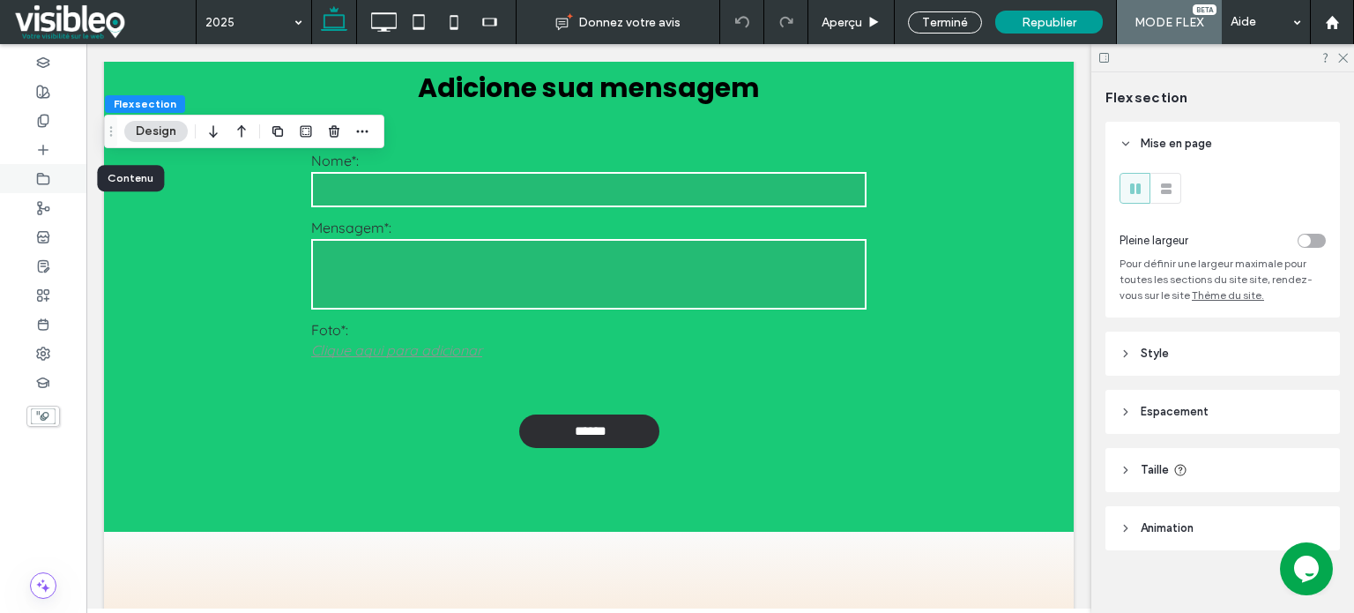
click at [48, 174] on icon at bounding box center [43, 179] width 14 height 14
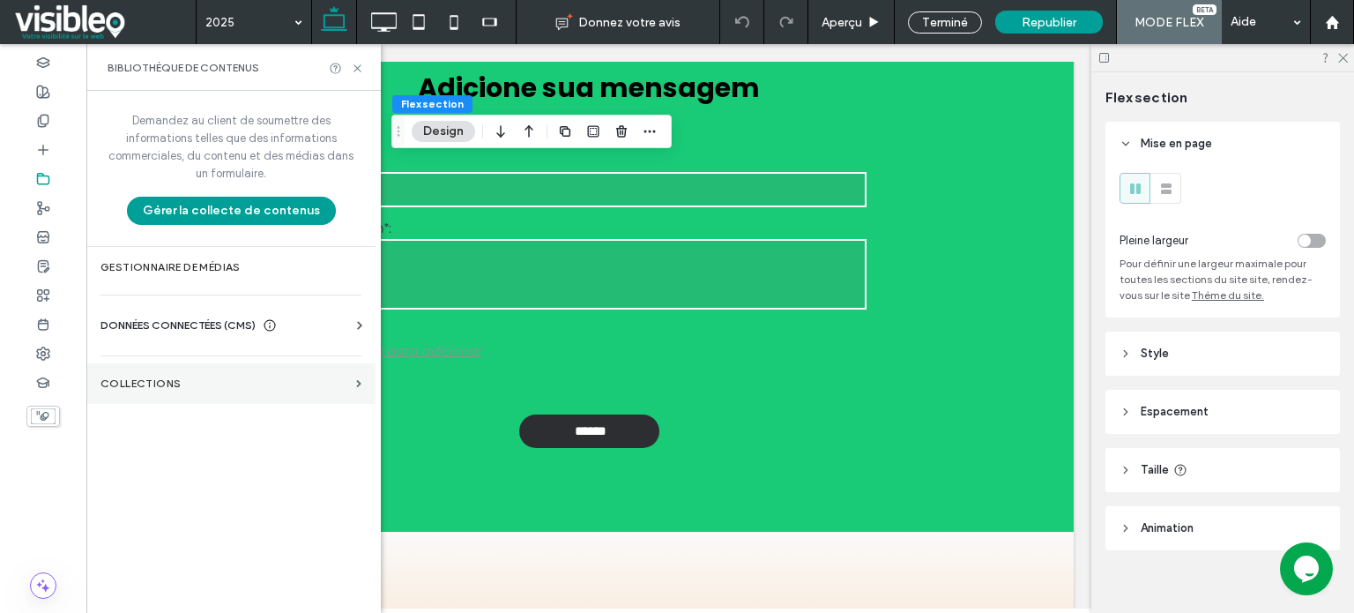
click at [141, 380] on label "COLLECTIONS" at bounding box center [224, 383] width 249 height 12
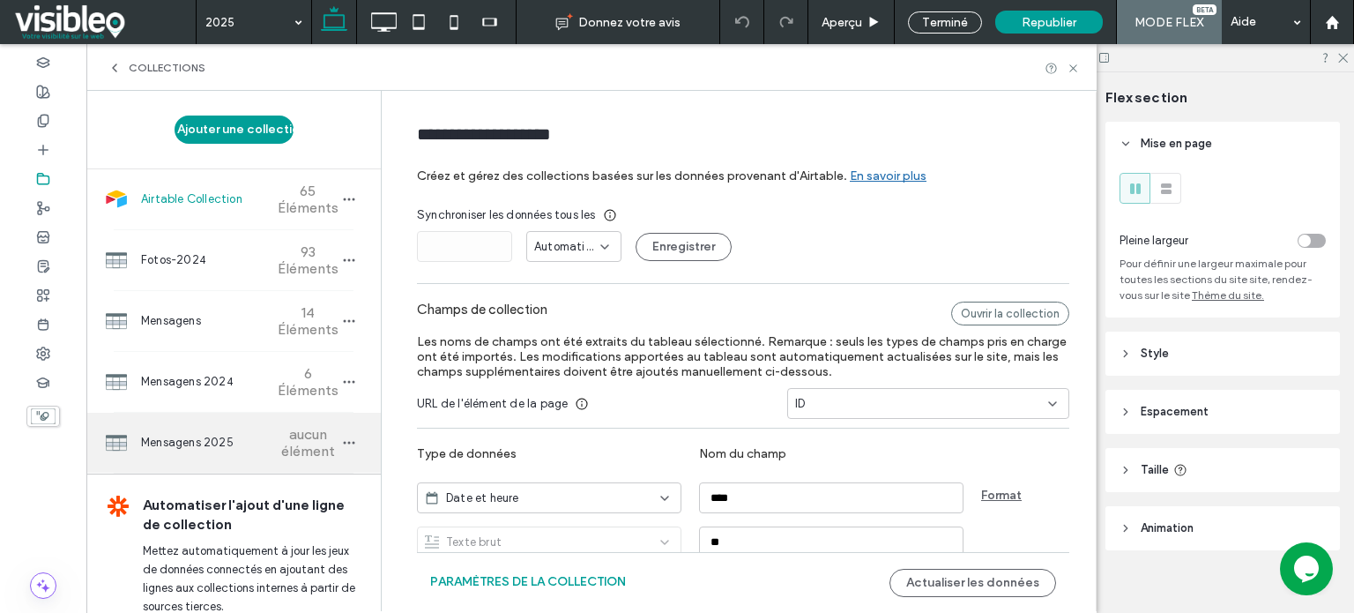
click at [190, 443] on span "Mensagens 2025" at bounding box center [206, 443] width 131 height 18
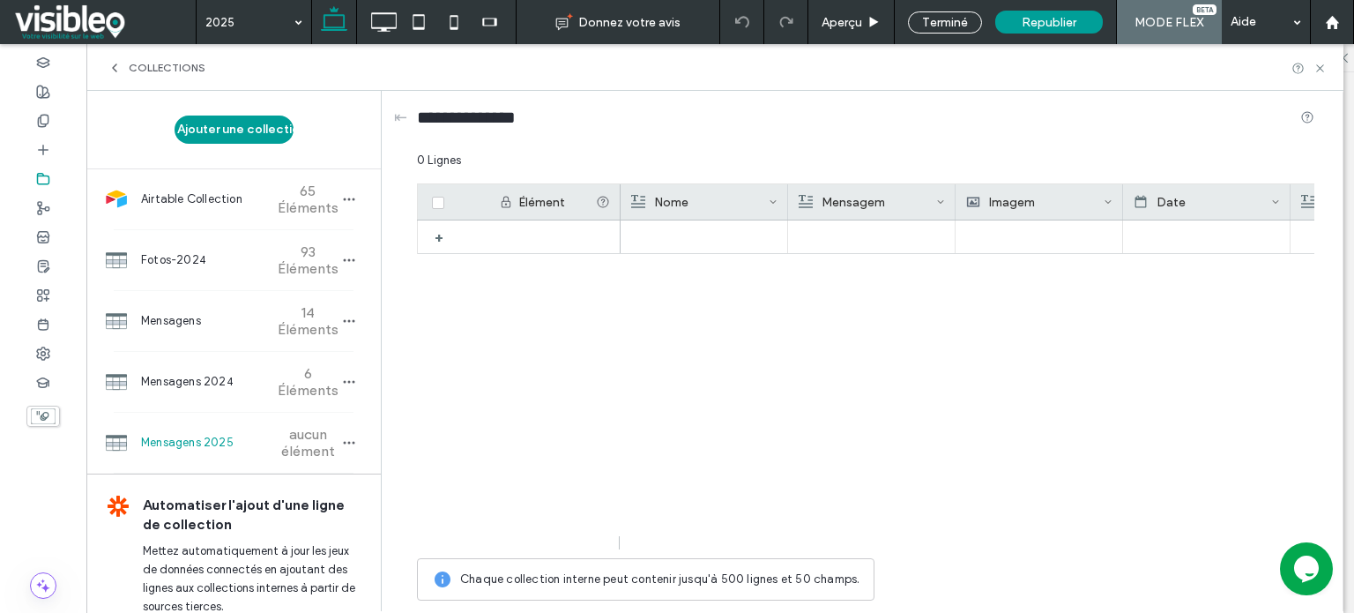
click at [203, 438] on span "Mensagens 2025" at bounding box center [206, 443] width 131 height 18
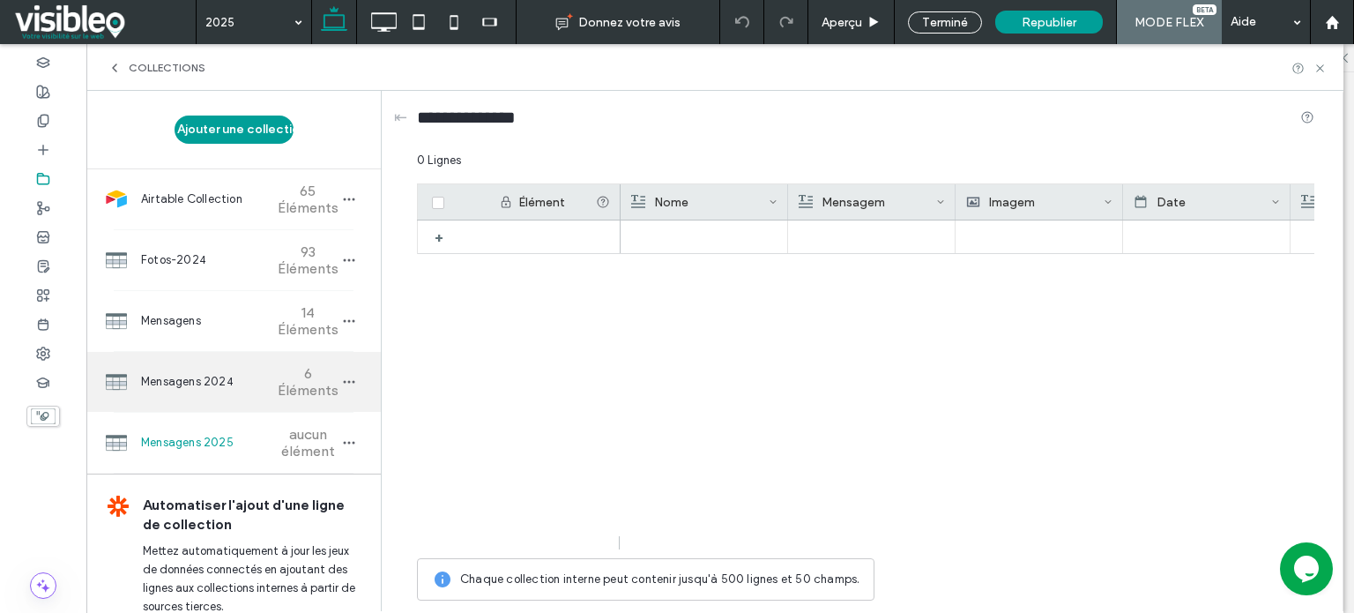
click at [187, 381] on span "Mensagens 2024" at bounding box center [206, 382] width 131 height 18
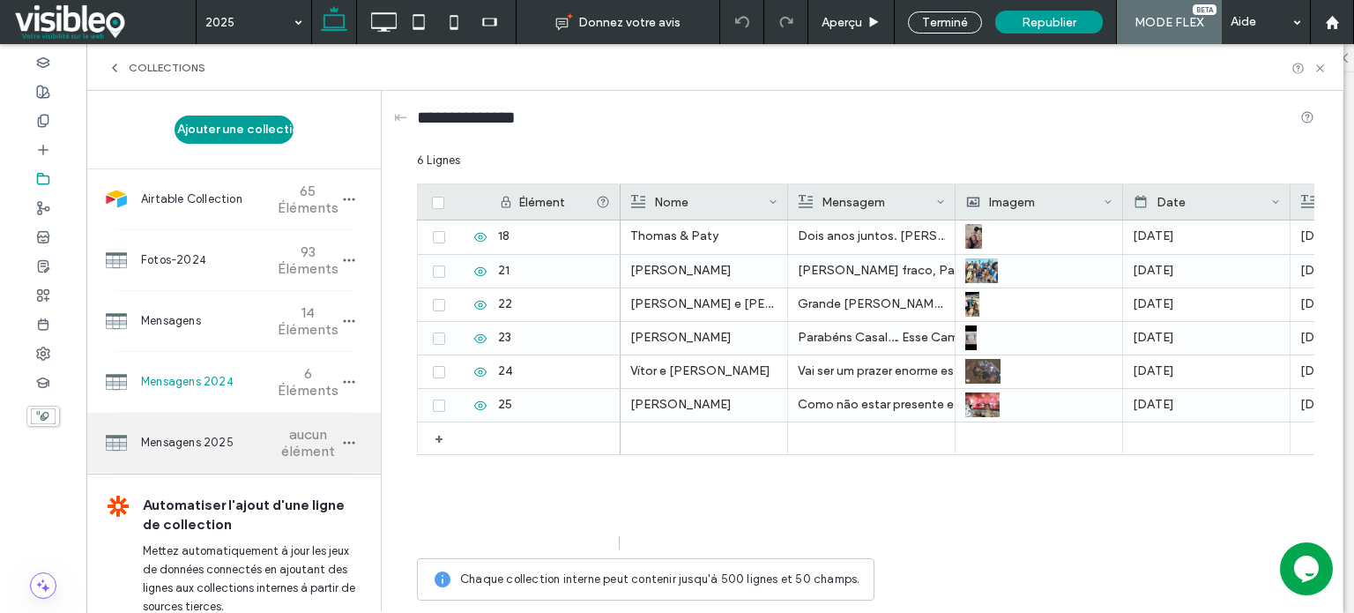
click at [197, 451] on div "Mensagens 2025 aucun élément" at bounding box center [233, 442] width 294 height 60
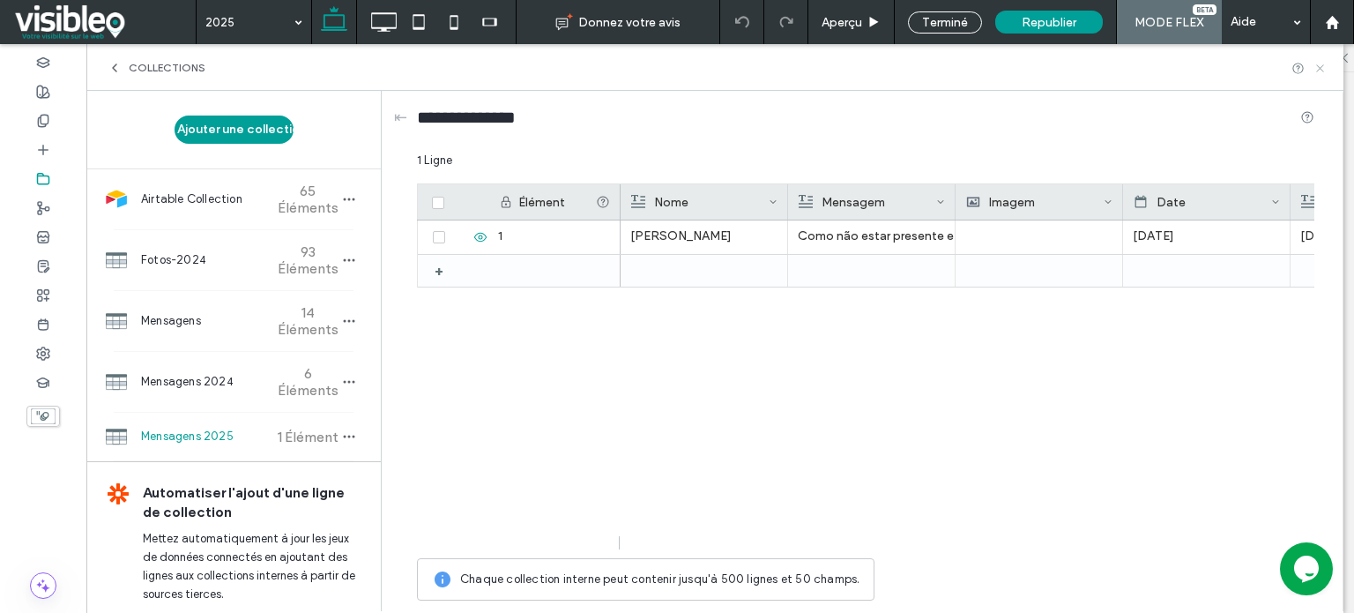
click at [1318, 69] on icon at bounding box center [1319, 68] width 13 height 13
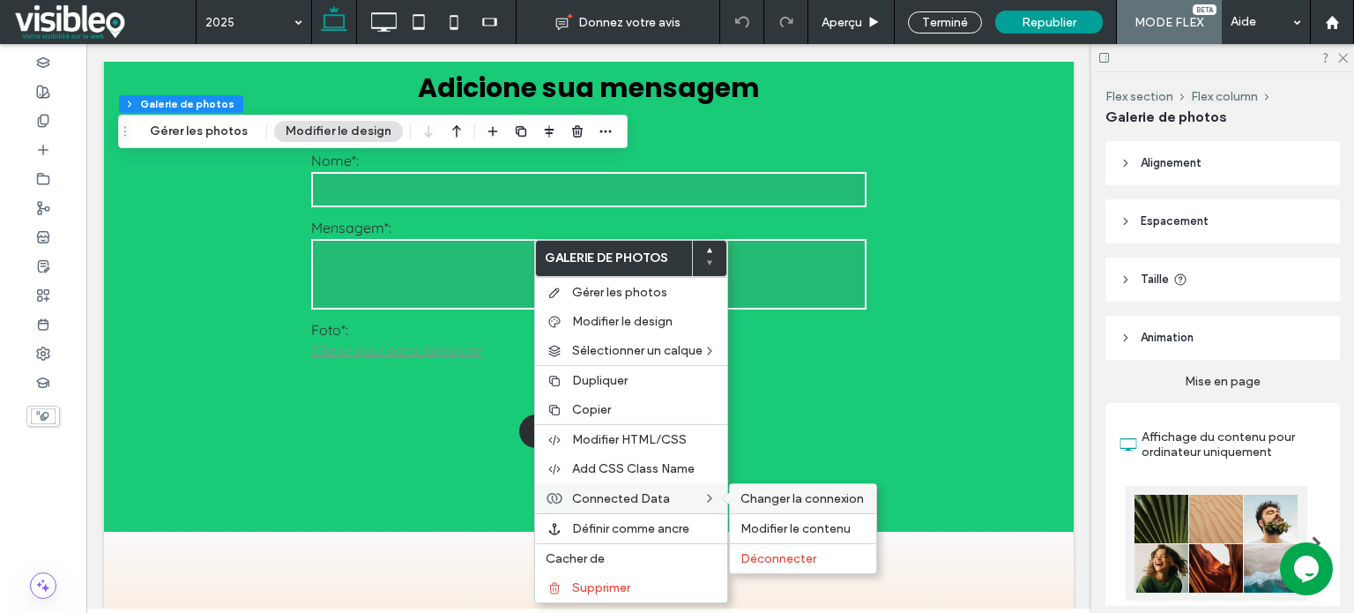
click at [796, 499] on span "Changer la connexion" at bounding box center [801, 498] width 123 height 15
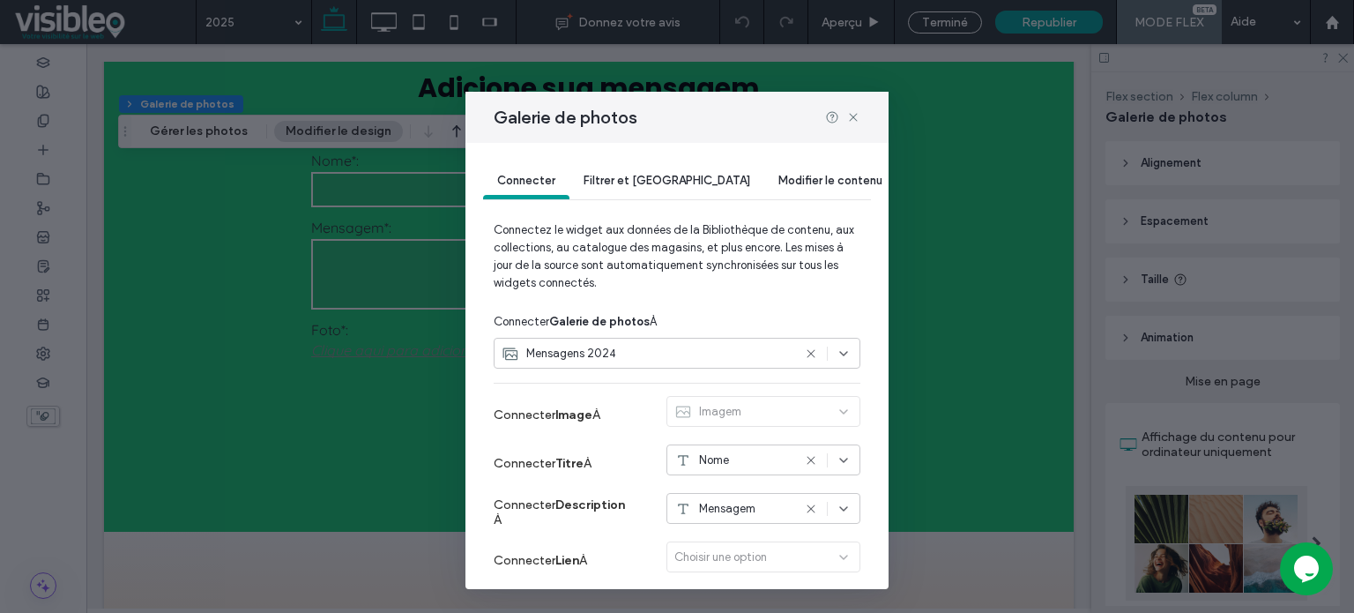
click at [665, 345] on div "Mensagens 2024" at bounding box center [646, 354] width 290 height 18
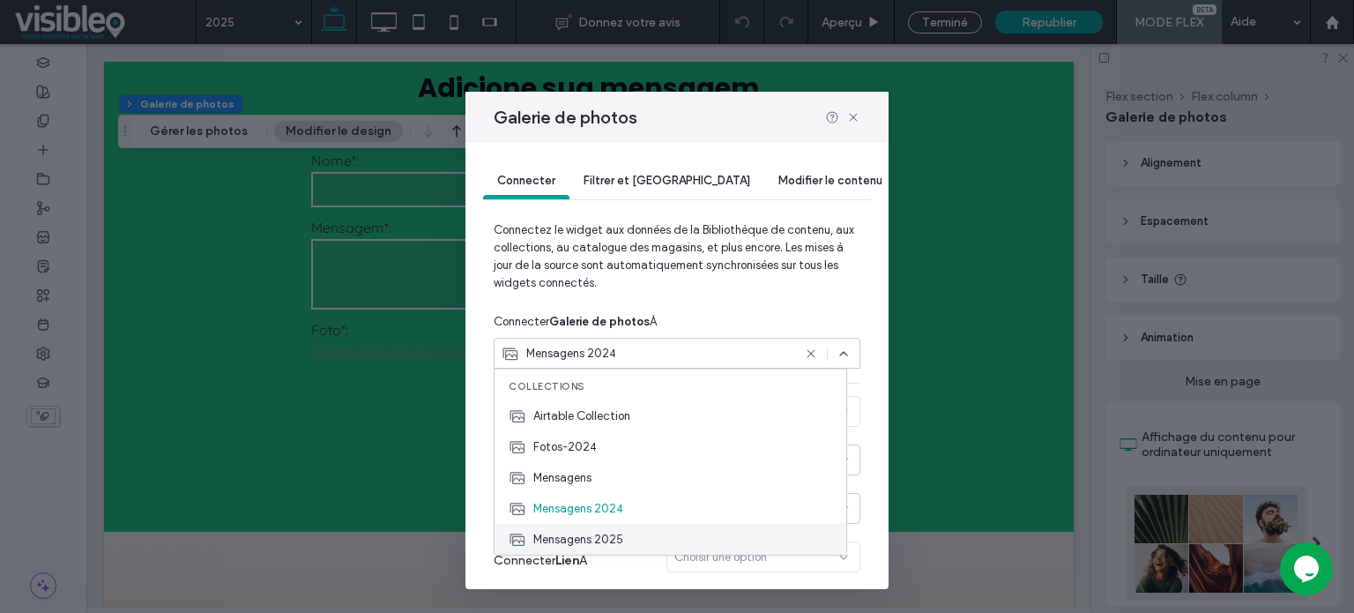
click at [634, 533] on div "Mensagens 2025" at bounding box center [670, 538] width 352 height 31
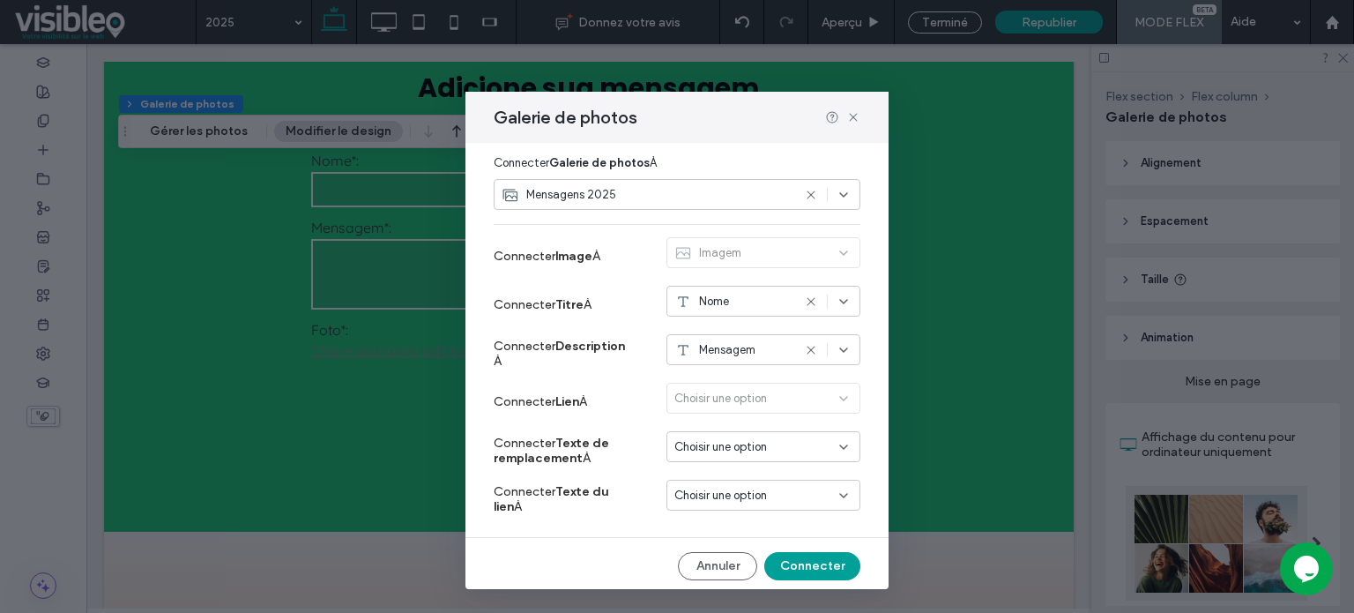
scroll to position [162, 0]
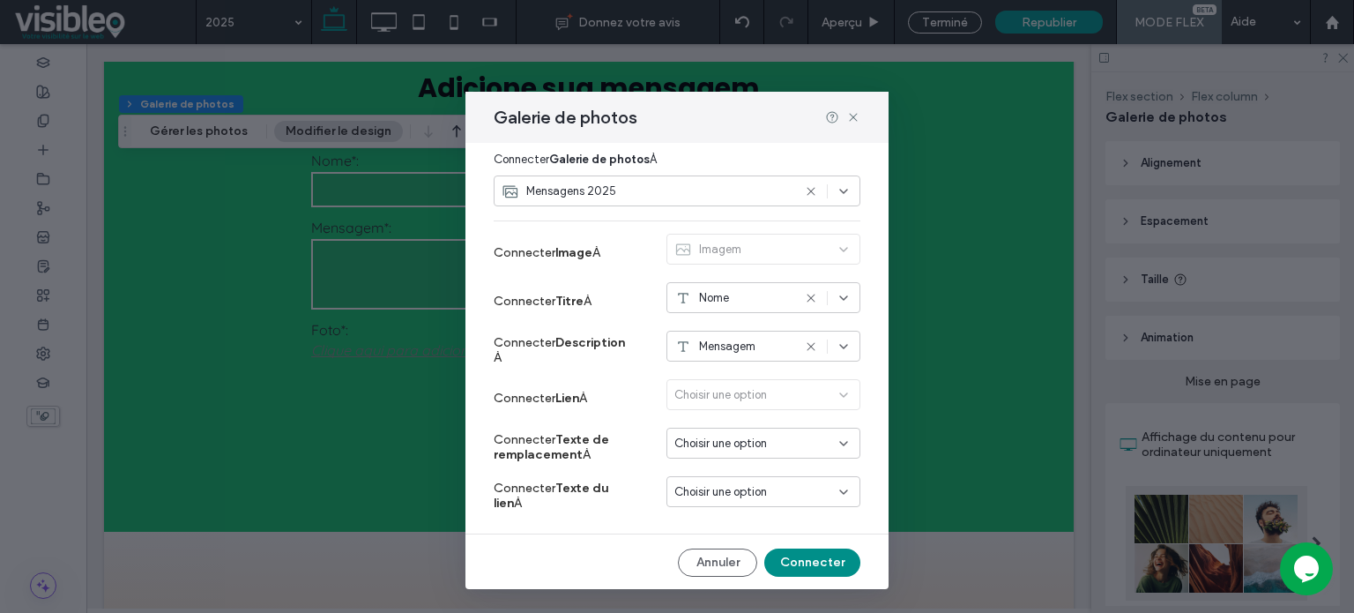
click at [811, 560] on button "Connecter" at bounding box center [812, 562] width 96 height 28
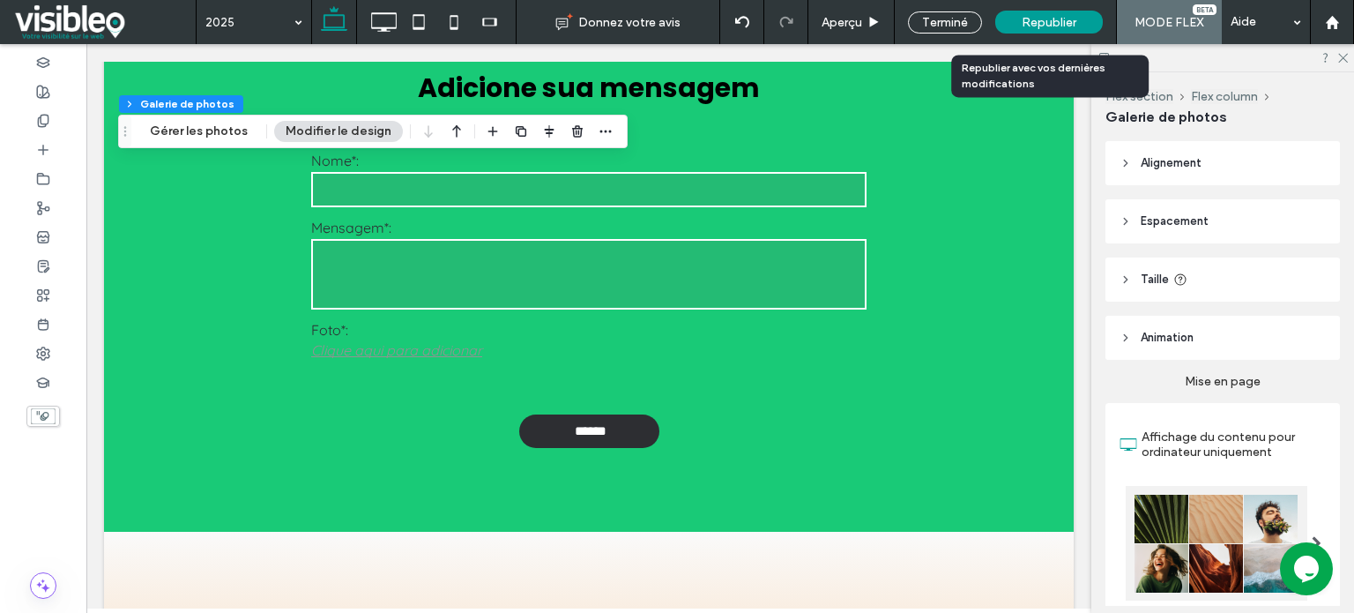
click at [1039, 23] on span "Republier" at bounding box center [1048, 22] width 55 height 15
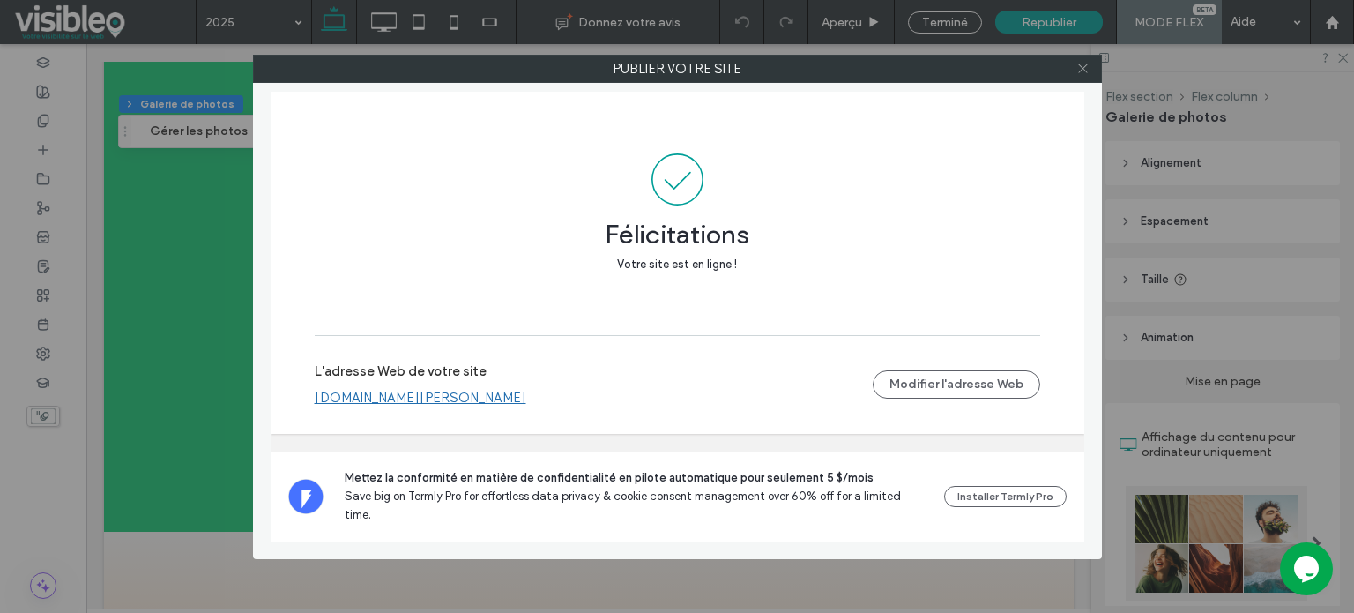
click at [1085, 70] on icon at bounding box center [1082, 68] width 13 height 13
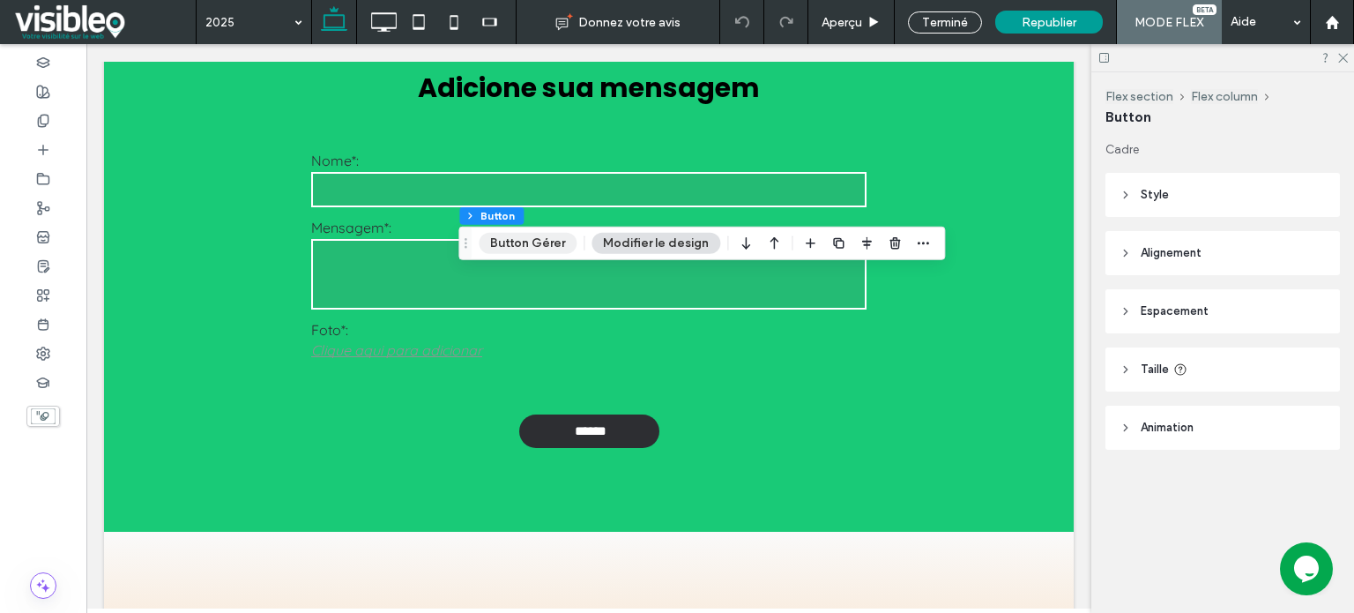
click at [525, 246] on button "Button Gérer" at bounding box center [528, 243] width 98 height 21
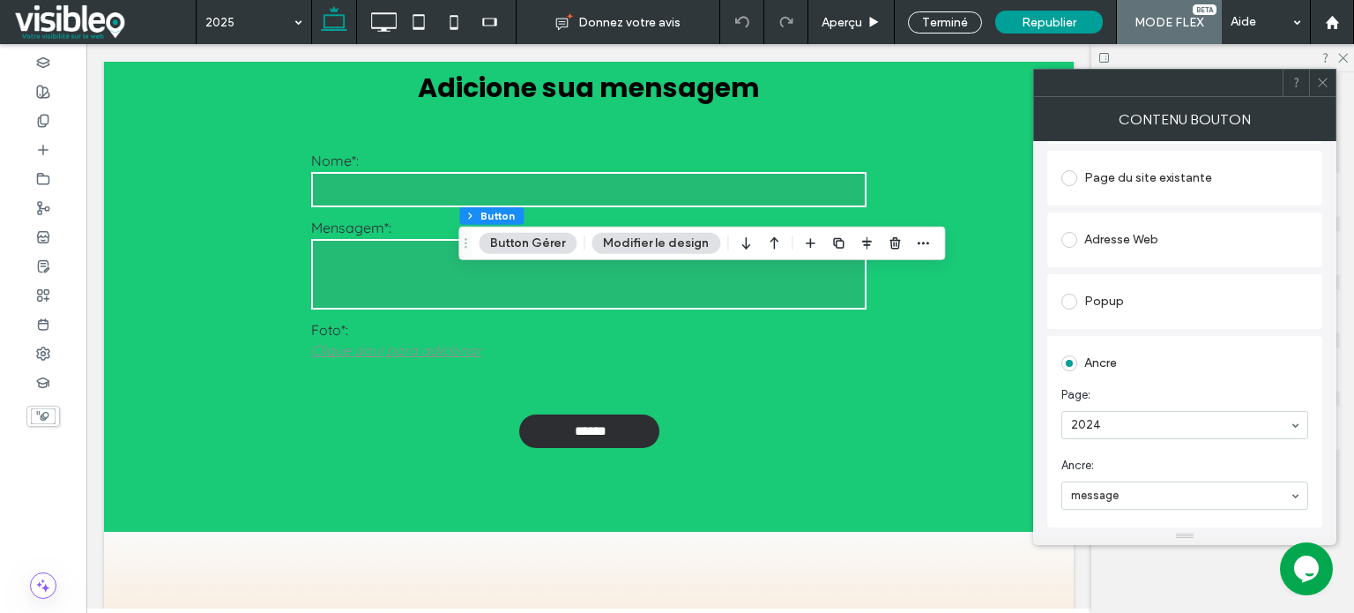
scroll to position [264, 0]
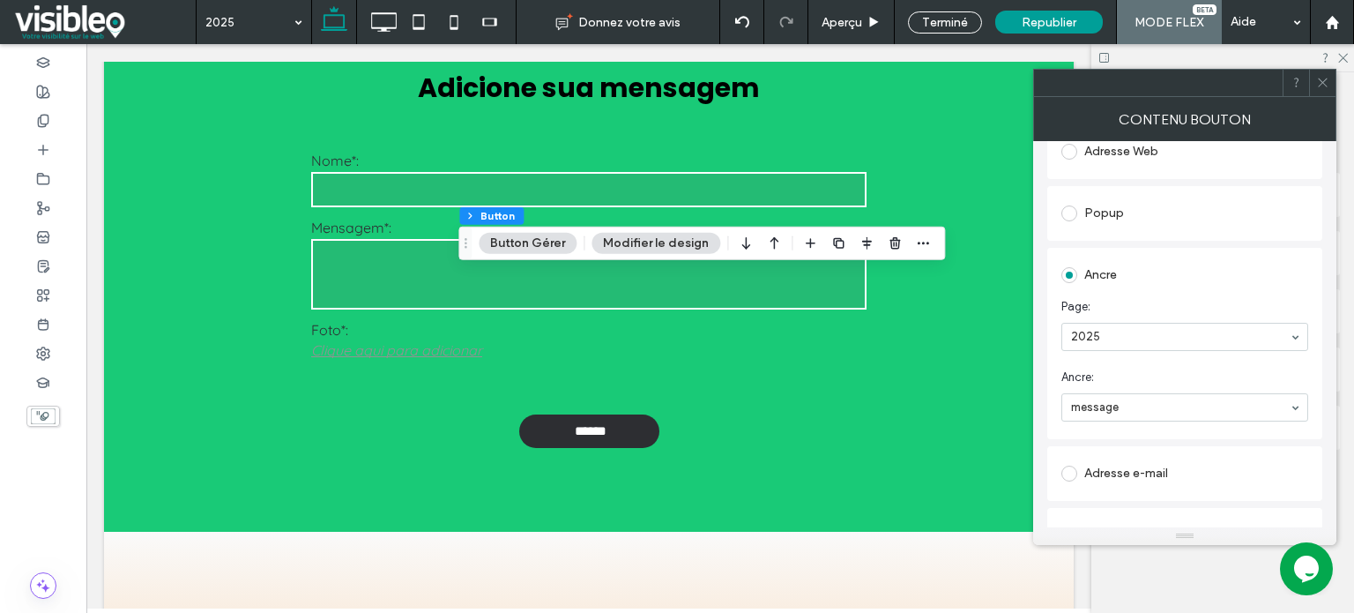
click at [1322, 77] on icon at bounding box center [1322, 82] width 13 height 13
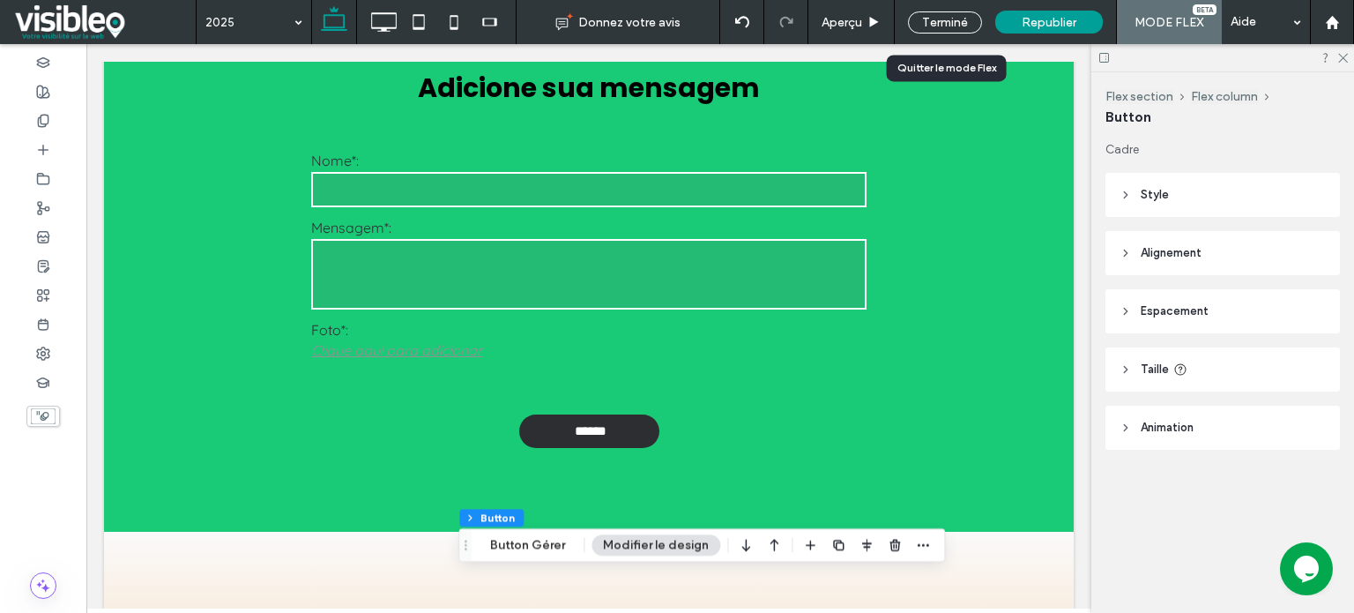
click at [948, 19] on div "Terminé" at bounding box center [945, 22] width 74 height 22
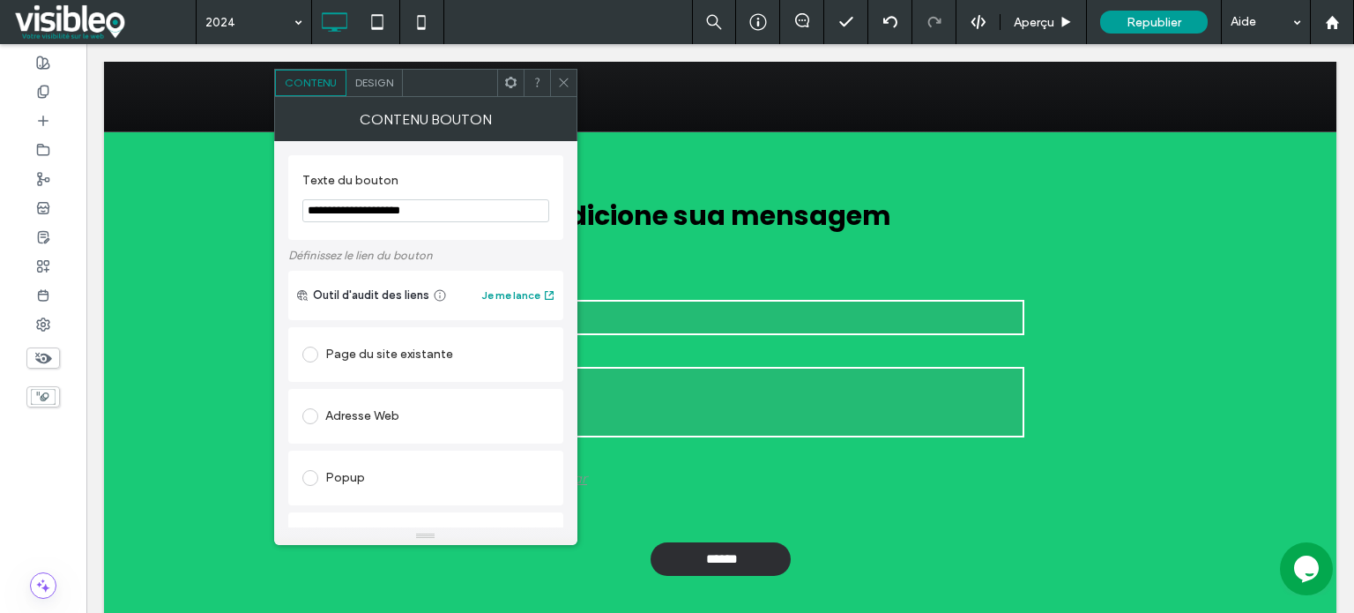
click at [562, 80] on icon at bounding box center [563, 82] width 13 height 13
click at [380, 80] on span "Design" at bounding box center [374, 82] width 38 height 13
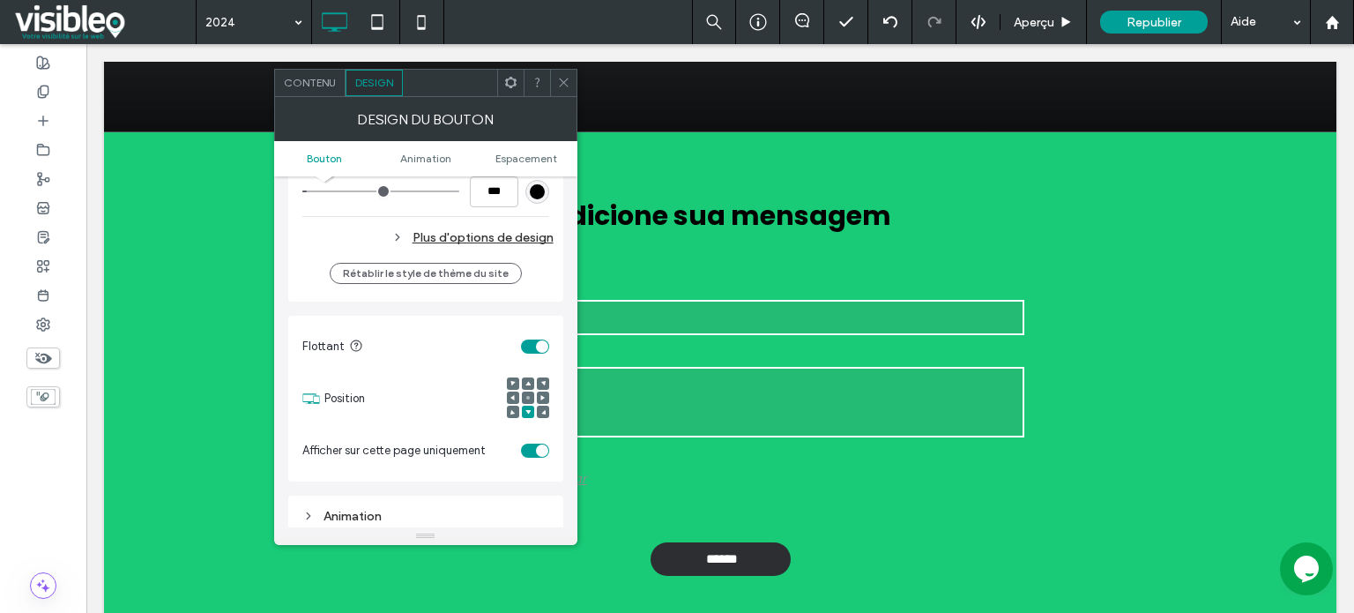
scroll to position [617, 0]
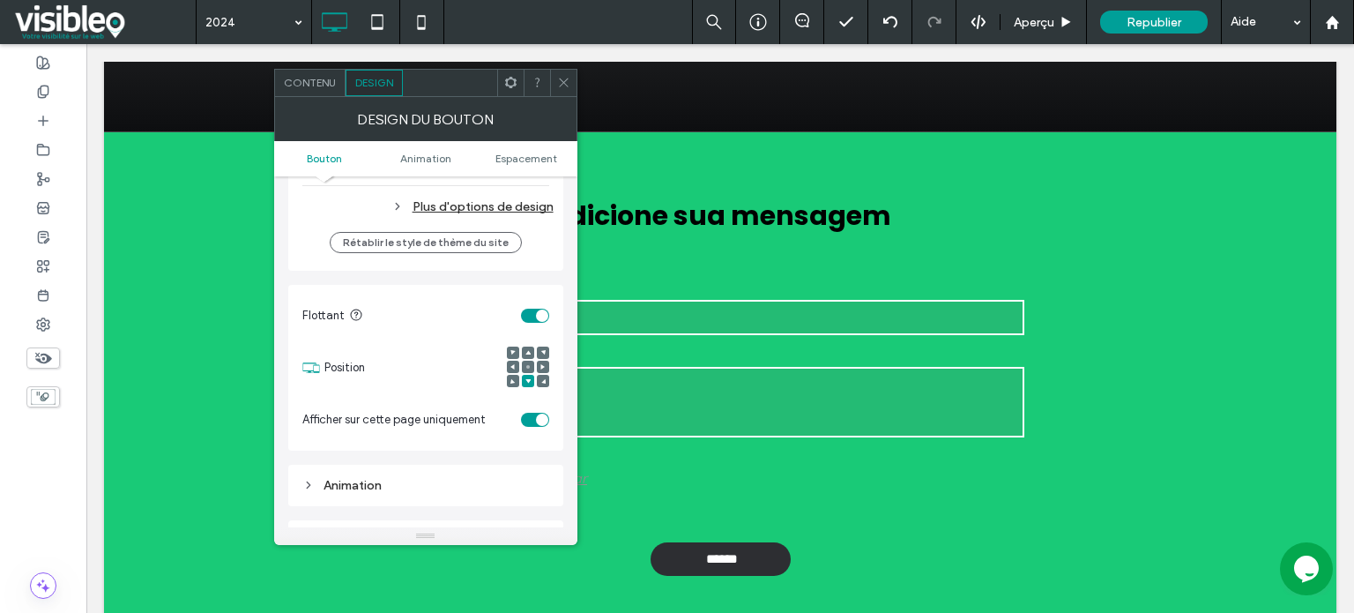
click at [534, 416] on div "toggle" at bounding box center [535, 419] width 28 height 14
click at [567, 77] on icon at bounding box center [563, 82] width 13 height 13
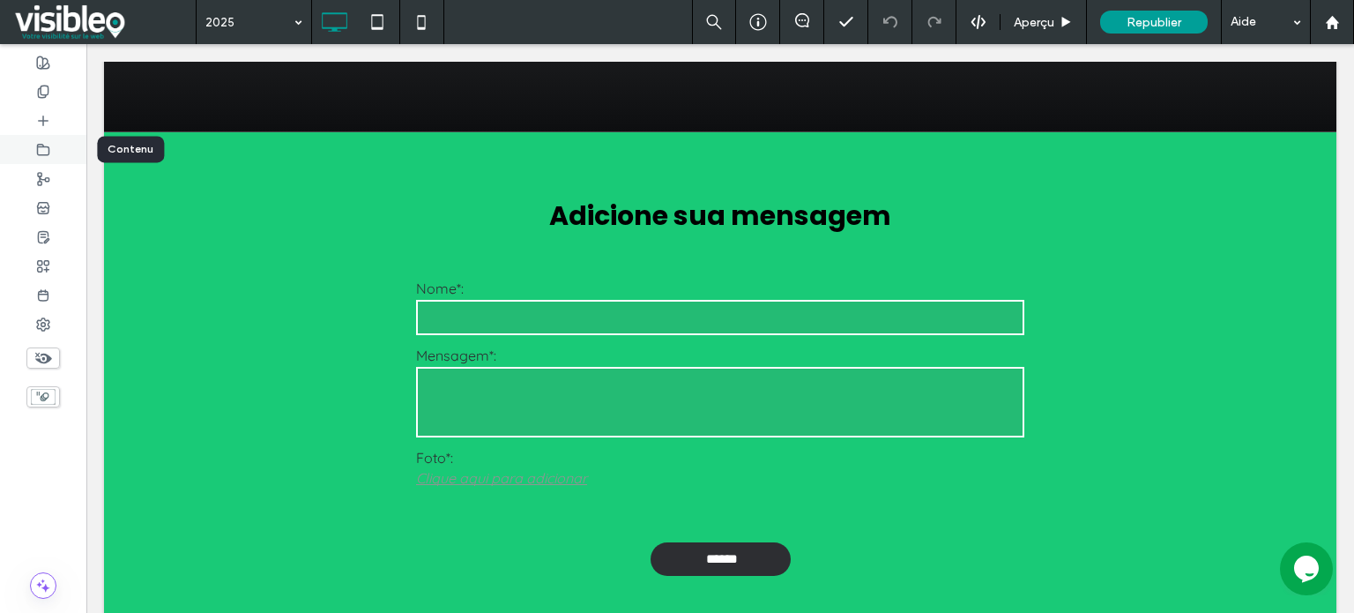
click at [41, 150] on icon at bounding box center [43, 150] width 14 height 14
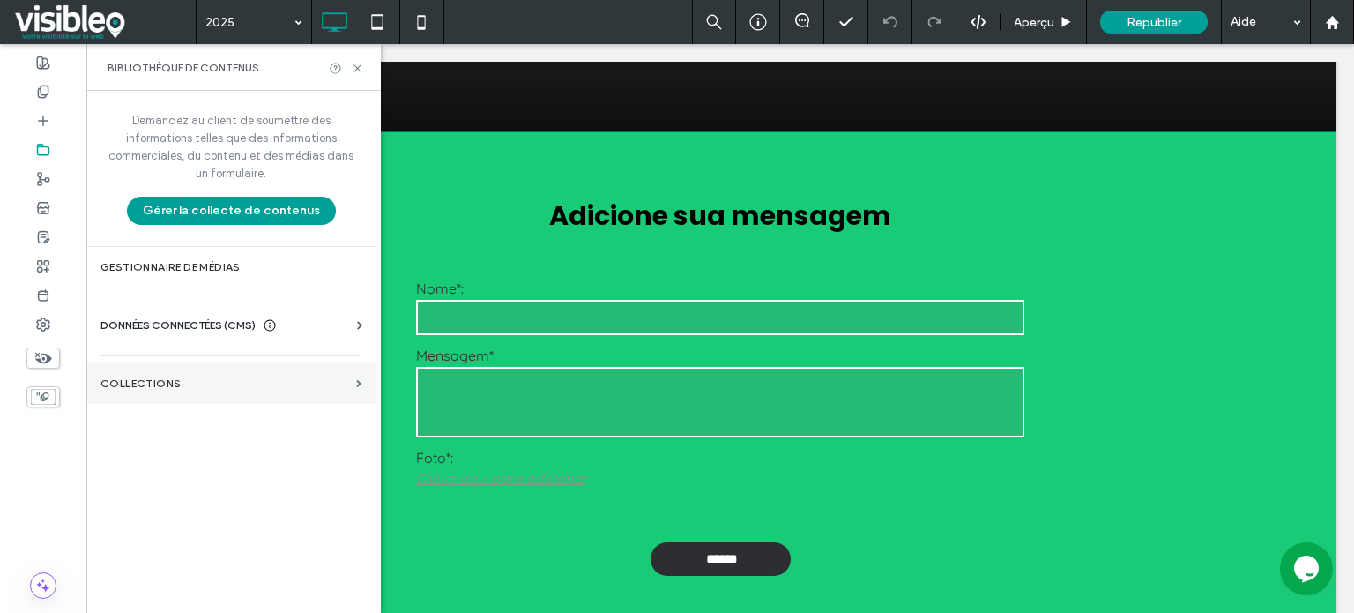
click at [170, 373] on section "COLLECTIONS" at bounding box center [230, 383] width 289 height 41
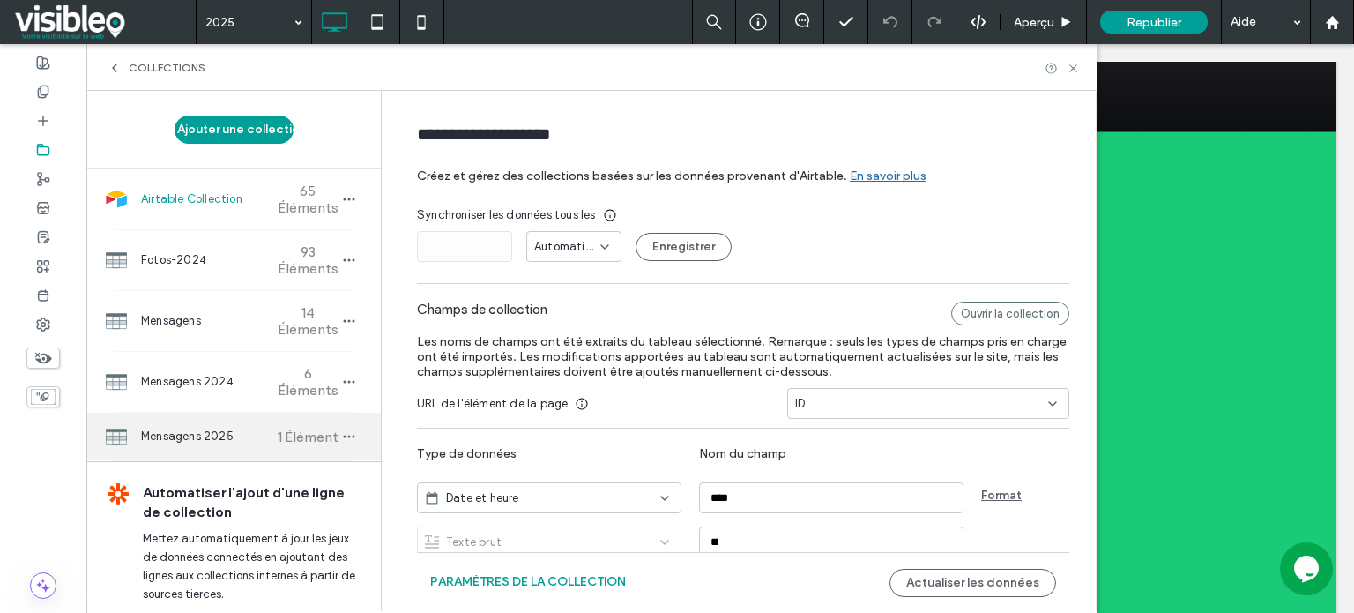
click at [204, 445] on span "Mensagens 2025" at bounding box center [206, 436] width 131 height 18
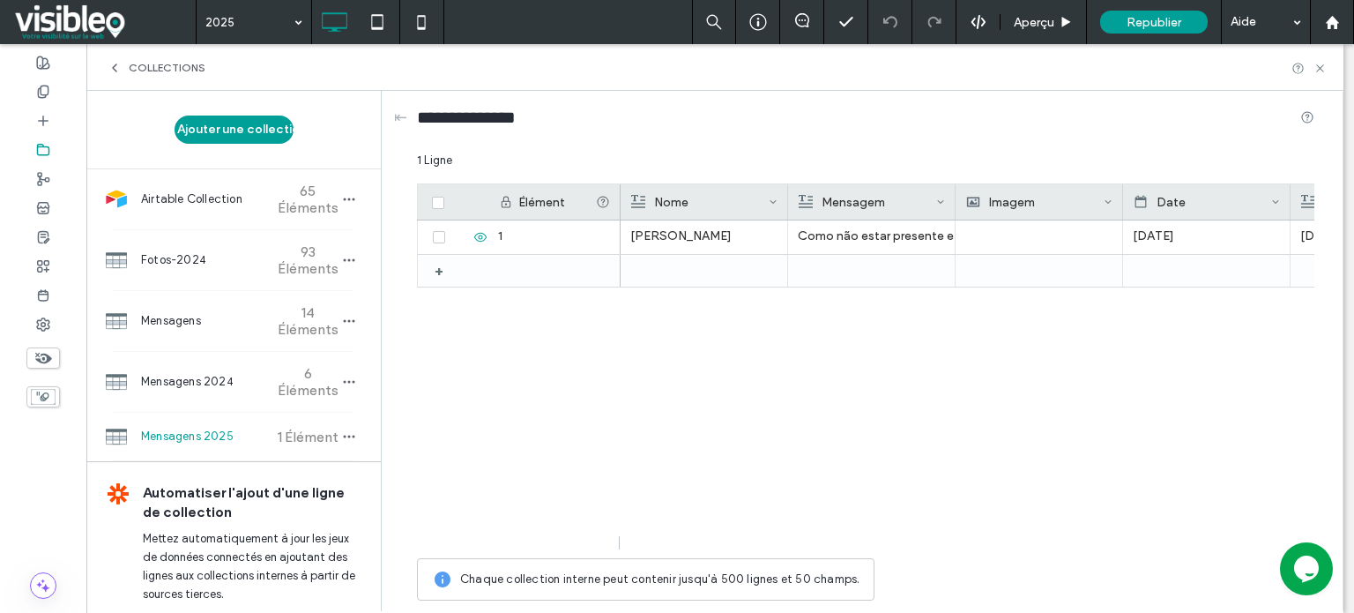
click at [803, 358] on div "Felipe Berge Como não estar presente e se manter presente, mesmo hoje, nos esca…" at bounding box center [967, 384] width 694 height 329
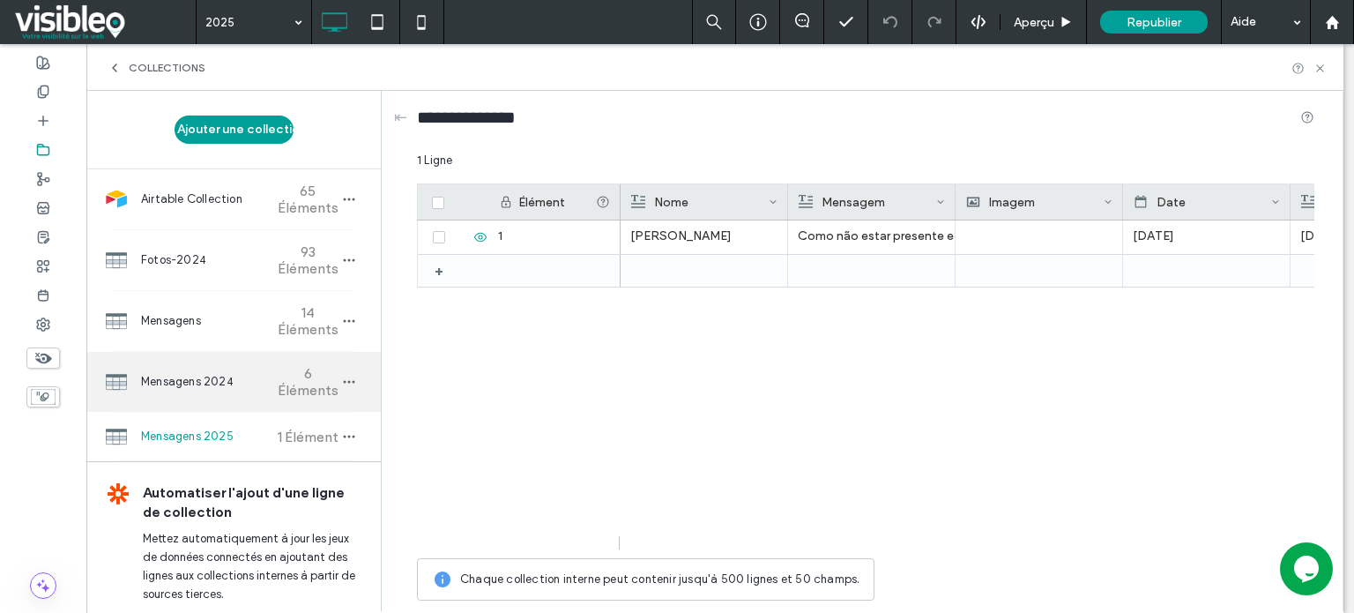
click at [194, 390] on span "Mensagens 2024" at bounding box center [206, 382] width 131 height 18
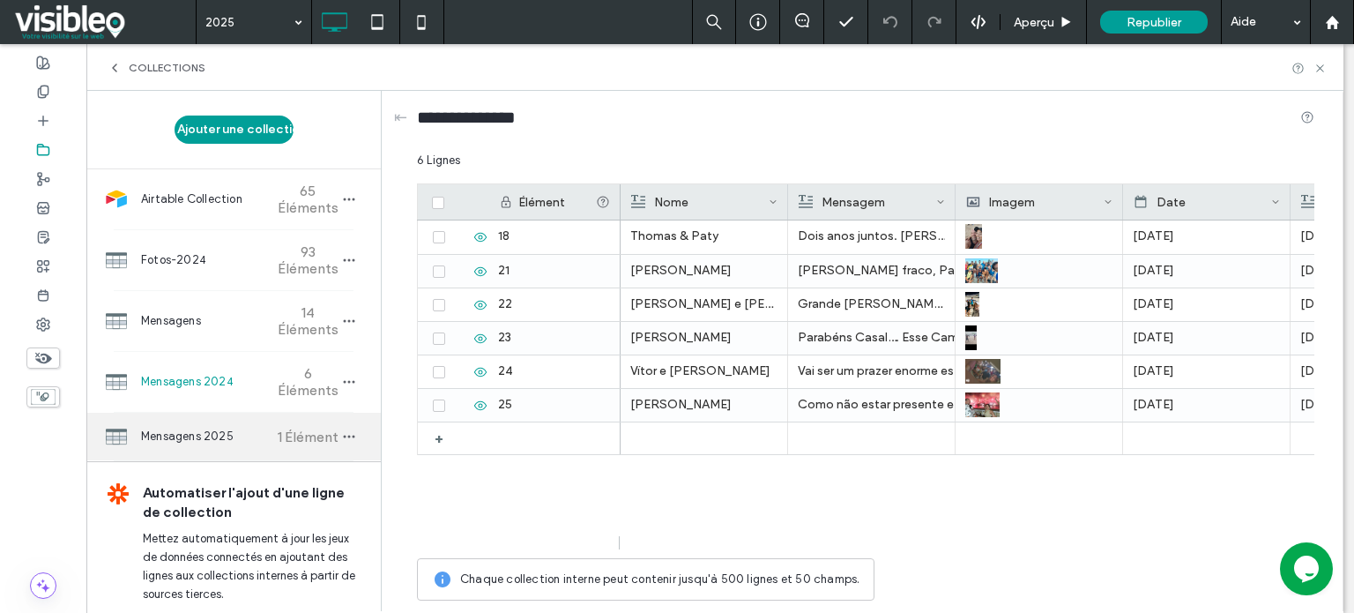
click at [196, 439] on span "Mensagens 2025" at bounding box center [206, 436] width 131 height 18
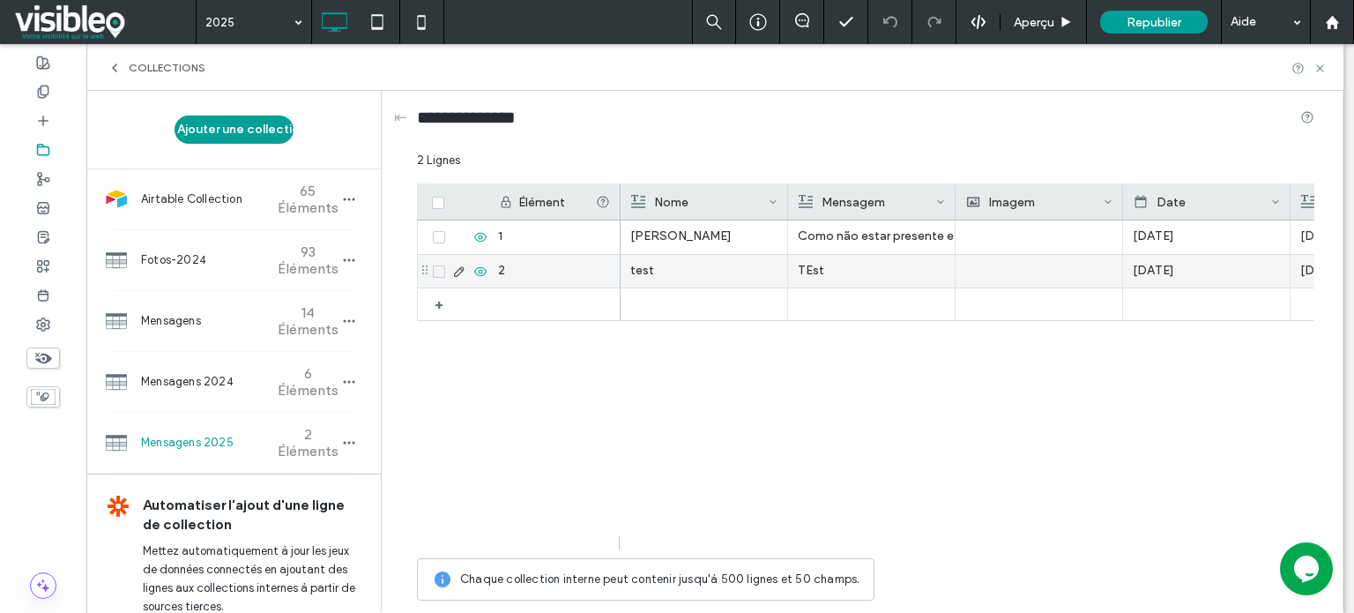
click at [454, 270] on icon at bounding box center [459, 271] width 14 height 14
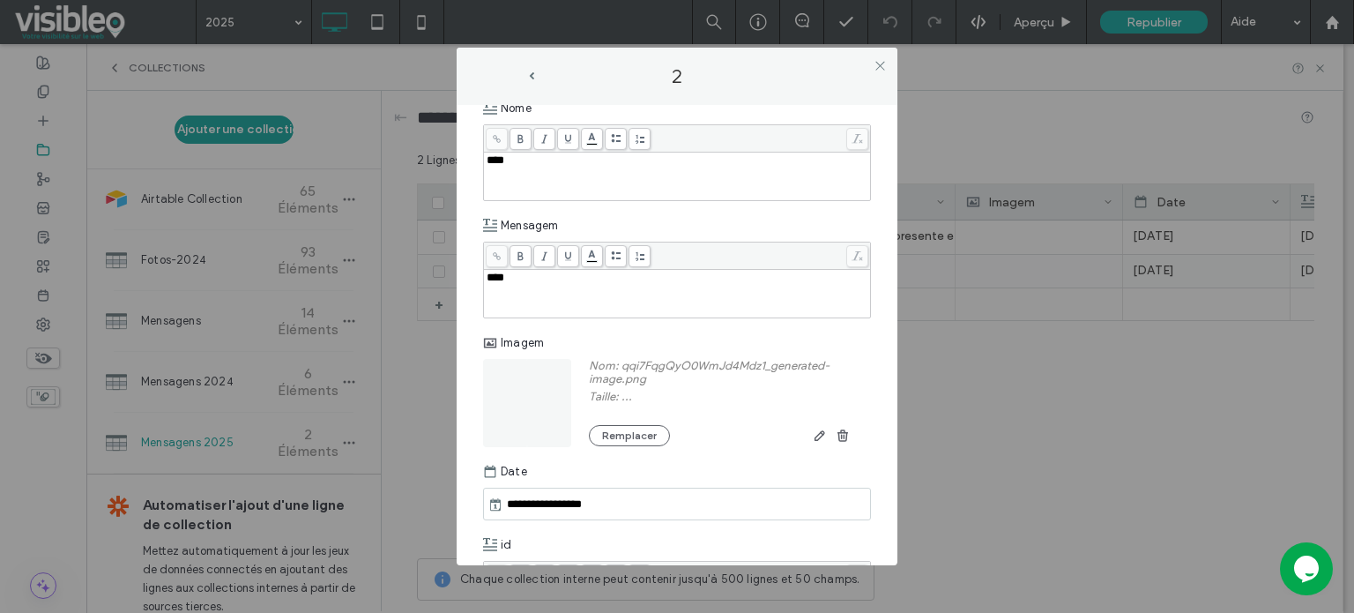
scroll to position [176, 0]
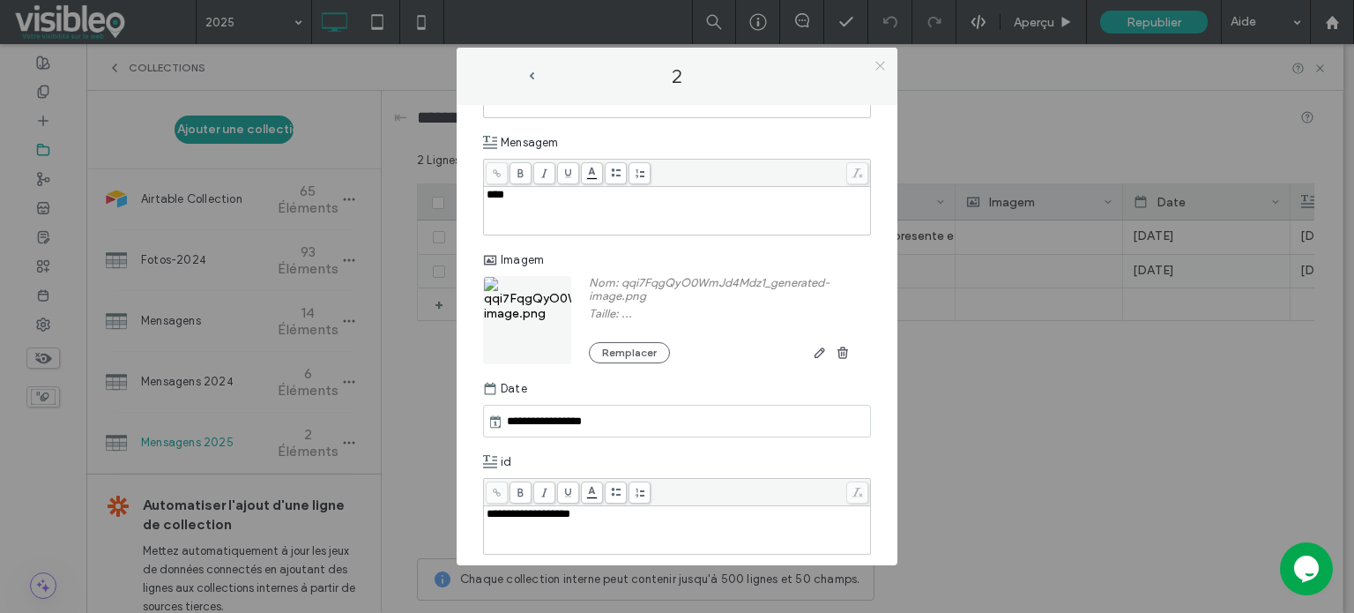
click at [880, 66] on icon at bounding box center [879, 65] width 13 height 13
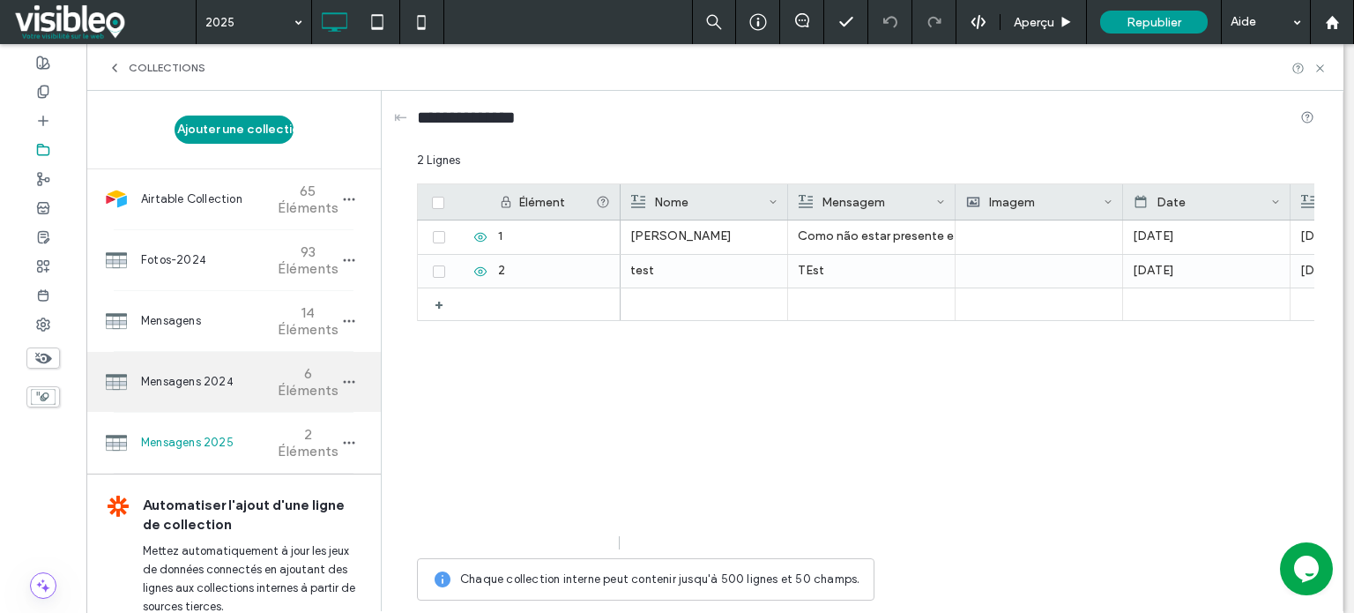
click at [201, 383] on span "Mensagens 2024" at bounding box center [206, 382] width 131 height 18
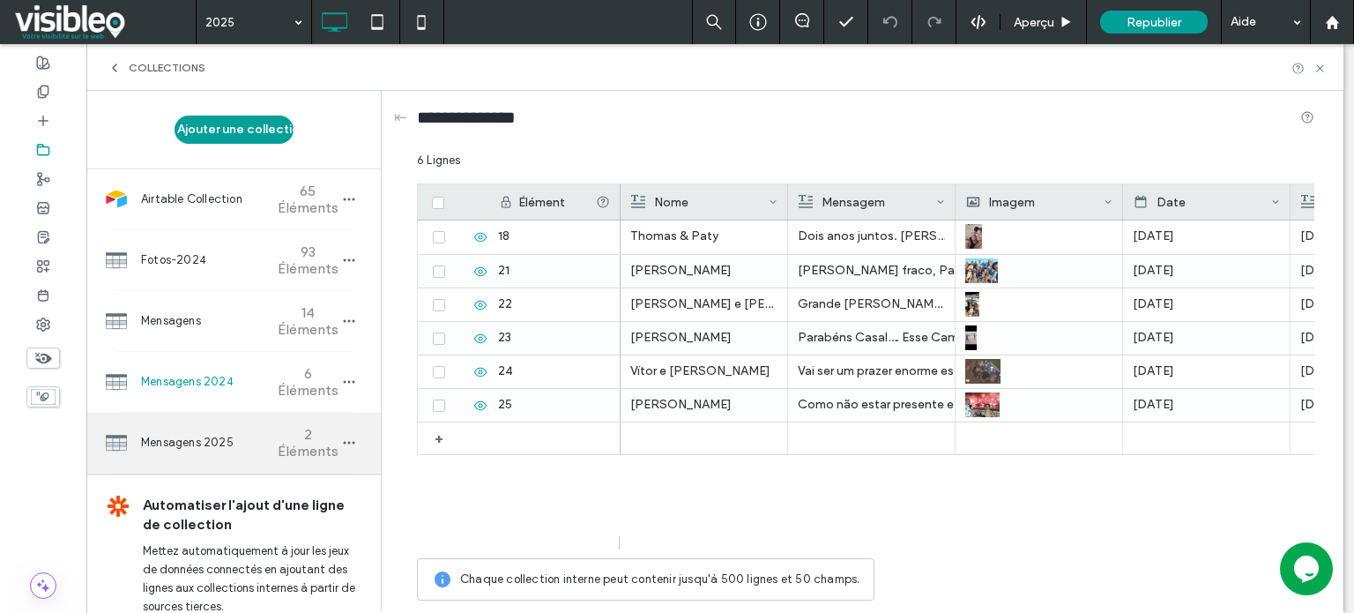
click at [219, 444] on span "Mensagens 2025" at bounding box center [206, 443] width 131 height 18
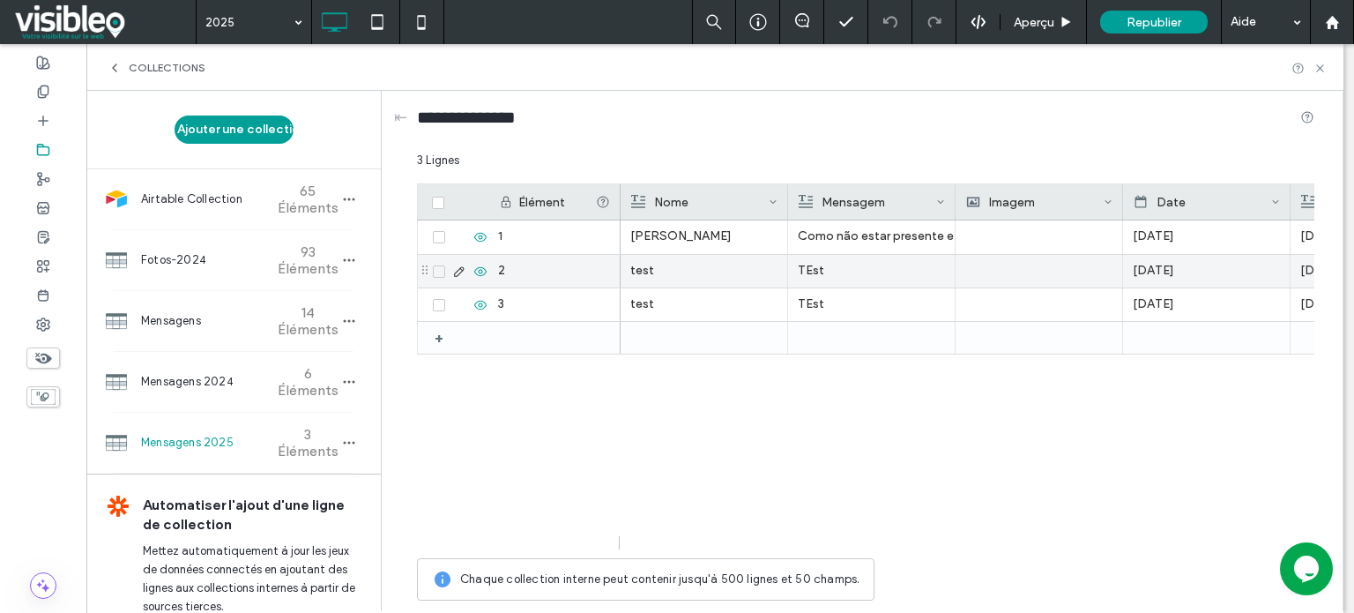
click at [438, 269] on icon at bounding box center [438, 271] width 7 height 5
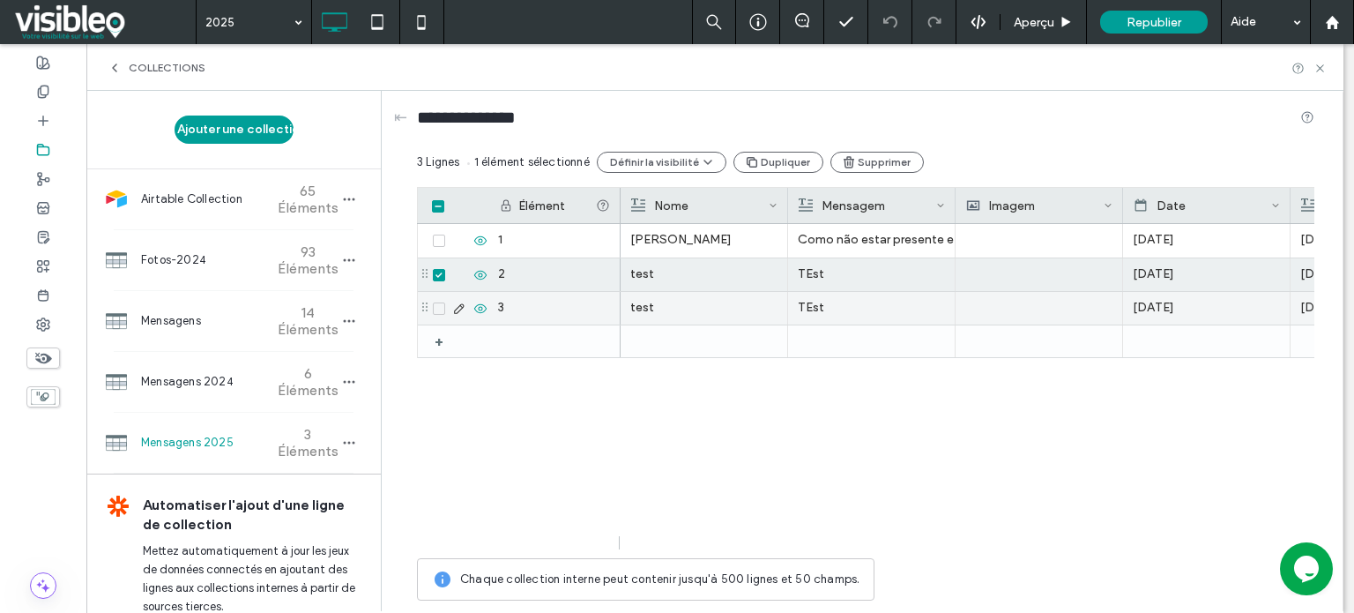
click at [441, 309] on icon at bounding box center [438, 308] width 7 height 5
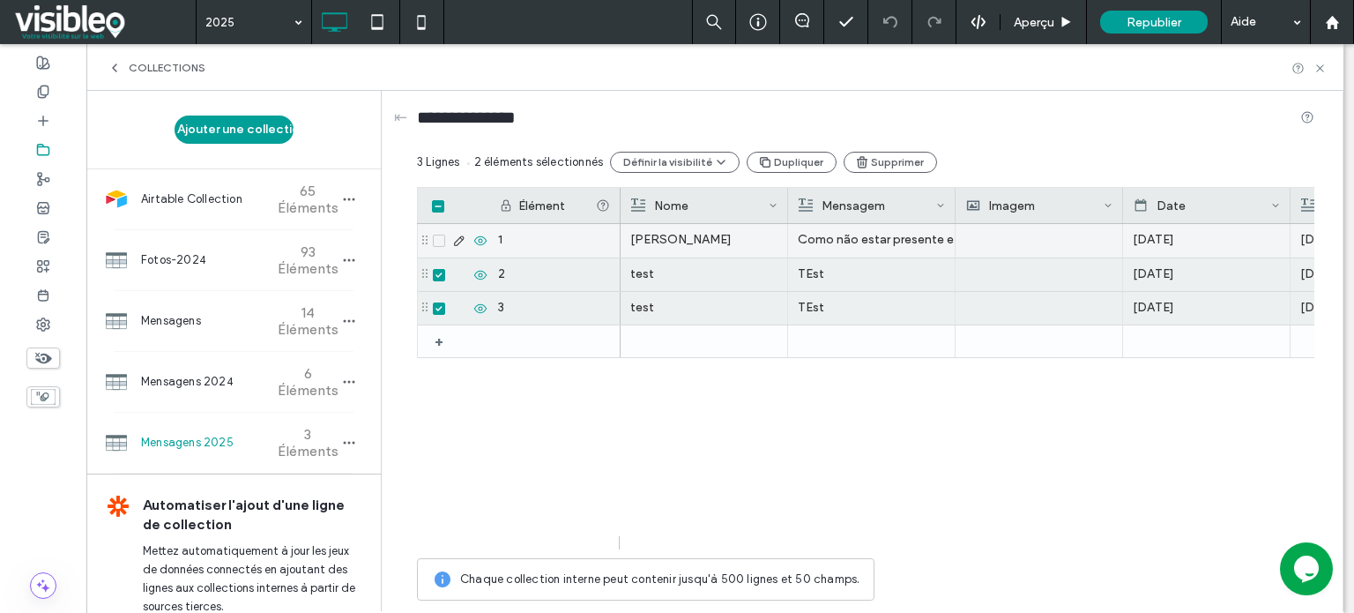
click at [435, 241] on icon at bounding box center [438, 240] width 7 height 5
click at [437, 245] on span at bounding box center [439, 240] width 12 height 12
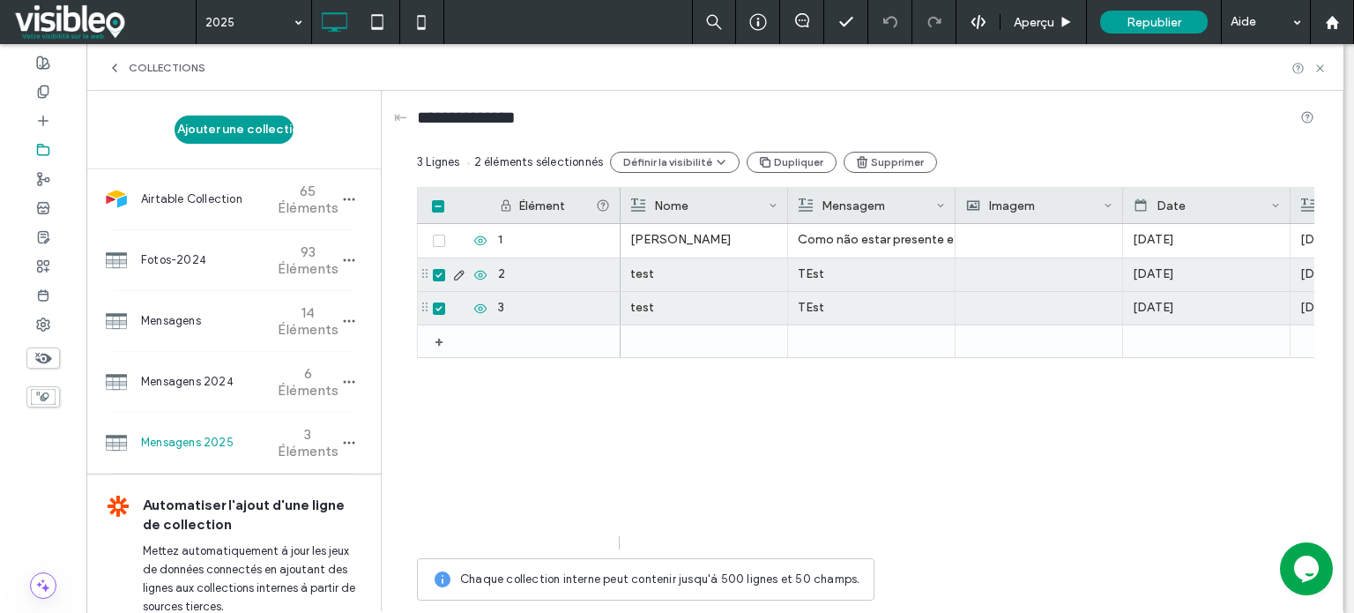
click at [434, 277] on span at bounding box center [439, 275] width 12 height 12
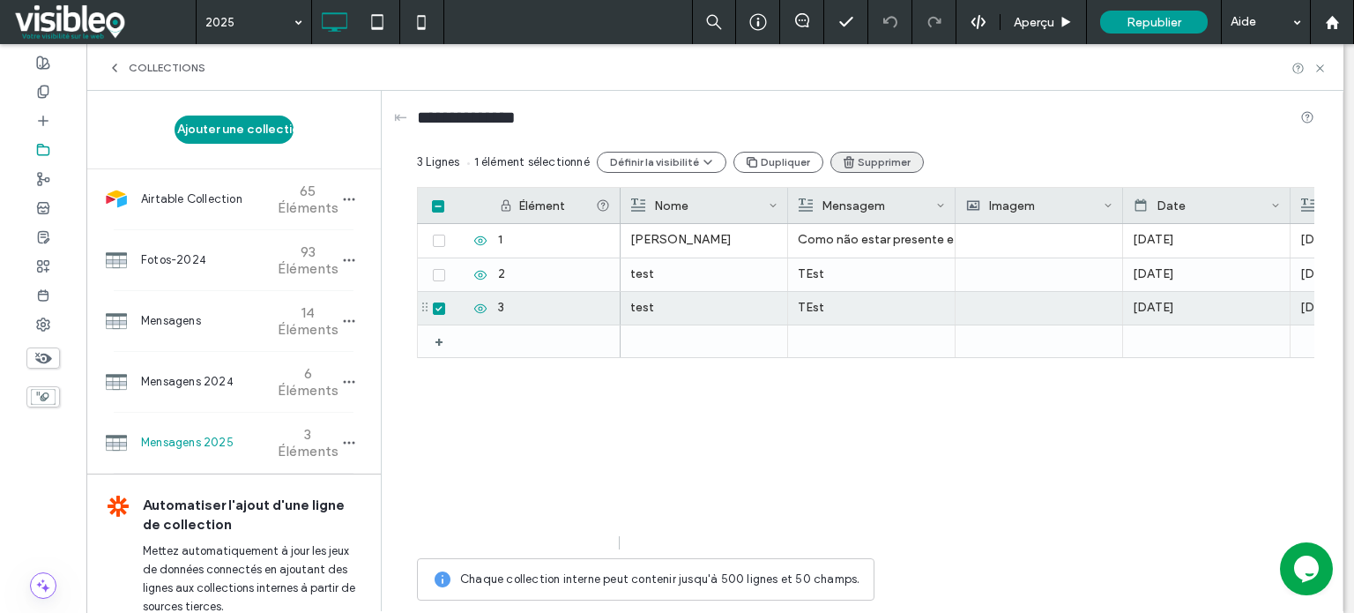
click at [863, 161] on button "Supprimer" at bounding box center [876, 162] width 93 height 21
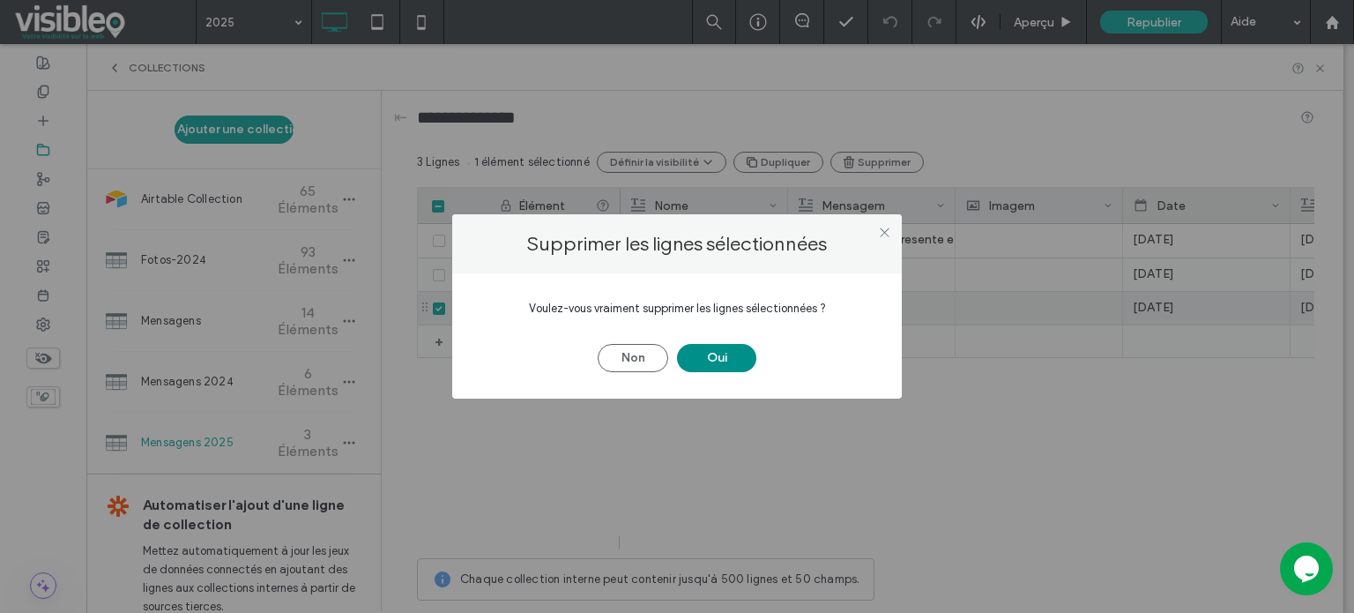
click at [716, 352] on button "Oui" at bounding box center [716, 358] width 79 height 28
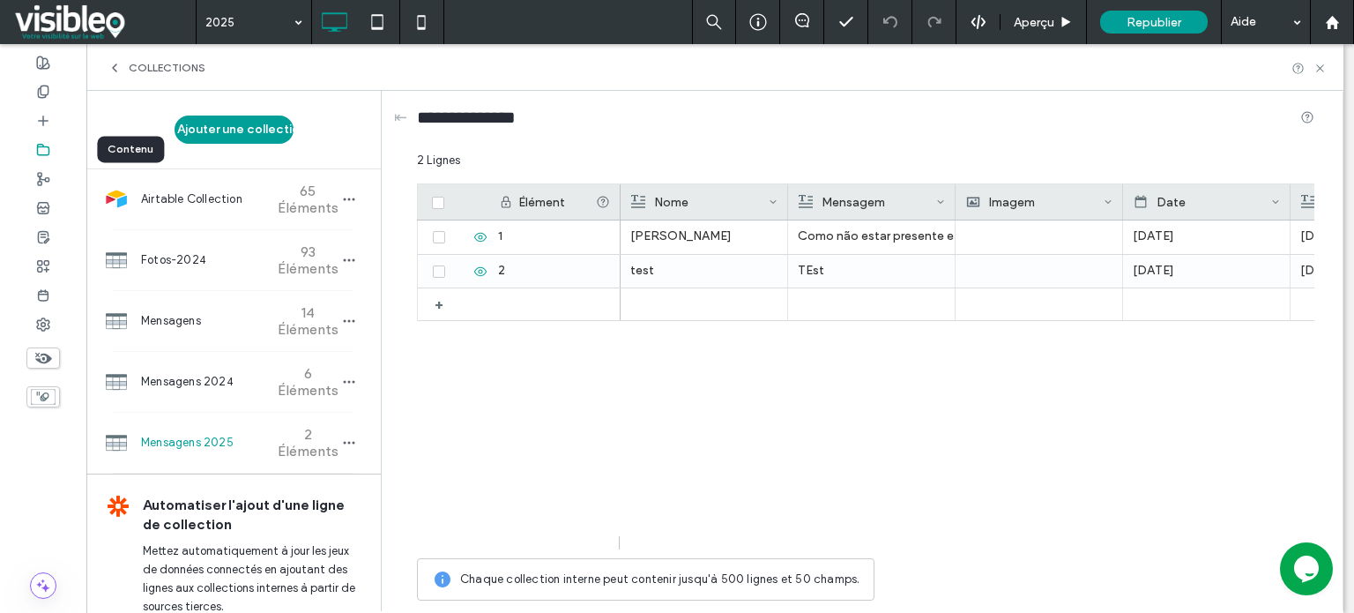
click at [46, 146] on use at bounding box center [43, 149] width 11 height 11
click at [48, 151] on icon at bounding box center [43, 150] width 14 height 14
click at [112, 64] on icon at bounding box center [115, 68] width 14 height 14
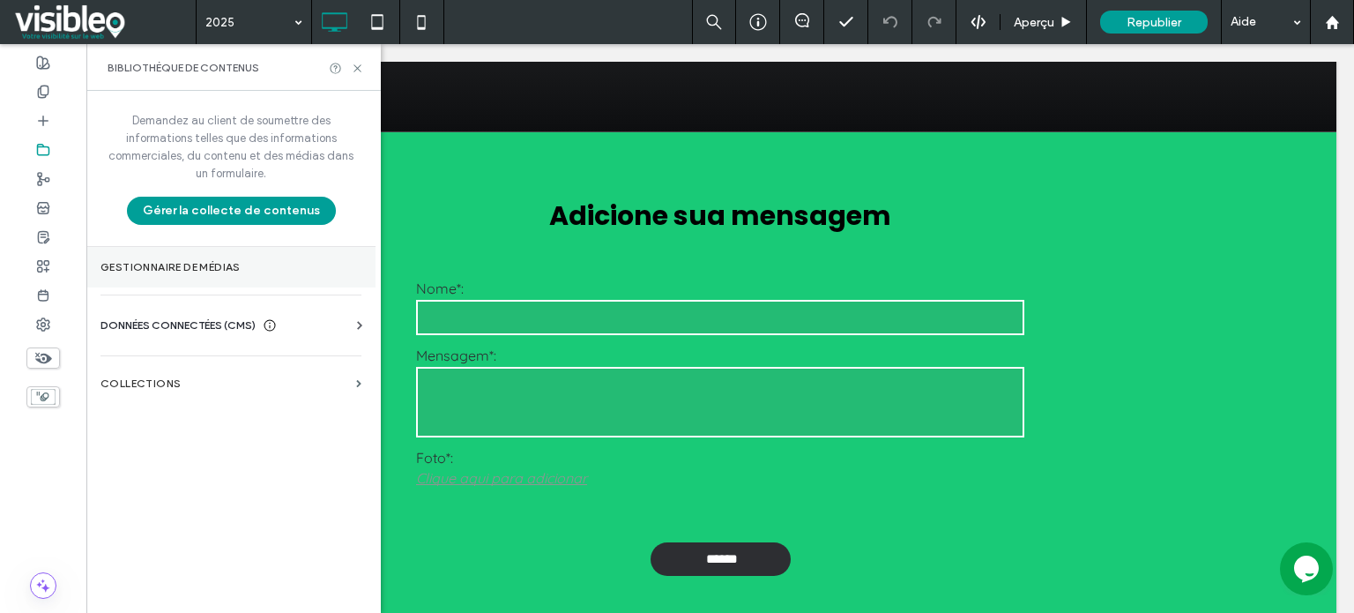
click at [212, 276] on section "Gestionnaire de médias" at bounding box center [230, 267] width 289 height 41
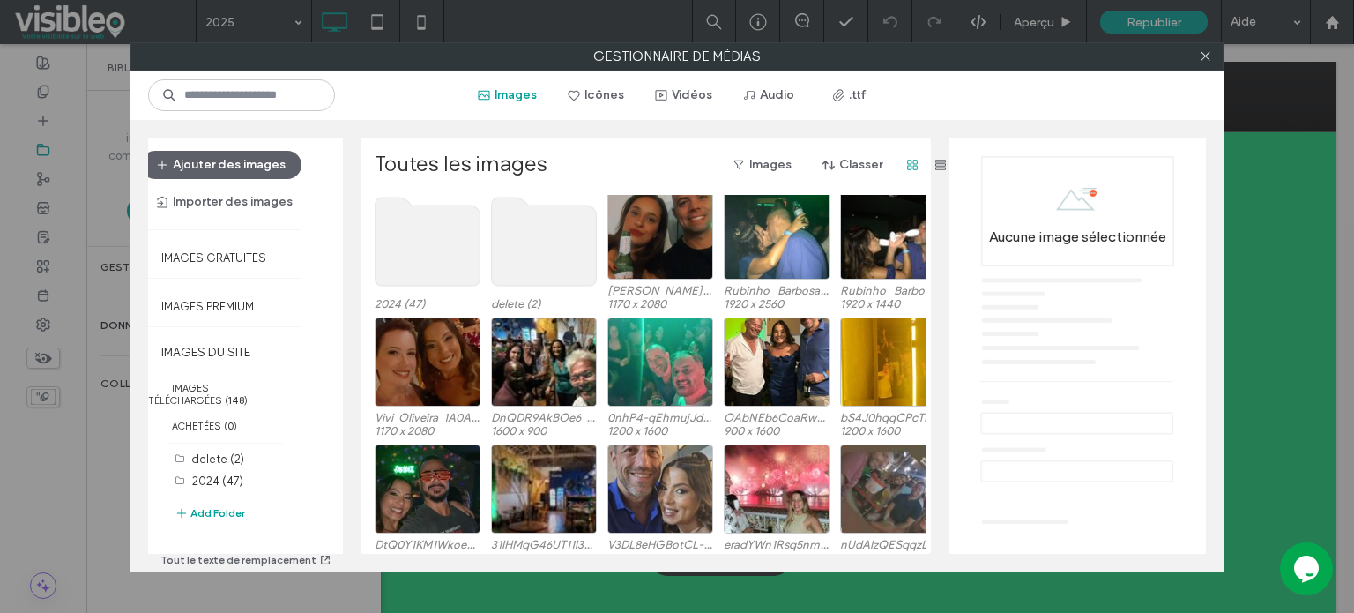
scroll to position [0, 0]
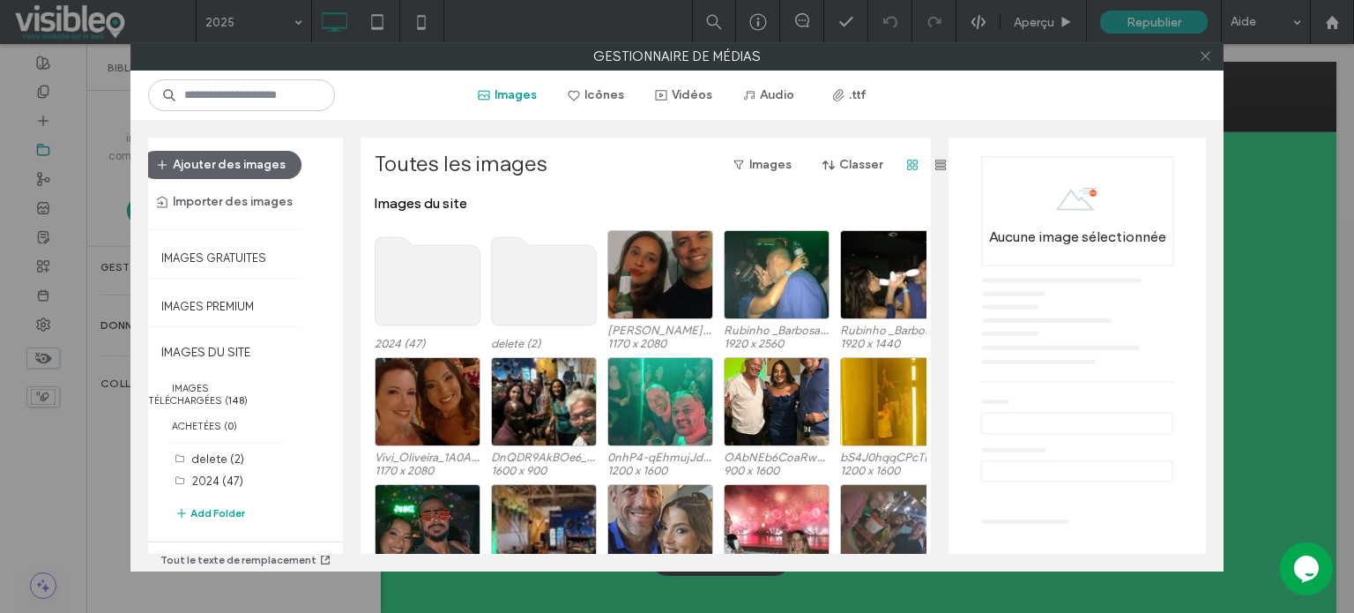
click at [1207, 52] on icon at bounding box center [1205, 55] width 13 height 13
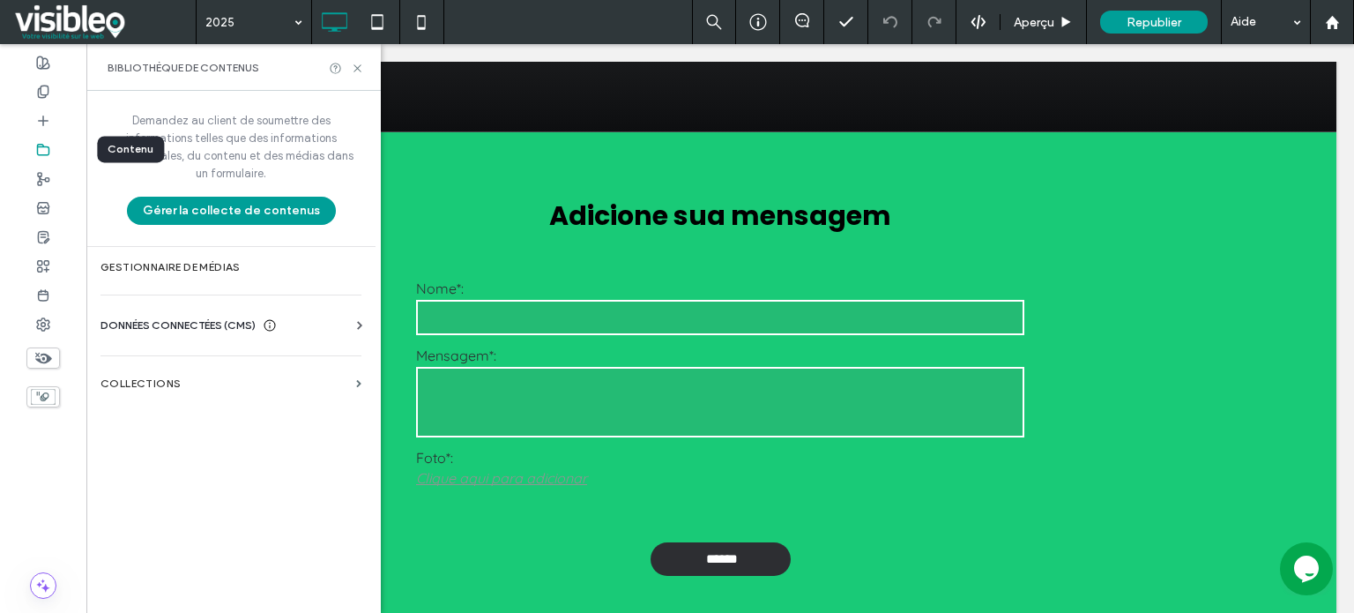
click at [47, 153] on icon at bounding box center [43, 150] width 14 height 14
click at [190, 377] on label "COLLECTIONS" at bounding box center [224, 383] width 249 height 12
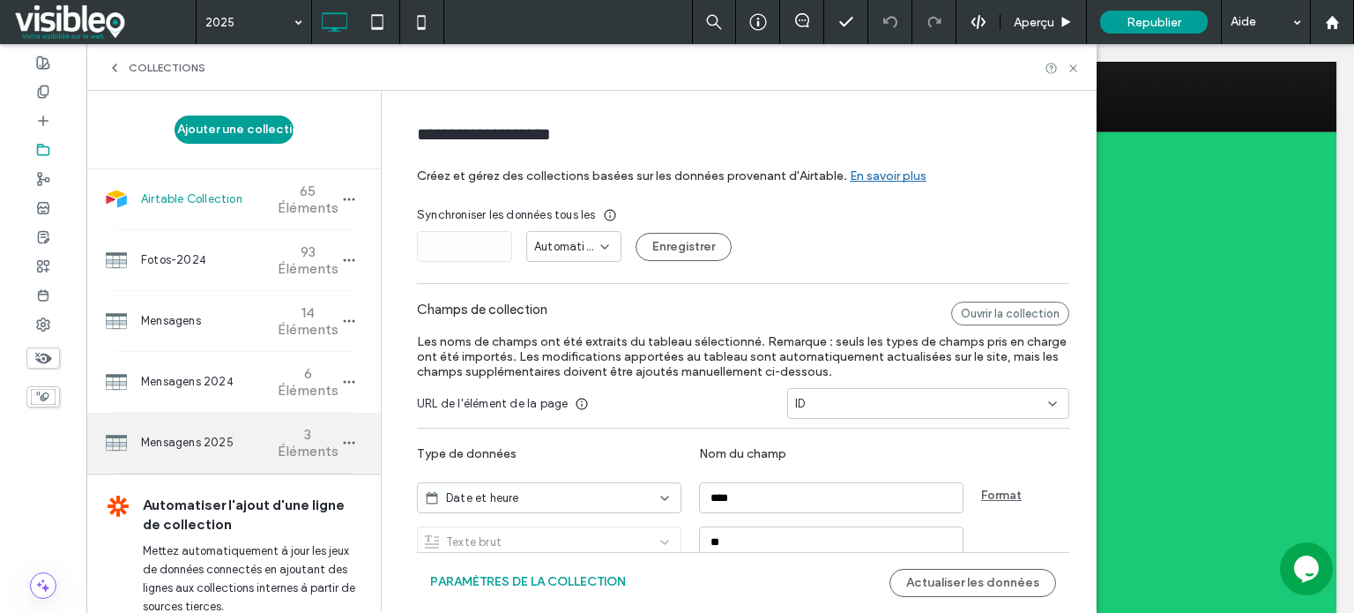
click at [197, 448] on span "Mensagens 2025" at bounding box center [206, 443] width 131 height 18
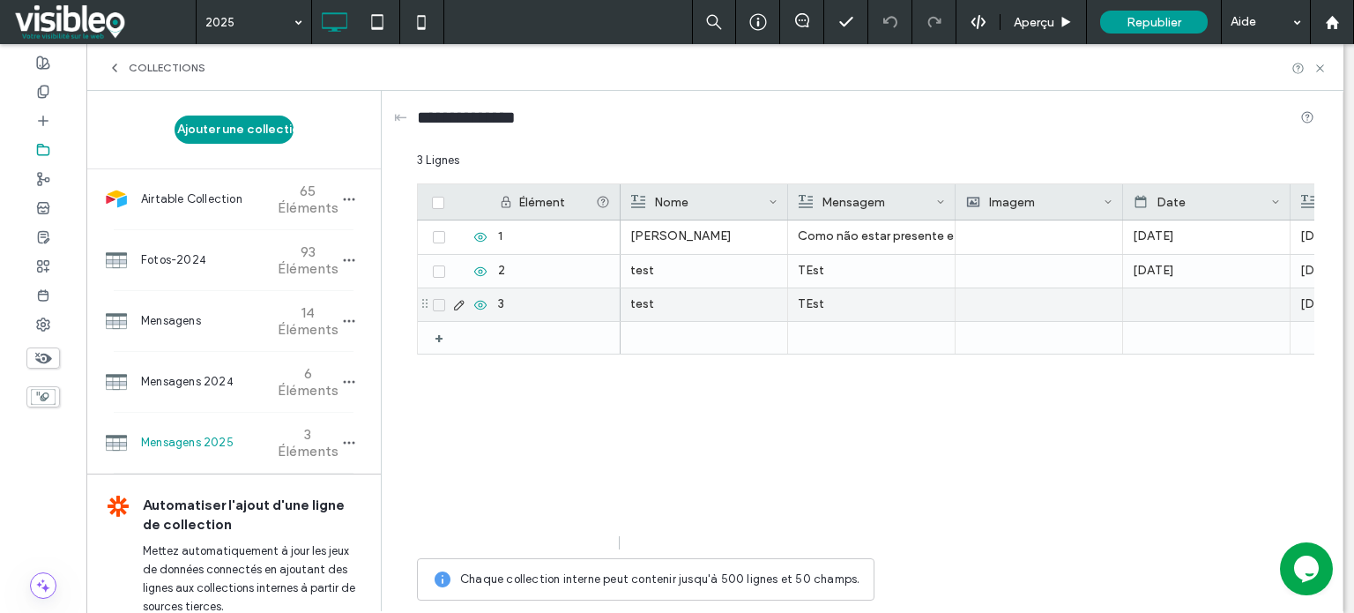
click at [871, 302] on div "TEst" at bounding box center [871, 304] width 147 height 32
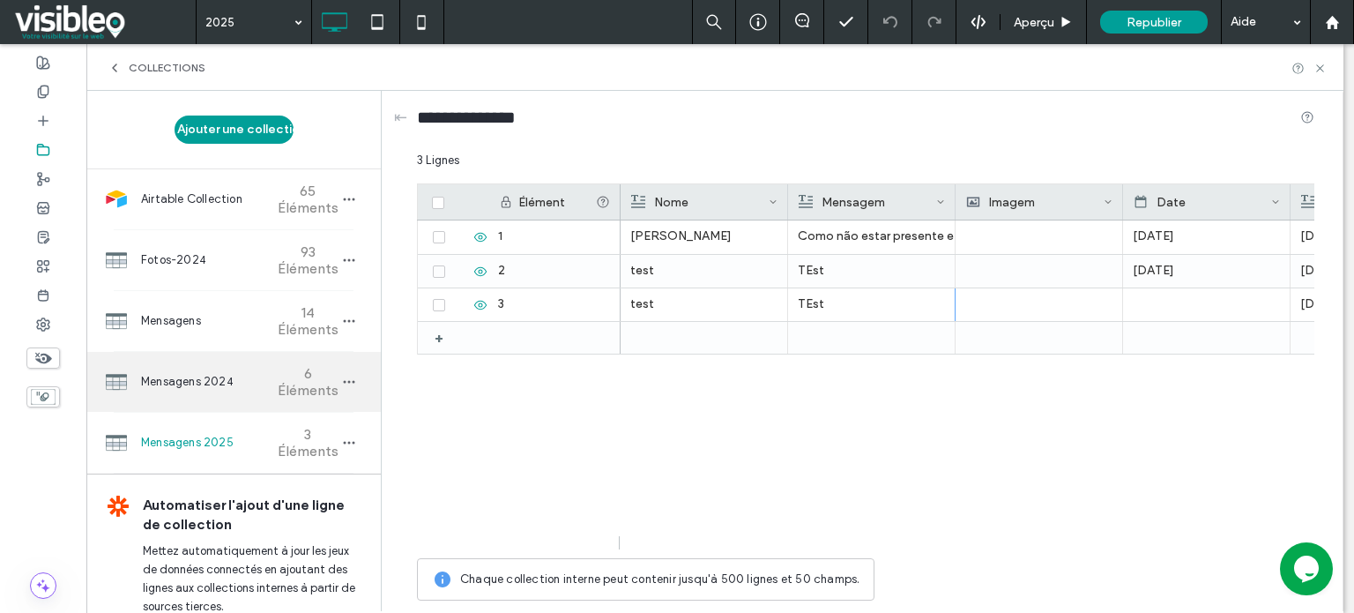
click at [211, 375] on span "Mensagens 2024" at bounding box center [206, 382] width 131 height 18
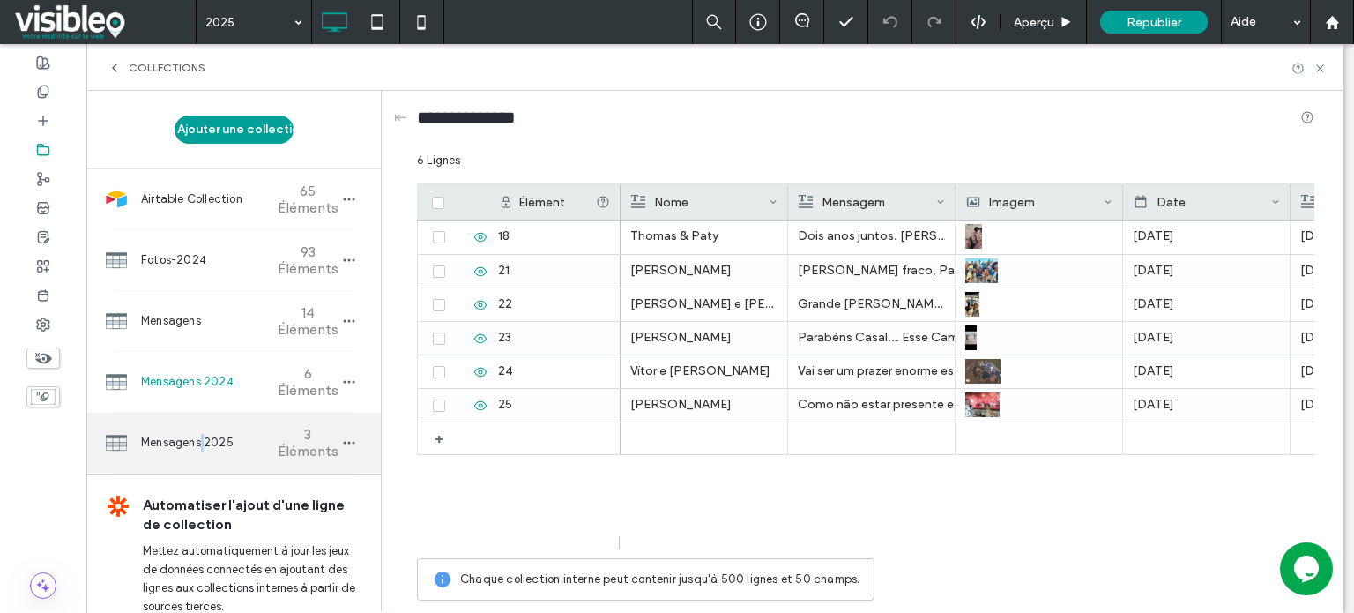
click at [204, 442] on span "Mensagens 2025" at bounding box center [206, 443] width 131 height 18
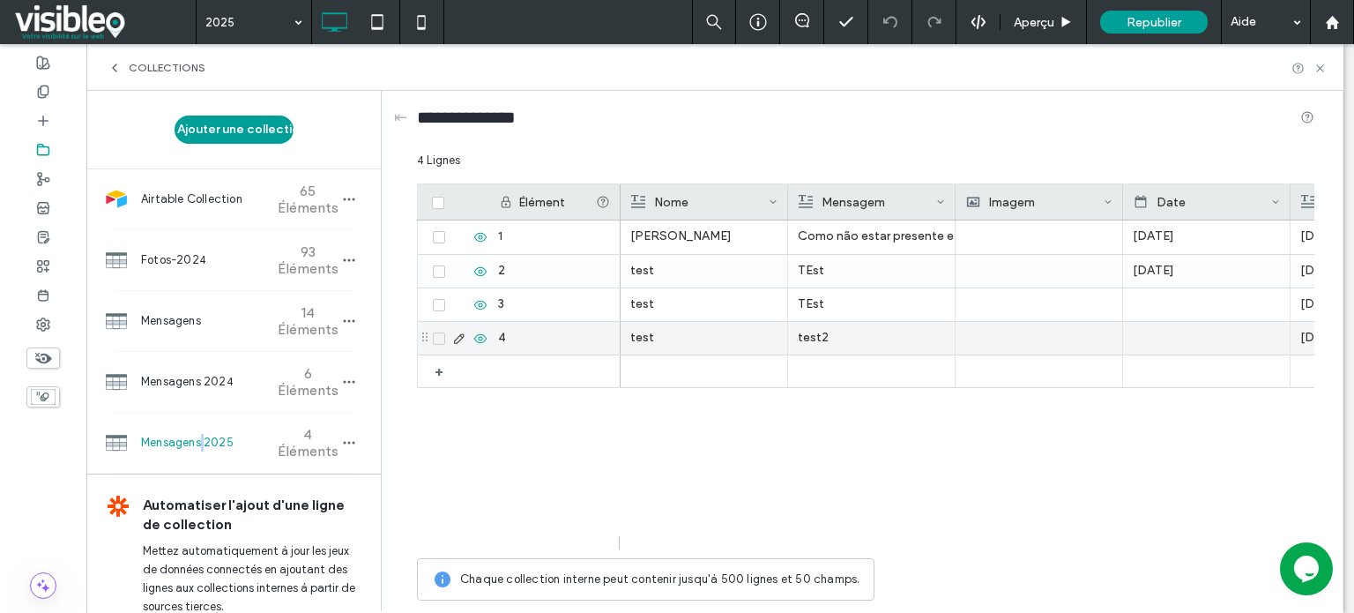
click at [458, 338] on icon at bounding box center [459, 338] width 14 height 14
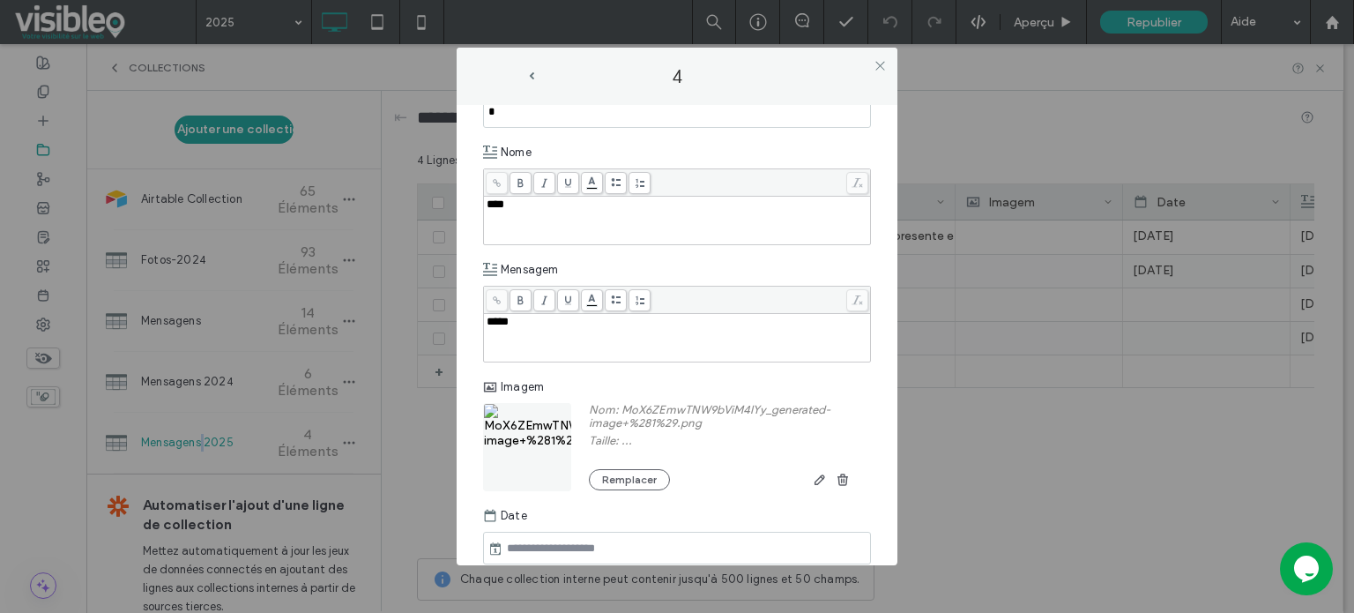
scroll to position [88, 0]
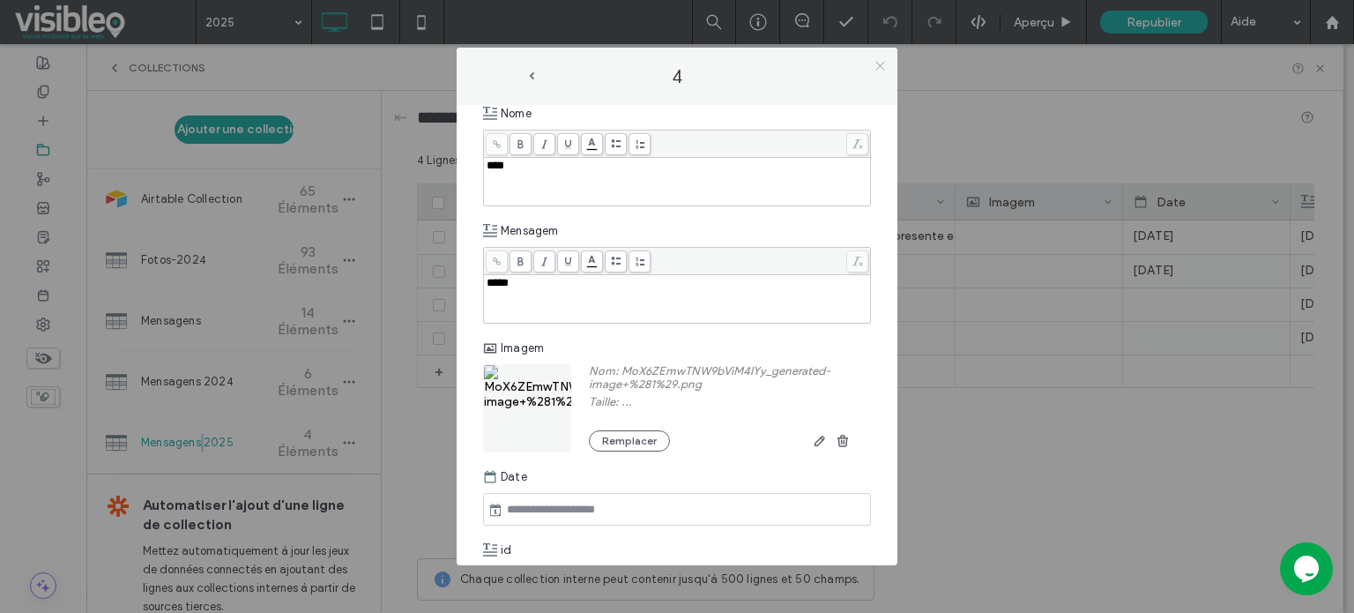
click at [880, 63] on icon at bounding box center [879, 65] width 13 height 13
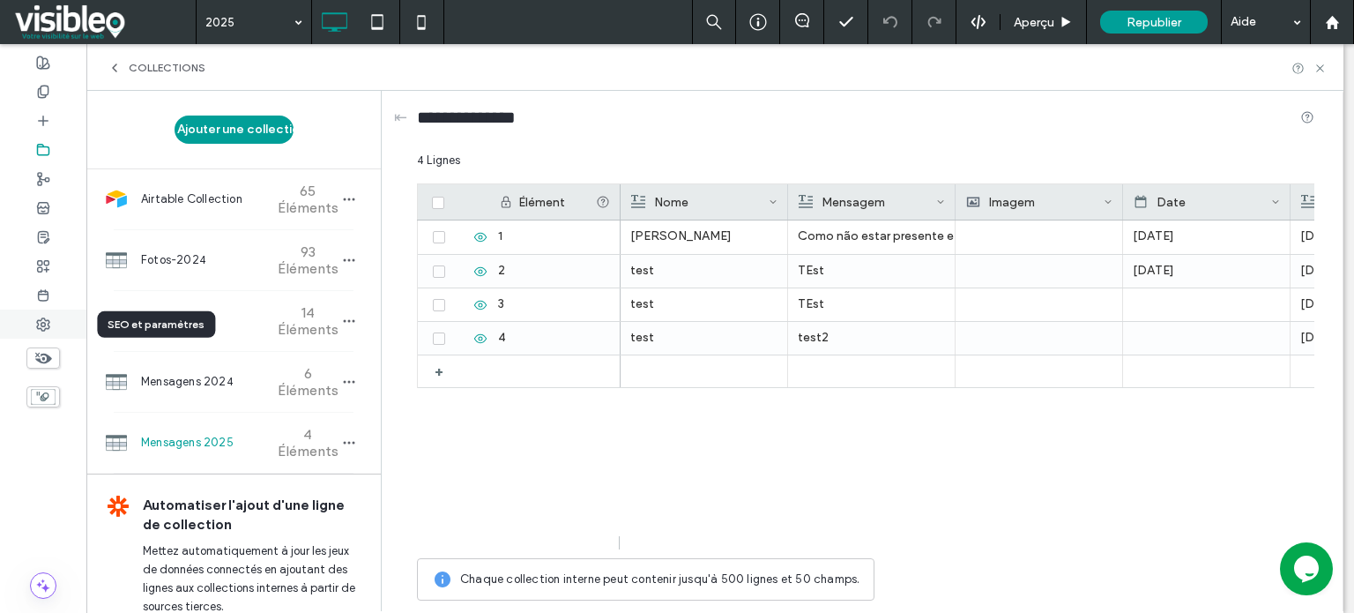
click at [40, 326] on icon at bounding box center [43, 324] width 14 height 14
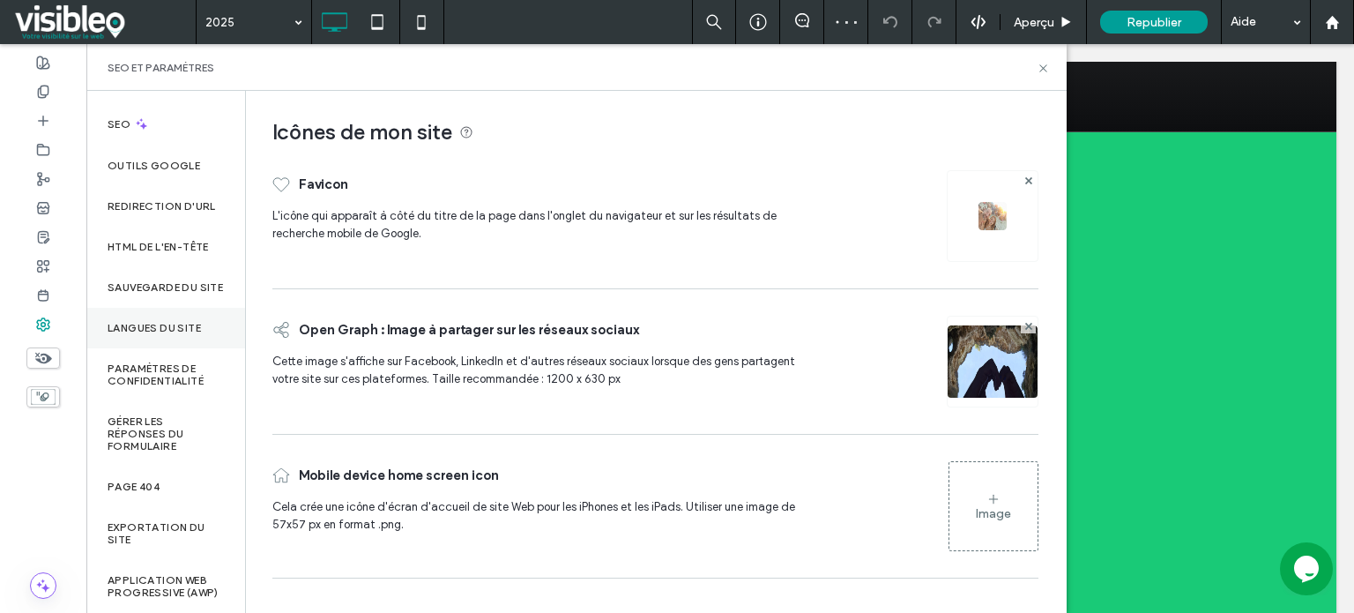
scroll to position [159, 0]
click at [160, 426] on label "Gérer les réponses du formulaire" at bounding box center [166, 433] width 116 height 37
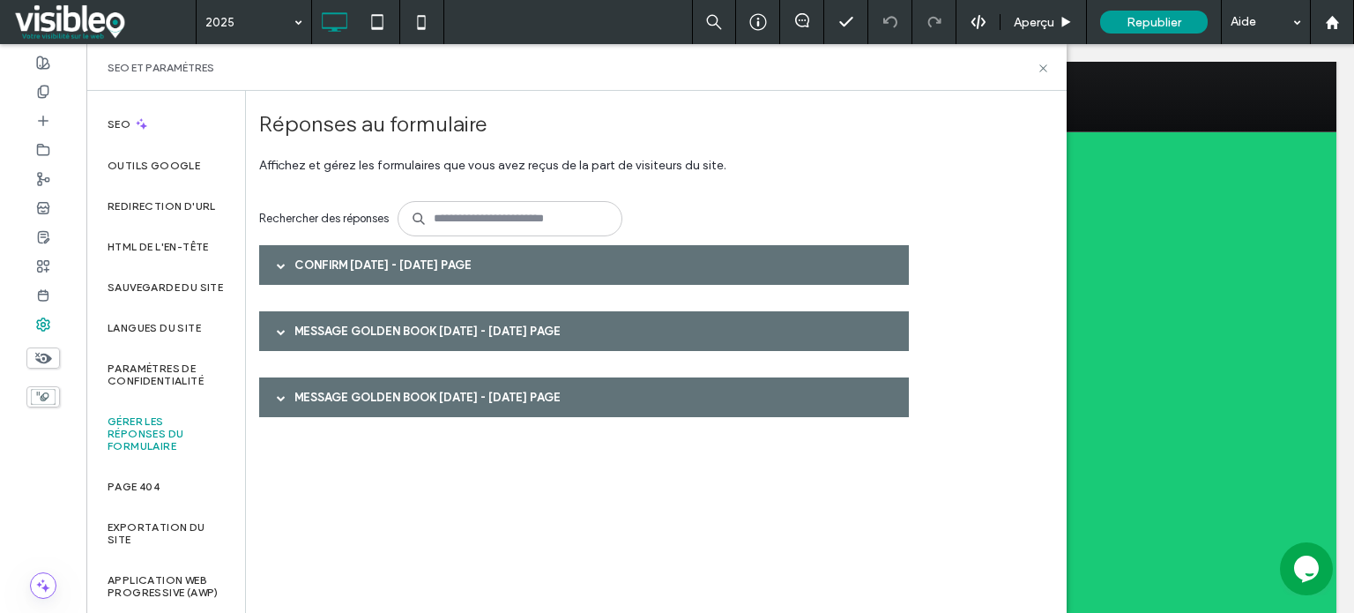
click at [281, 396] on span at bounding box center [281, 397] width 9 height 9
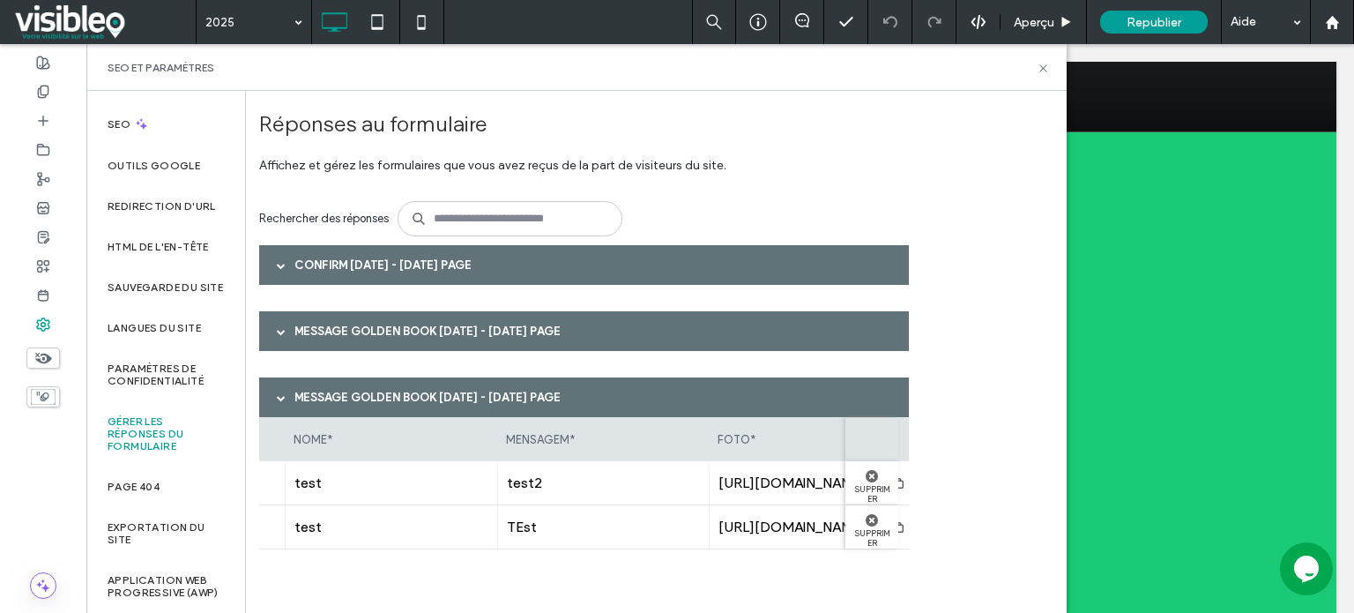
scroll to position [0, 224]
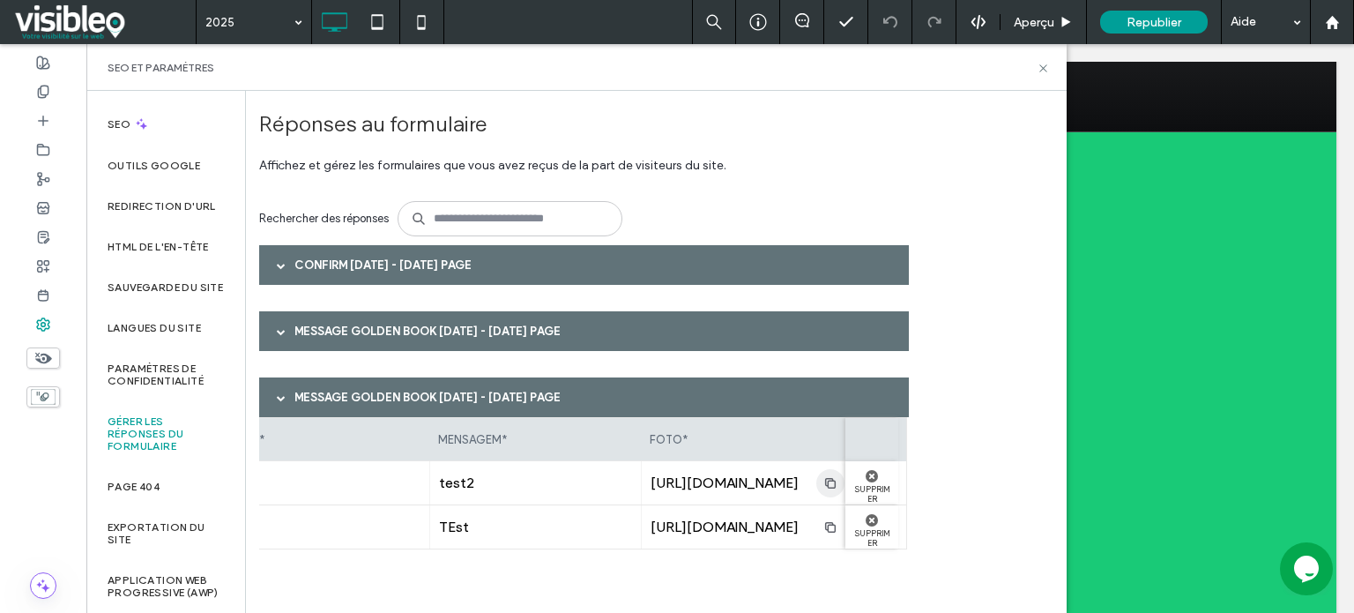
click at [824, 480] on use "button" at bounding box center [829, 482] width 11 height 11
click at [823, 482] on icon "button" at bounding box center [830, 483] width 14 height 14
click at [1043, 70] on icon at bounding box center [1042, 68] width 13 height 13
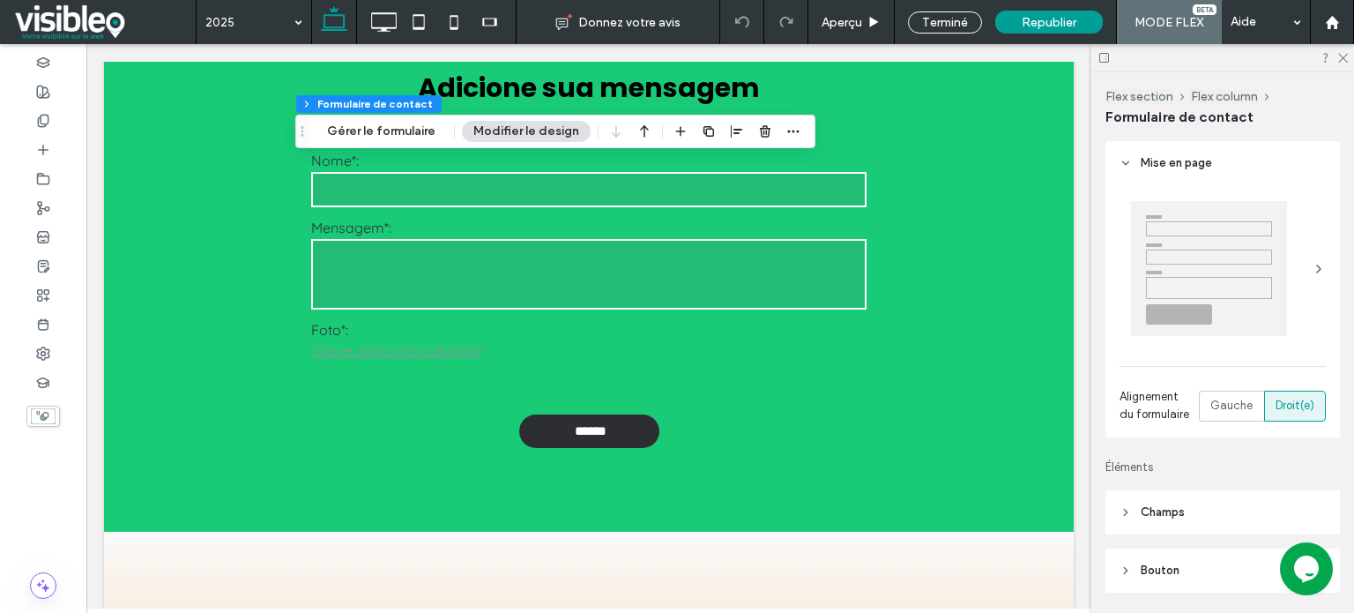
type input "*"
type input "***"
type input "**"
type input "*"
type input "***"
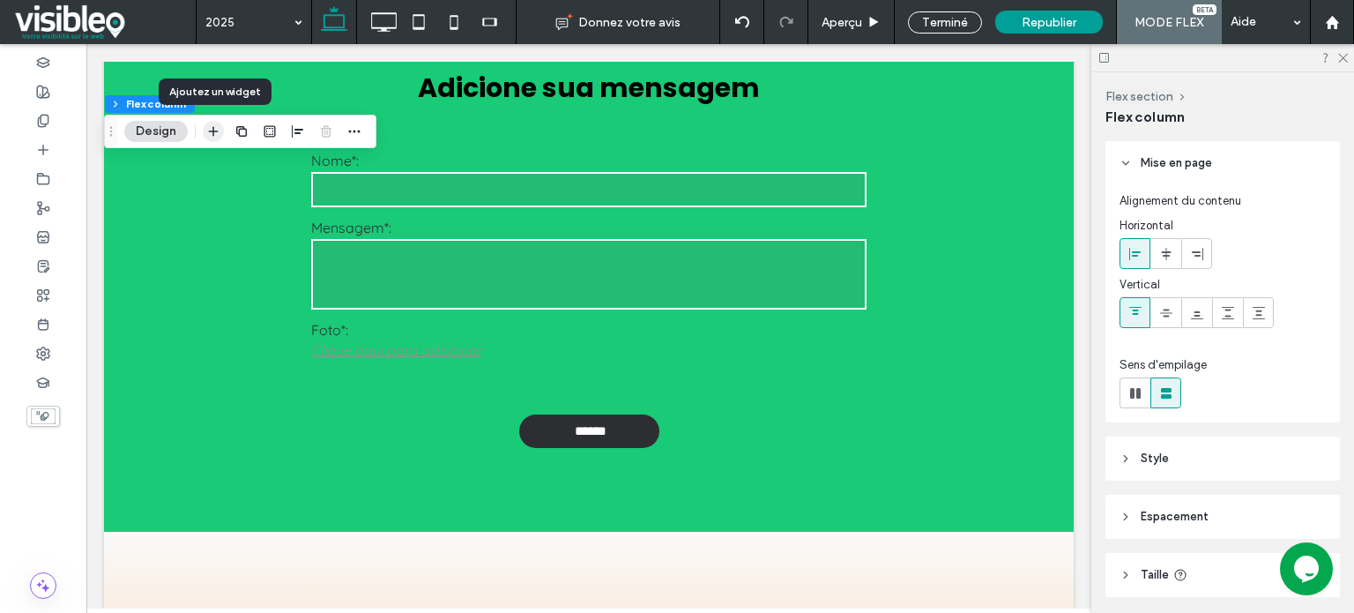
click at [215, 129] on icon "button" at bounding box center [213, 131] width 14 height 14
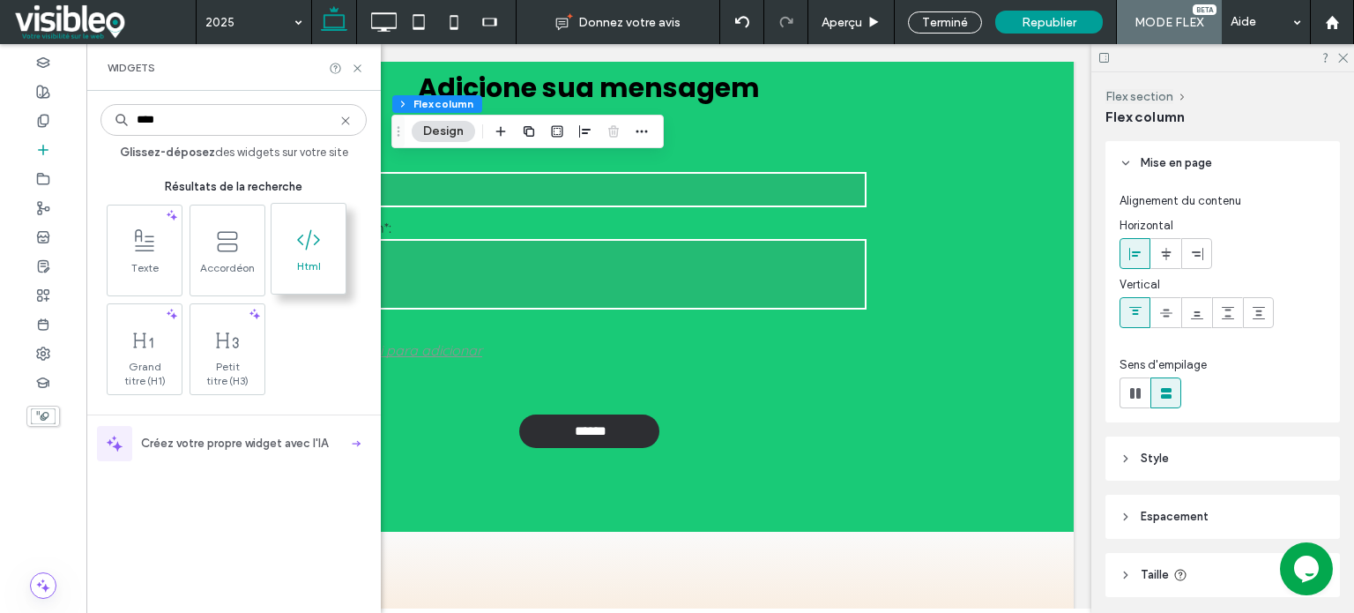
type input "****"
click at [304, 241] on icon at bounding box center [308, 240] width 28 height 28
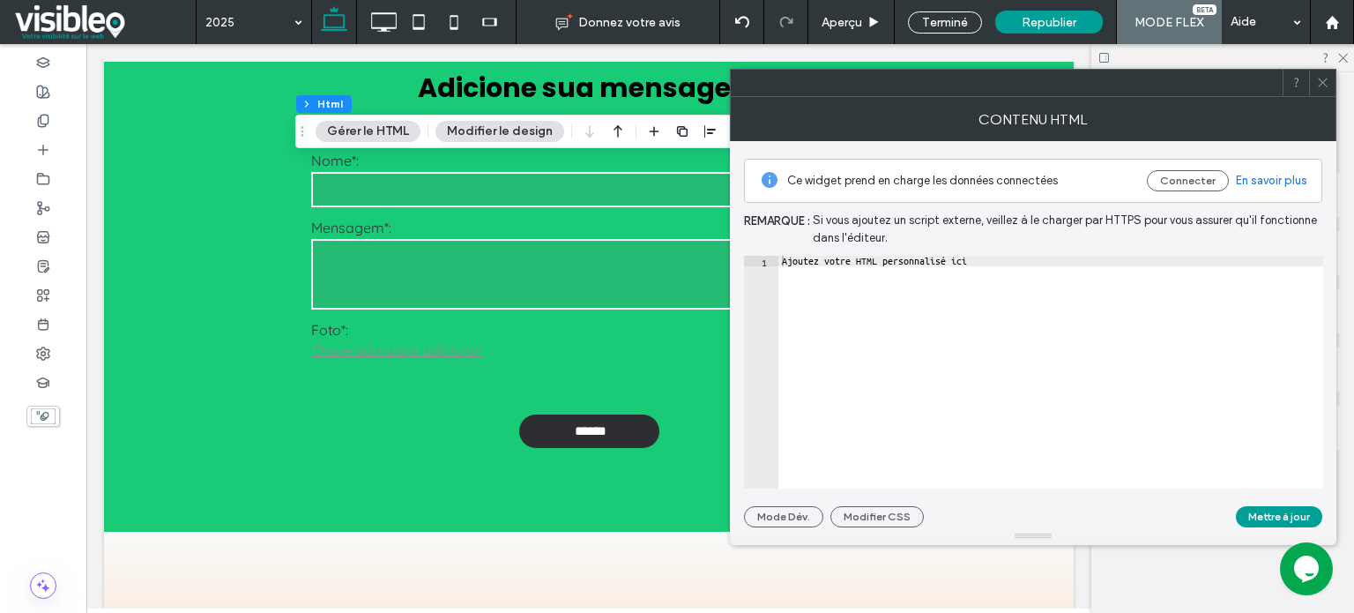
click at [859, 262] on div "Ajoutez votre HTML personnalisé ici" at bounding box center [1050, 383] width 545 height 255
paste textarea "**********"
type textarea "**********"
click at [1275, 519] on button "Mettre à jour" at bounding box center [1279, 516] width 86 height 21
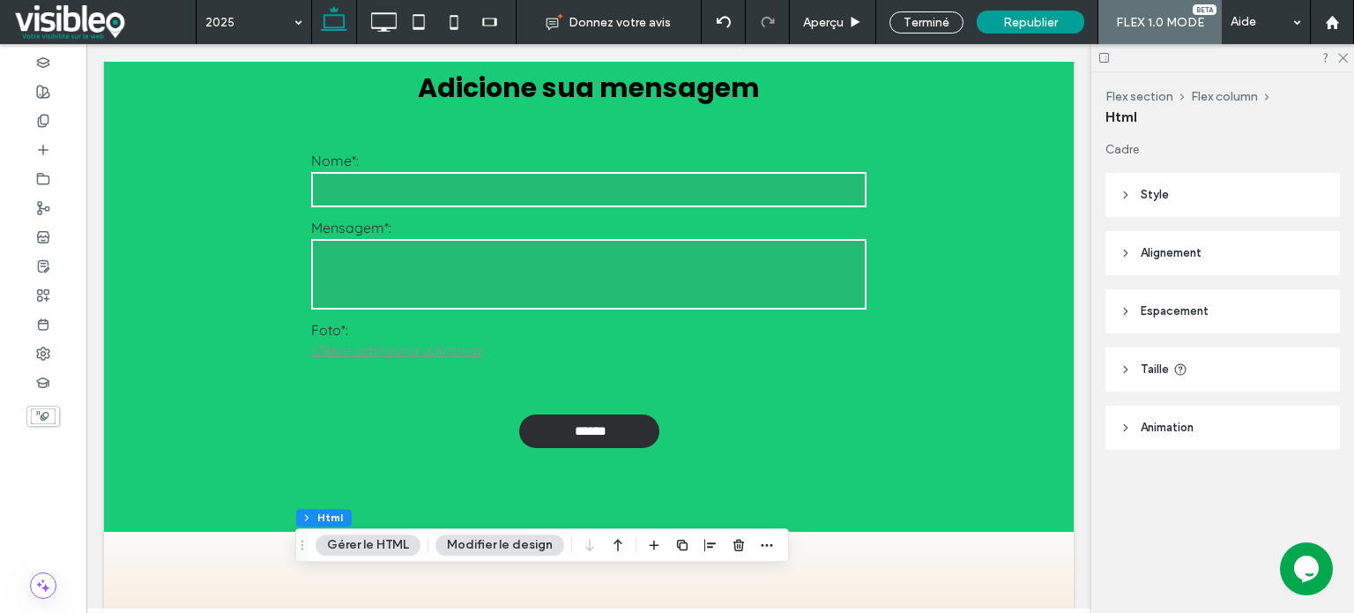
click at [1321, 82] on icon at bounding box center [1322, 82] width 13 height 13
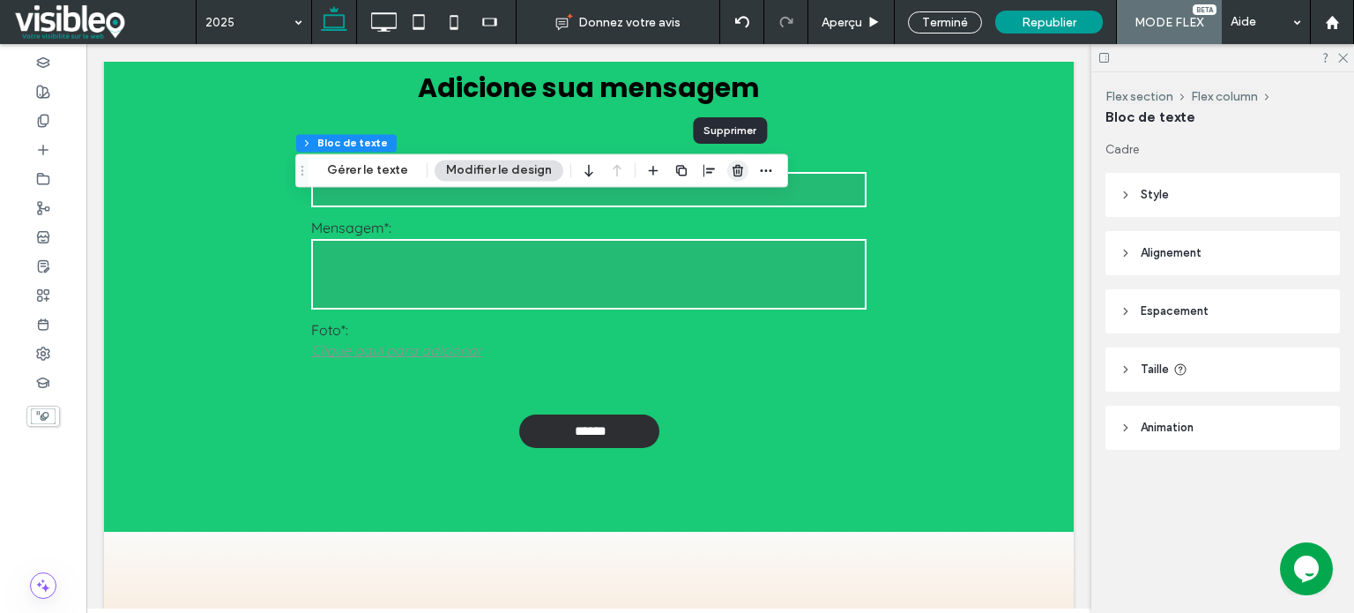
click at [731, 172] on icon "button" at bounding box center [738, 170] width 14 height 14
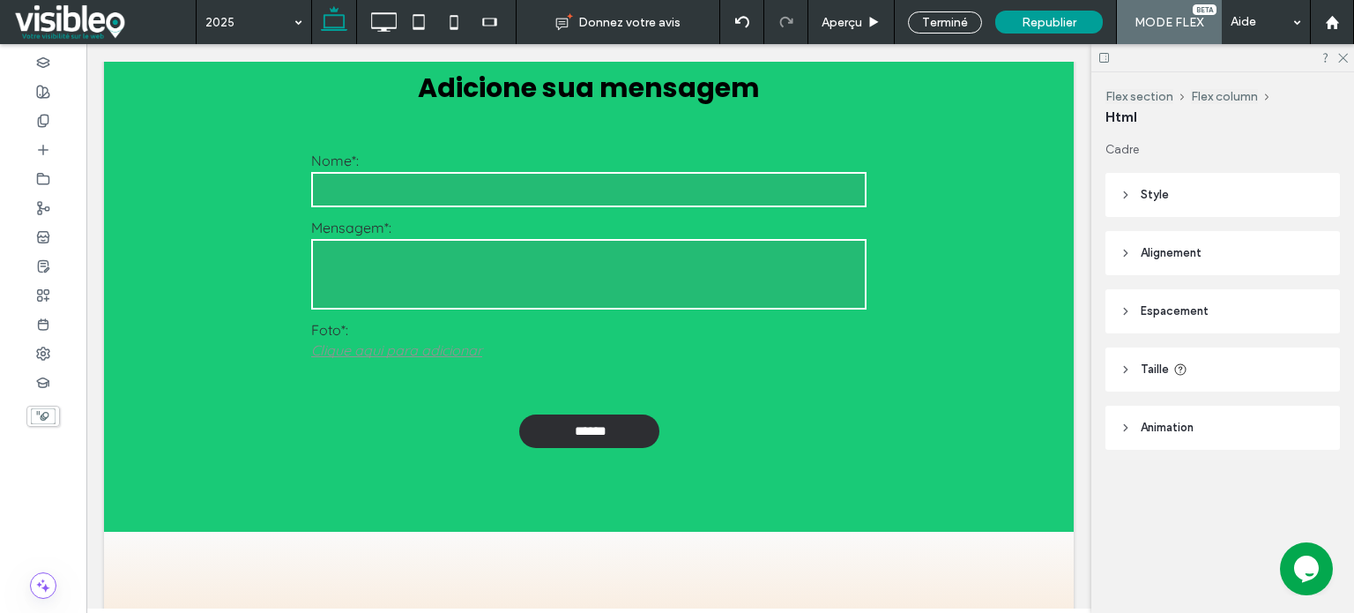
type input "***"
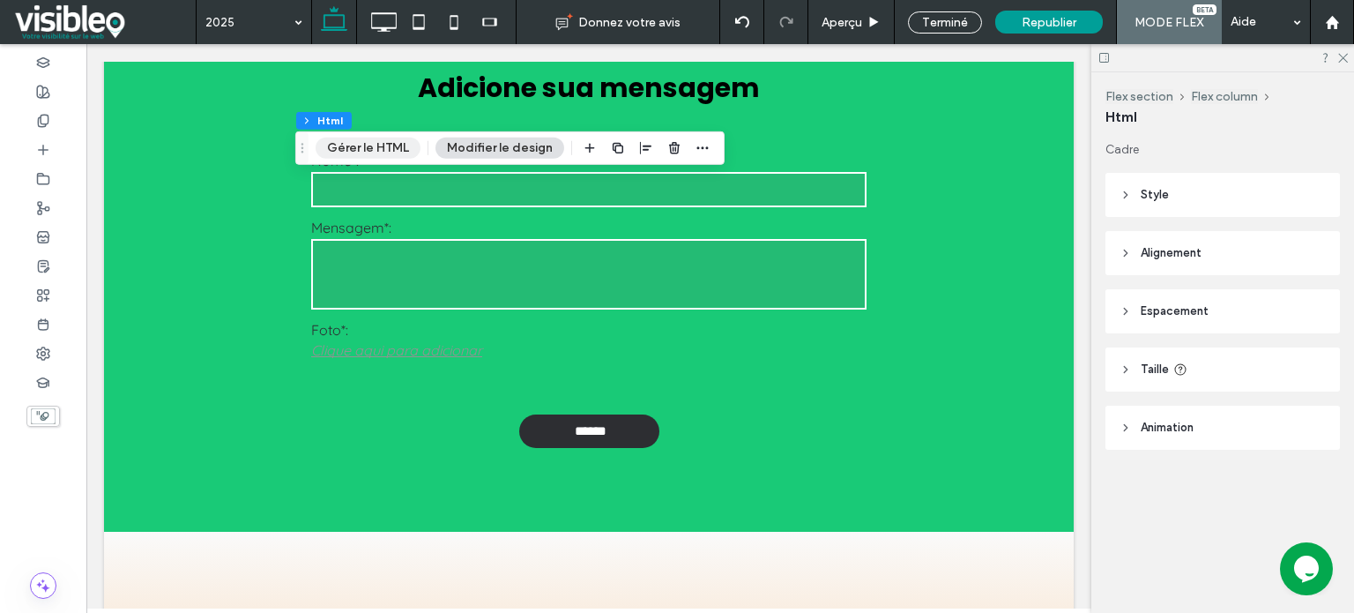
click at [353, 145] on button "Gérer le HTML" at bounding box center [368, 147] width 105 height 21
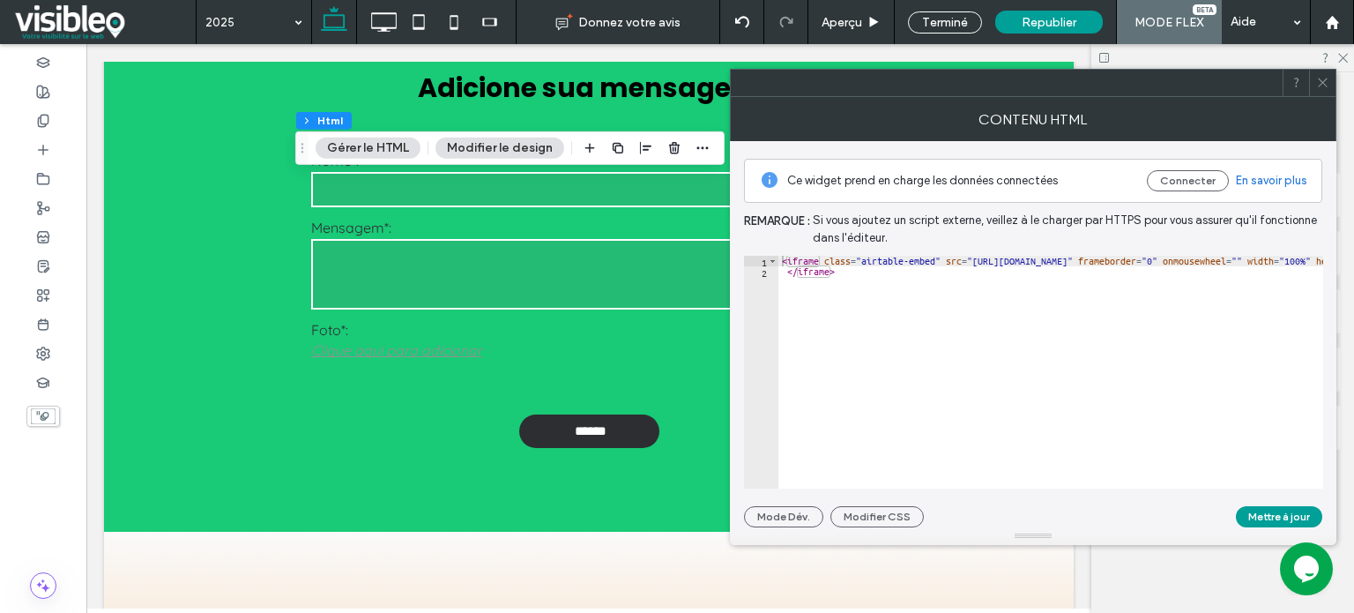
click at [1093, 259] on div "< iframe class = "airtable-embed" src = "https://airtable.com/embed/app5xyQtREJ…" at bounding box center [1363, 383] width 1170 height 255
click at [1073, 259] on div "< iframe class = "airtable-embed" src = "https://airtable.com/embed/app5xyQtREJ…" at bounding box center [802, 376] width 1170 height 241
type textarea "**********"
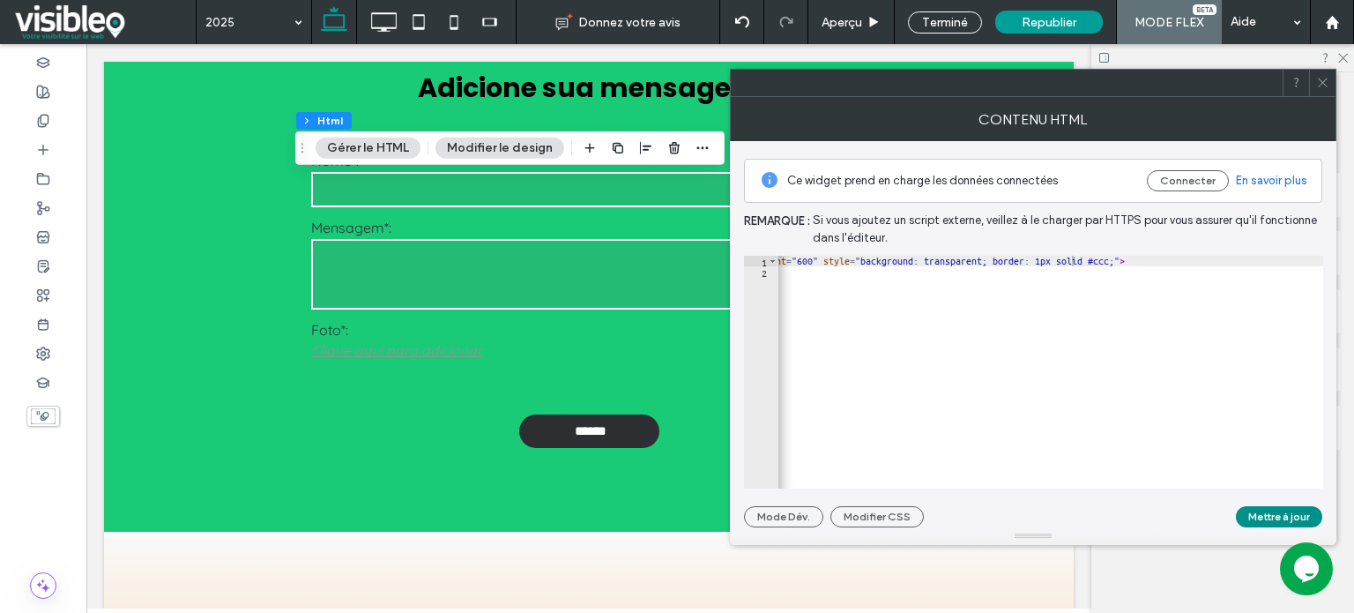
click at [1284, 516] on button "Mettre à jour" at bounding box center [1279, 516] width 86 height 21
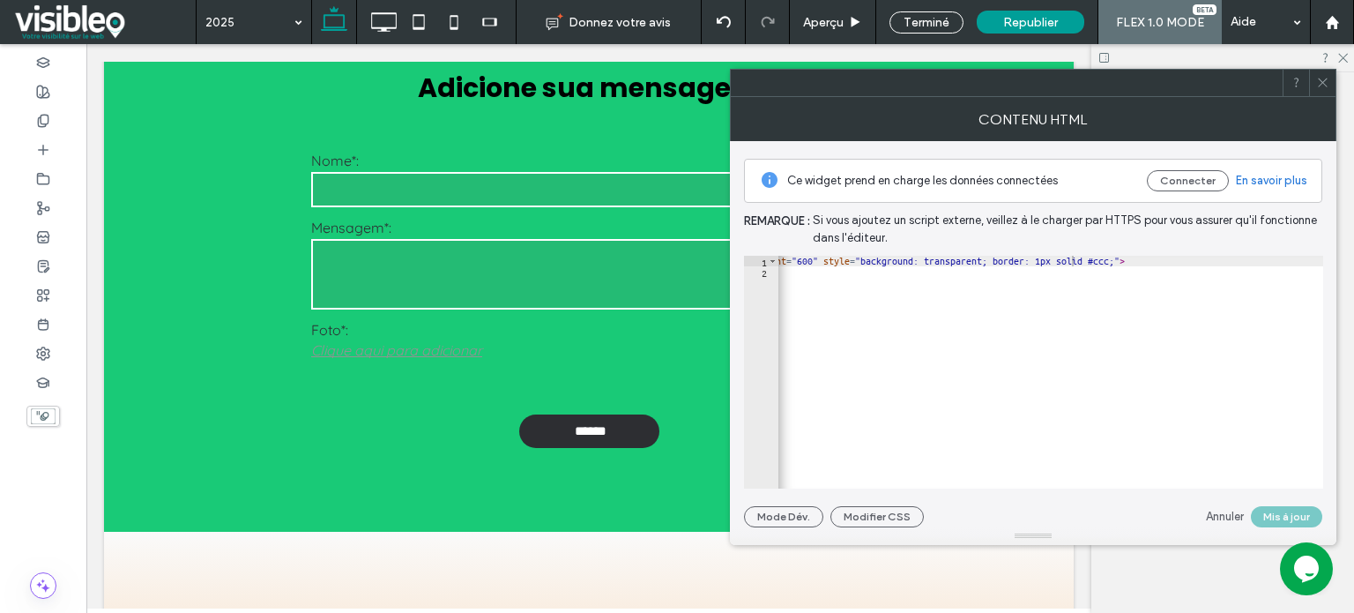
click at [1321, 79] on icon at bounding box center [1322, 82] width 13 height 13
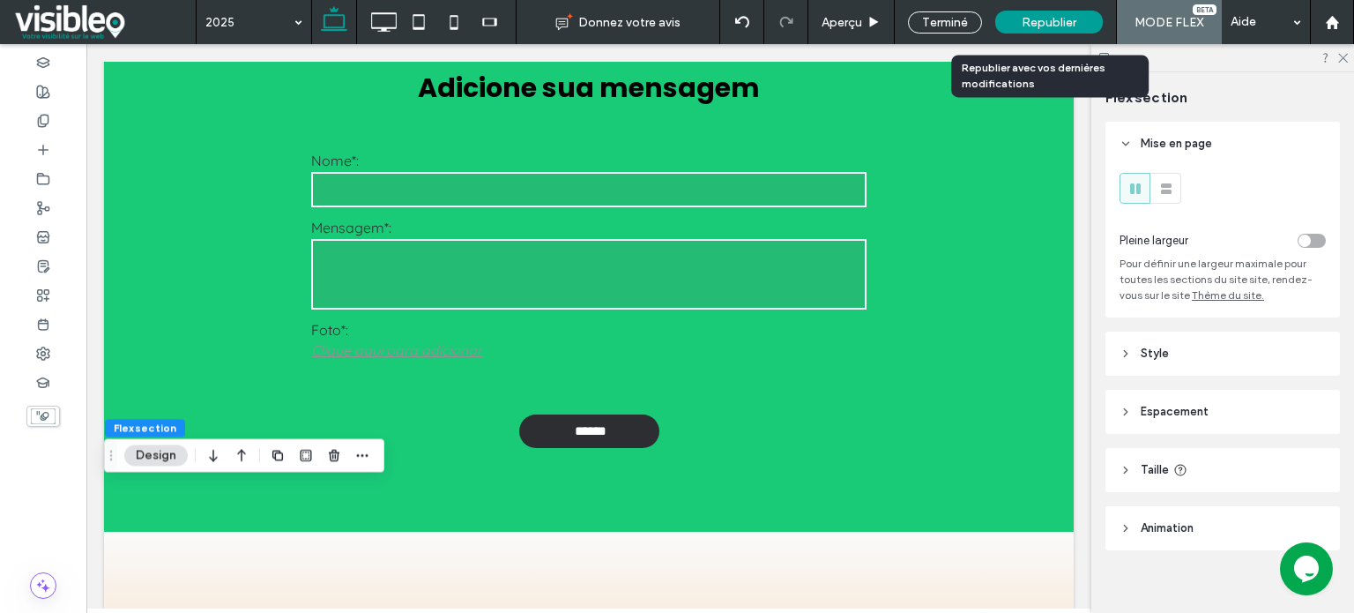
click at [1043, 22] on span "Republier" at bounding box center [1048, 22] width 55 height 15
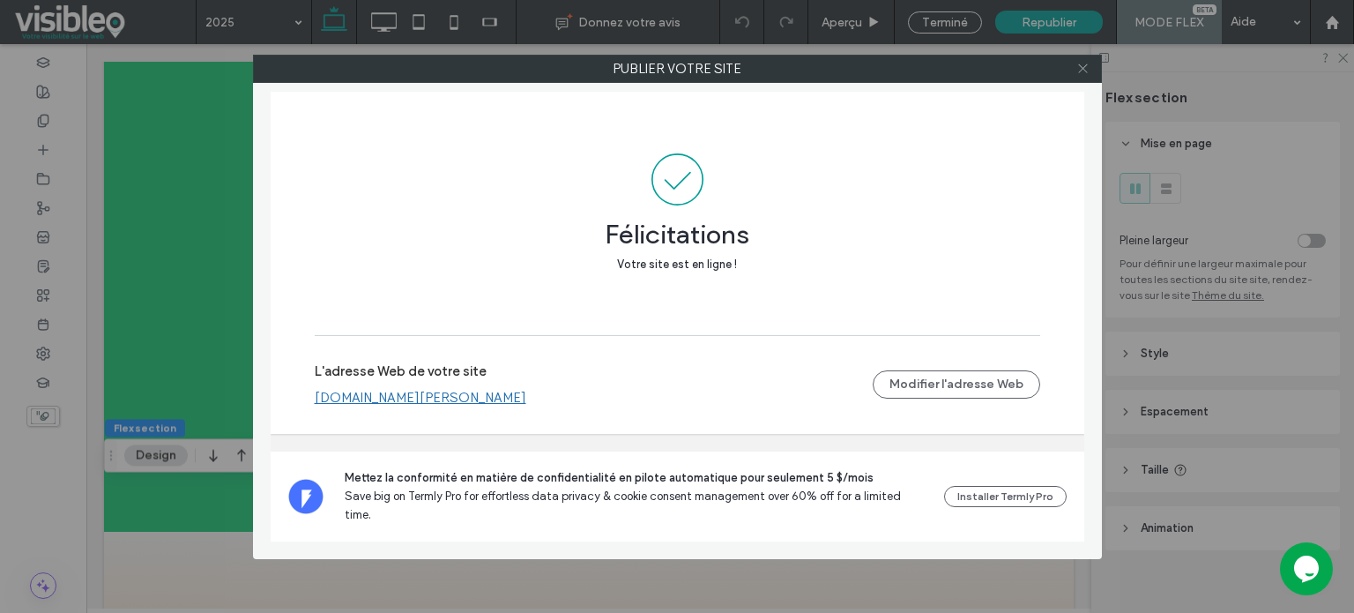
click at [1084, 72] on icon at bounding box center [1082, 68] width 13 height 13
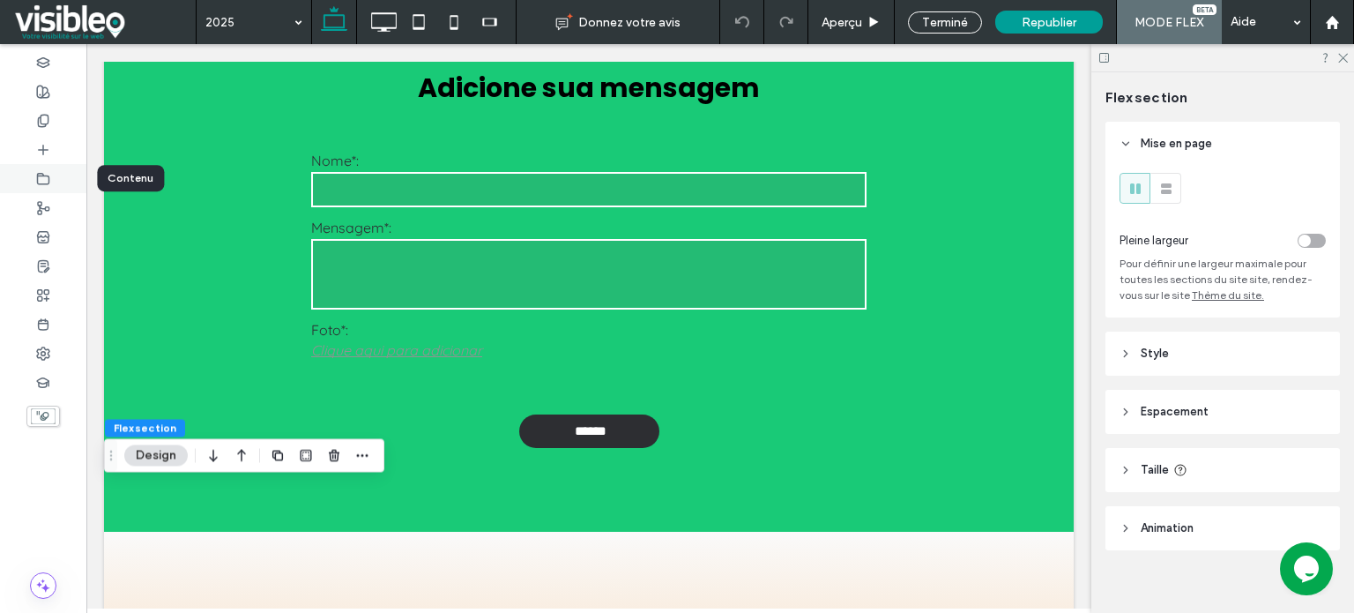
click at [48, 177] on icon at bounding box center [43, 179] width 14 height 14
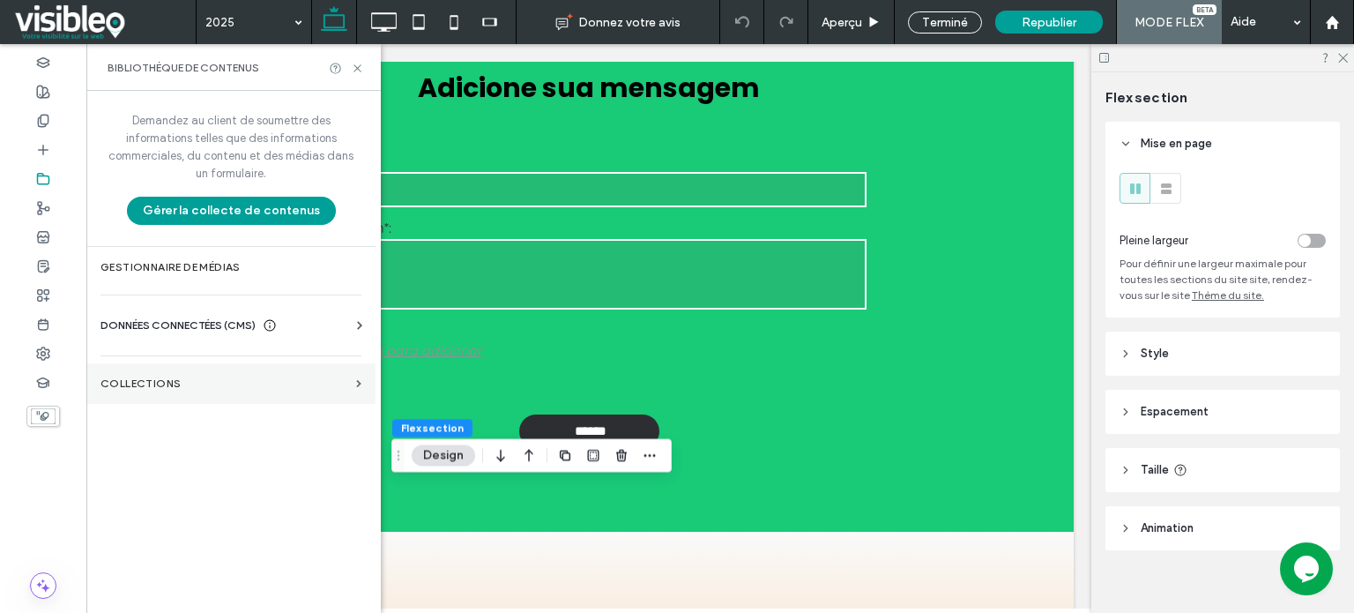
click at [159, 391] on section "COLLECTIONS" at bounding box center [230, 383] width 289 height 41
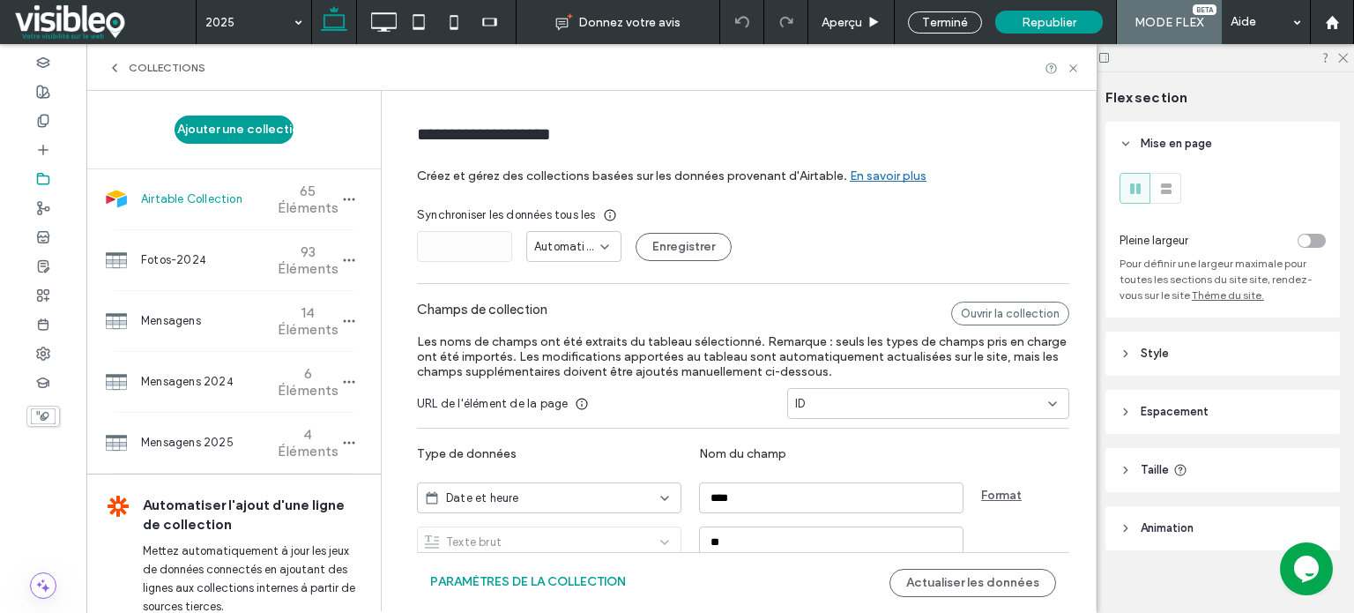
click at [207, 202] on span "Airtable Collection" at bounding box center [206, 199] width 131 height 18
click at [539, 584] on button "Paramètres de la collection" at bounding box center [528, 582] width 196 height 28
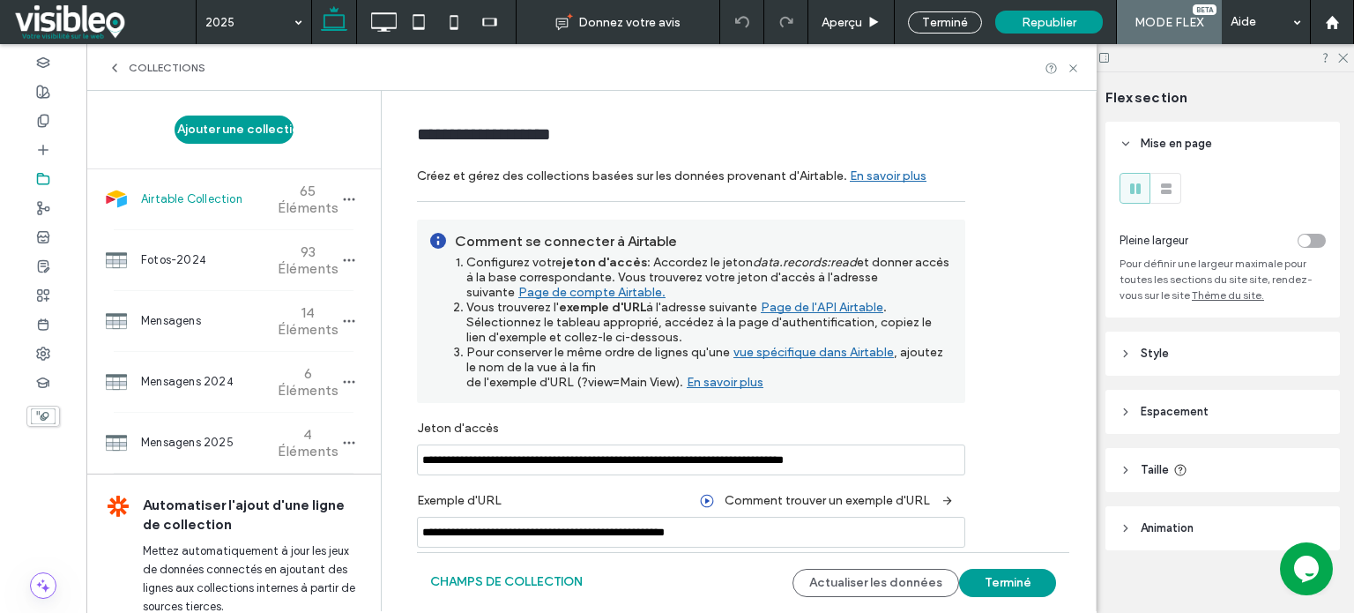
scroll to position [42, 0]
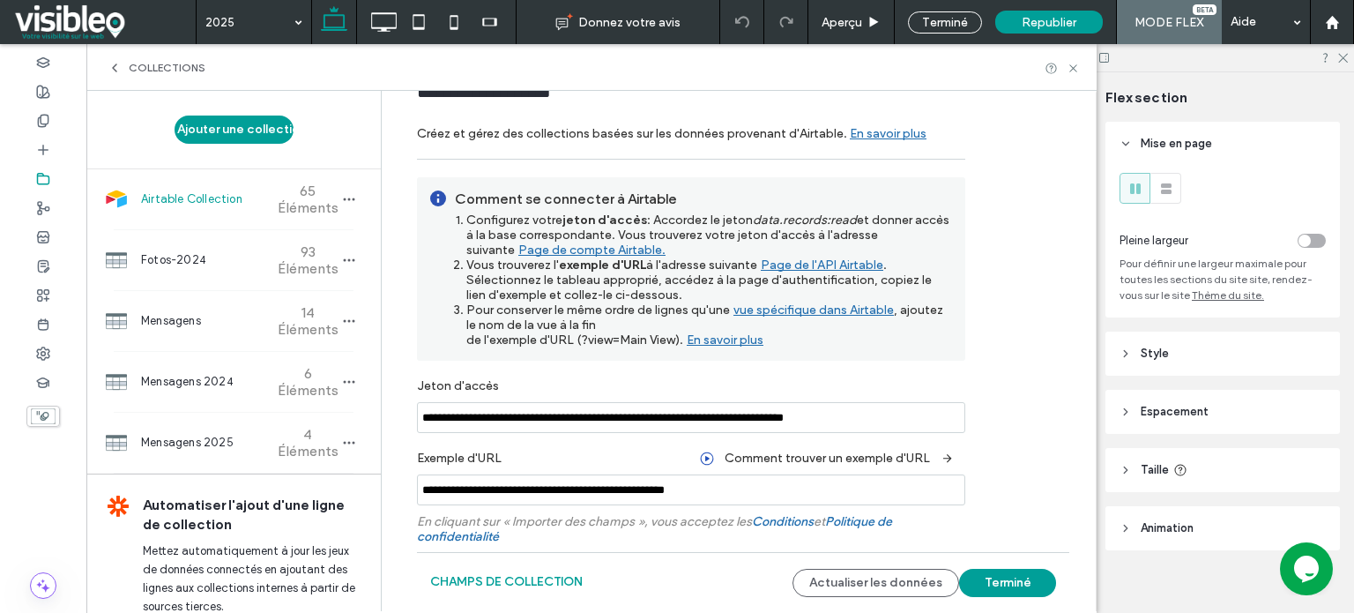
click at [592, 494] on input "**********" at bounding box center [691, 489] width 548 height 31
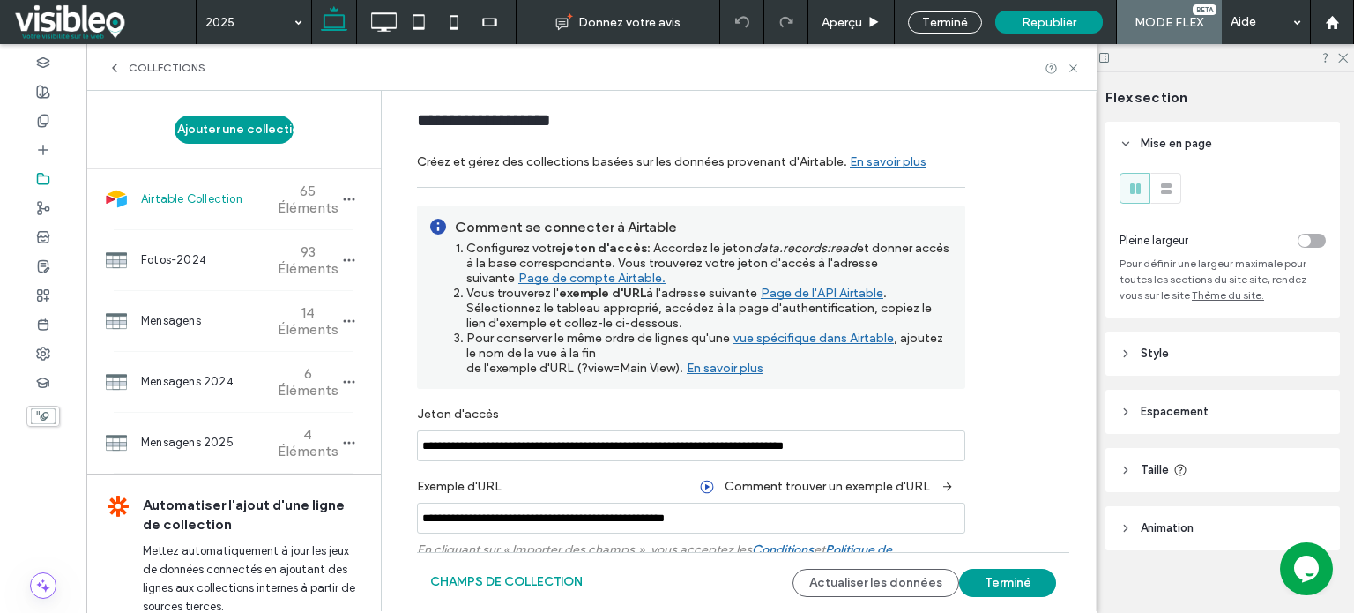
scroll to position [0, 0]
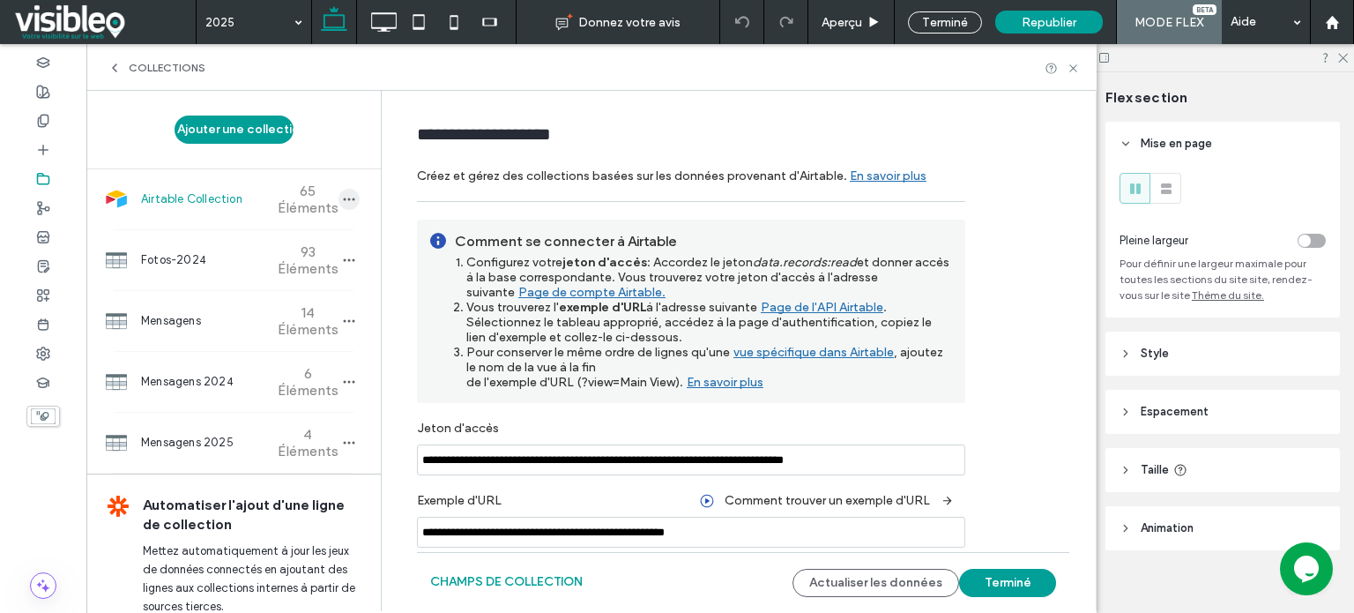
click at [342, 204] on icon "button" at bounding box center [349, 199] width 14 height 14
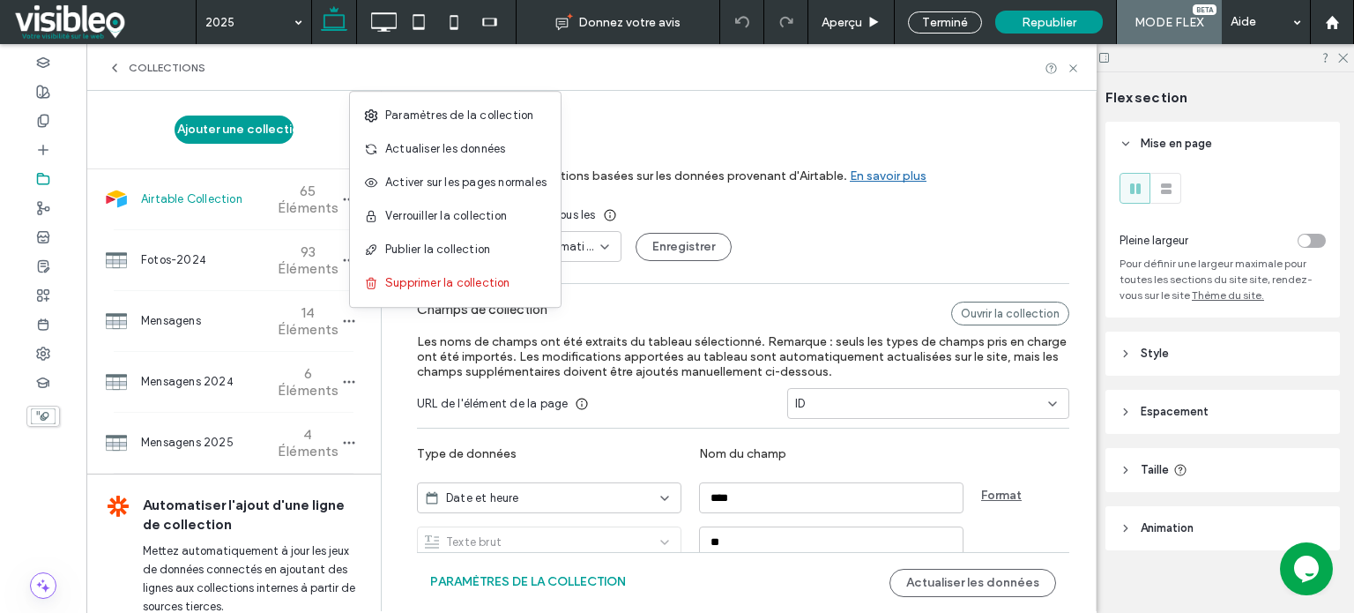
click at [784, 56] on div "COLLECTIONS" at bounding box center [591, 67] width 1010 height 47
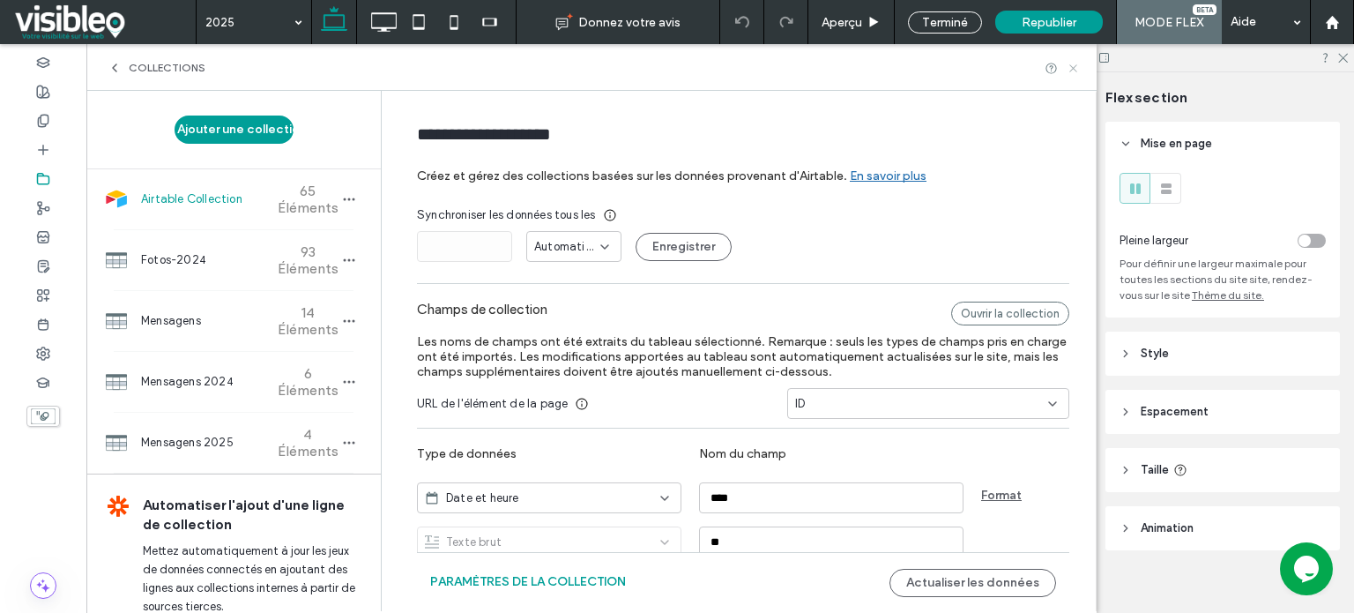
click at [1077, 65] on icon at bounding box center [1072, 68] width 13 height 13
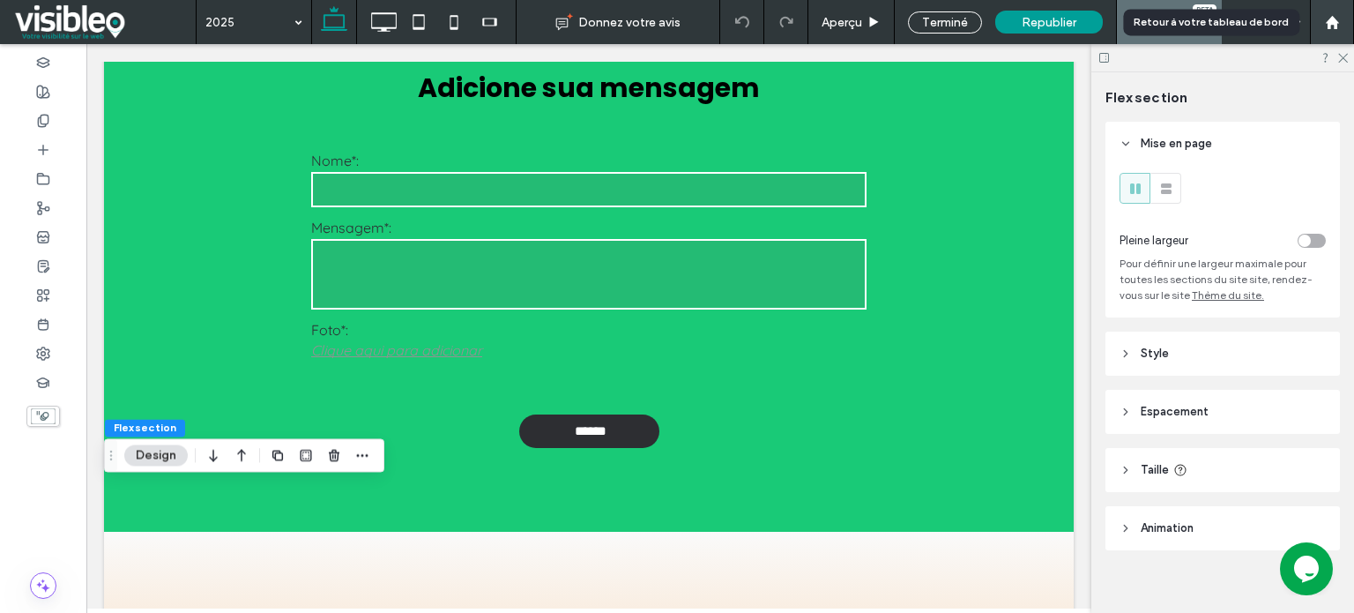
click at [1332, 20] on use at bounding box center [1331, 21] width 13 height 13
